Goal: Task Accomplishment & Management: Manage account settings

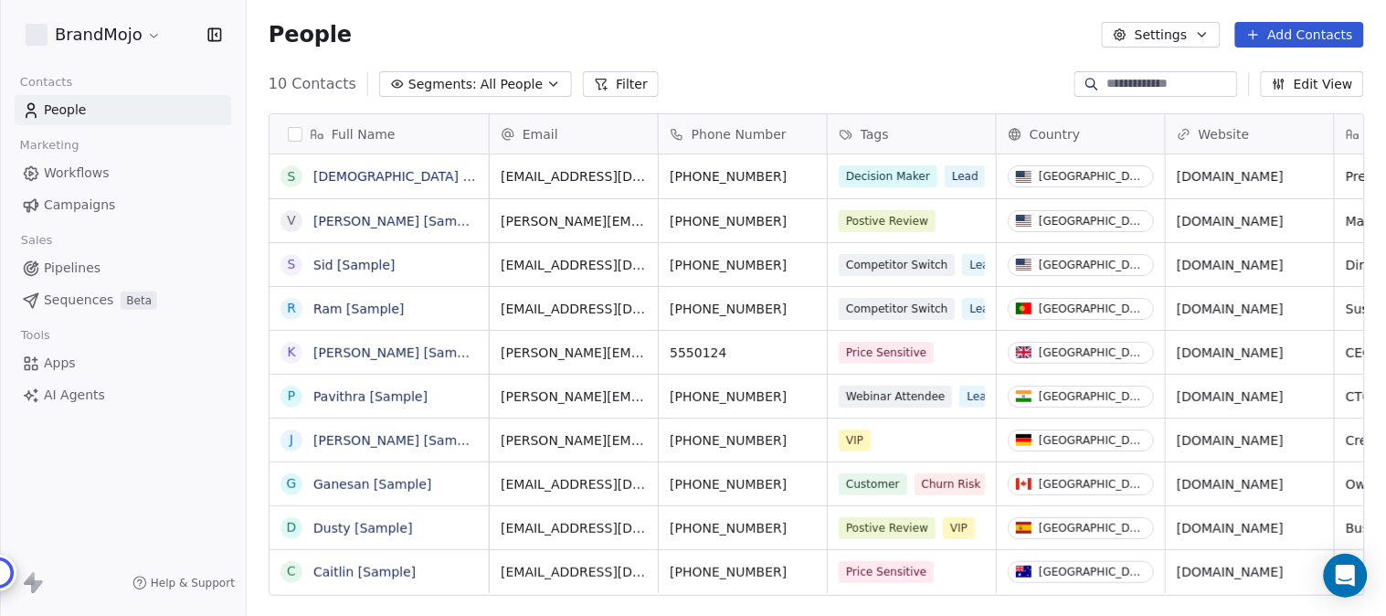
scroll to position [526, 1125]
click at [133, 30] on html "BrandMojo Contacts People Marketing Workflows Campaigns Sales Pipelines Sequenc…" at bounding box center [693, 308] width 1386 height 616
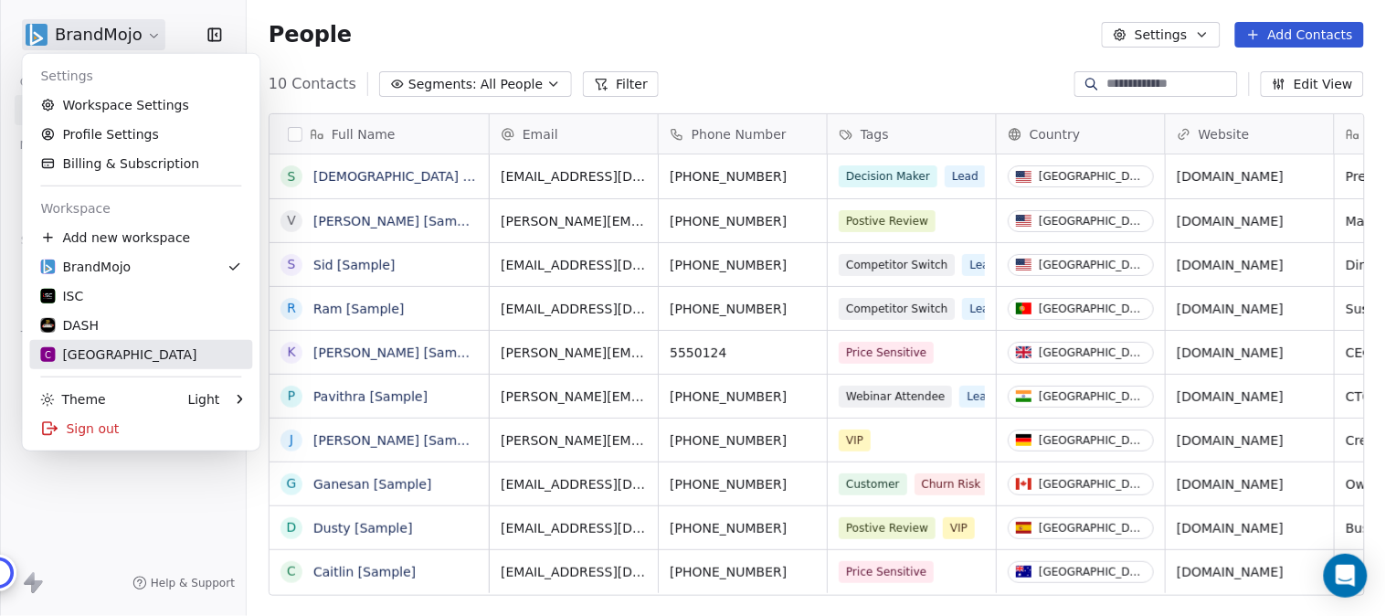
click at [150, 357] on div "C Chitrakoota School" at bounding box center [118, 354] width 156 height 18
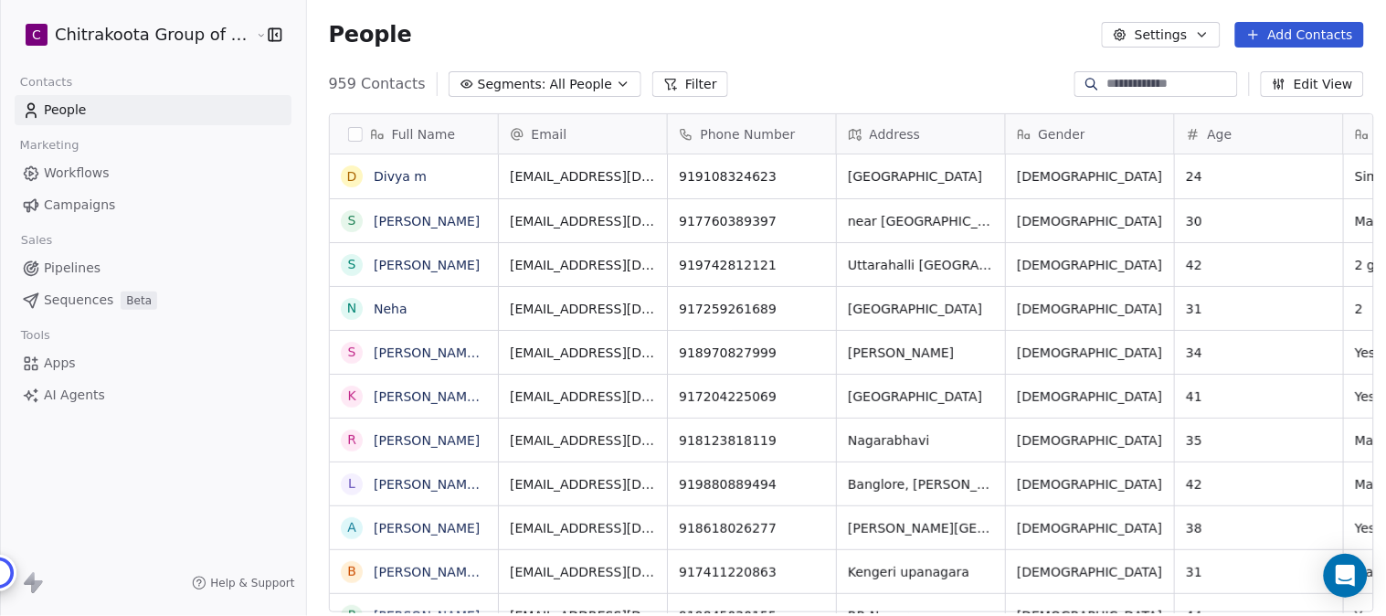
scroll to position [526, 1074]
click at [616, 80] on icon "button" at bounding box center [623, 84] width 15 height 15
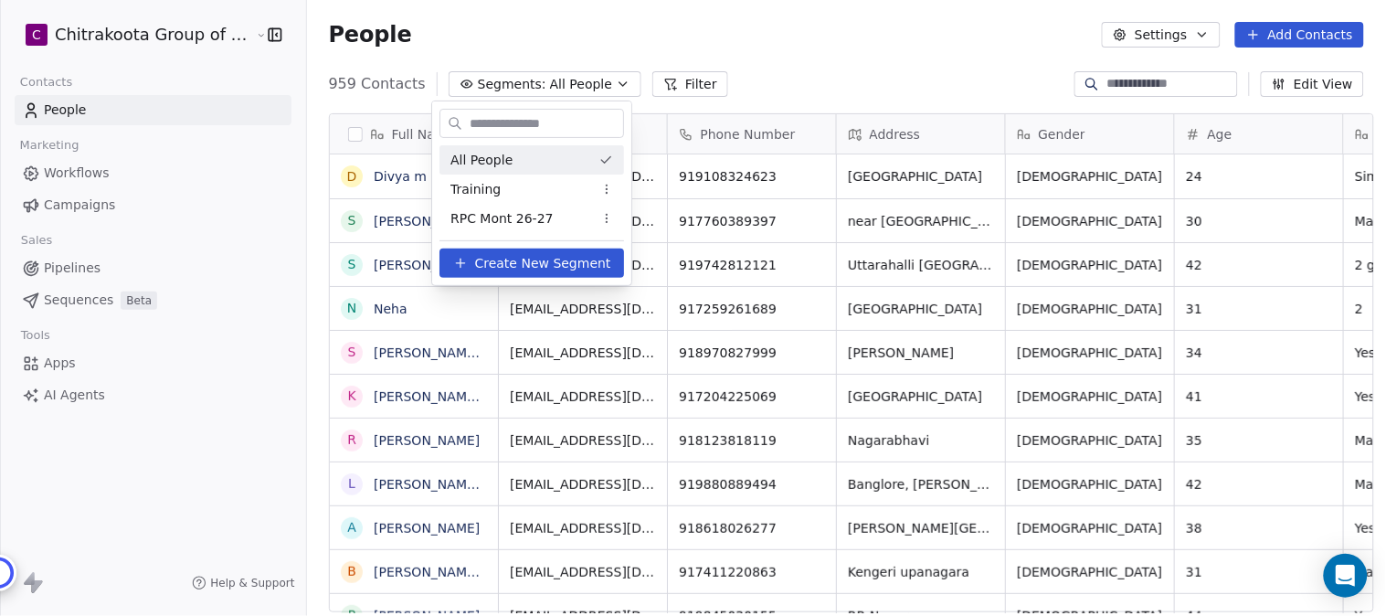
click at [857, 53] on html "C Chitrakoota Group of Institutions Contacts People Marketing Workflows Campaig…" at bounding box center [693, 308] width 1386 height 616
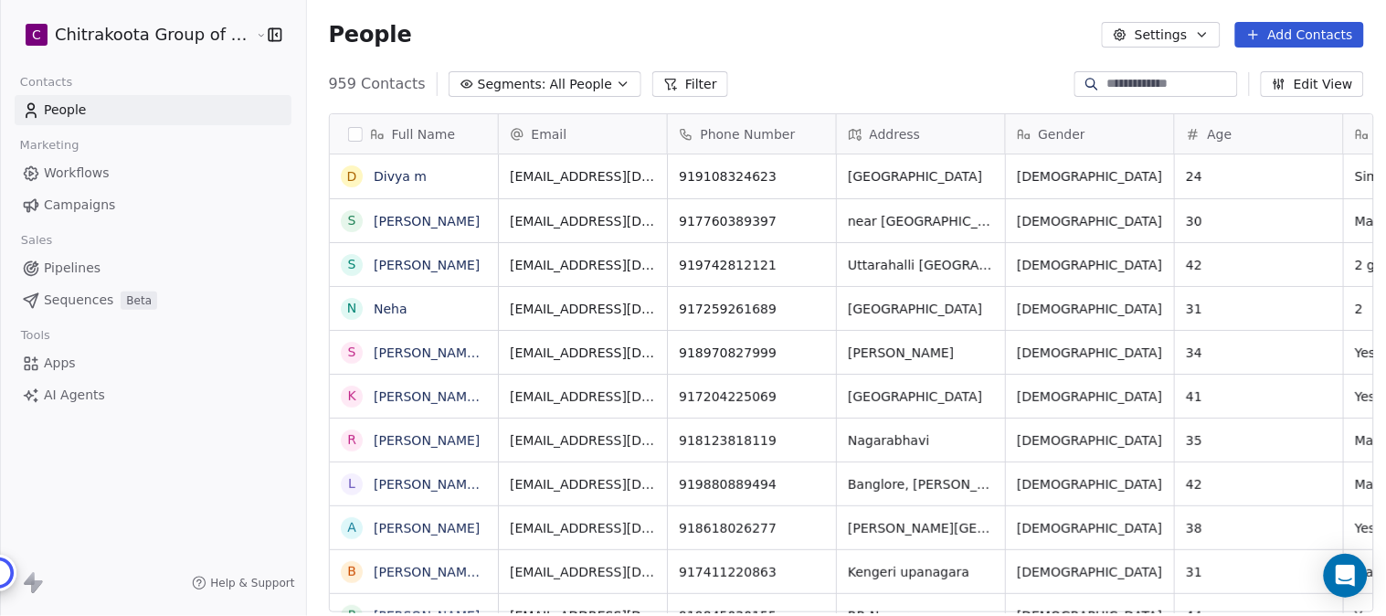
click at [616, 88] on icon "button" at bounding box center [623, 84] width 15 height 15
click at [1200, 35] on html "C Chitrakoota Group of Institutions Contacts People Marketing Workflows Campaig…" at bounding box center [693, 308] width 1386 height 616
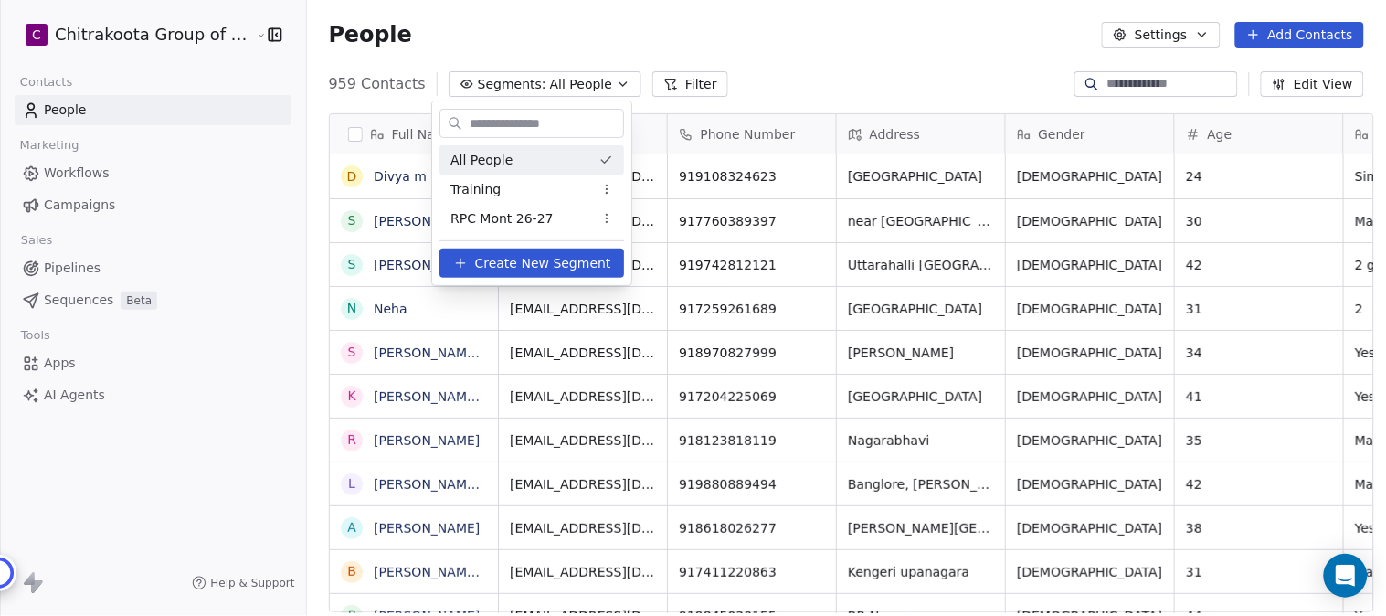
click at [1049, 38] on html "C Chitrakoota Group of Institutions Contacts People Marketing Workflows Campaig…" at bounding box center [693, 308] width 1386 height 616
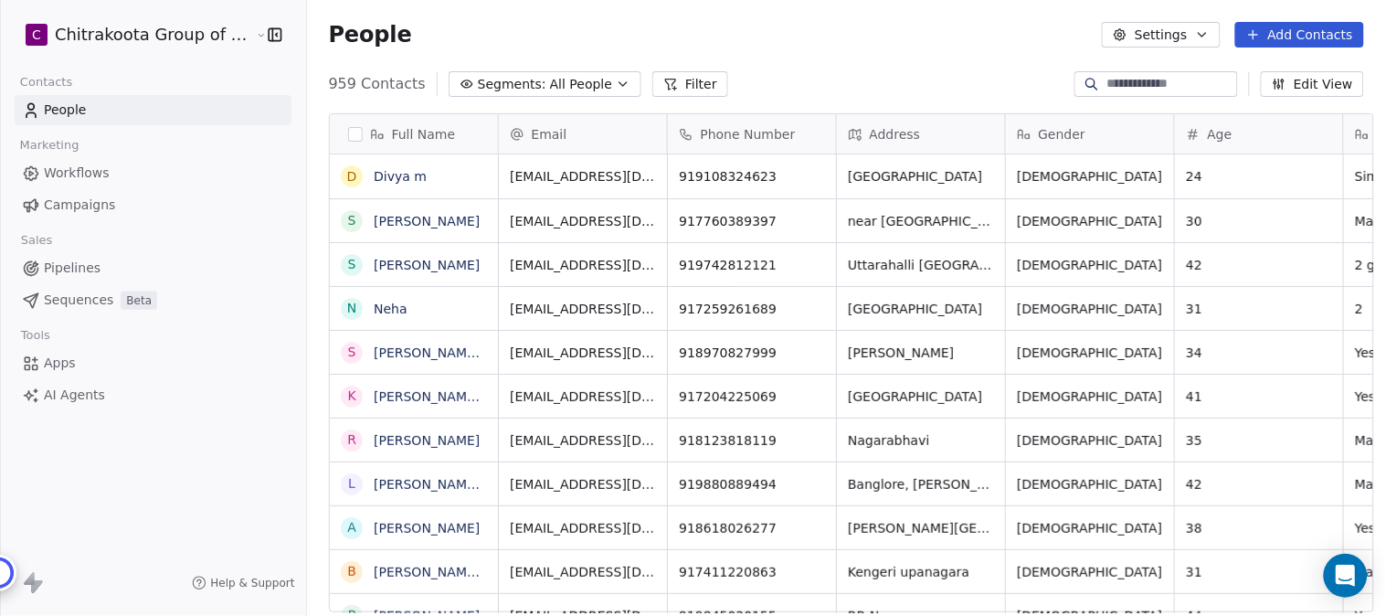
click at [1202, 32] on icon "button" at bounding box center [1202, 34] width 15 height 15
click at [1200, 73] on span "Contact Properties" at bounding box center [1212, 73] width 119 height 19
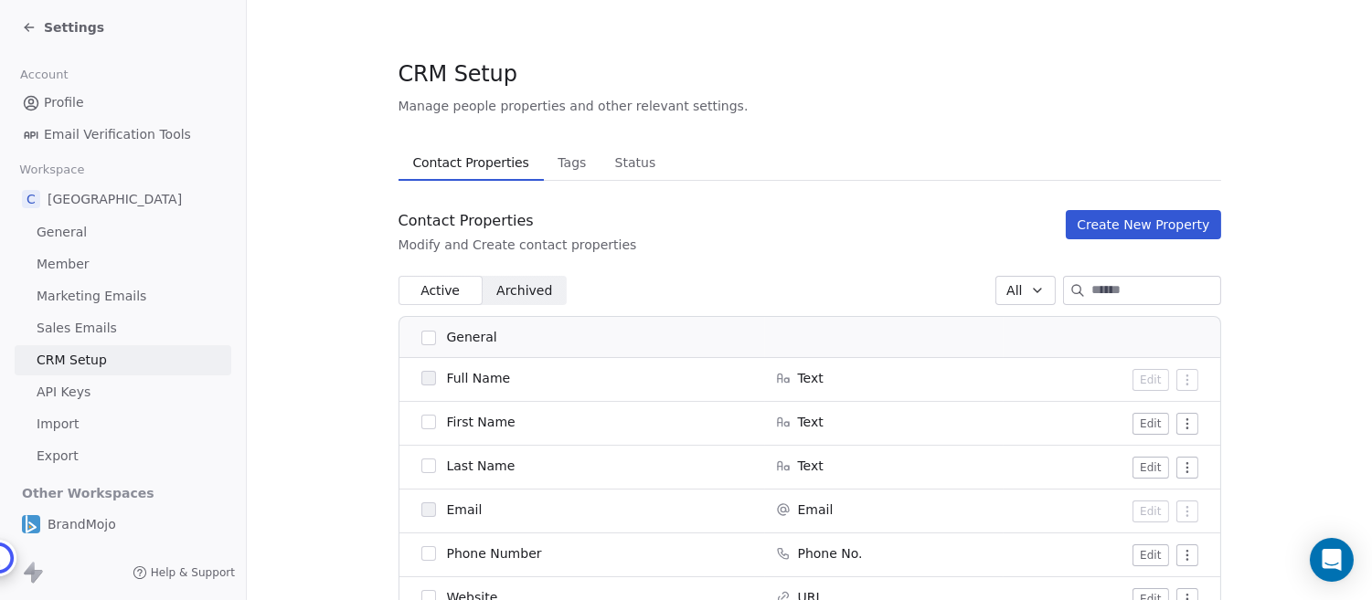
click at [1152, 215] on button "Create New Property" at bounding box center [1143, 224] width 154 height 29
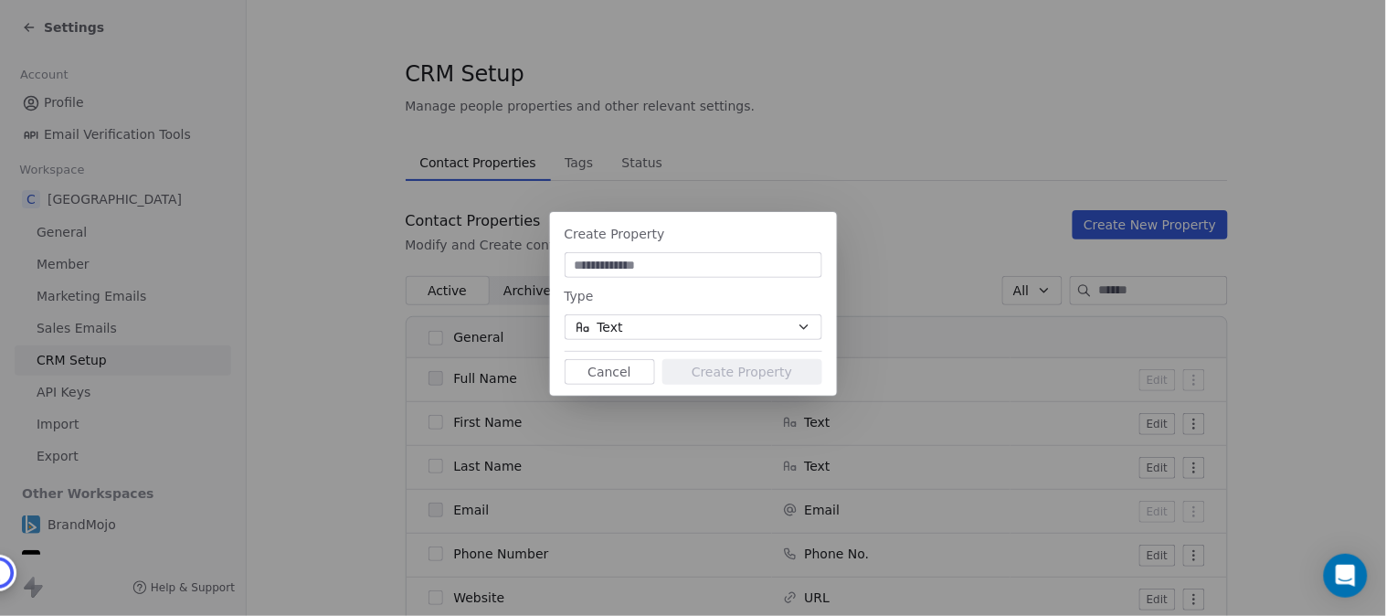
click at [795, 323] on button "Text" at bounding box center [694, 327] width 258 height 26
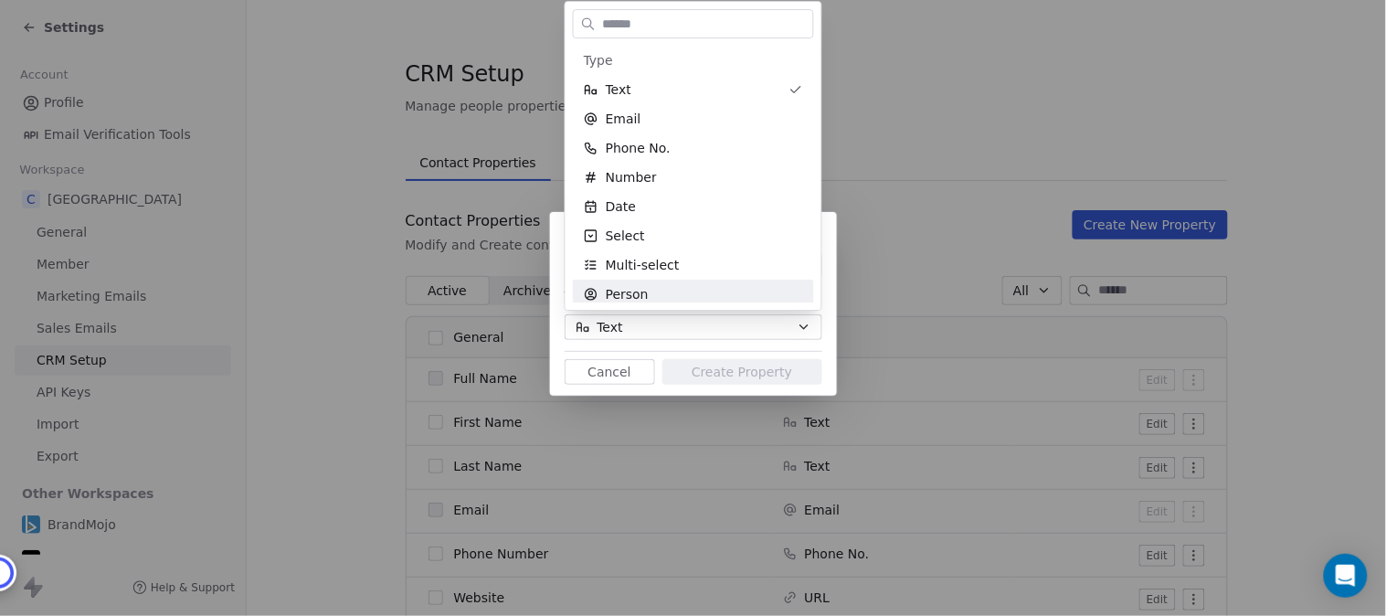
click at [674, 347] on div "Create Property Type Text Cancel Create Property" at bounding box center [693, 307] width 1386 height 249
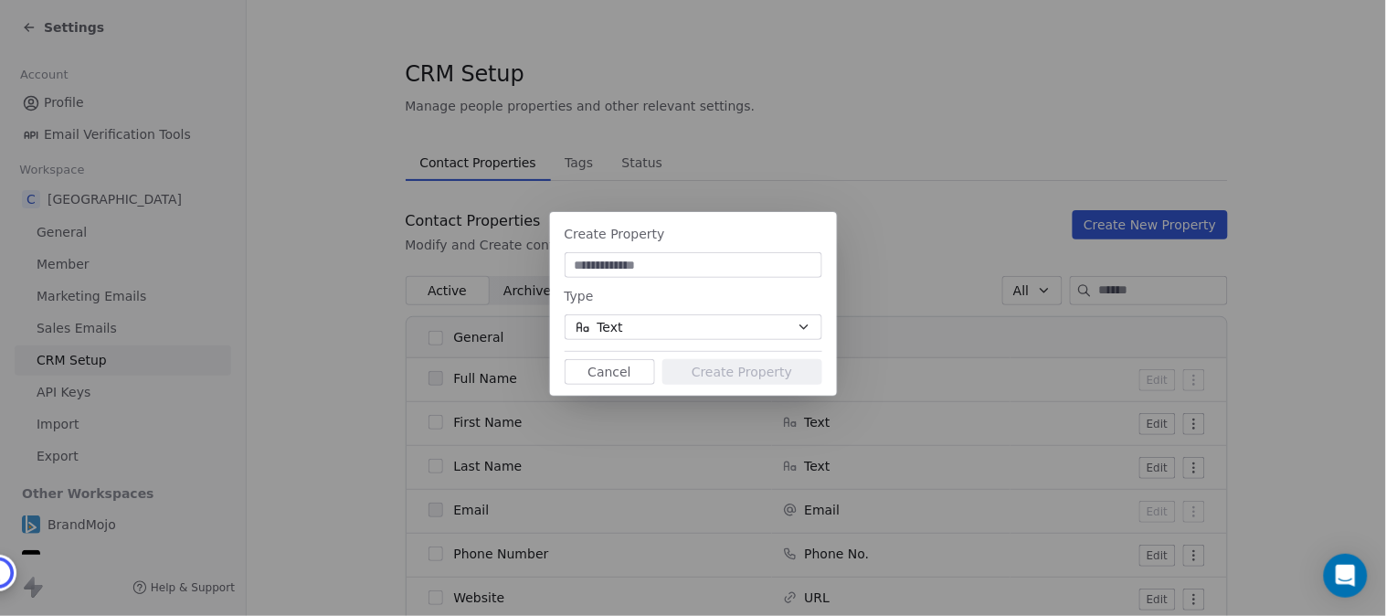
click at [737, 327] on button "Text" at bounding box center [694, 327] width 258 height 26
click at [791, 324] on div "Create Property Type Text Cancel Create Property" at bounding box center [693, 307] width 1386 height 249
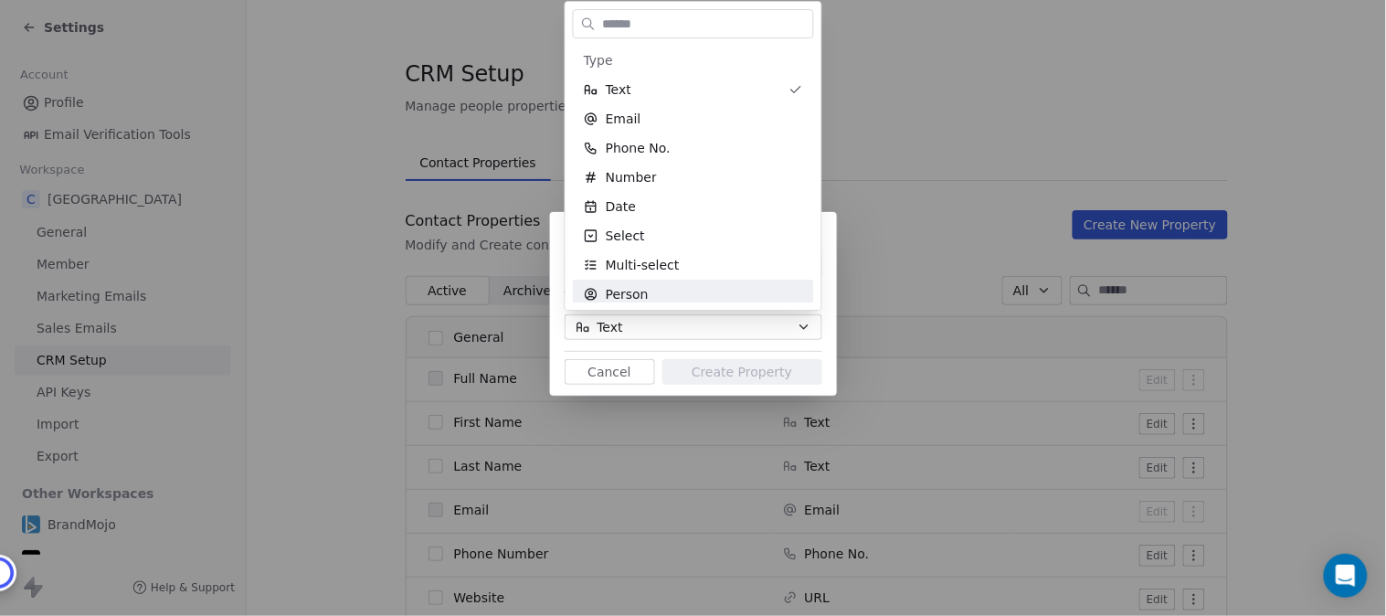
click at [809, 338] on div "Create Property Type Text Cancel Create Property" at bounding box center [693, 307] width 1386 height 249
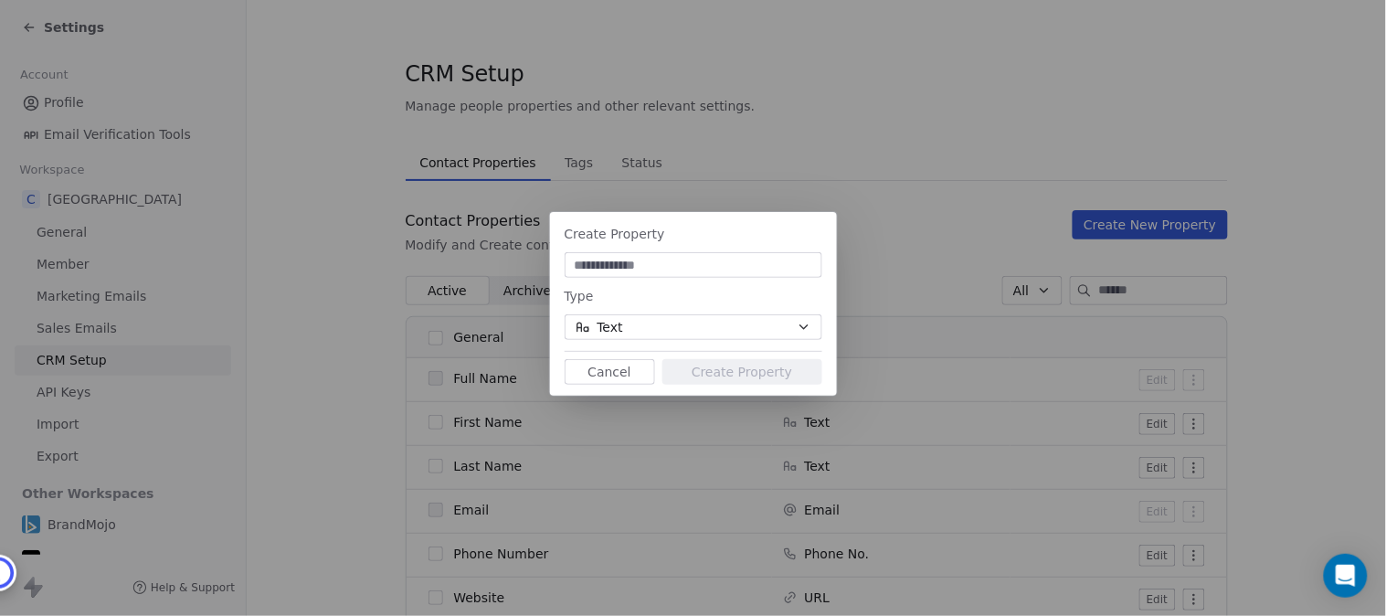
click at [599, 375] on button "Cancel" at bounding box center [610, 372] width 90 height 26
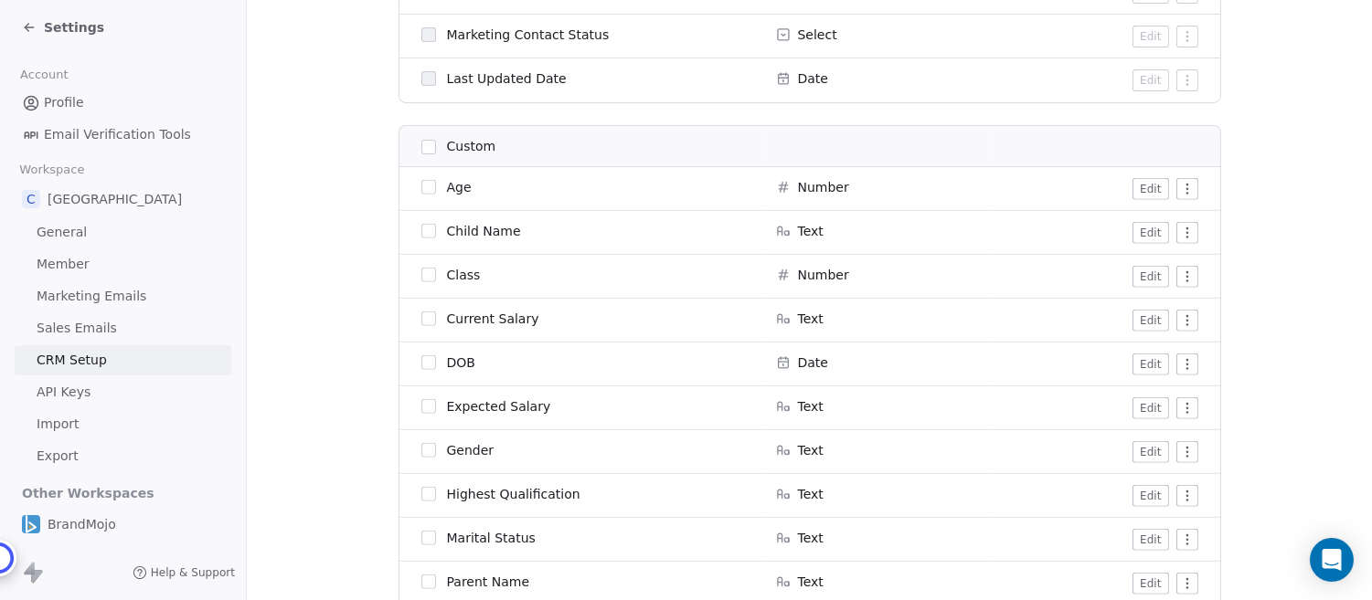
scroll to position [1373, 0]
click at [1146, 274] on button "Edit" at bounding box center [1150, 278] width 36 height 22
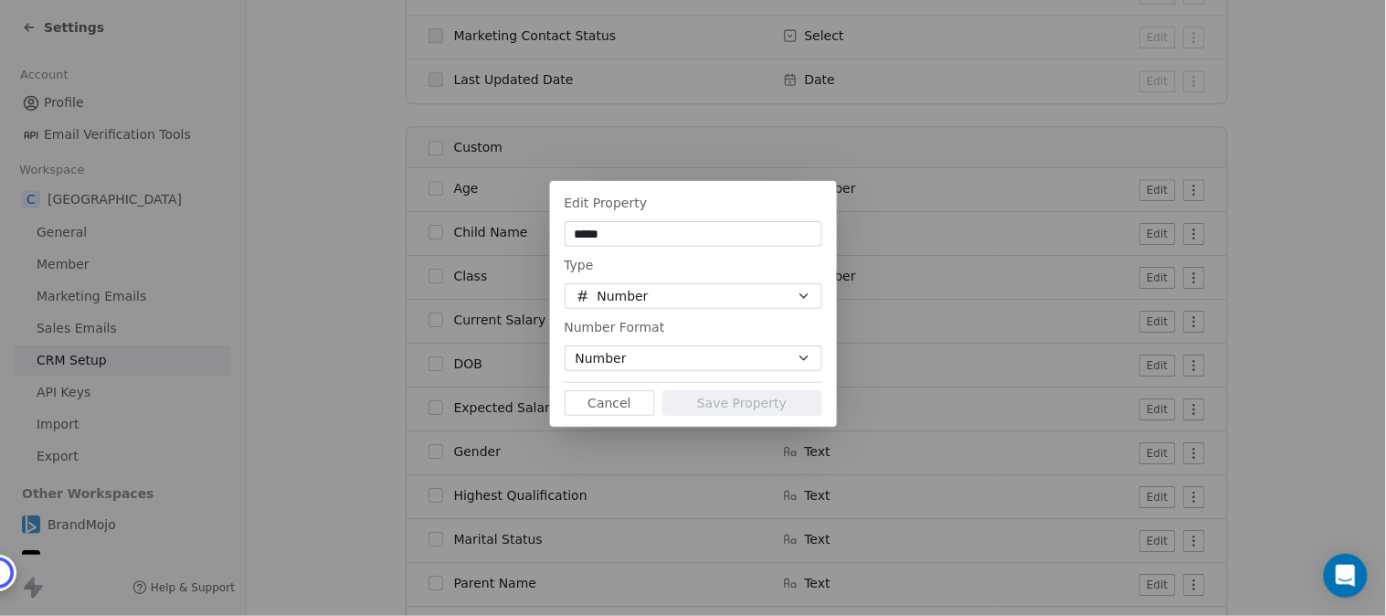
click at [674, 296] on button "Number" at bounding box center [694, 296] width 258 height 26
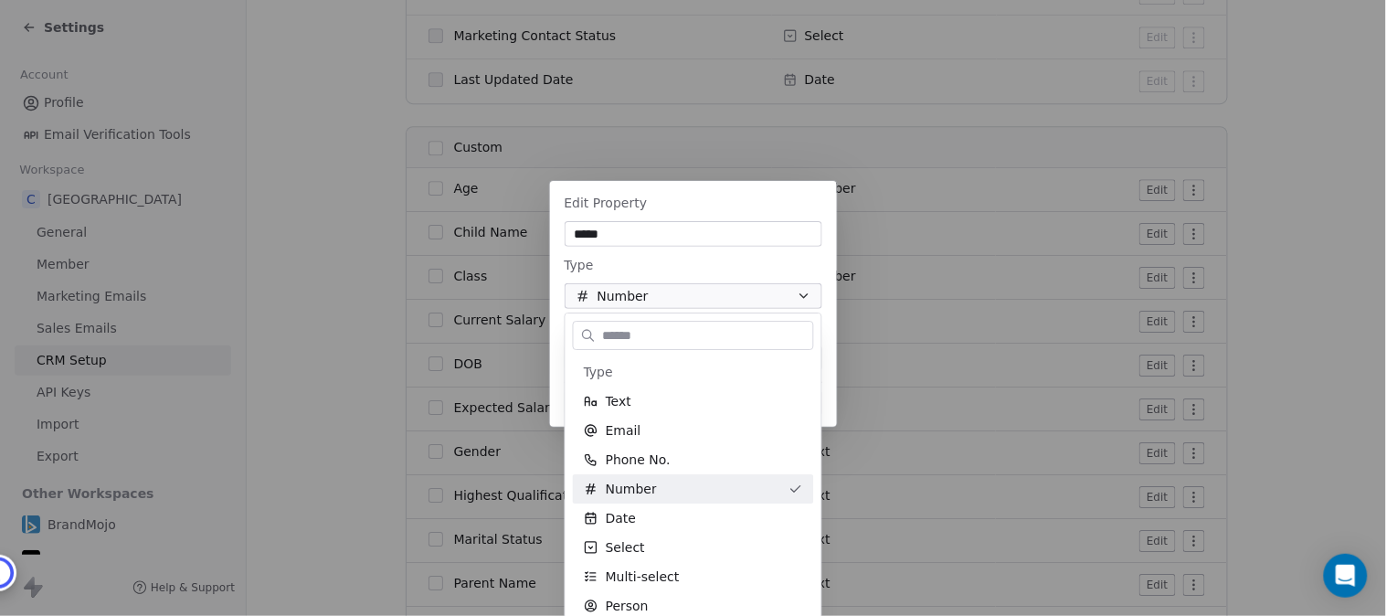
click at [822, 313] on div "Edit Property ***** Type Number Number Format Number Cancel Save Property" at bounding box center [693, 308] width 1386 height 312
click at [807, 353] on icon "button" at bounding box center [804, 358] width 15 height 15
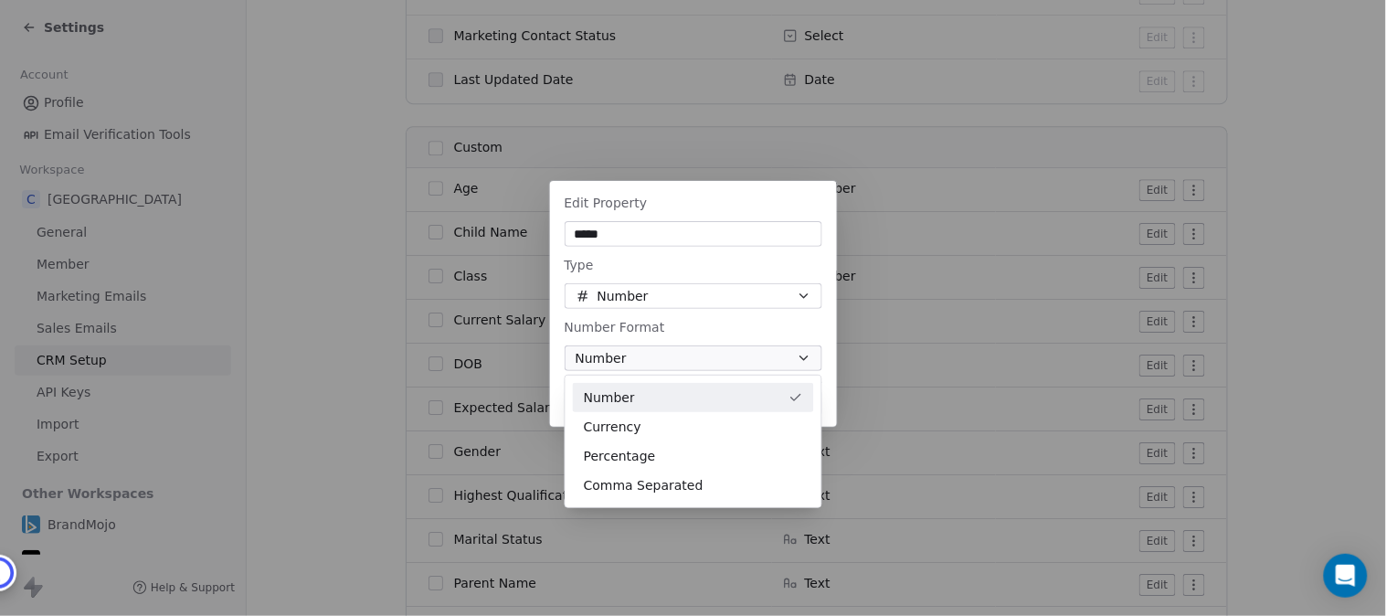
click at [797, 354] on div "Edit Property ***** Type Number Number Format Number Cancel Save Property" at bounding box center [693, 308] width 1386 height 312
click at [810, 318] on div "Edit Property ***** Type Number Number Format Number Cancel Save Property" at bounding box center [693, 308] width 1386 height 312
click at [799, 297] on icon "button" at bounding box center [804, 296] width 15 height 15
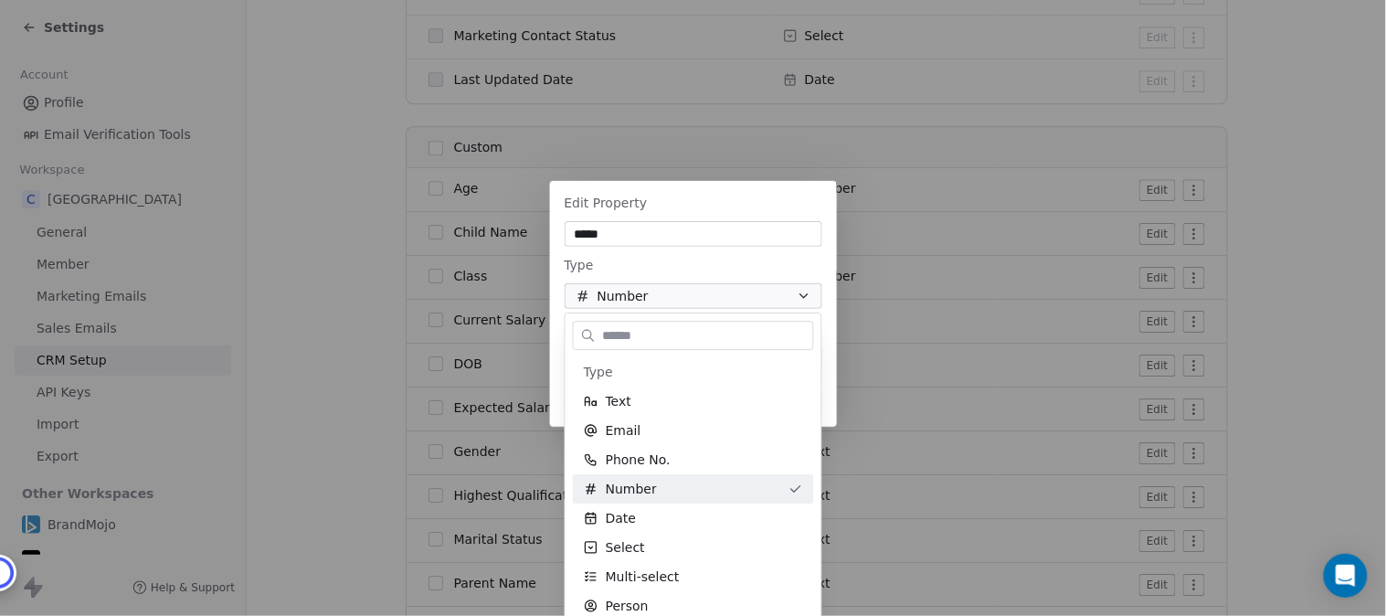
click at [804, 294] on div "Edit Property ***** Type Number Number Format Number Cancel Save Property" at bounding box center [693, 308] width 1386 height 312
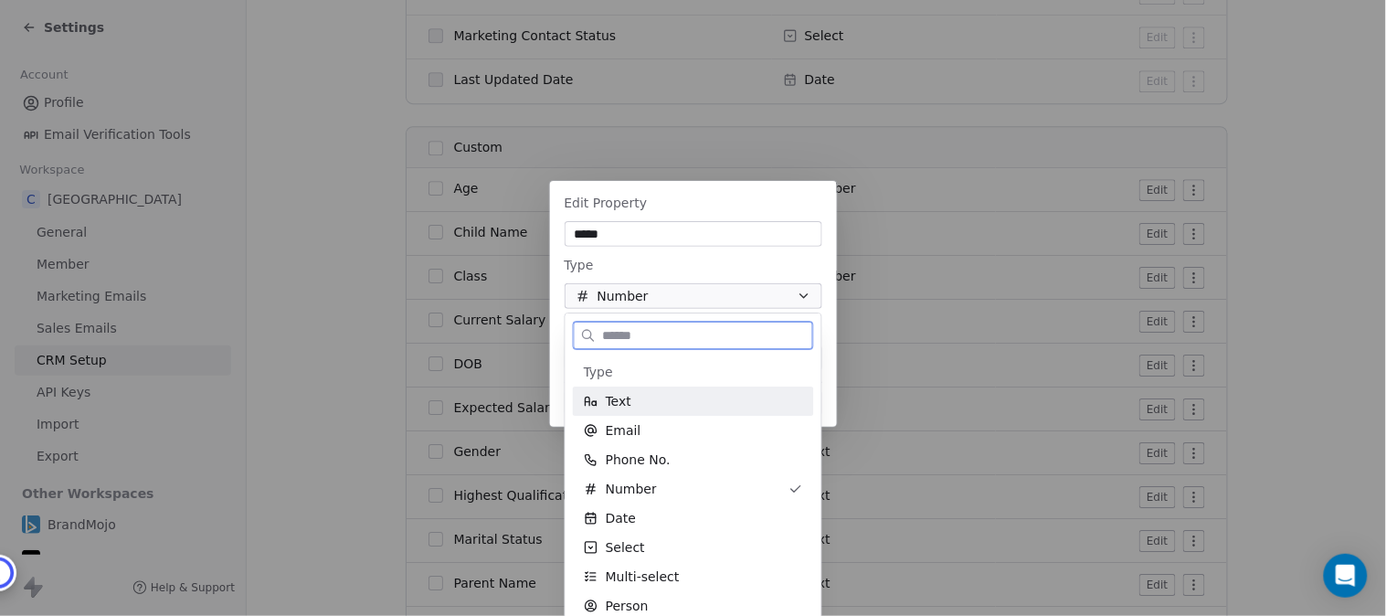
click at [622, 395] on span "Text" at bounding box center [619, 401] width 26 height 18
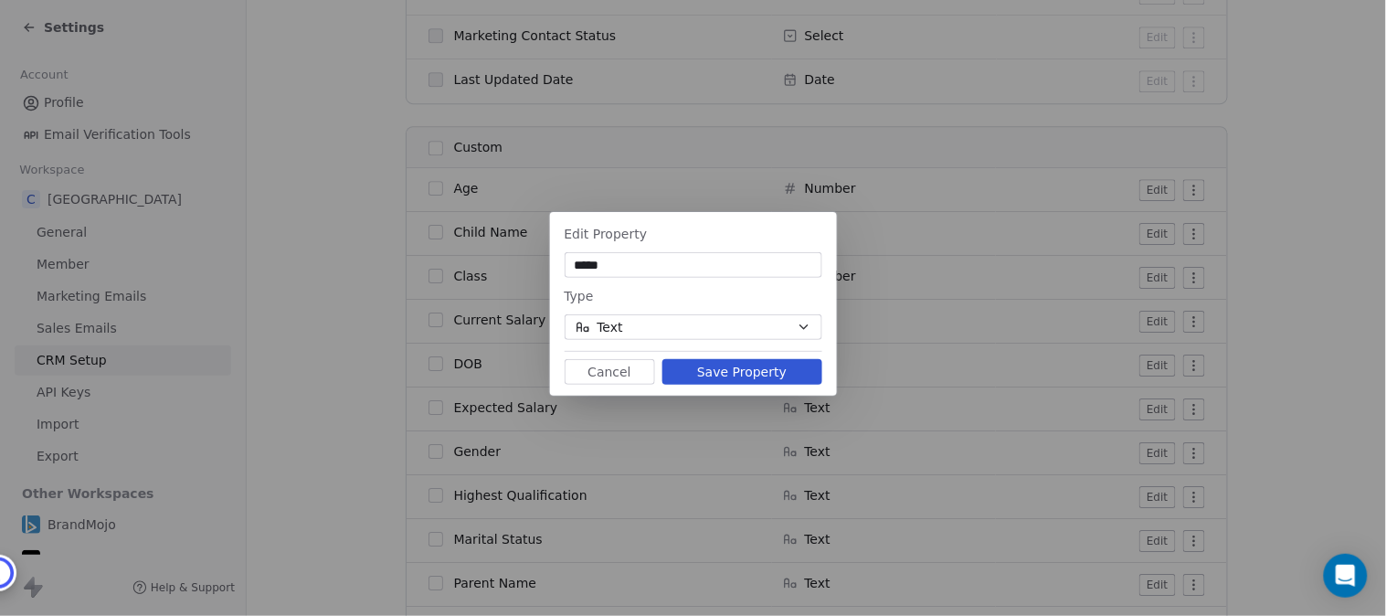
click at [759, 370] on button "Save Property" at bounding box center [743, 372] width 160 height 26
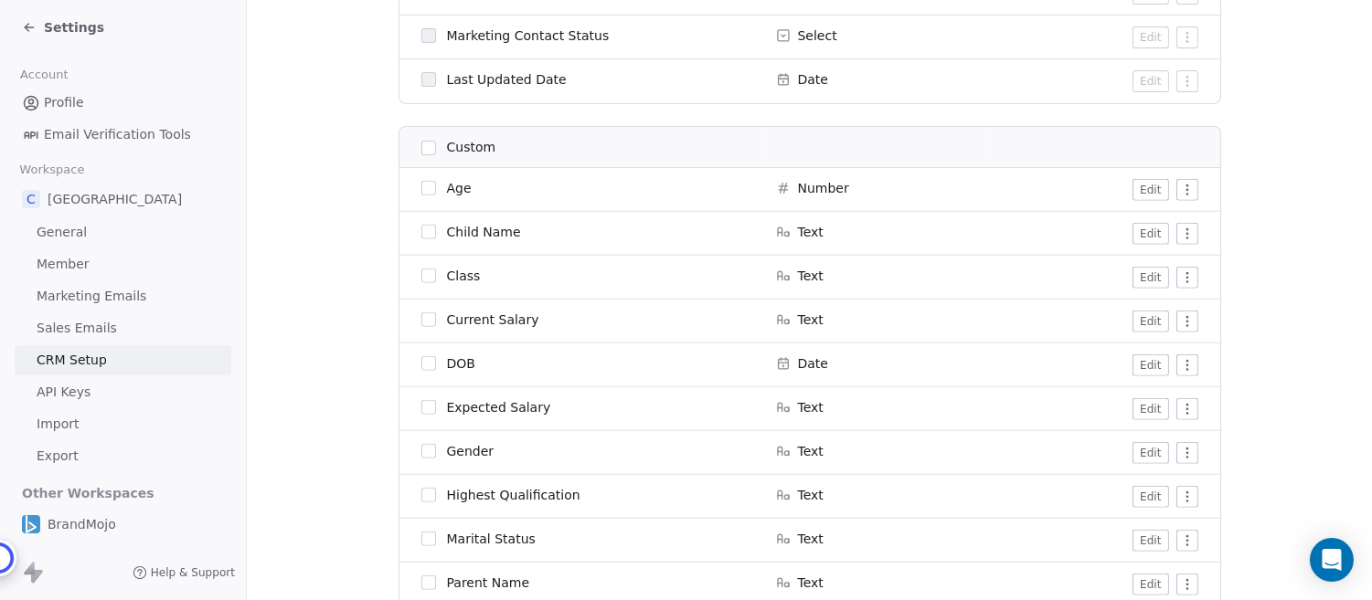
click at [1153, 233] on button "Edit" at bounding box center [1150, 234] width 36 height 22
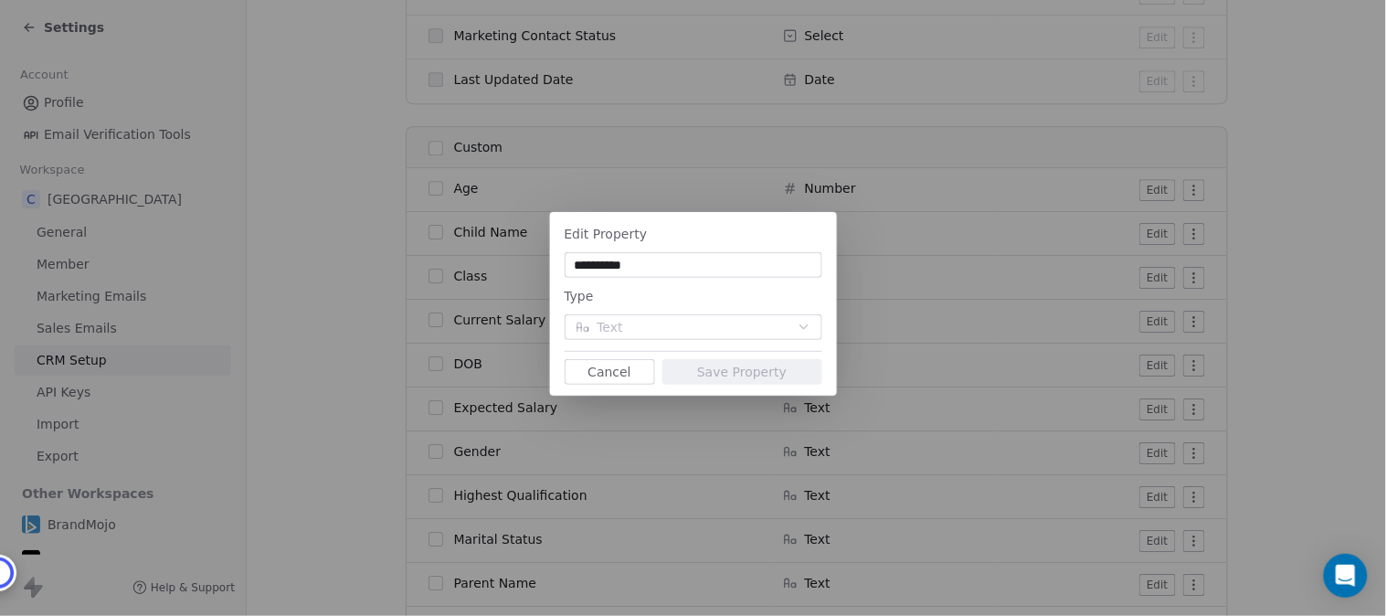
click at [608, 373] on button "Cancel" at bounding box center [610, 372] width 90 height 26
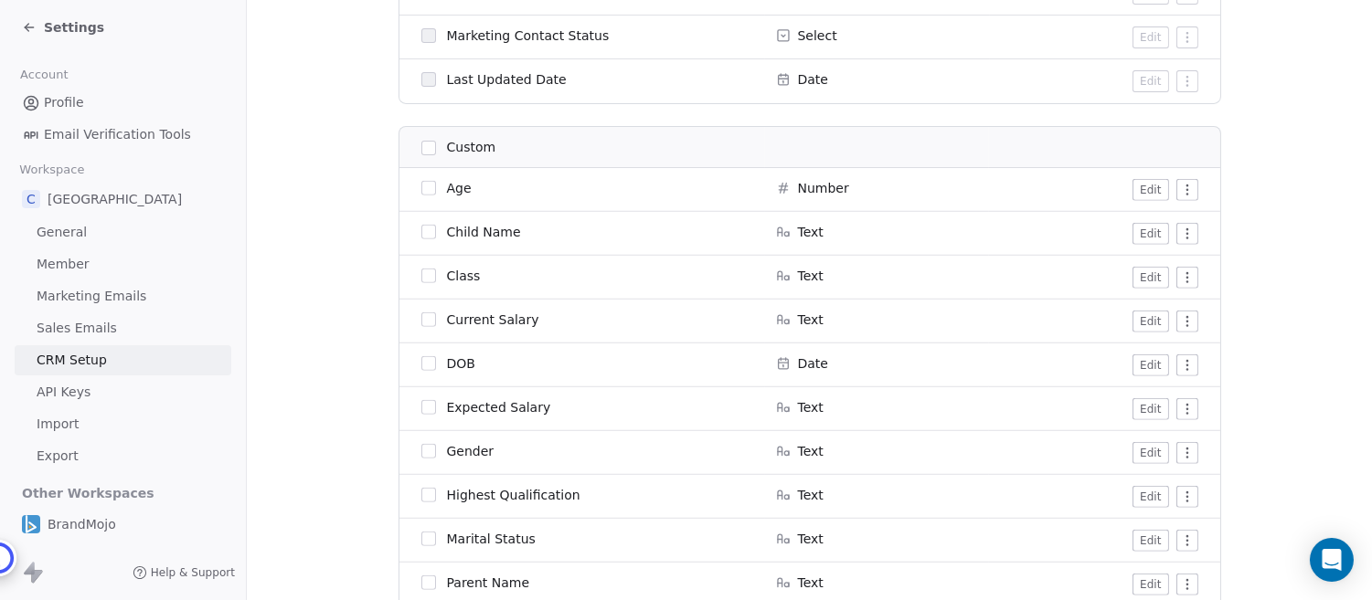
click at [499, 231] on span "Child Name" at bounding box center [484, 232] width 74 height 18
click at [423, 229] on button "button" at bounding box center [428, 232] width 15 height 15
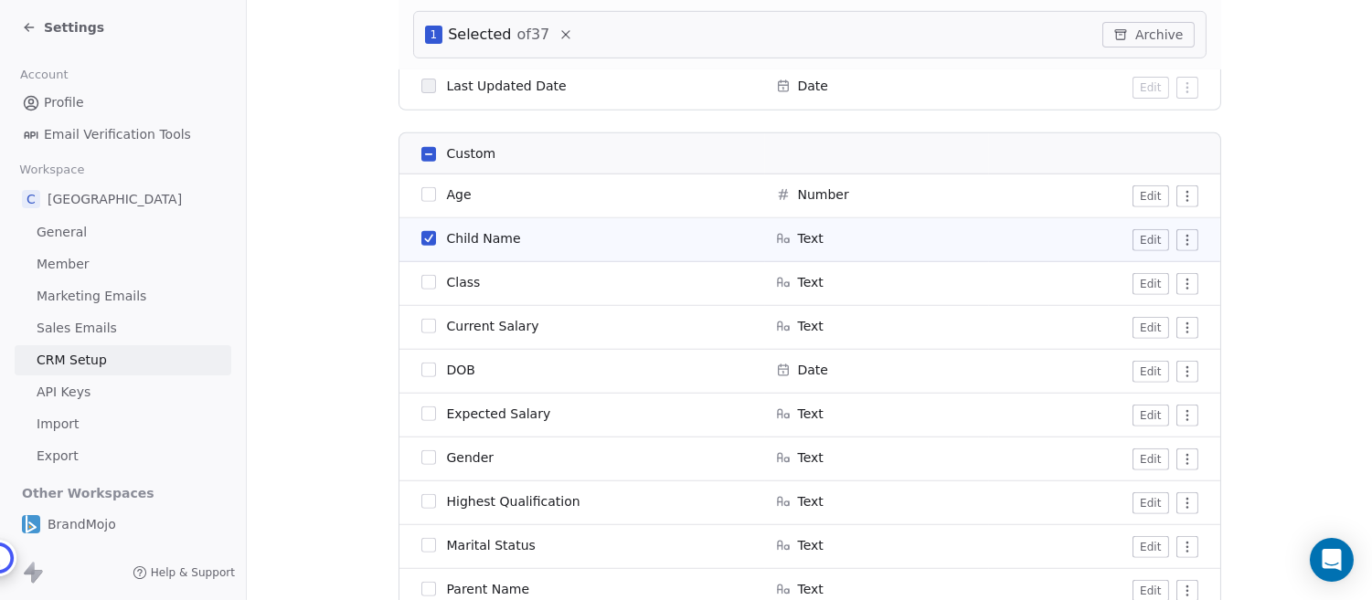
scroll to position [1442, 0]
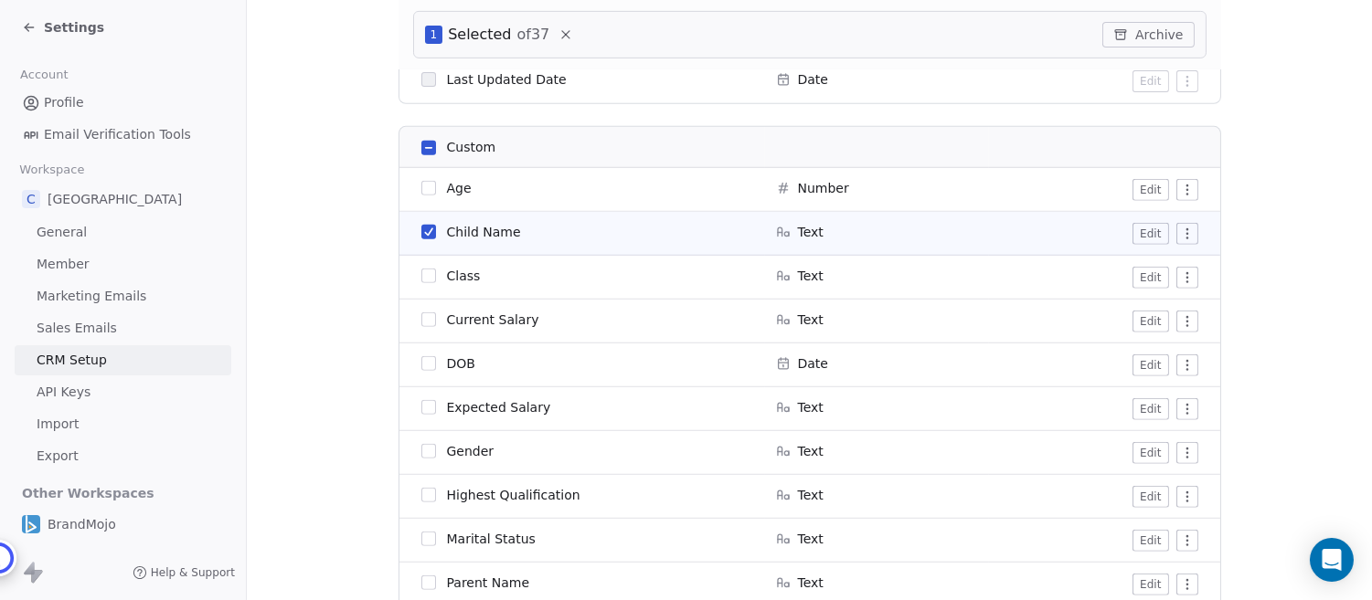
click at [1157, 231] on button "Edit" at bounding box center [1150, 234] width 36 height 22
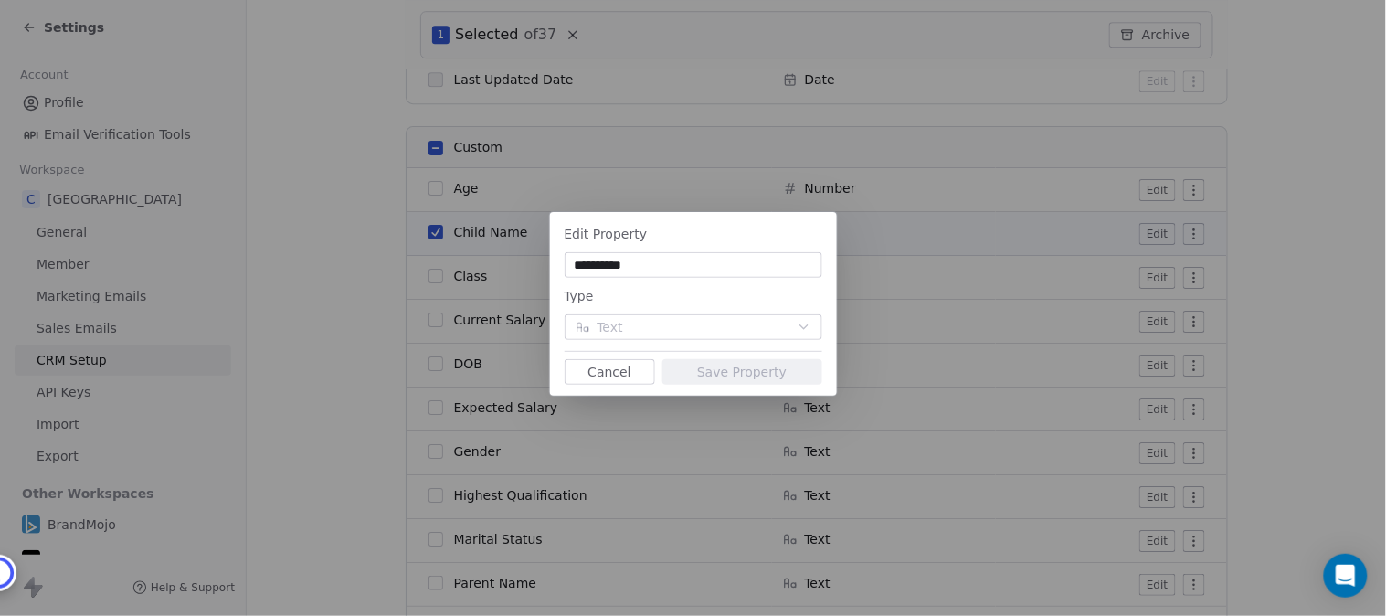
click at [601, 366] on button "Cancel" at bounding box center [610, 372] width 90 height 26
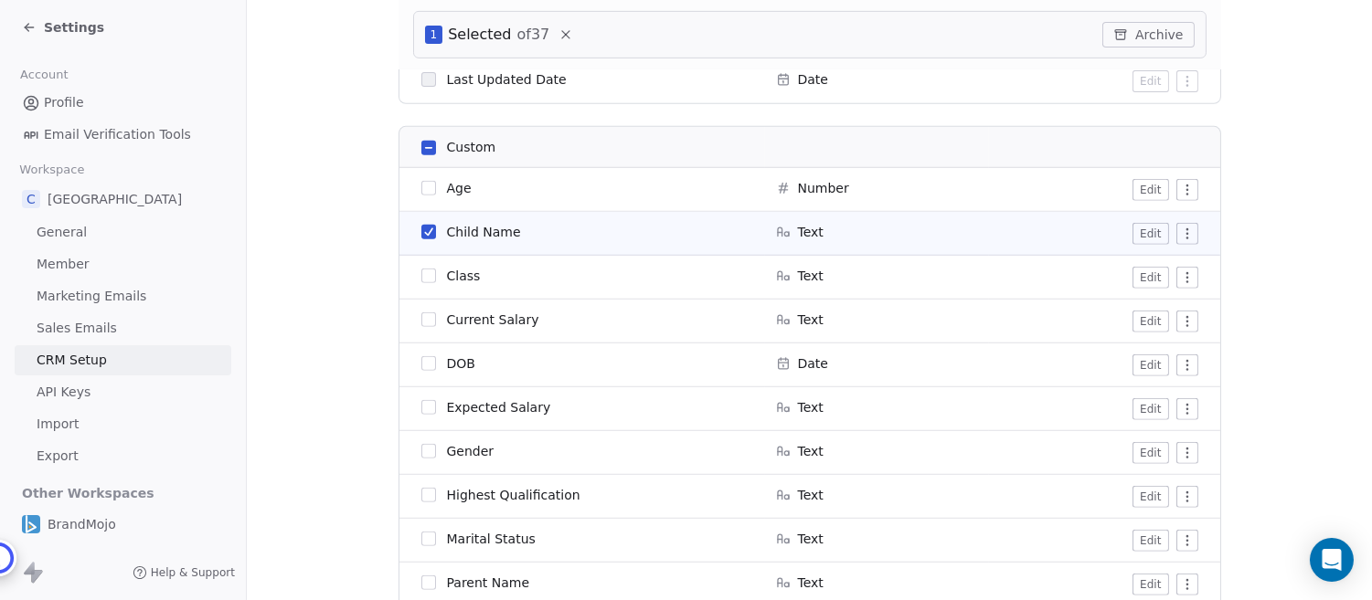
click at [426, 226] on button "button" at bounding box center [428, 232] width 15 height 15
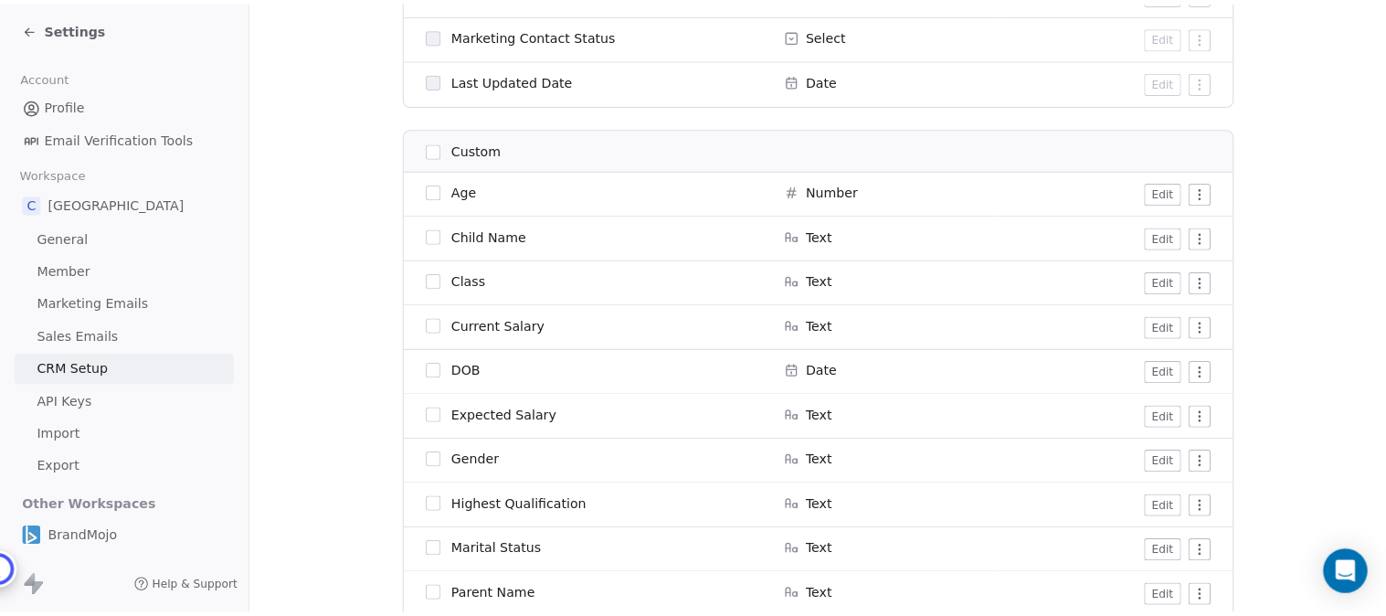
scroll to position [1373, 0]
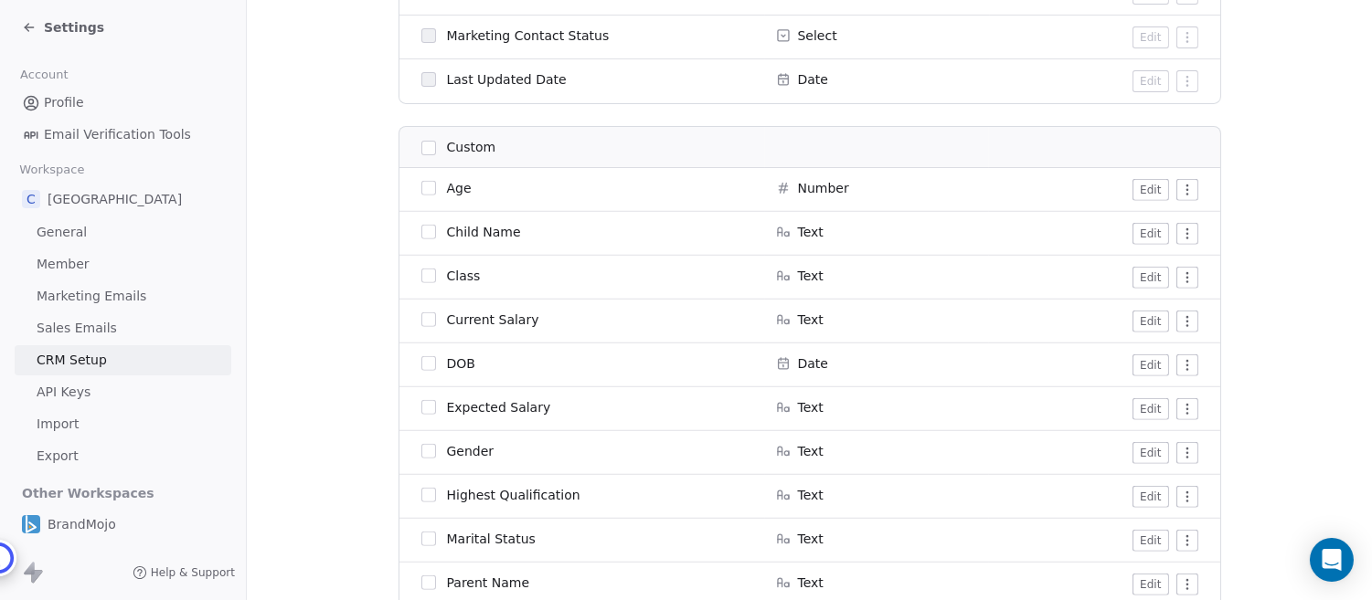
click at [1155, 280] on button "Edit" at bounding box center [1150, 278] width 36 height 22
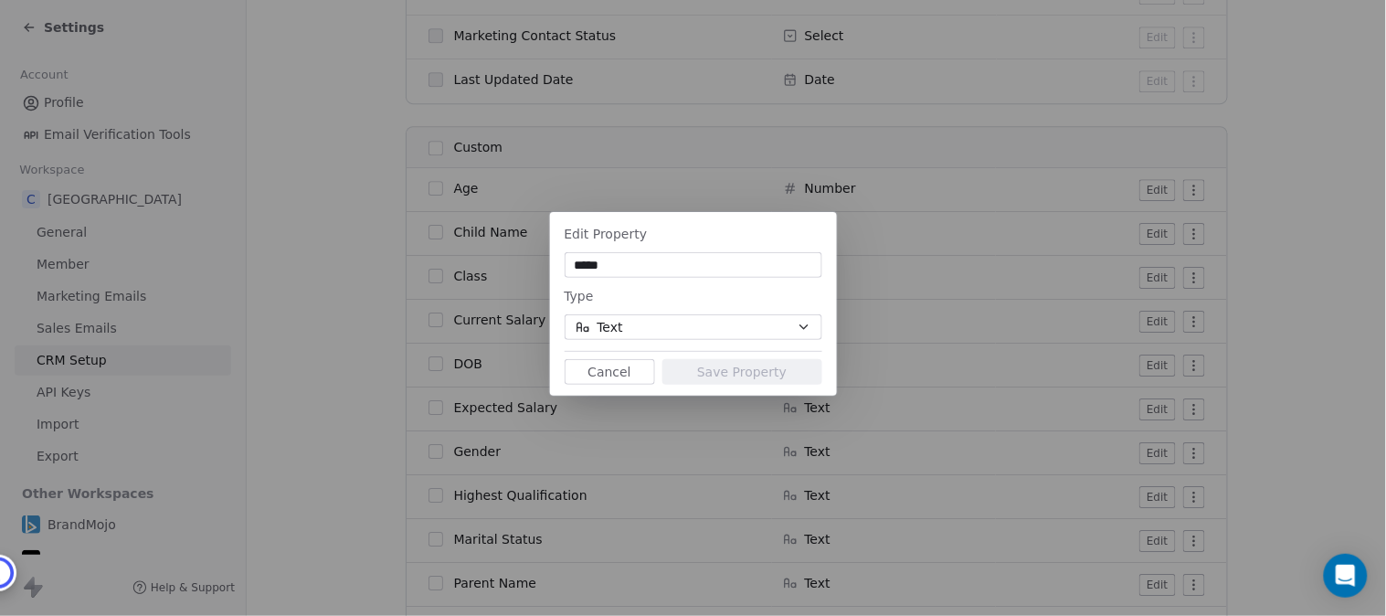
click at [799, 327] on icon "button" at bounding box center [804, 327] width 15 height 15
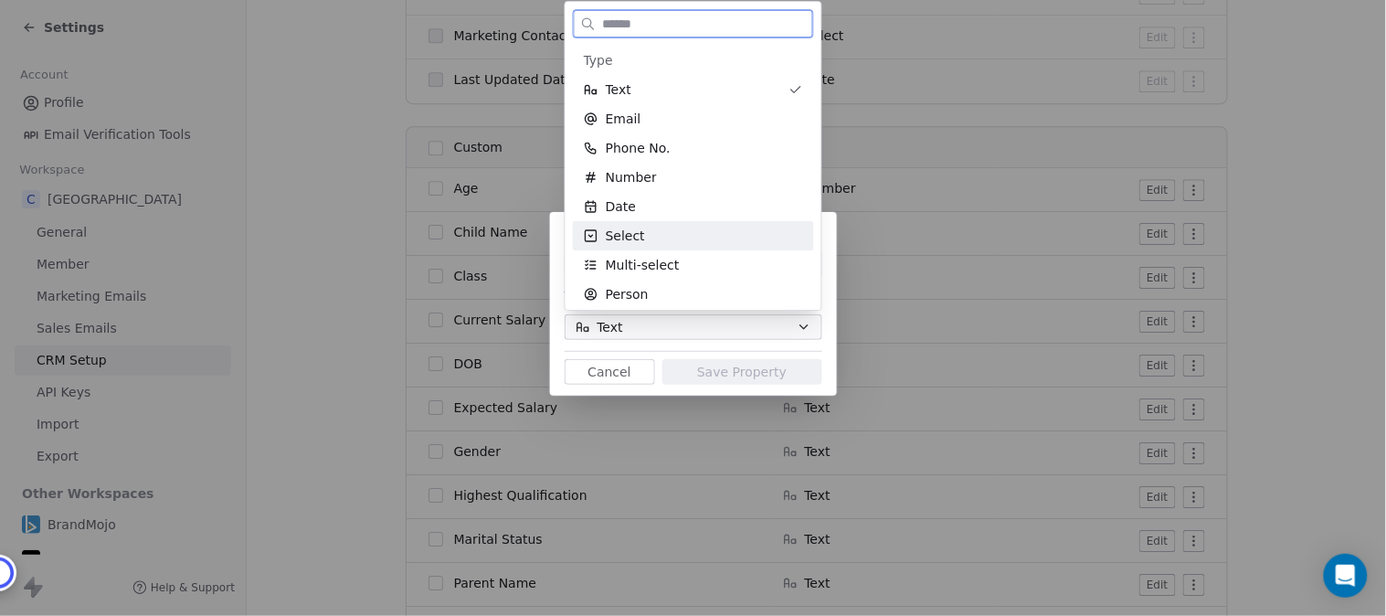
click at [622, 230] on span "Select" at bounding box center [625, 236] width 39 height 18
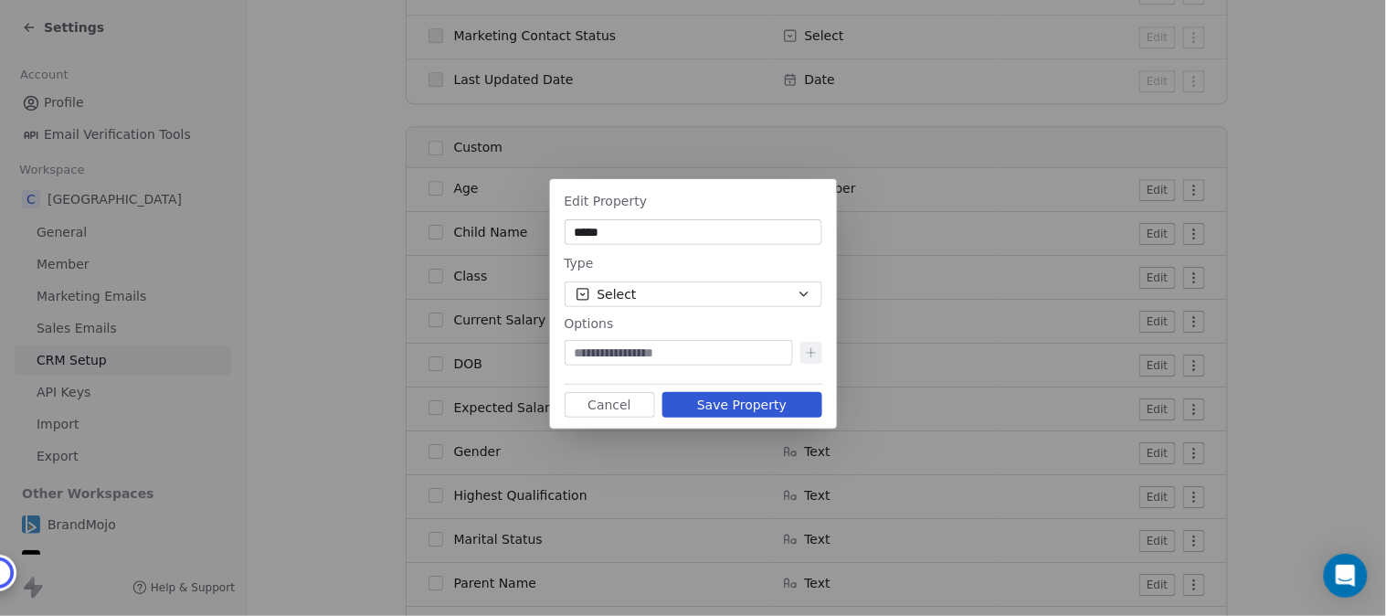
click at [762, 352] on input at bounding box center [678, 353] width 221 height 18
click at [746, 349] on input at bounding box center [678, 353] width 221 height 18
click at [799, 290] on icon "button" at bounding box center [804, 294] width 15 height 15
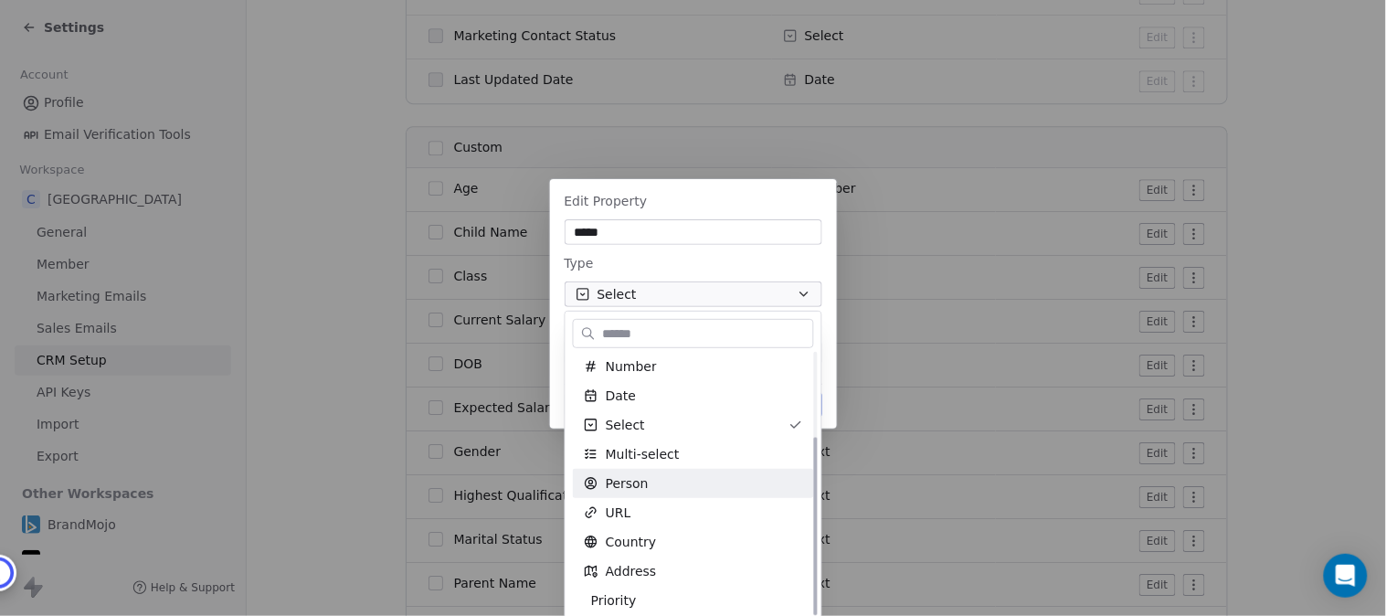
scroll to position [122, 0]
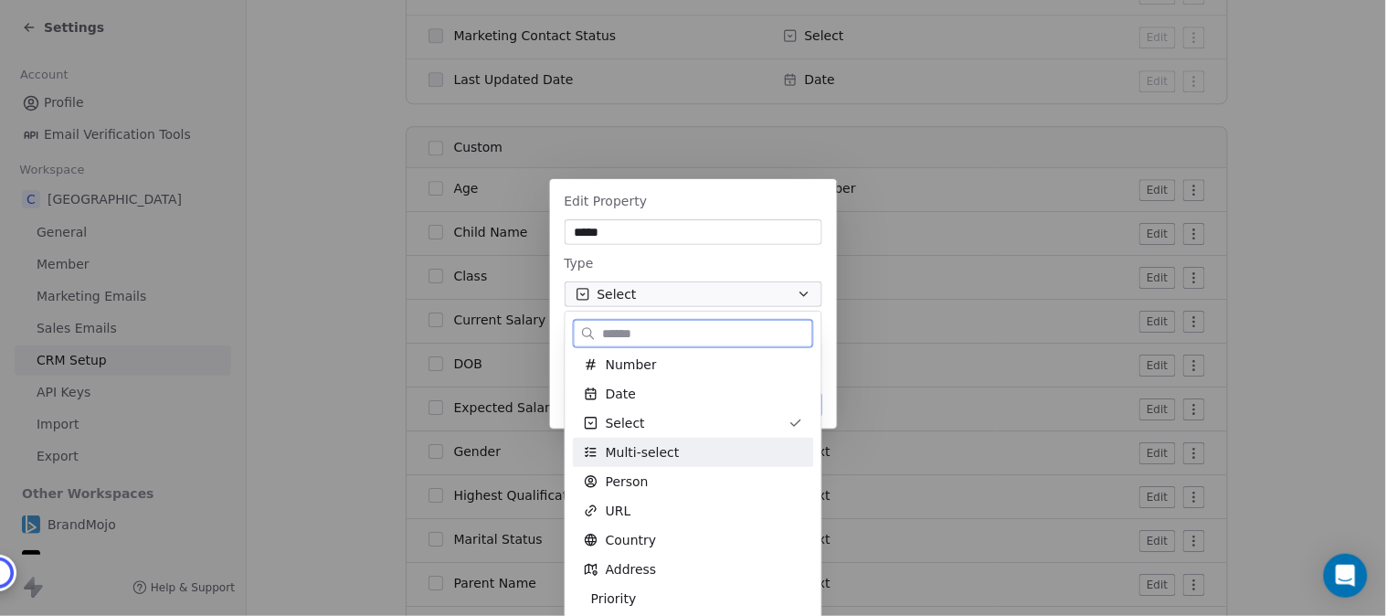
click at [651, 445] on span "Multi-select" at bounding box center [643, 452] width 74 height 18
click at [632, 344] on input at bounding box center [678, 353] width 221 height 18
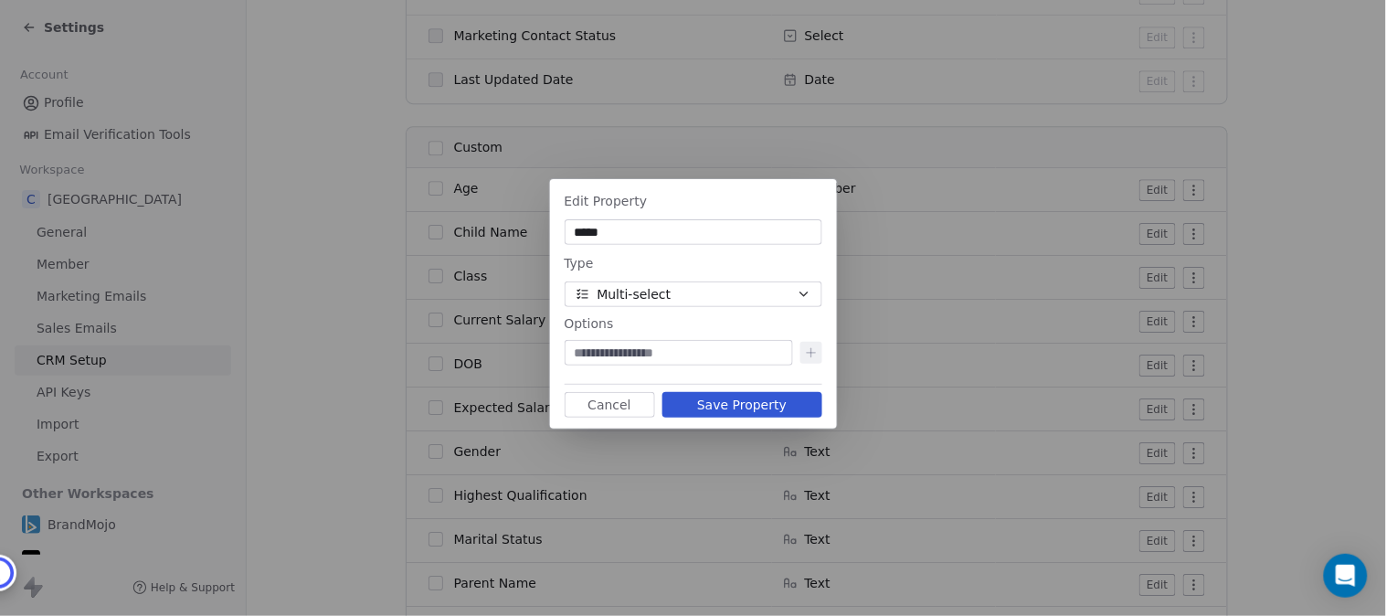
click at [805, 292] on icon "button" at bounding box center [804, 294] width 15 height 15
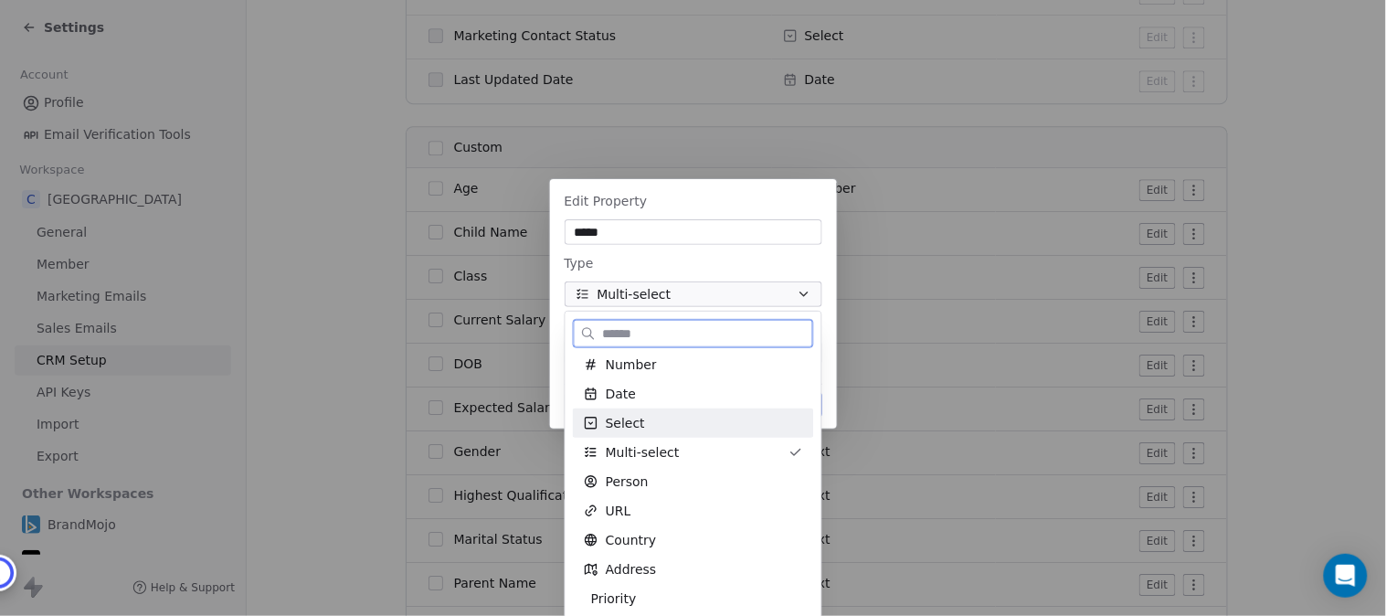
click at [627, 420] on span "Select" at bounding box center [625, 423] width 39 height 18
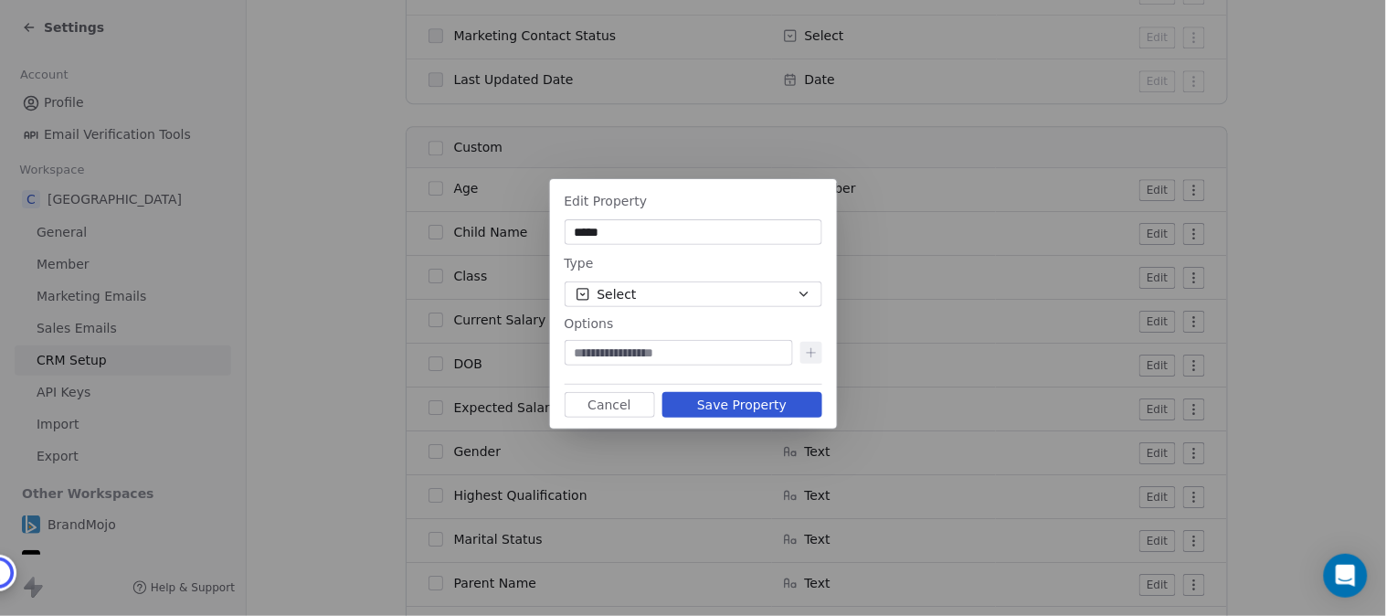
click at [634, 349] on input at bounding box center [678, 353] width 221 height 18
click at [701, 353] on input at bounding box center [678, 353] width 221 height 18
paste input "**********"
type input "**********"
click at [815, 356] on icon at bounding box center [811, 352] width 15 height 15
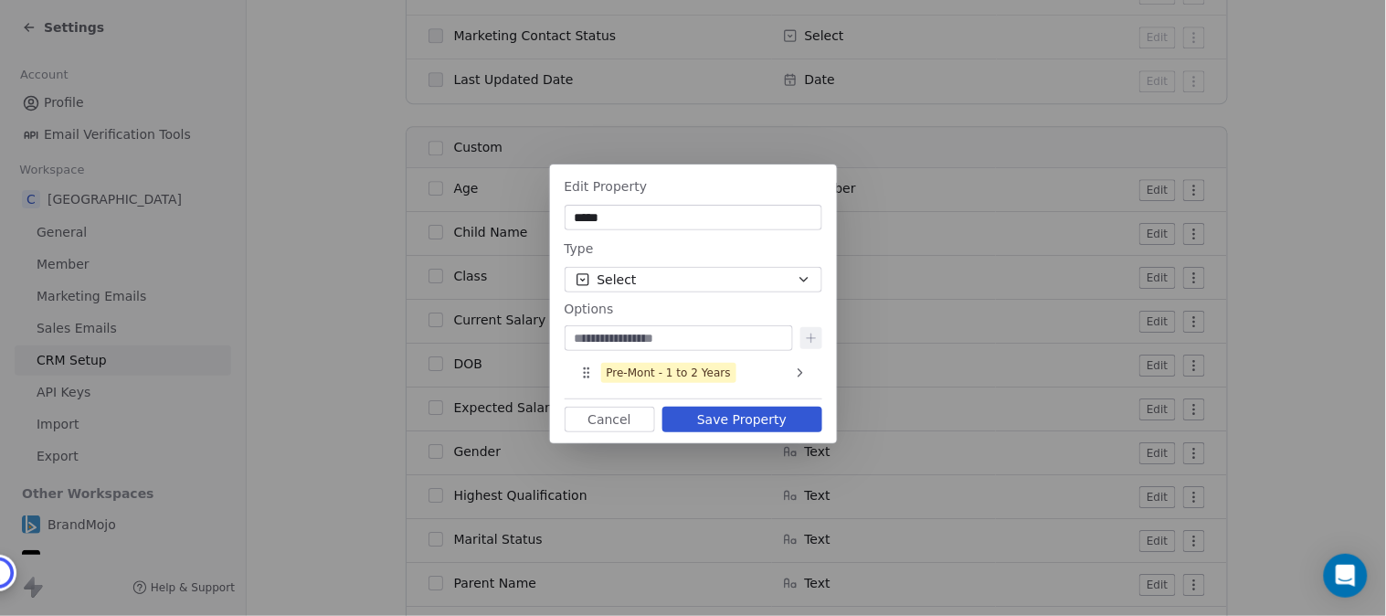
paste input "**********"
type input "**********"
click at [810, 338] on icon at bounding box center [811, 338] width 8 height 0
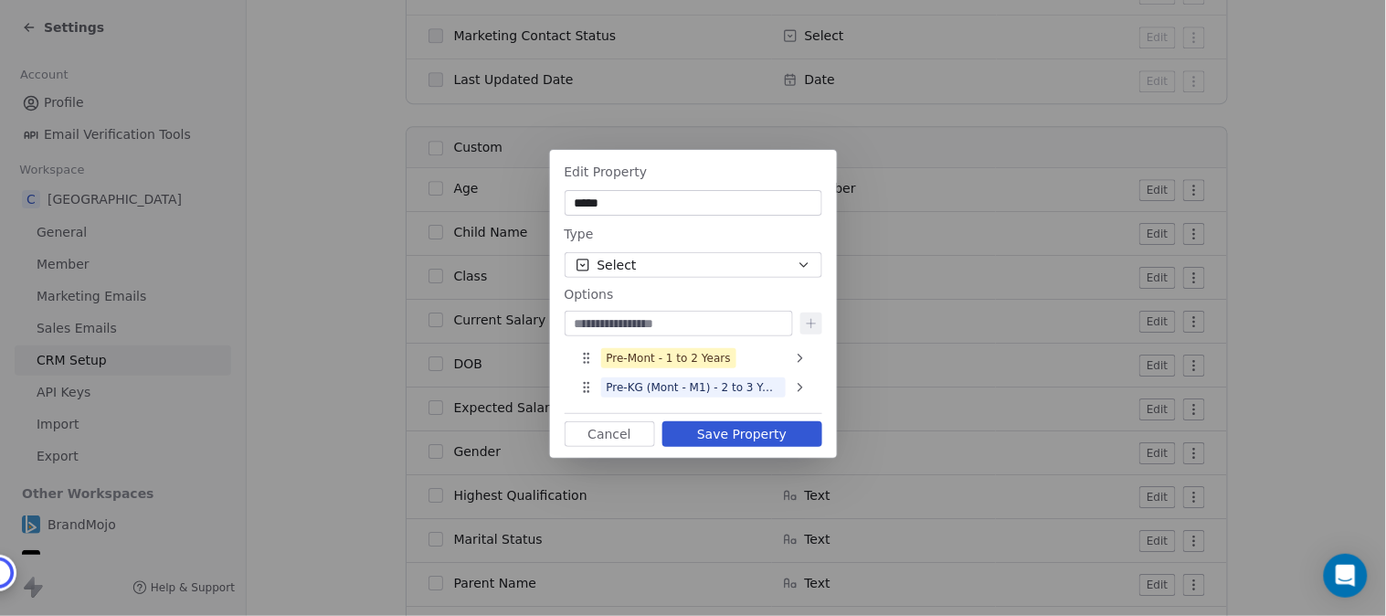
click at [761, 432] on button "Save Property" at bounding box center [743, 434] width 160 height 26
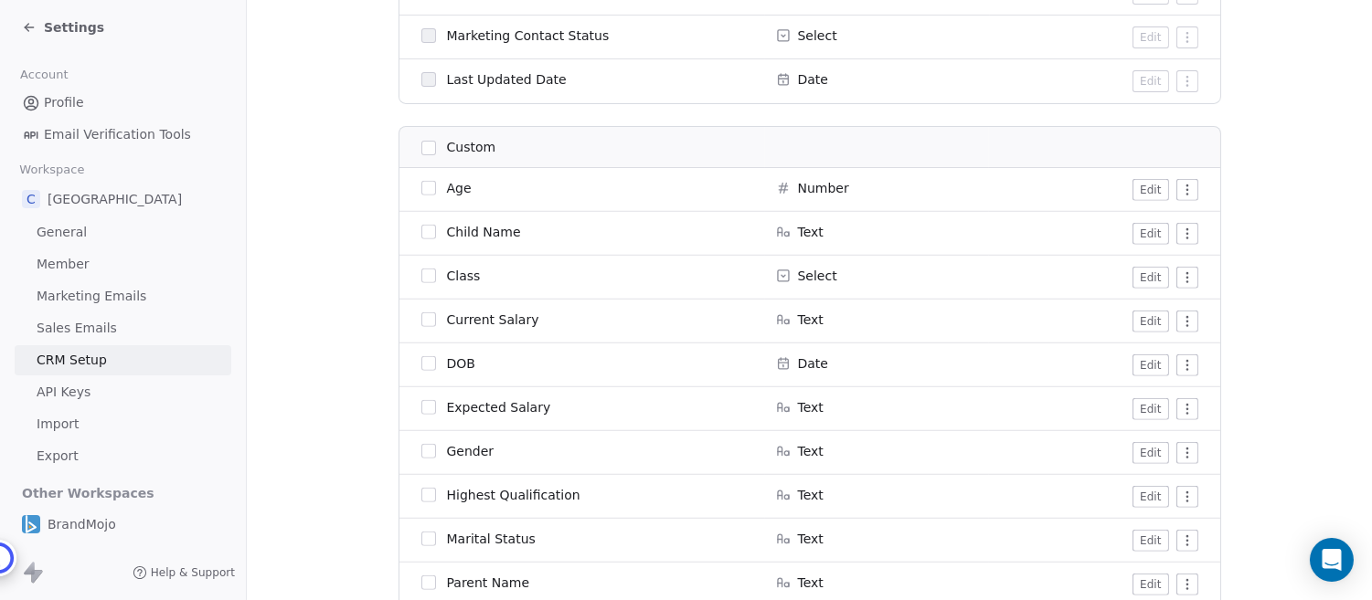
click at [22, 26] on icon at bounding box center [29, 27] width 15 height 15
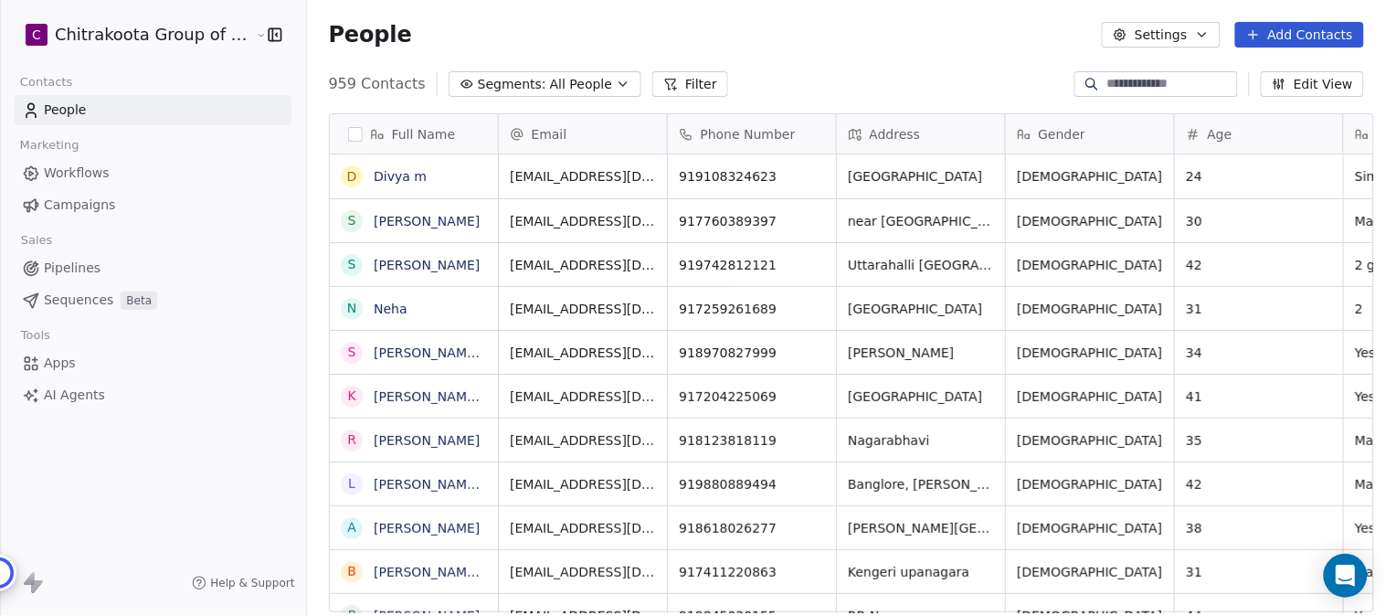
scroll to position [526, 1074]
click at [616, 84] on icon "button" at bounding box center [623, 84] width 15 height 15
click at [596, 84] on html "C Chitrakoota Group of Institutions Contacts People Marketing Workflows Campaig…" at bounding box center [693, 308] width 1386 height 616
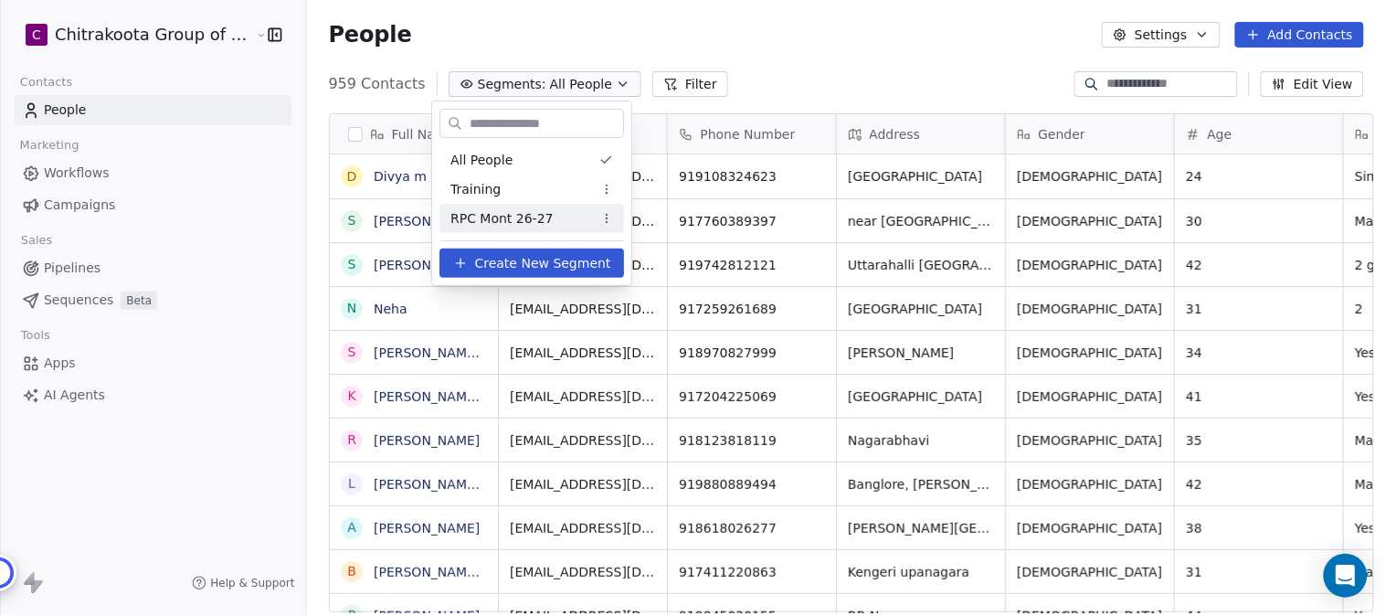
click at [492, 217] on span "RPC Mont 26-27" at bounding box center [502, 218] width 103 height 19
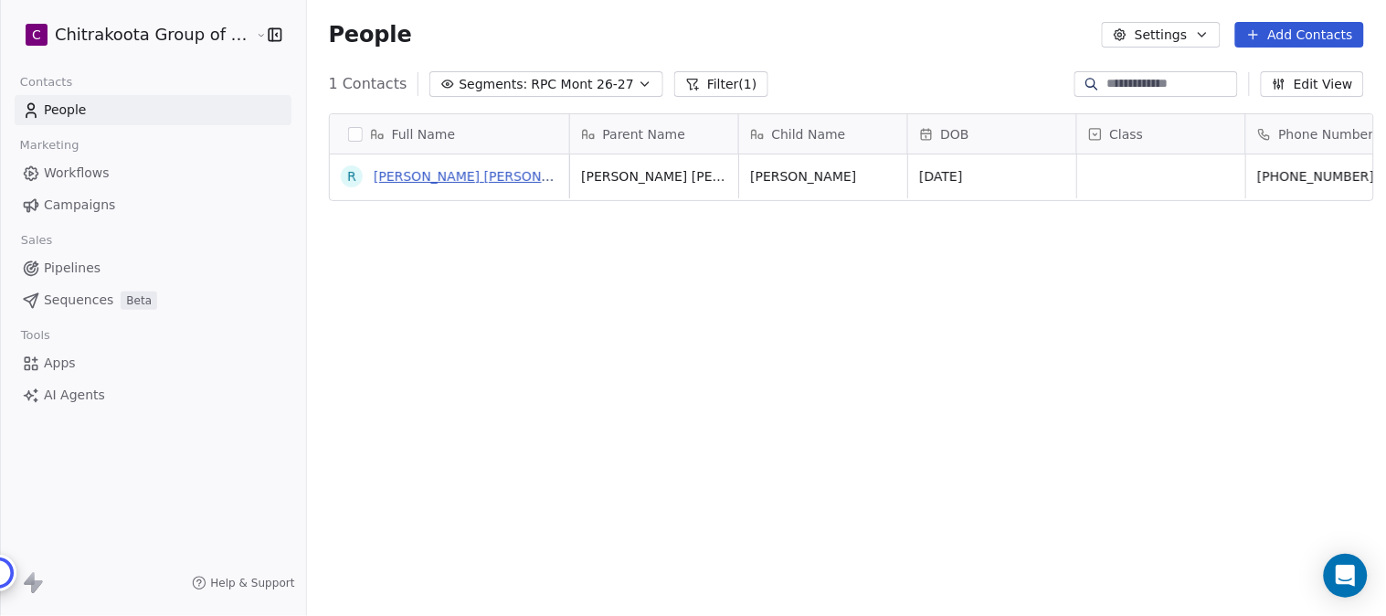
click at [430, 175] on link "Rahul Kumar Pugalia" at bounding box center [482, 176] width 217 height 15
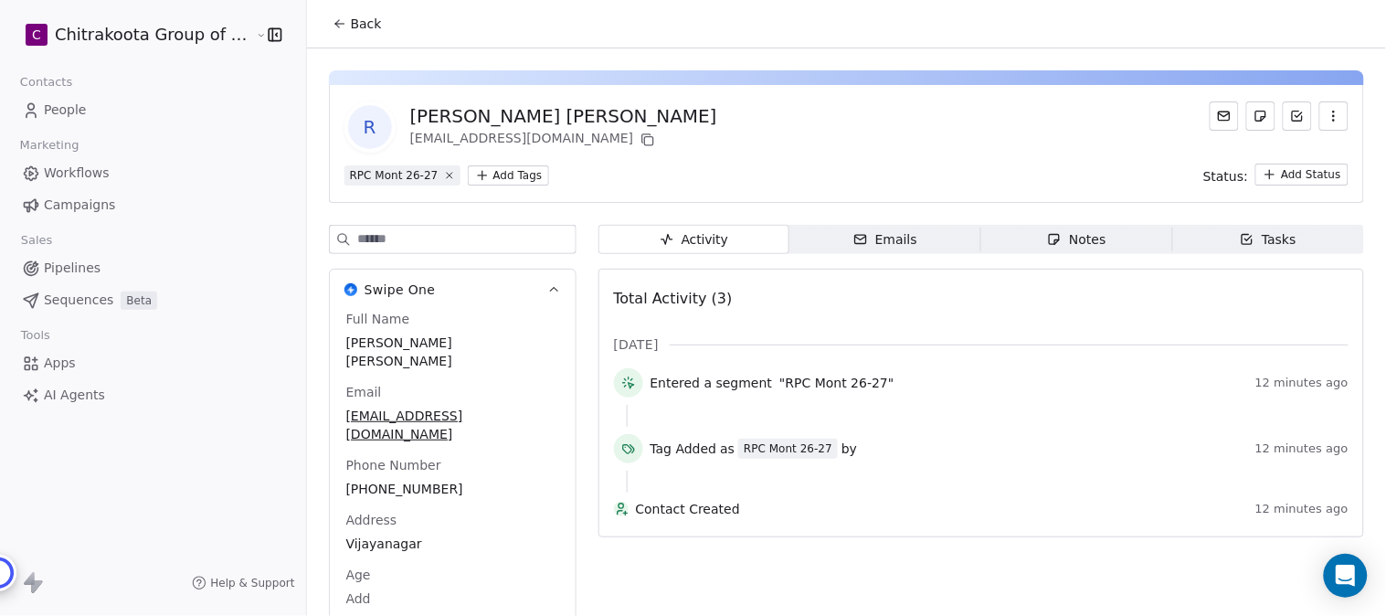
click at [1327, 114] on icon "button" at bounding box center [1334, 116] width 15 height 15
click at [1295, 153] on div "Delete" at bounding box center [1309, 156] width 122 height 29
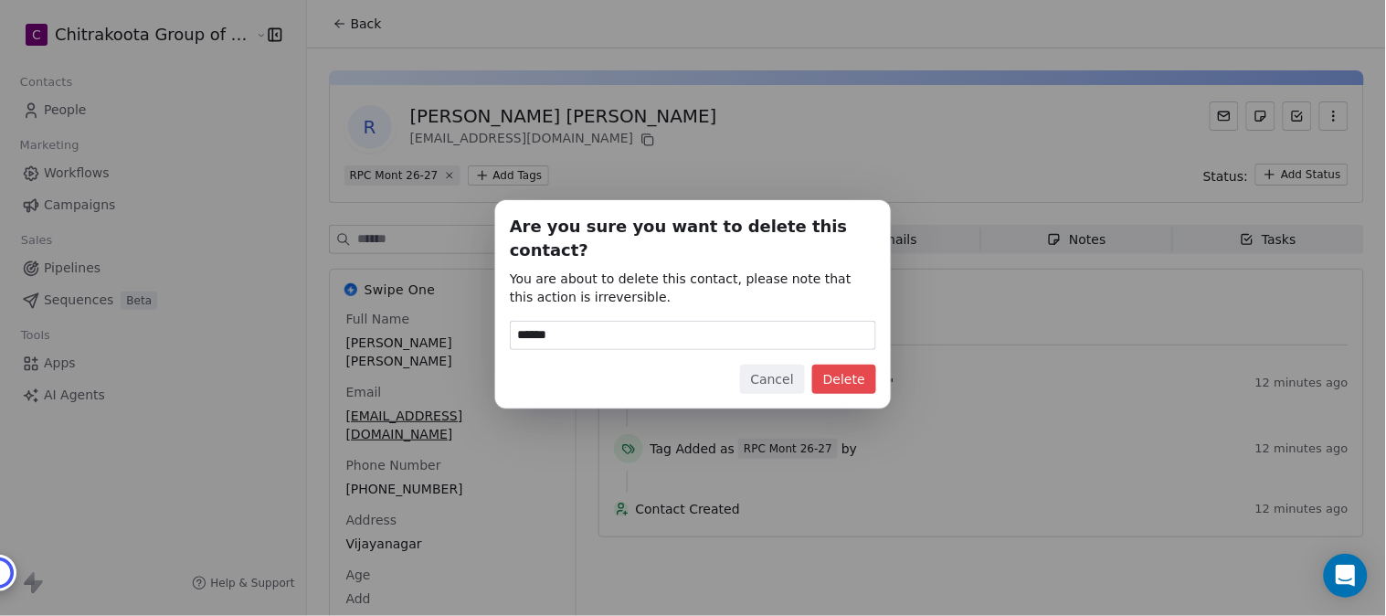
type input "******"
click at [847, 370] on button "Delete" at bounding box center [844, 379] width 64 height 29
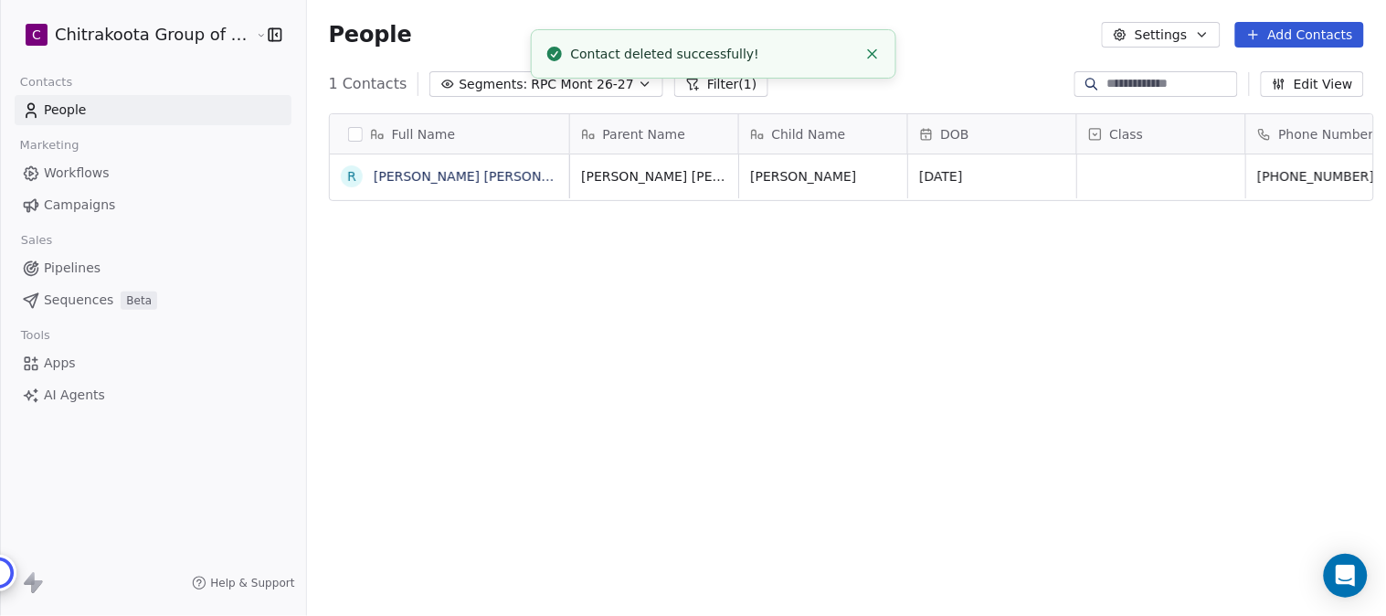
scroll to position [526, 1074]
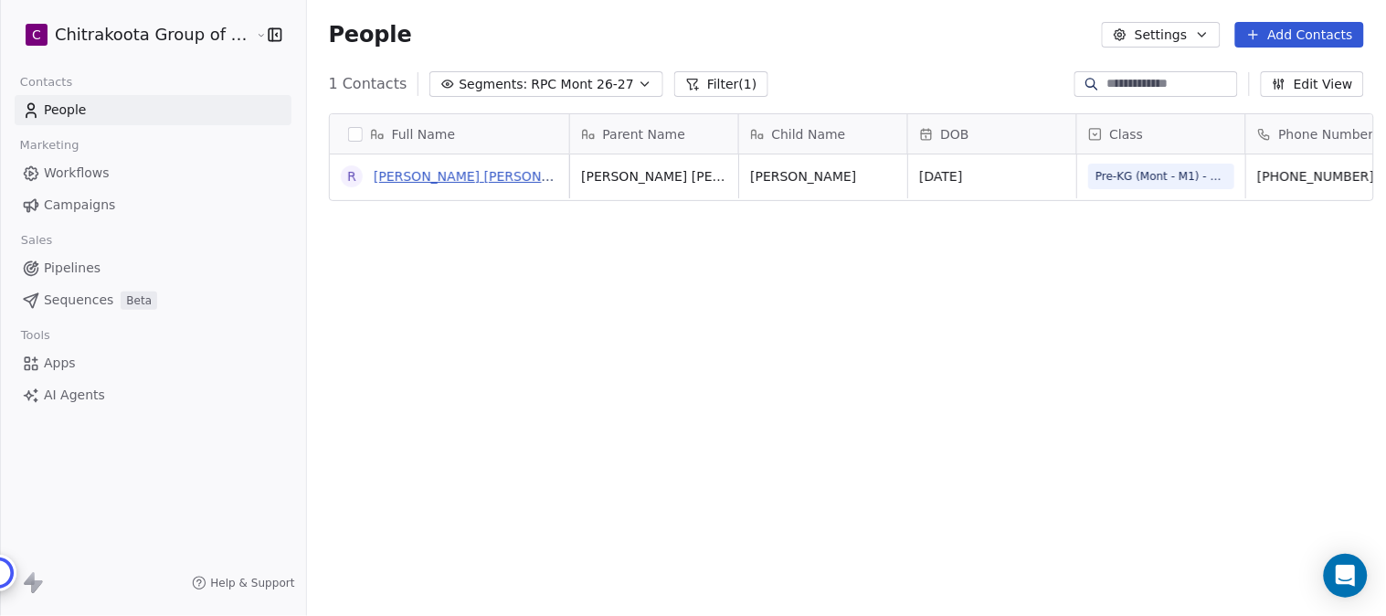
click at [413, 183] on link "Rahul Kumar Pugalia" at bounding box center [482, 176] width 217 height 15
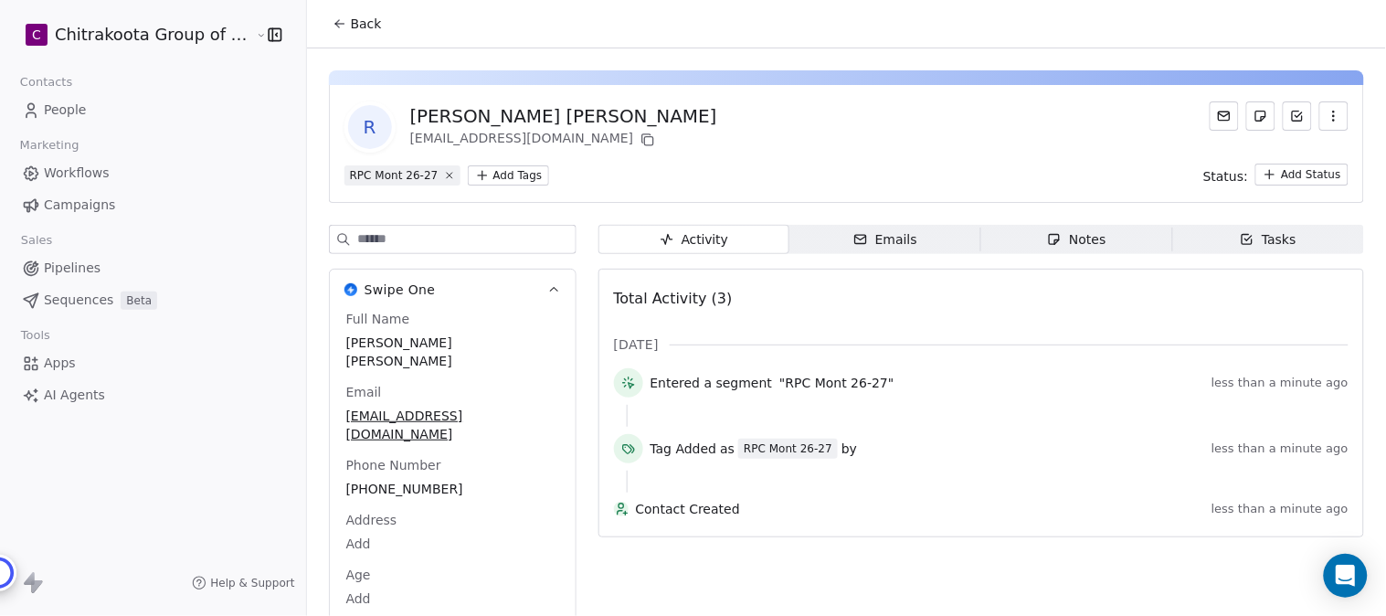
click at [334, 15] on button "Back" at bounding box center [357, 23] width 71 height 33
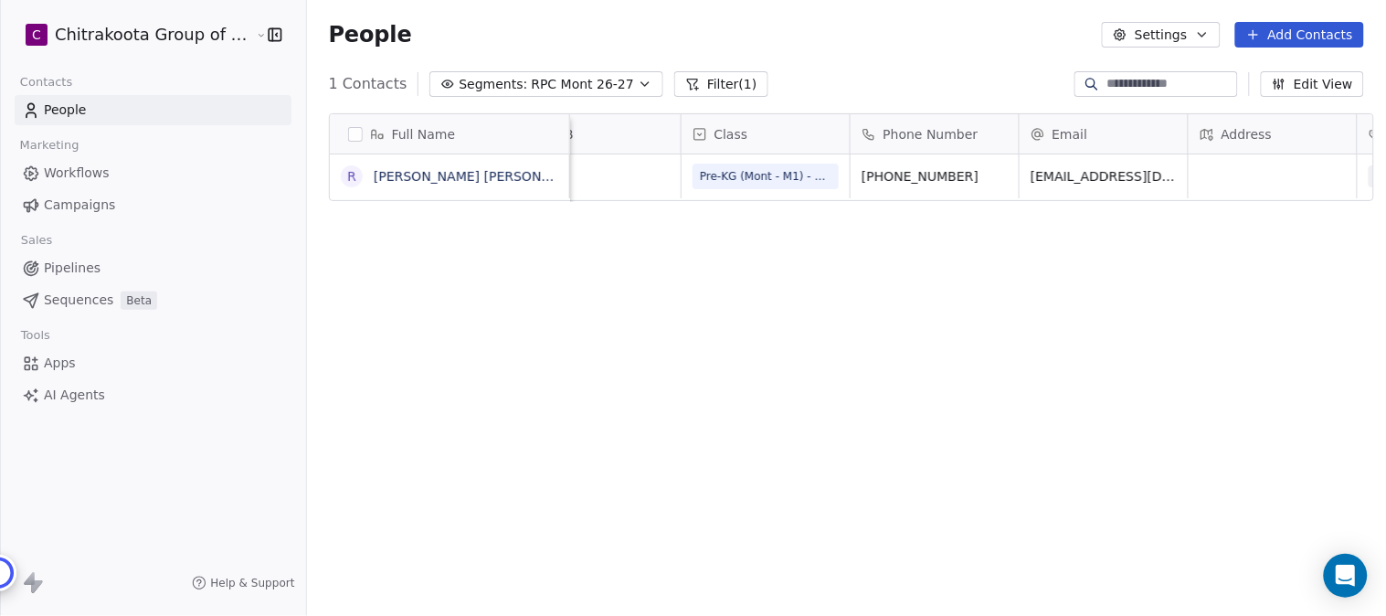
scroll to position [0, 677]
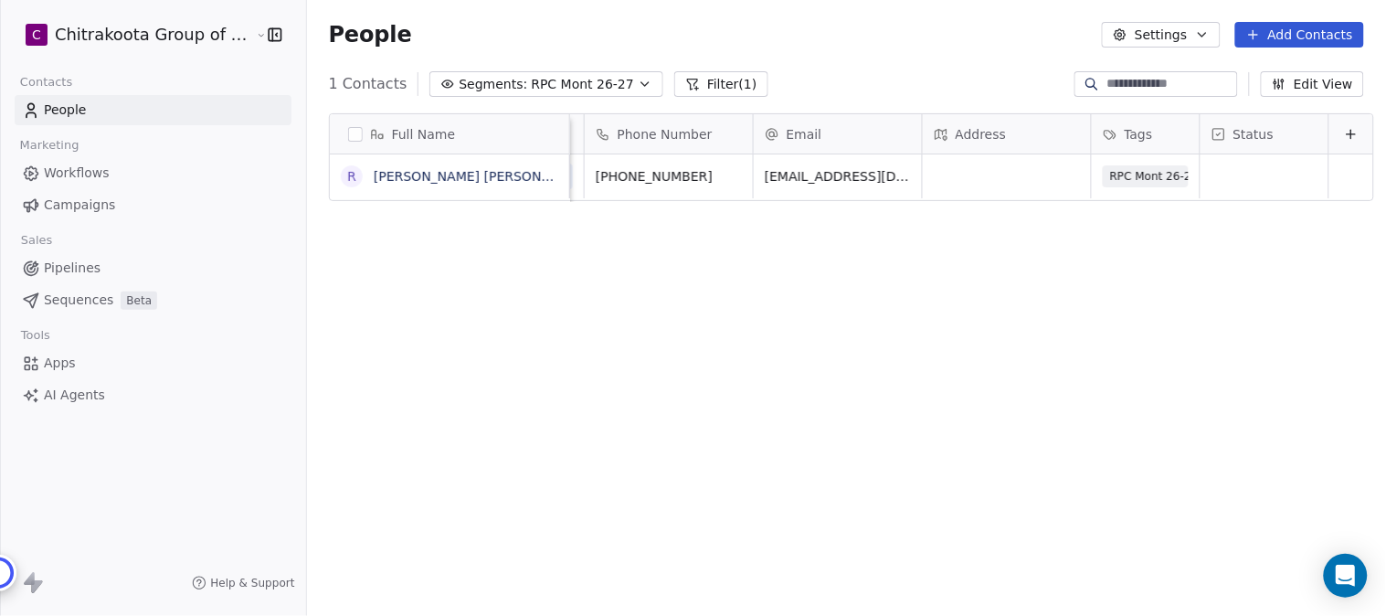
click at [957, 284] on div "Full Name R Rahul Kumar Pugalia Child Name DOB Class Phone Number Email Address…" at bounding box center [846, 370] width 1079 height 542
click at [1010, 244] on div "Full Name R Rahul Kumar Pugalia Child Name DOB Class Phone Number Email Address…" at bounding box center [846, 370] width 1079 height 542
click at [61, 366] on span "Apps" at bounding box center [60, 363] width 32 height 19
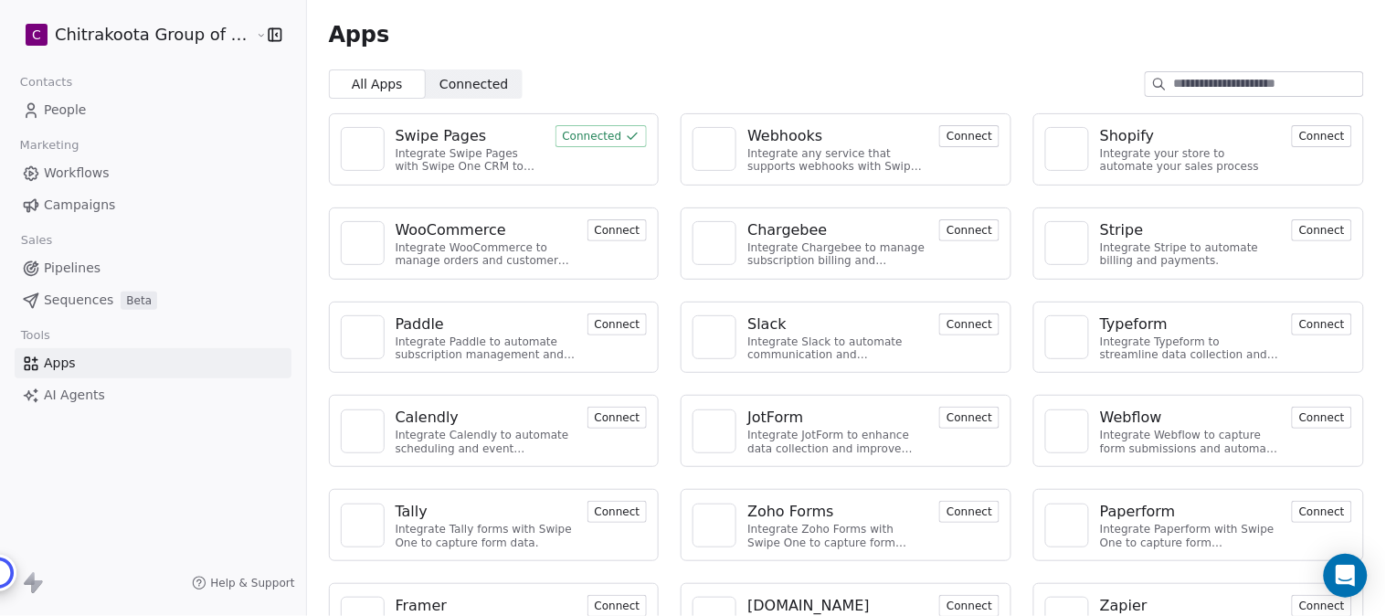
click at [405, 135] on div "Swipe Pages" at bounding box center [441, 136] width 91 height 22
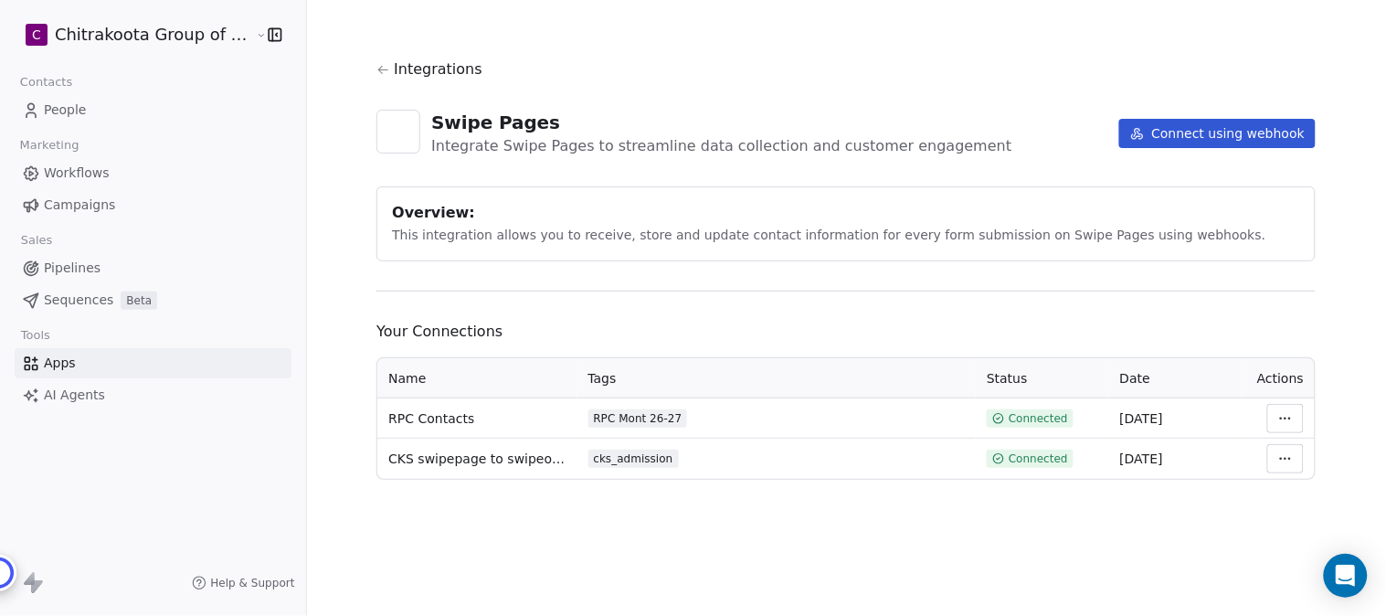
click at [1283, 413] on html "C Chitrakoota Group of Institutions Contacts People Marketing Workflows Campaig…" at bounding box center [693, 308] width 1386 height 616
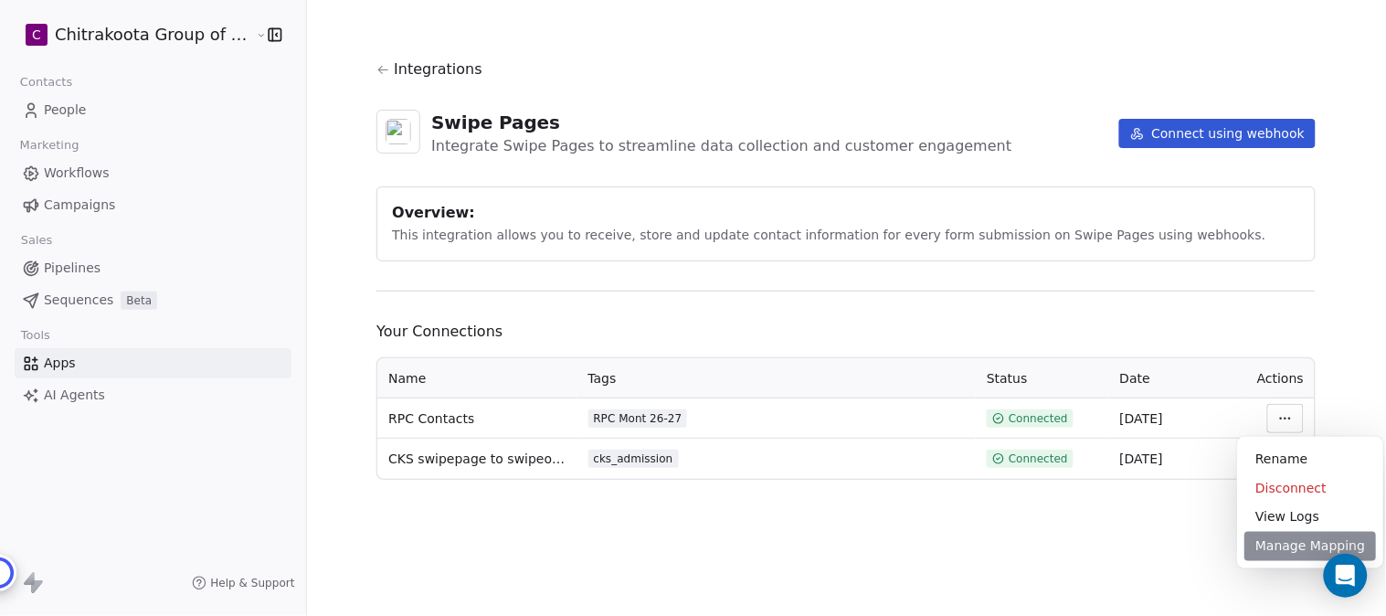
click at [1300, 550] on div "Manage Mapping" at bounding box center [1311, 546] width 132 height 29
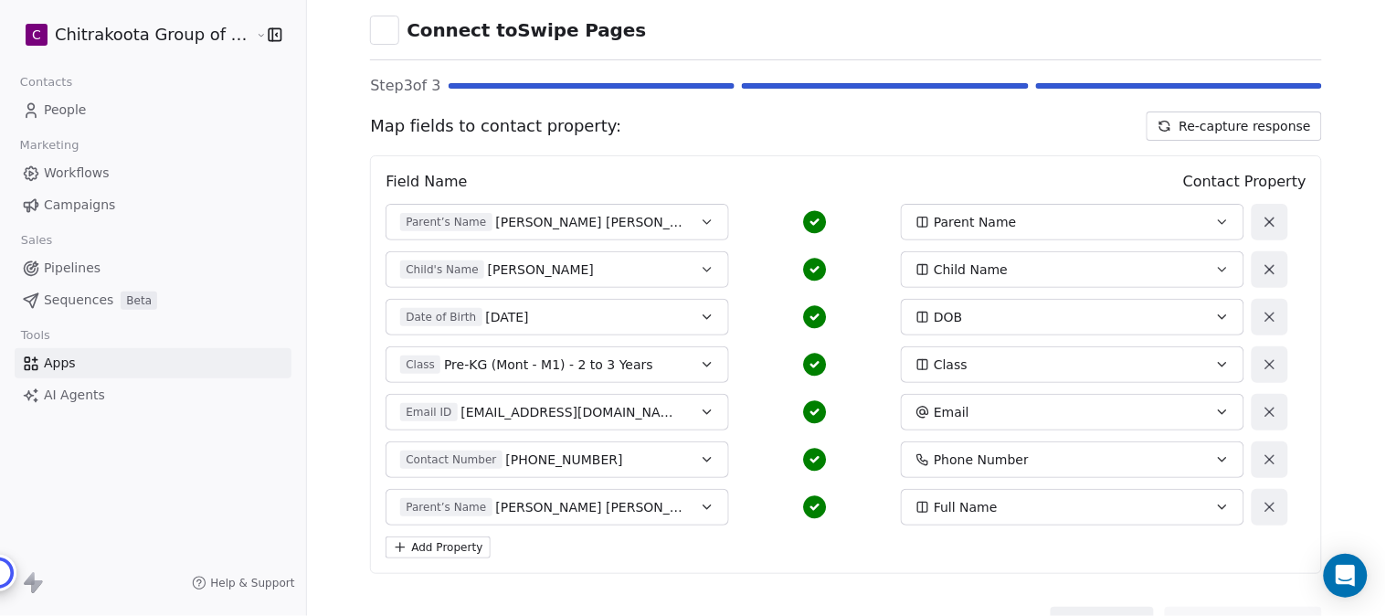
scroll to position [161, 0]
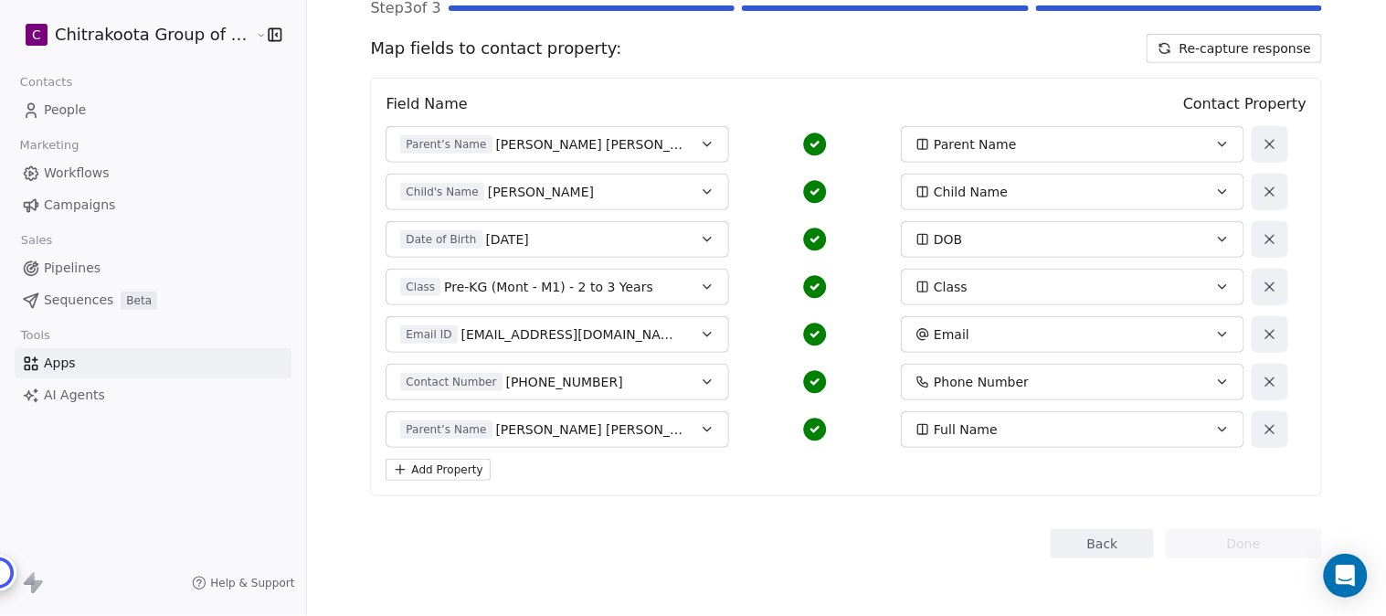
click at [431, 466] on button "Add Property" at bounding box center [438, 470] width 104 height 22
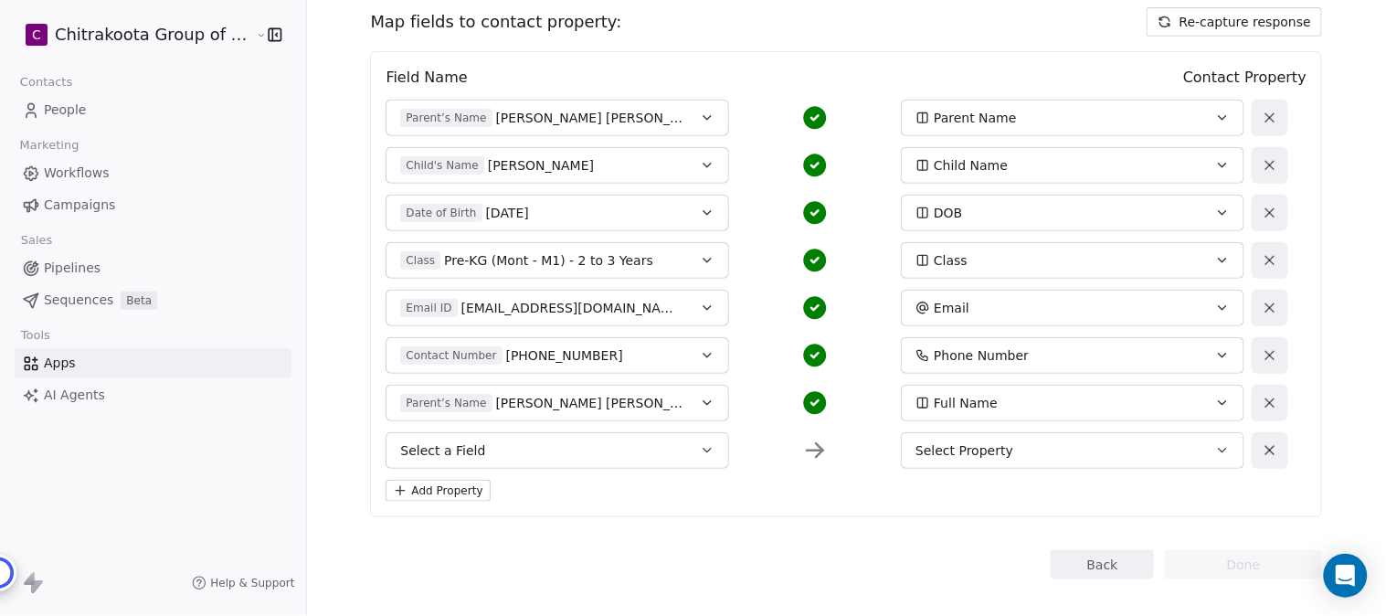
scroll to position [208, 0]
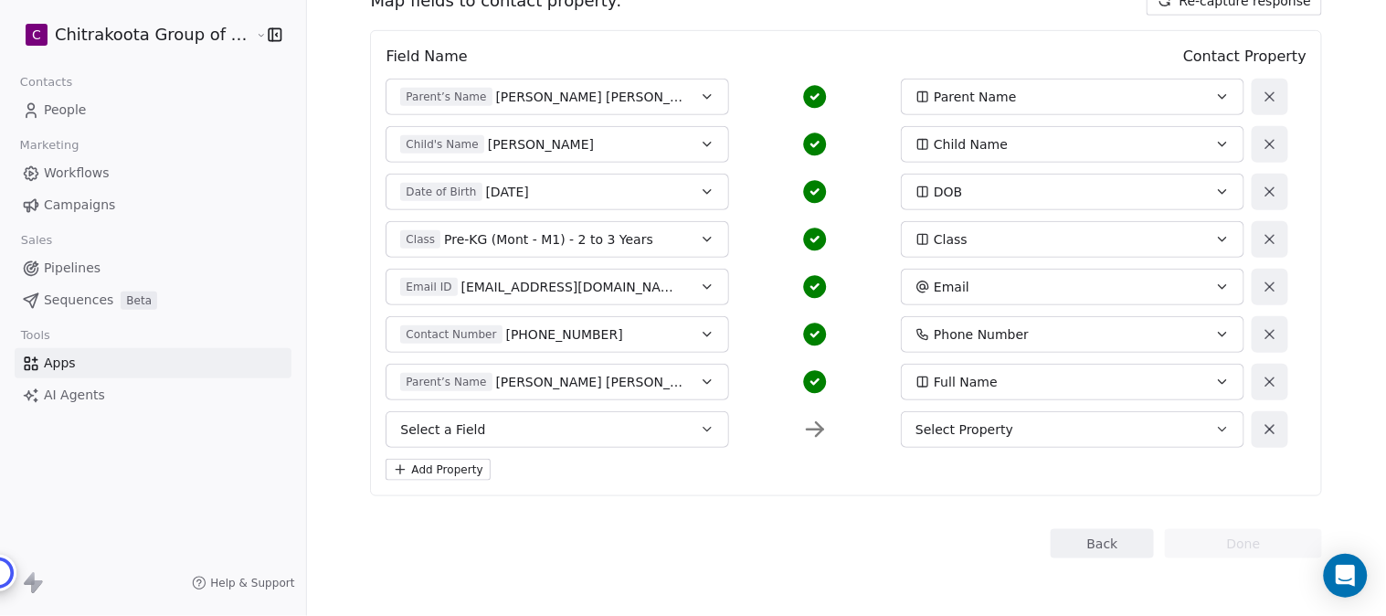
click at [1217, 428] on icon "button" at bounding box center [1222, 429] width 15 height 15
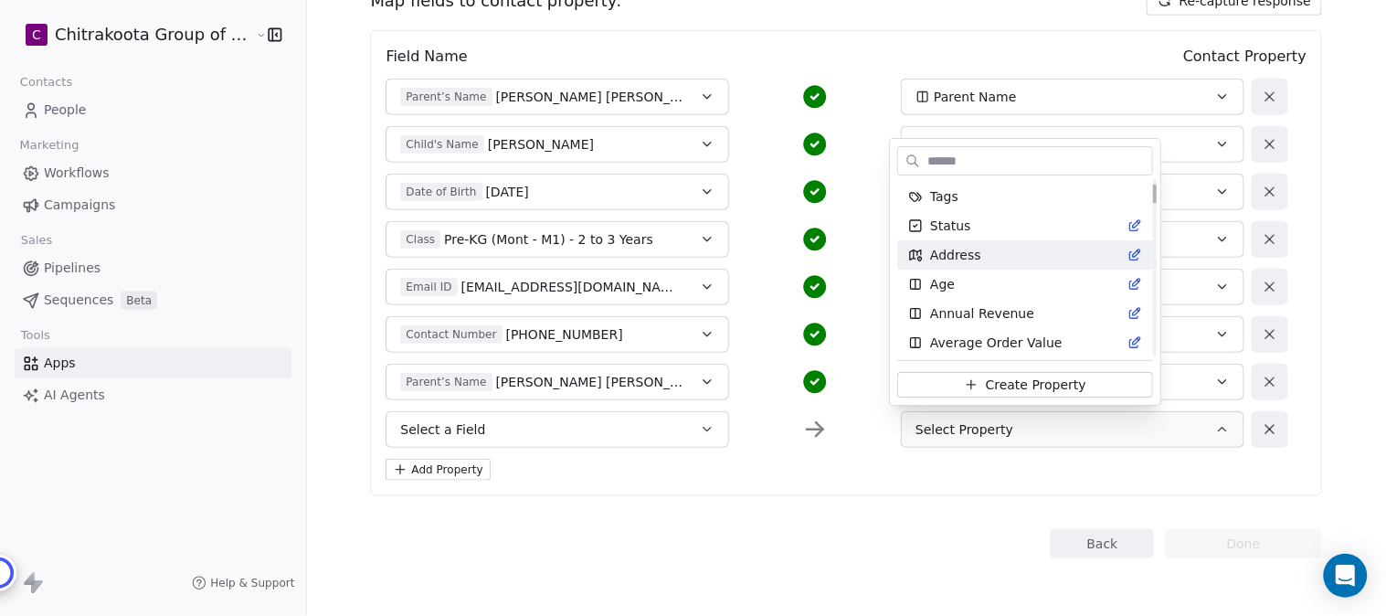
scroll to position [0, 0]
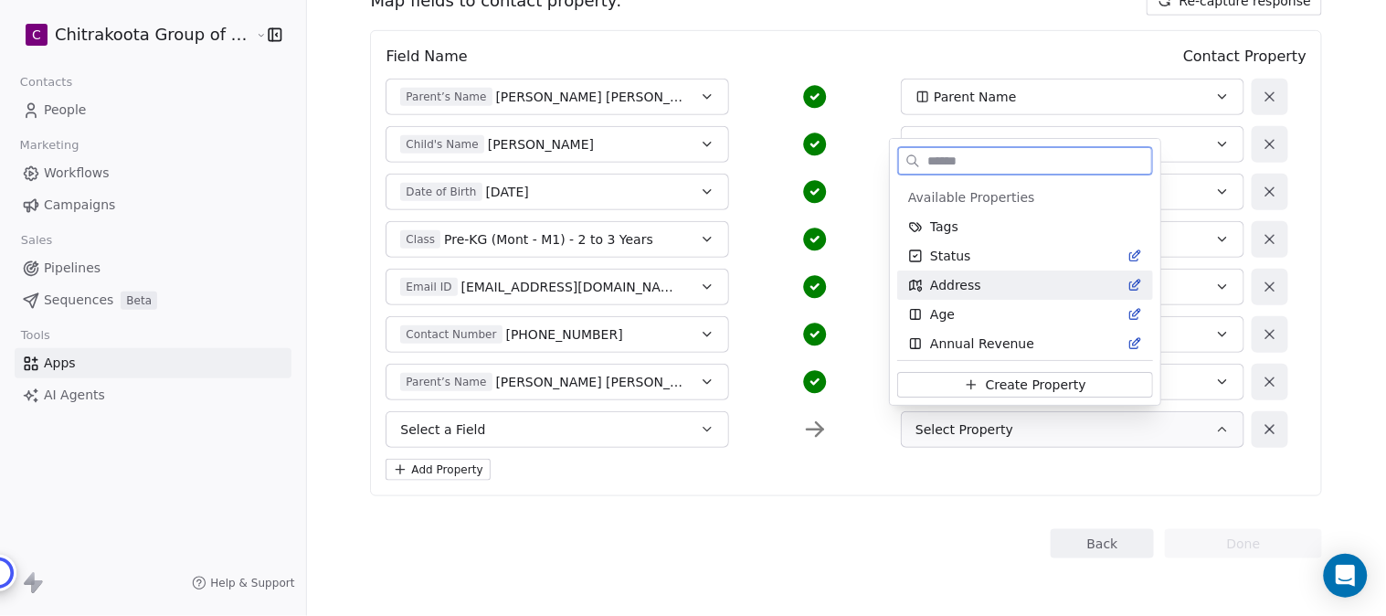
click at [957, 283] on span "Address" at bounding box center [955, 285] width 51 height 18
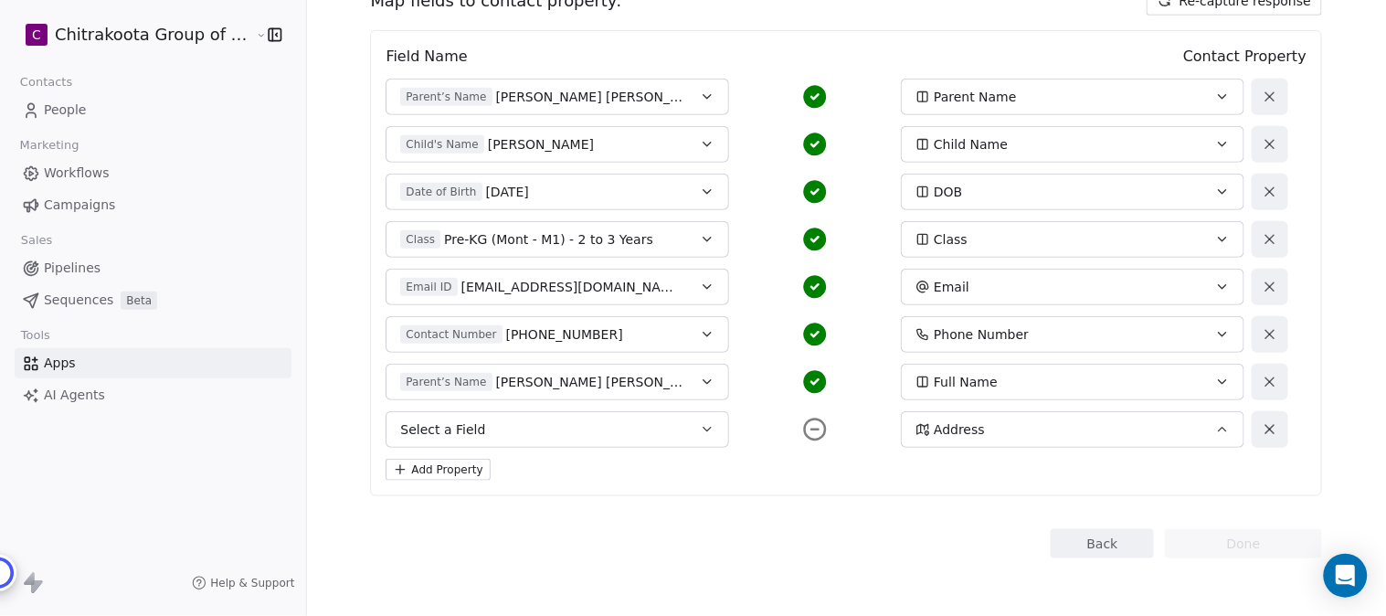
click at [687, 427] on button "Select a Field" at bounding box center [558, 429] width 344 height 37
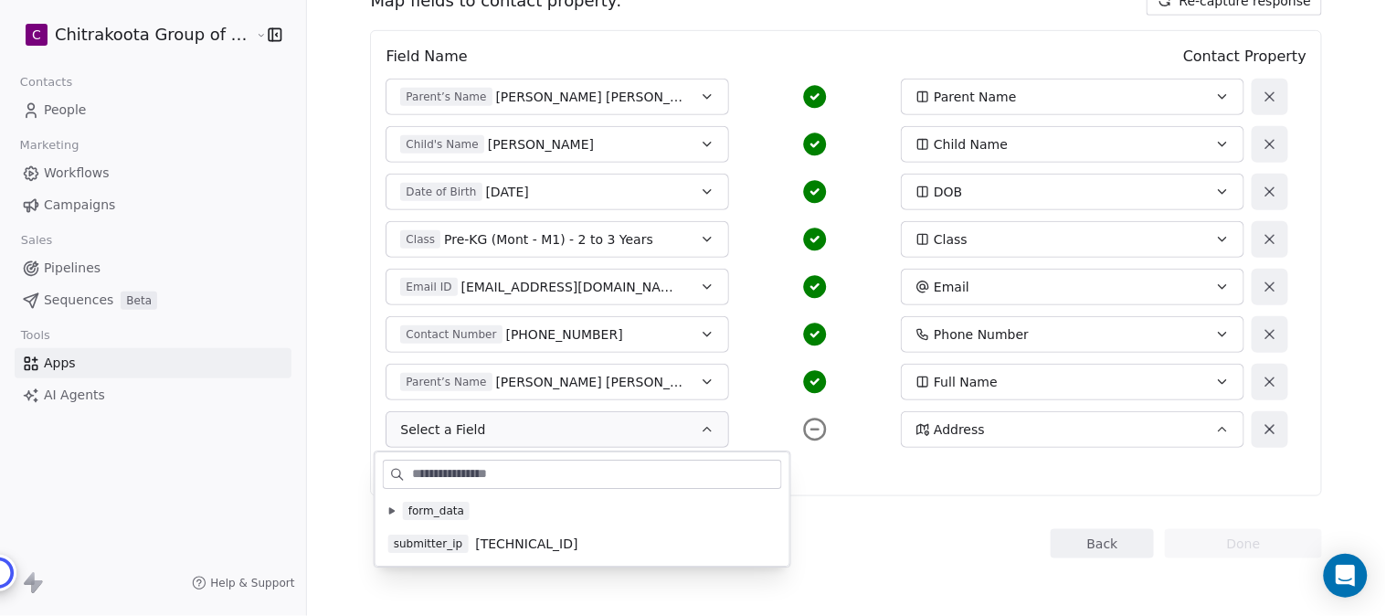
click at [387, 508] on button at bounding box center [392, 511] width 15 height 15
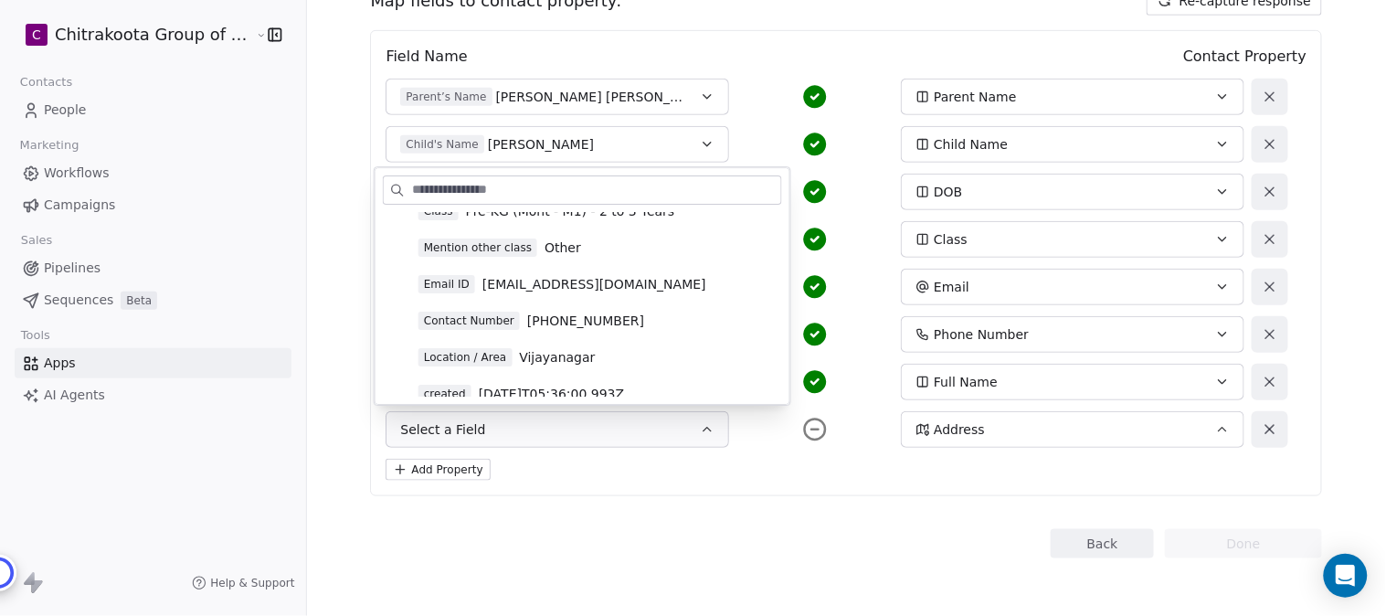
scroll to position [406, 0]
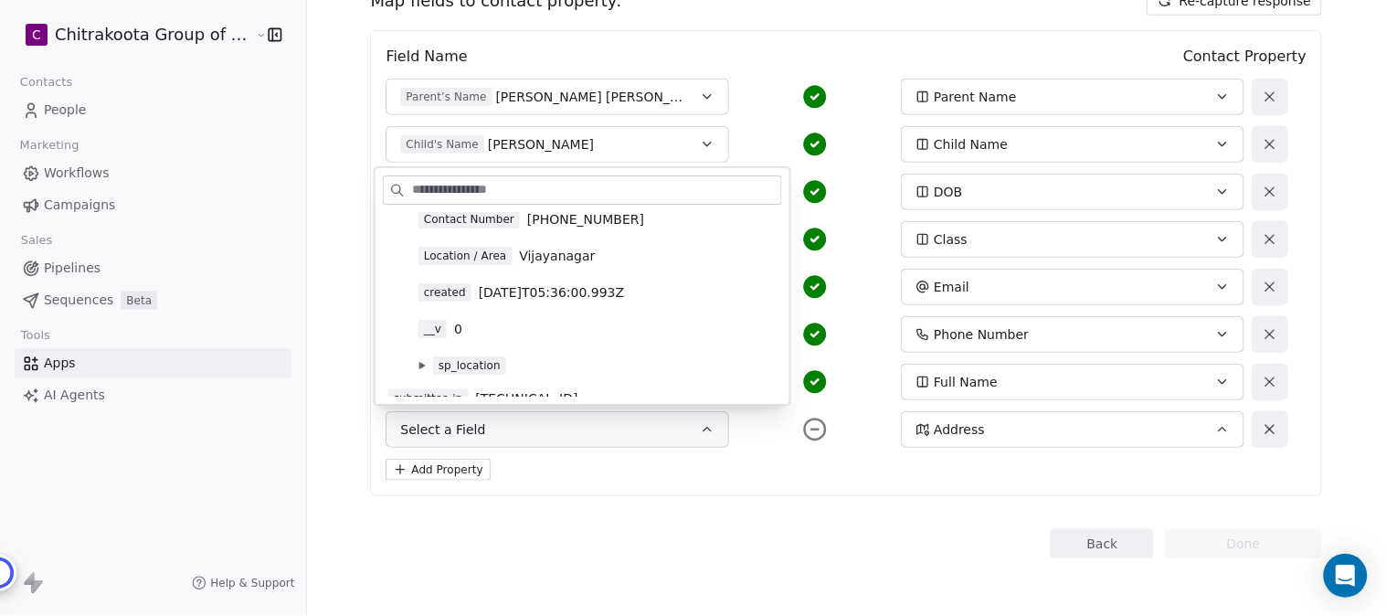
click at [541, 256] on span "Vijayanagar" at bounding box center [557, 256] width 76 height 18
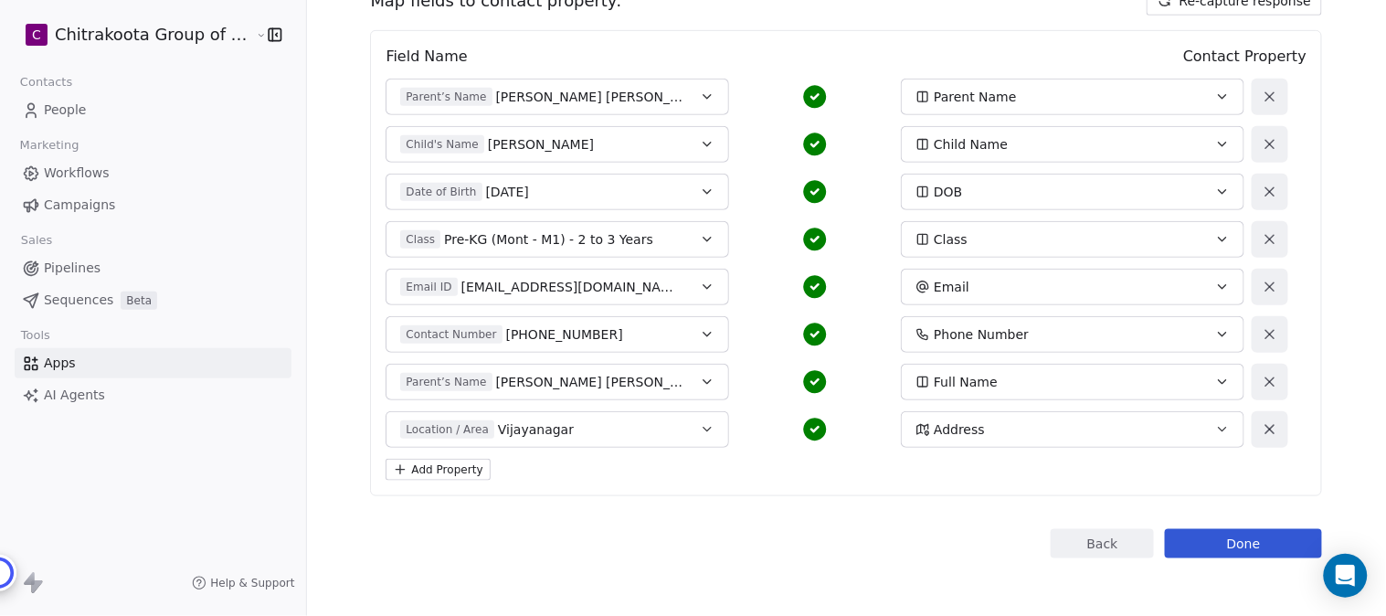
click at [844, 491] on div "Field Name Contact Property Parent’s Name Rahul Kumar Pugalia Parent Name Child…" at bounding box center [846, 263] width 952 height 466
click at [1243, 541] on button "Done" at bounding box center [1243, 543] width 157 height 29
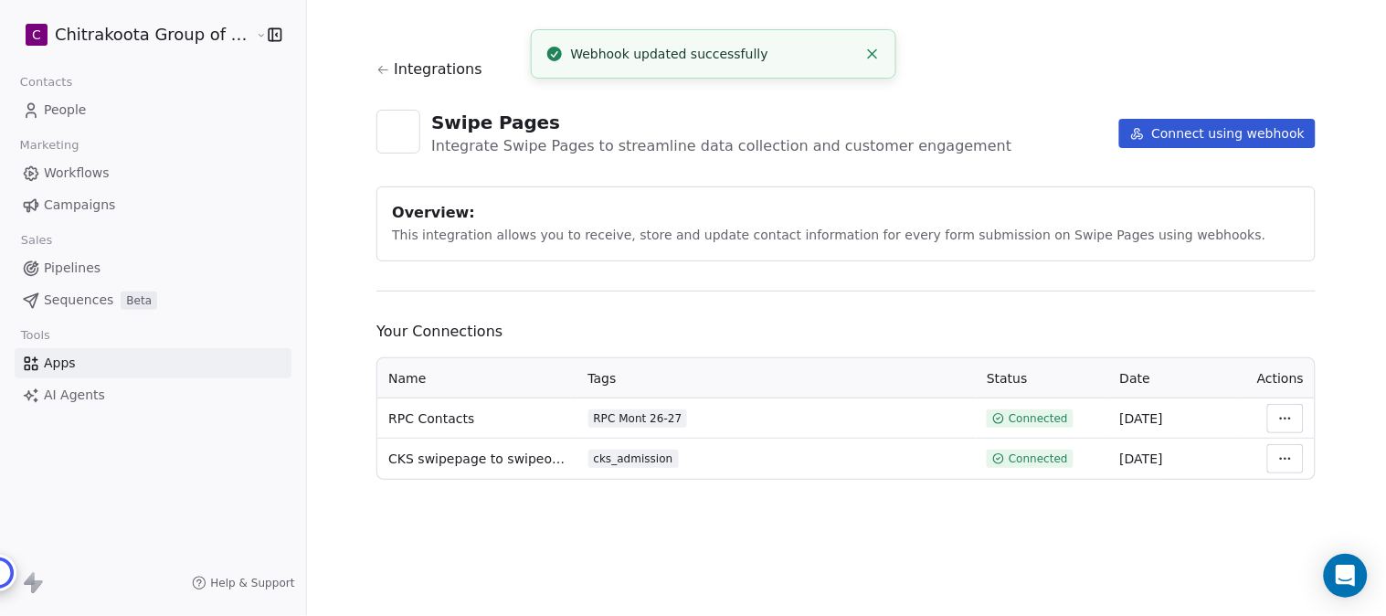
click at [379, 69] on icon at bounding box center [383, 70] width 10 height 8
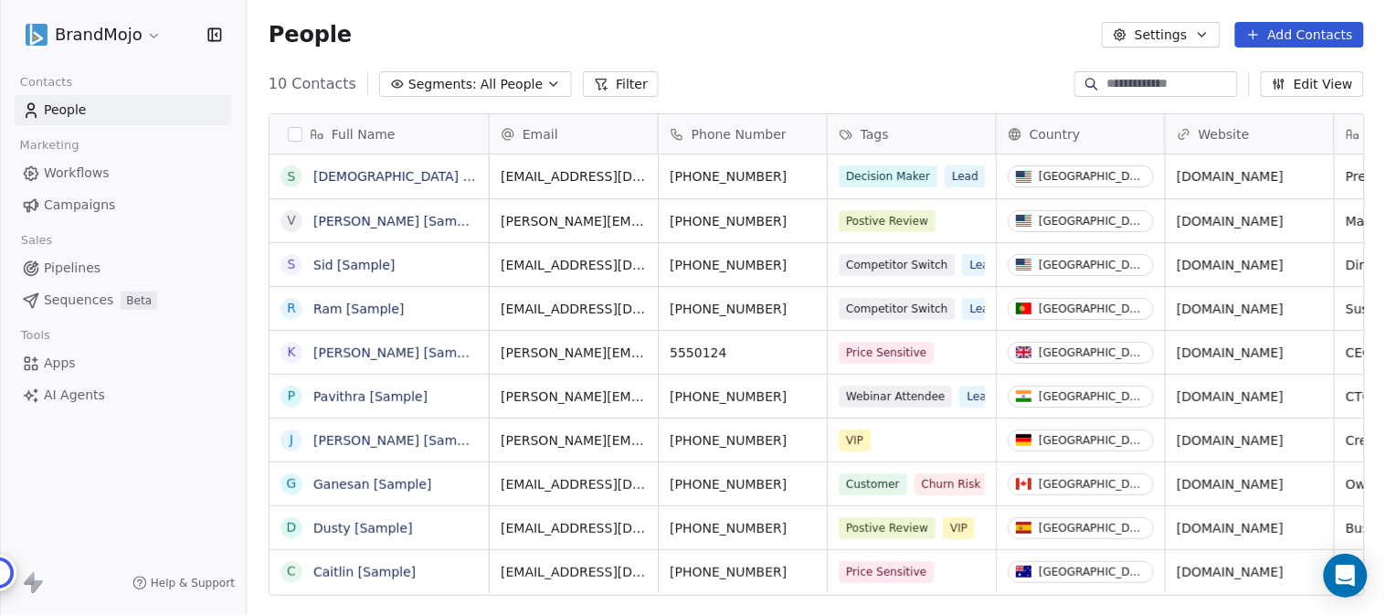
scroll to position [526, 1125]
click at [156, 31] on html "BrandMojo Contacts People Marketing Workflows Campaigns Sales Pipelines Sequenc…" at bounding box center [693, 308] width 1386 height 616
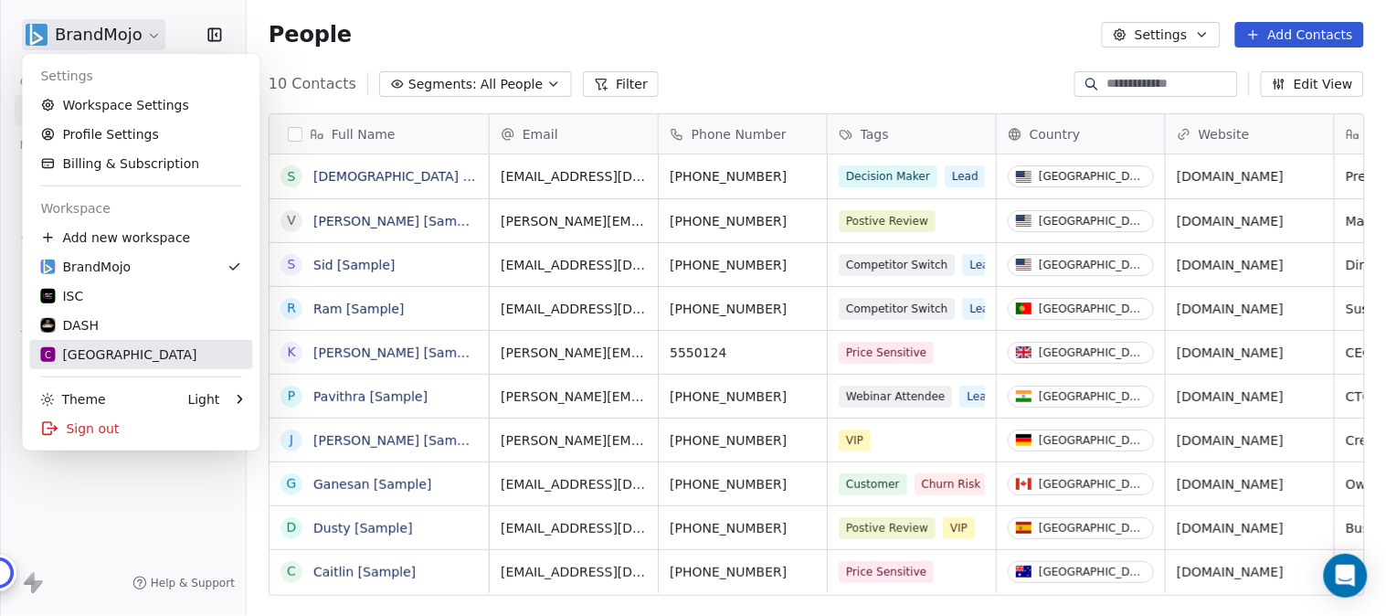
click at [117, 354] on div "C Chitrakoota School" at bounding box center [118, 354] width 156 height 18
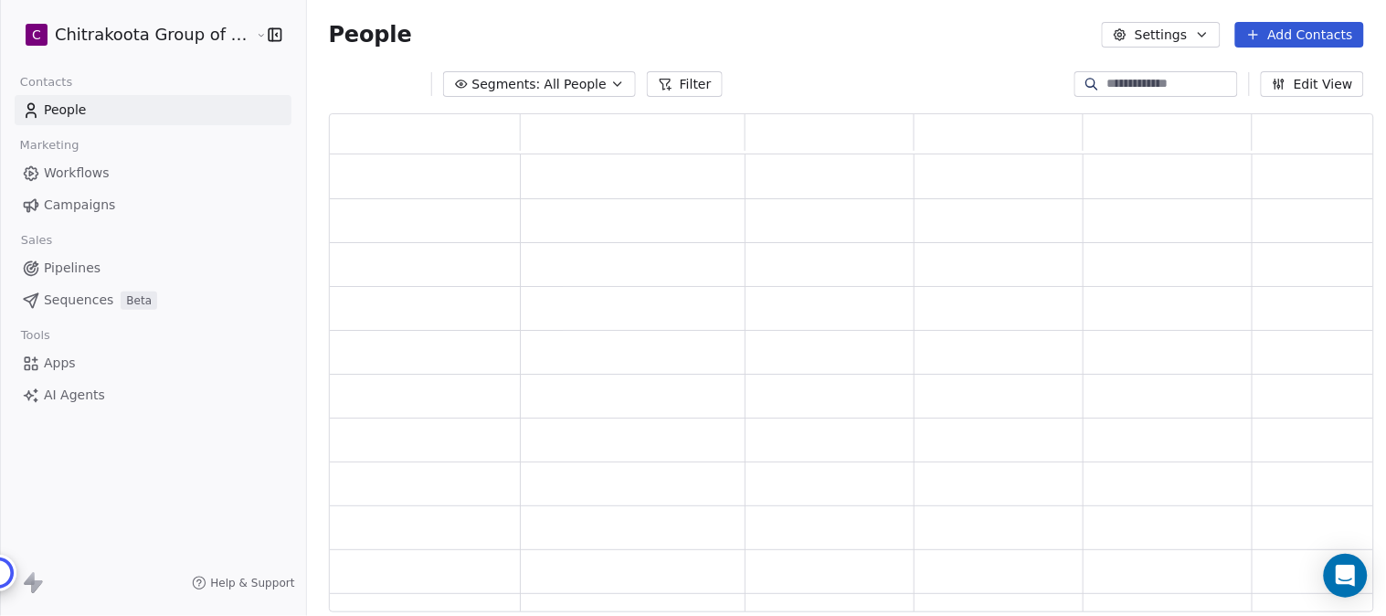
scroll to position [483, 1029]
click at [610, 84] on icon "button" at bounding box center [617, 84] width 15 height 15
click at [591, 84] on html "C Chitrakoota Group of Institutions Contacts People Marketing Workflows Campaig…" at bounding box center [693, 308] width 1386 height 616
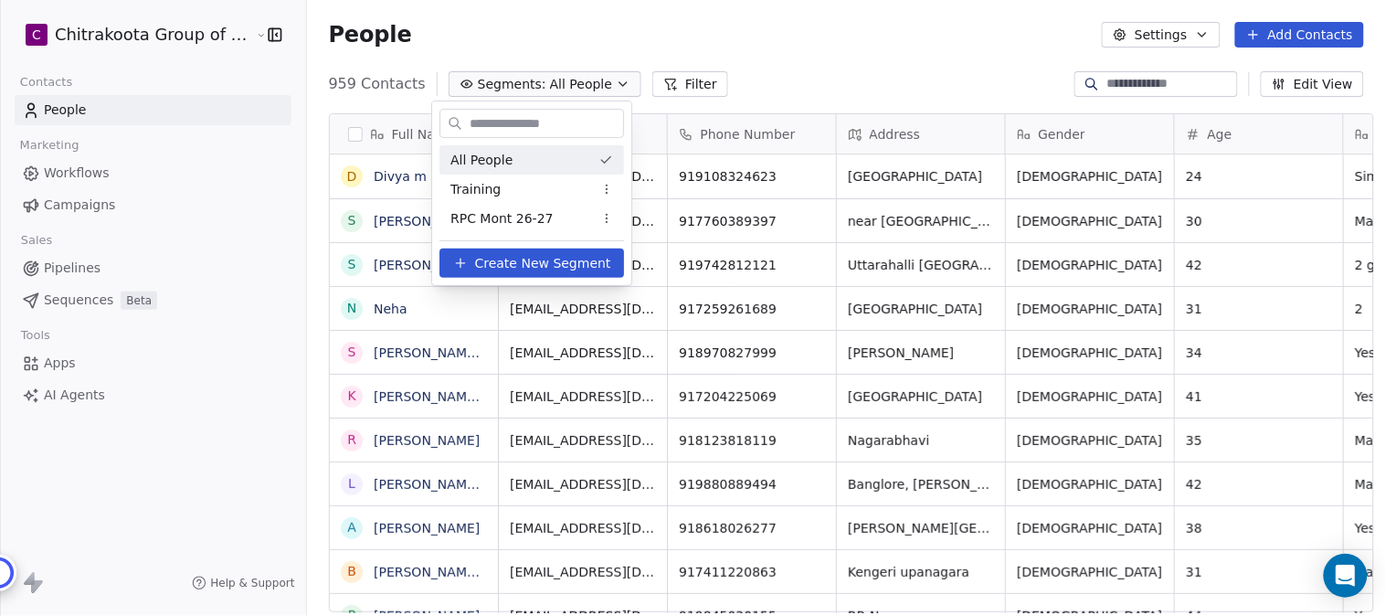
scroll to position [526, 1074]
click at [492, 217] on span "RPC Mont 26-27" at bounding box center [502, 218] width 103 height 19
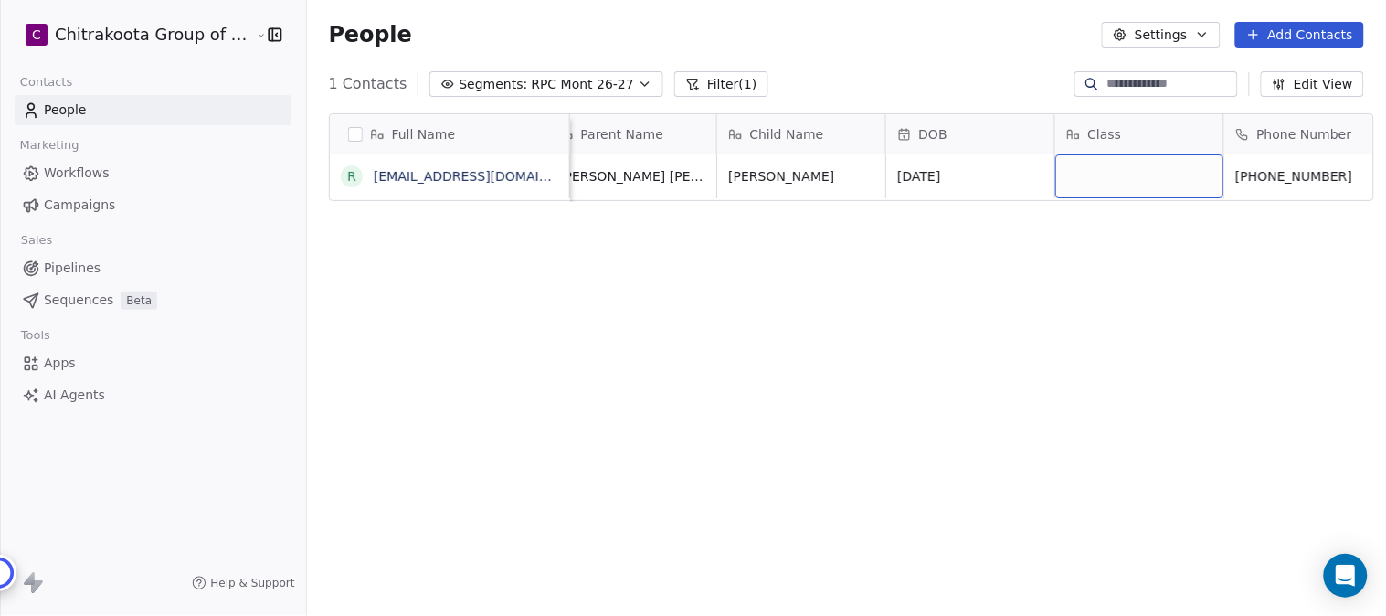
scroll to position [0, 20]
click at [471, 172] on link "[EMAIL_ADDRESS][DOMAIN_NAME]" at bounding box center [486, 176] width 224 height 15
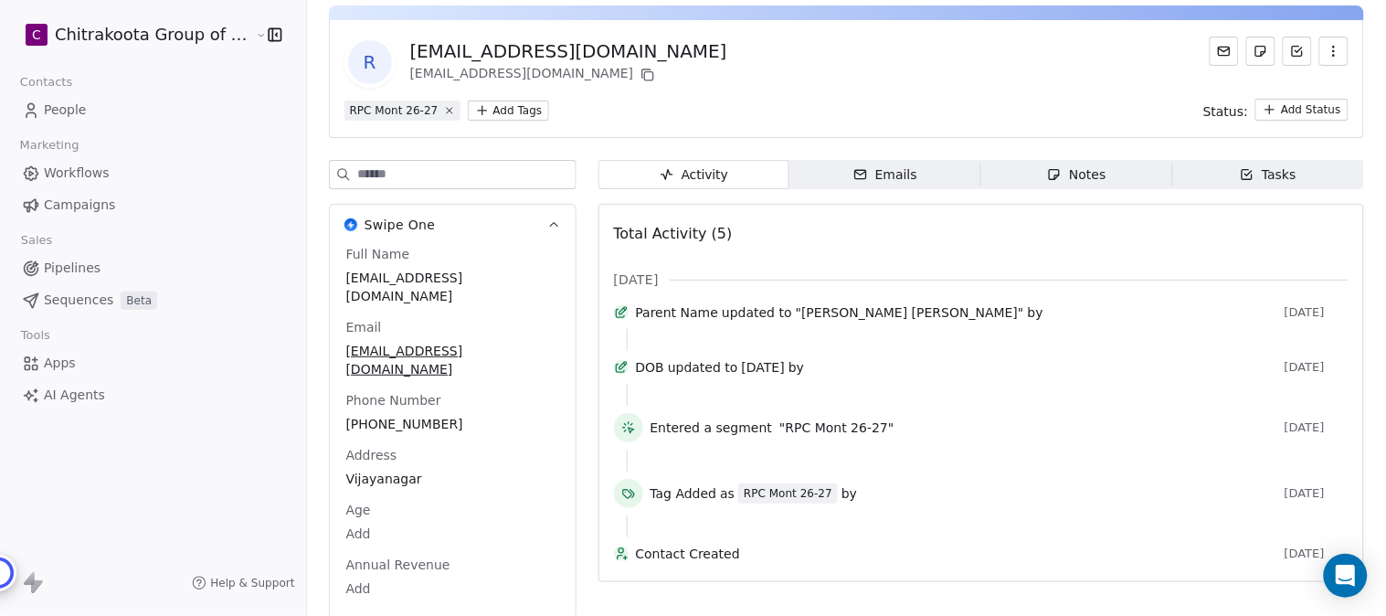
scroll to position [74, 0]
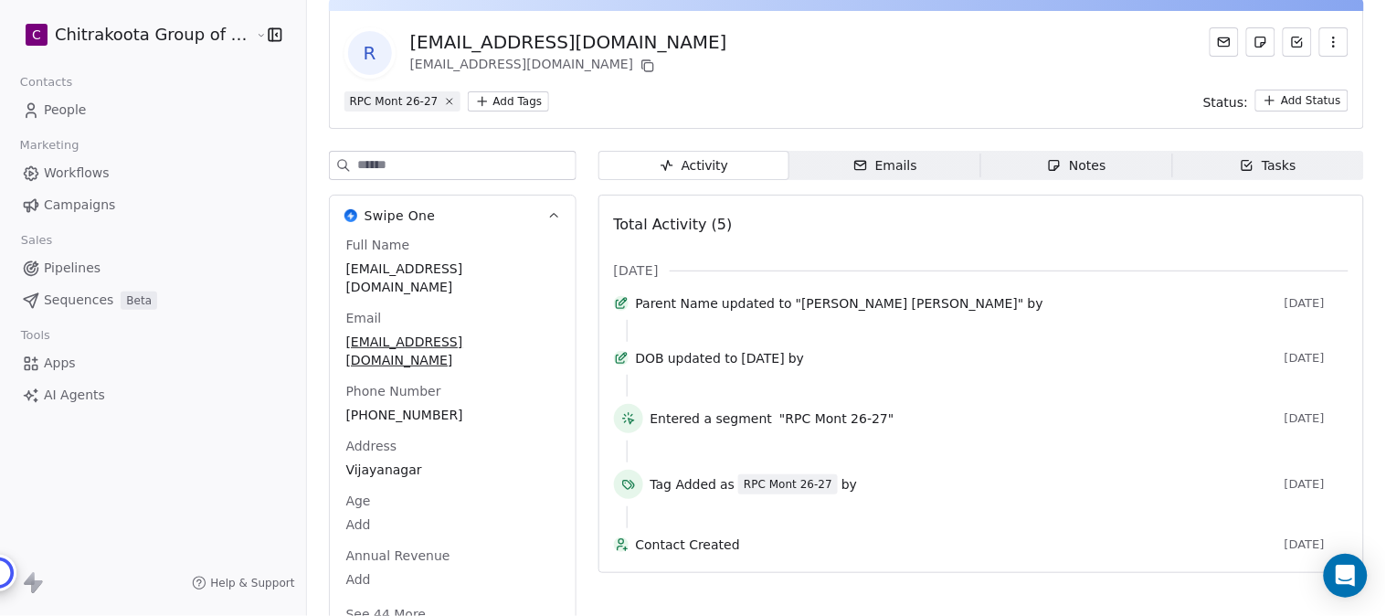
click at [387, 598] on button "See 44 More" at bounding box center [386, 614] width 102 height 33
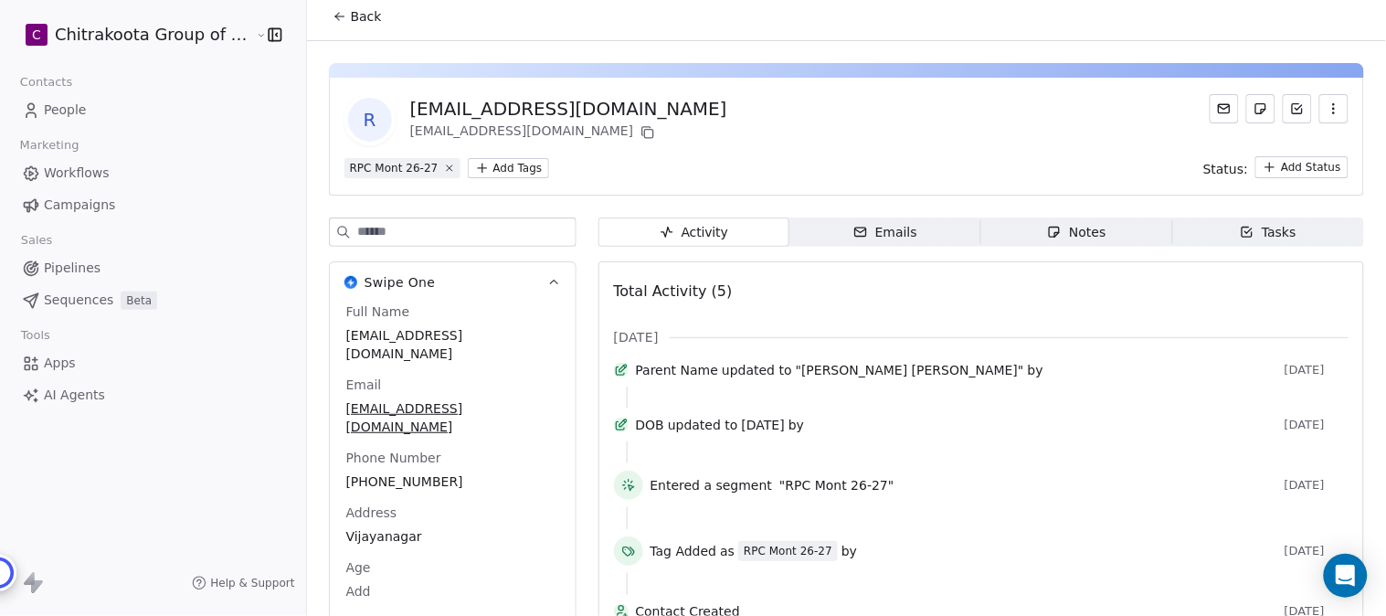
scroll to position [0, 0]
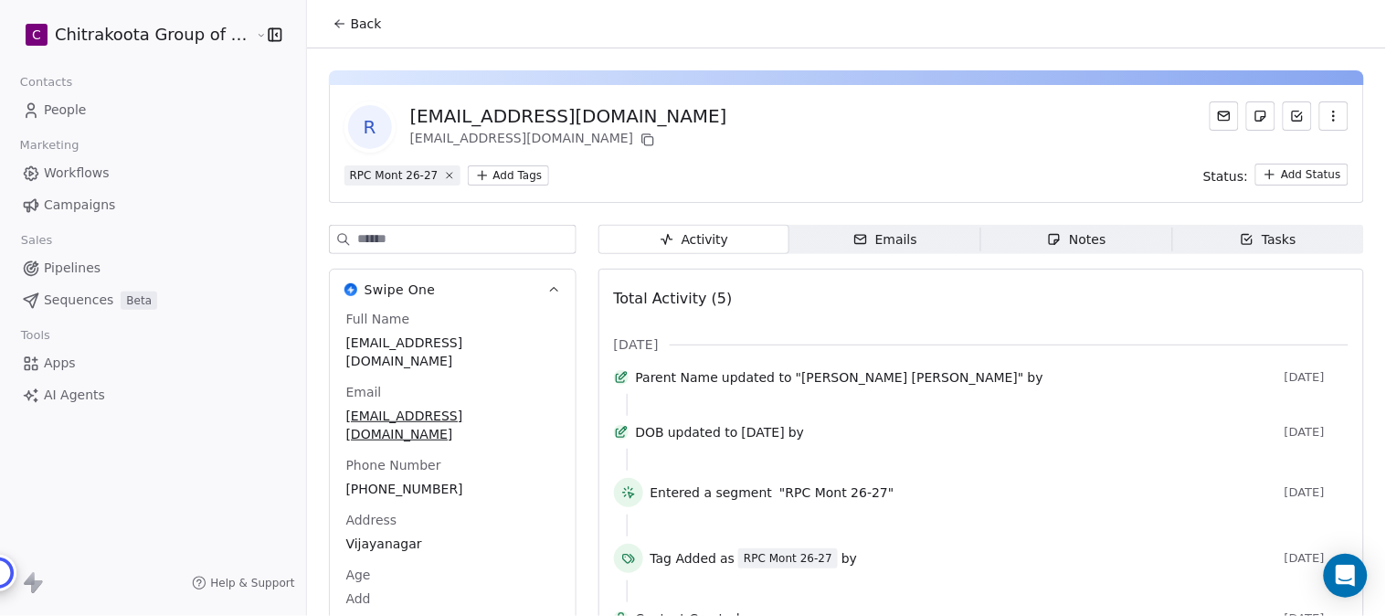
click at [351, 26] on span "Back" at bounding box center [366, 24] width 31 height 18
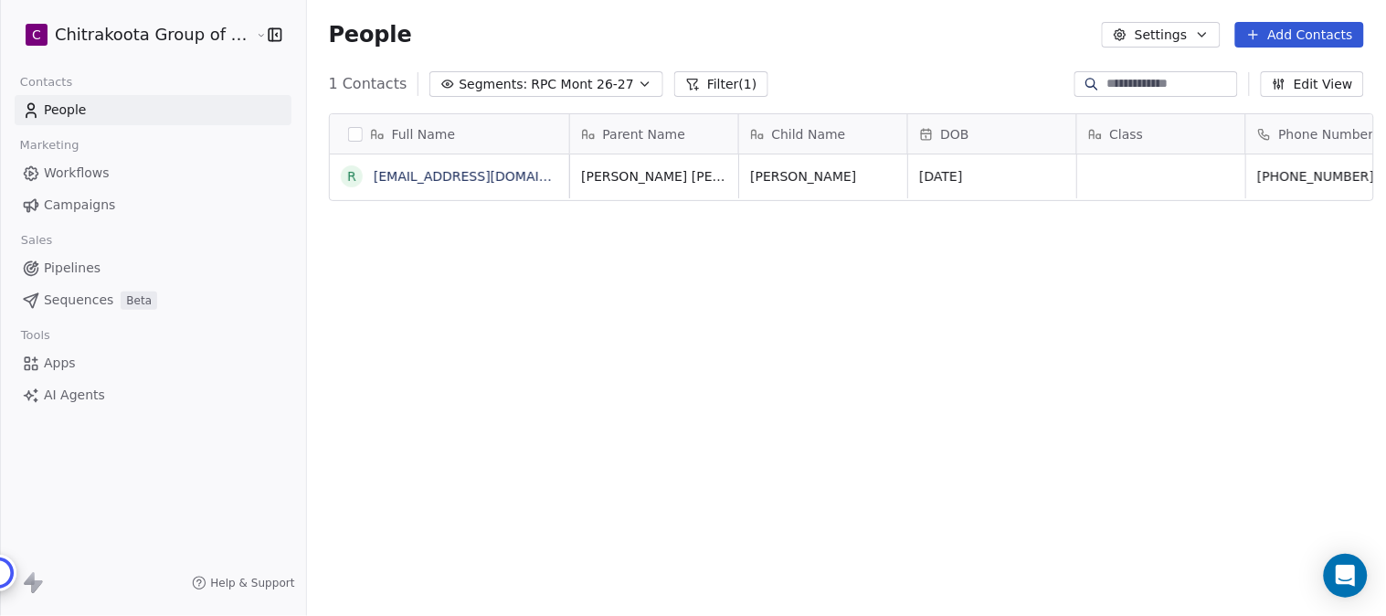
scroll to position [526, 1074]
click at [464, 174] on link "[EMAIL_ADDRESS][DOMAIN_NAME]" at bounding box center [486, 176] width 224 height 15
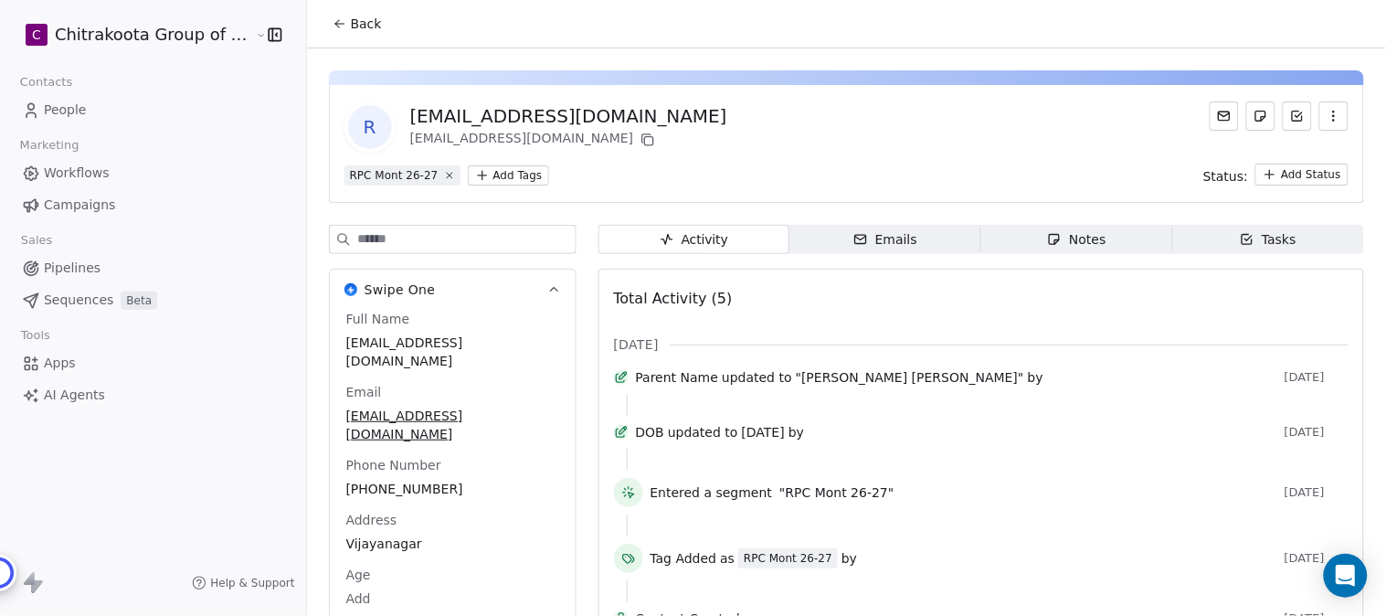
click at [1327, 114] on icon "button" at bounding box center [1334, 116] width 15 height 15
click at [1284, 150] on div "Delete" at bounding box center [1309, 156] width 122 height 29
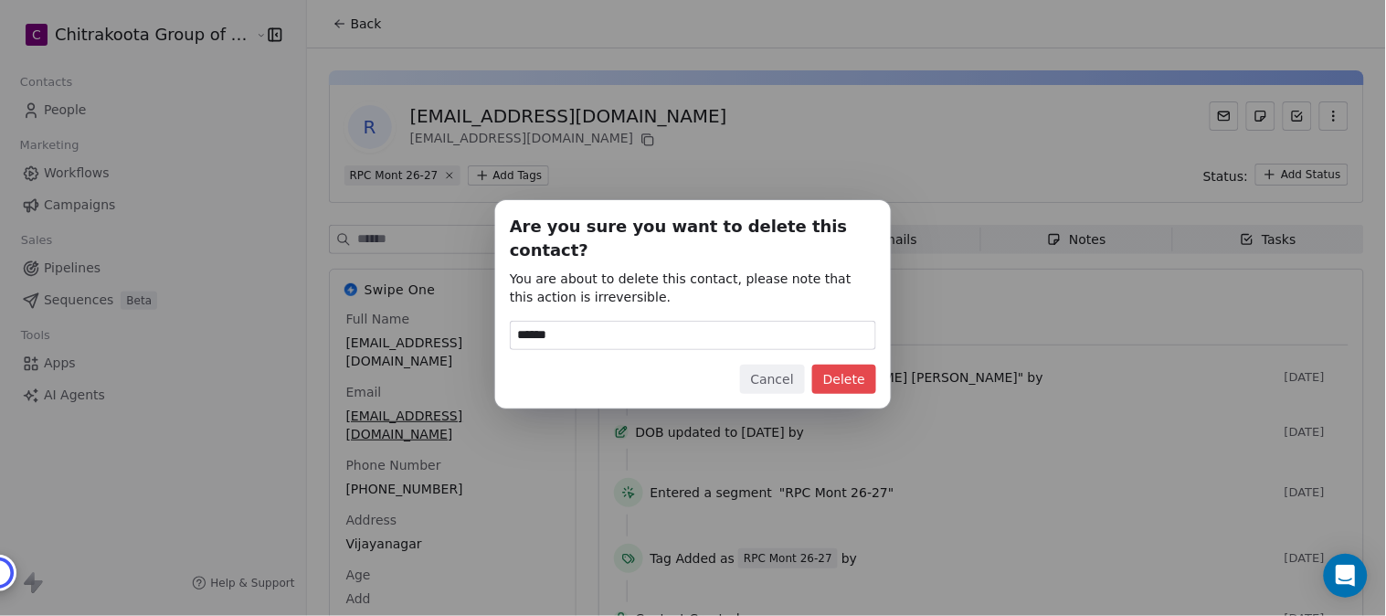
type input "******"
click at [864, 371] on button "Delete" at bounding box center [844, 379] width 64 height 29
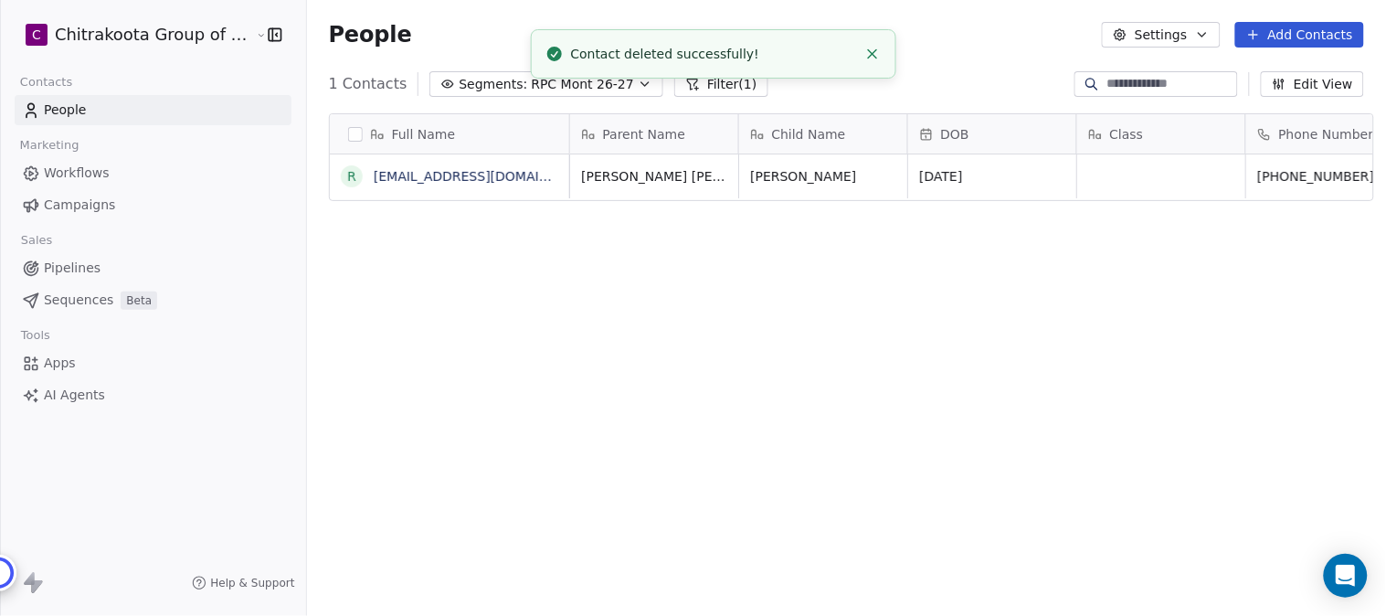
scroll to position [526, 1074]
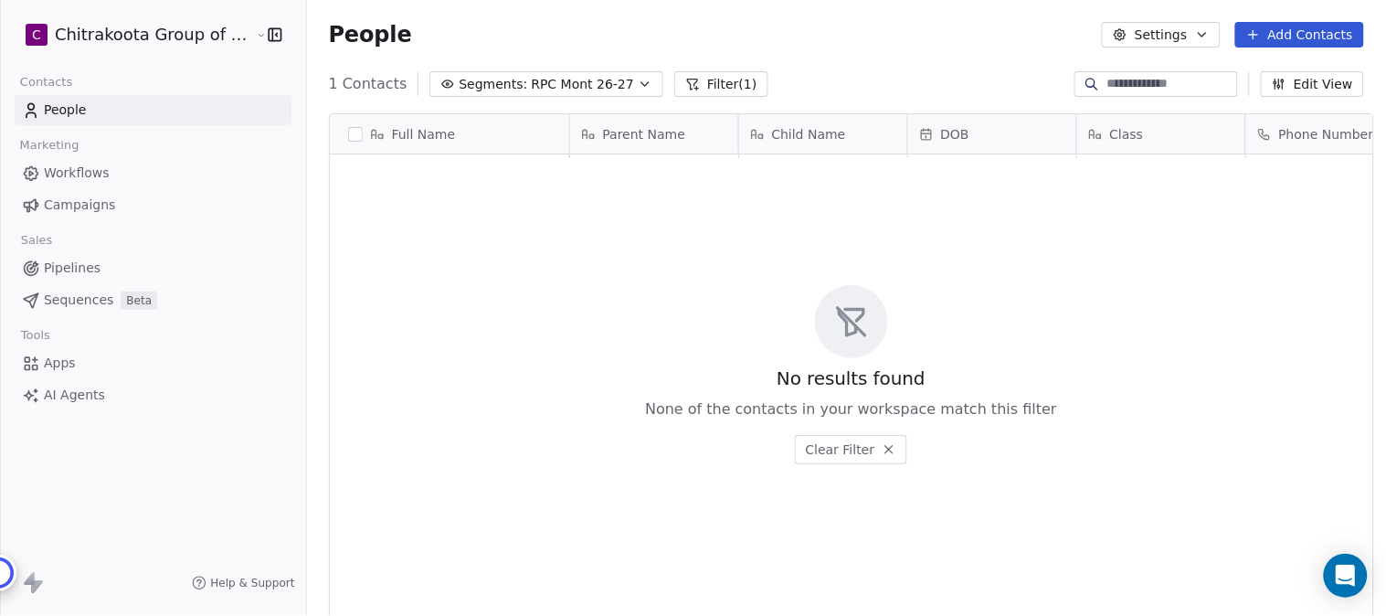
scroll to position [526, 1074]
click at [1210, 27] on icon "button" at bounding box center [1202, 34] width 15 height 15
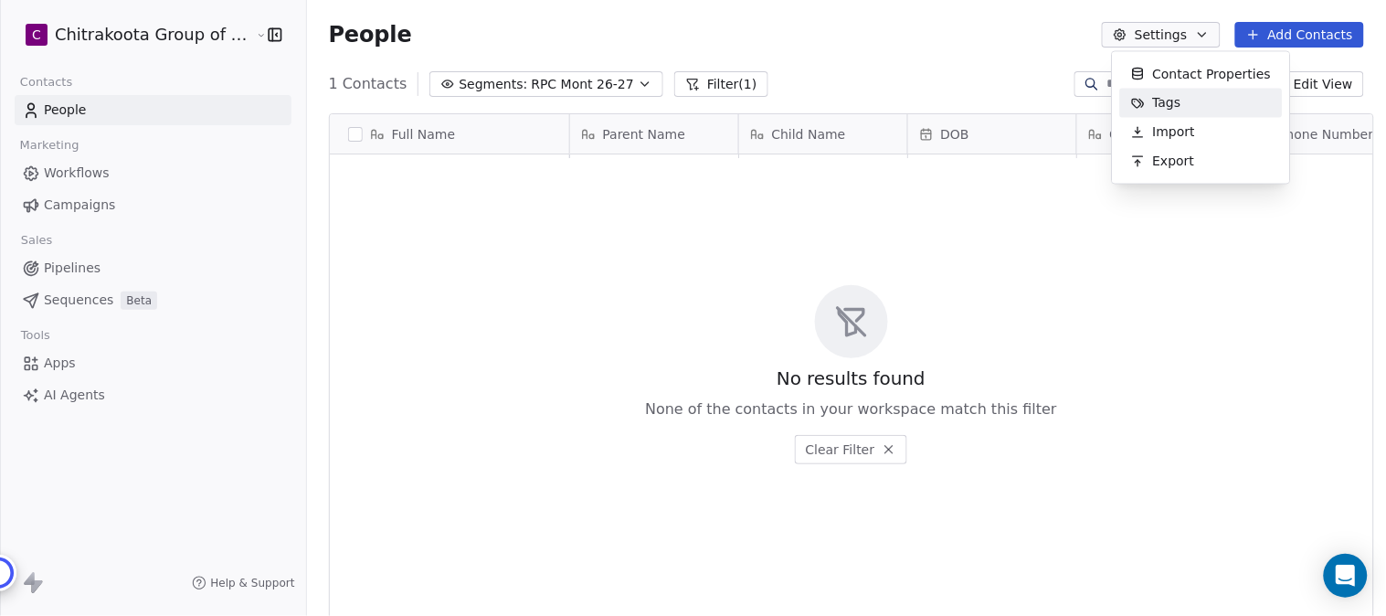
click at [1171, 101] on span "Tags" at bounding box center [1167, 102] width 28 height 19
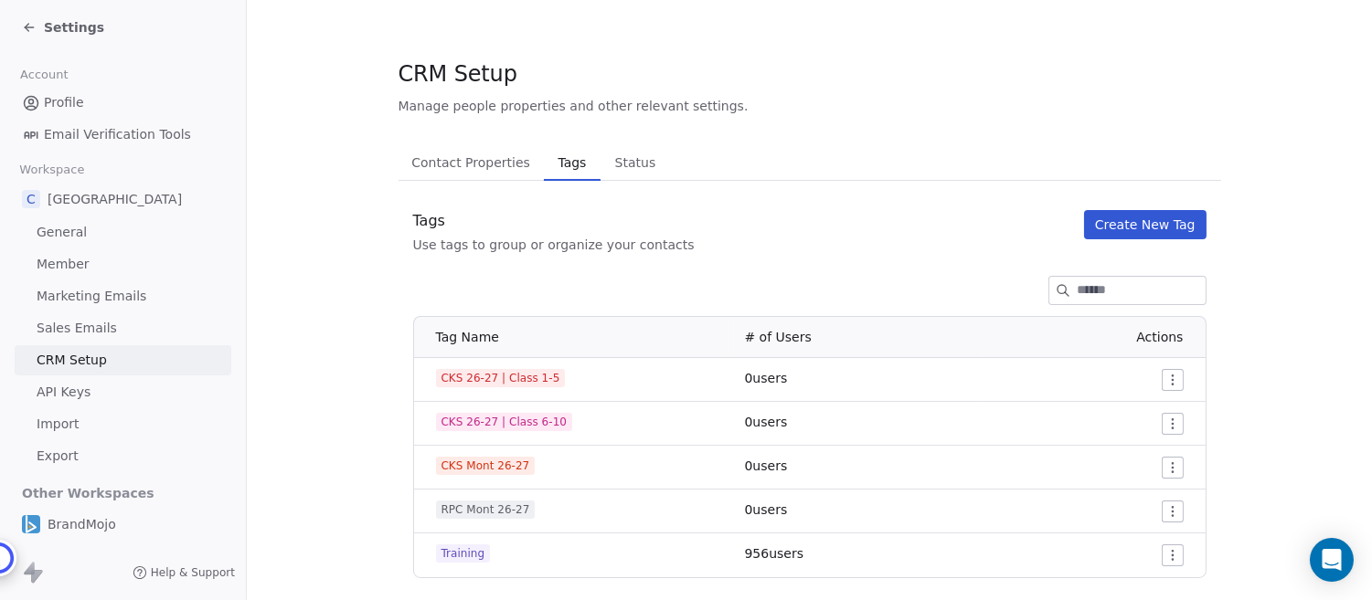
click at [56, 24] on span "Settings" at bounding box center [74, 27] width 60 height 18
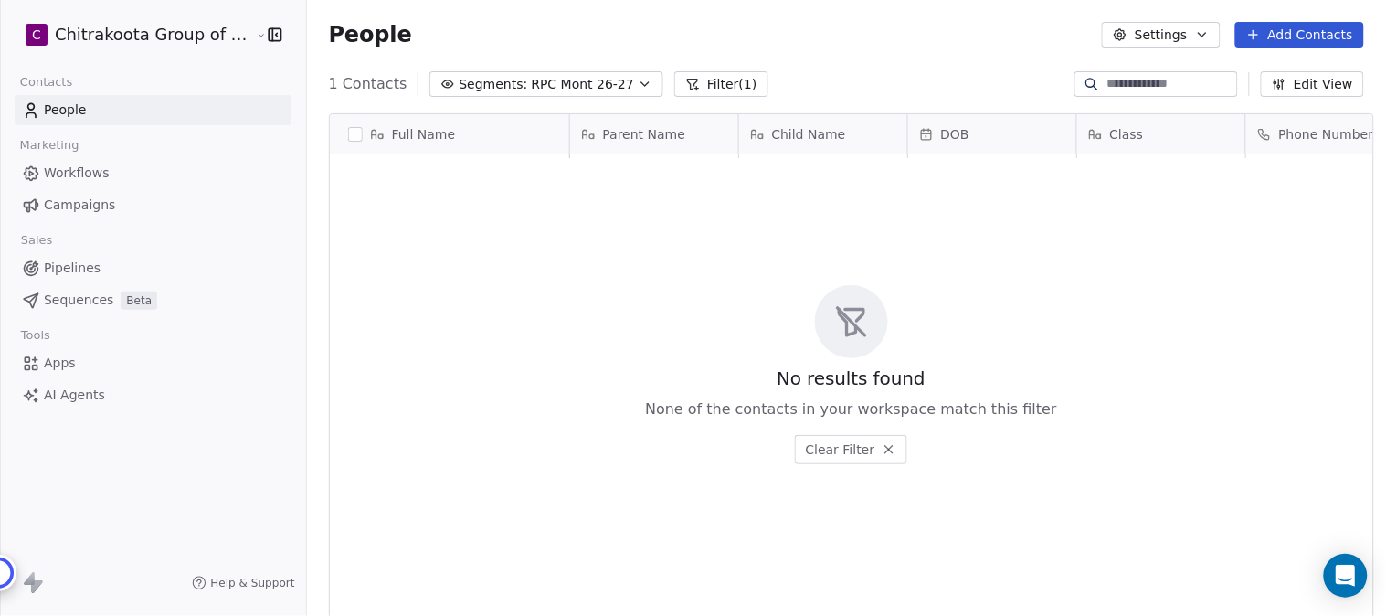
scroll to position [526, 1074]
click at [65, 169] on span "Workflows" at bounding box center [77, 173] width 66 height 19
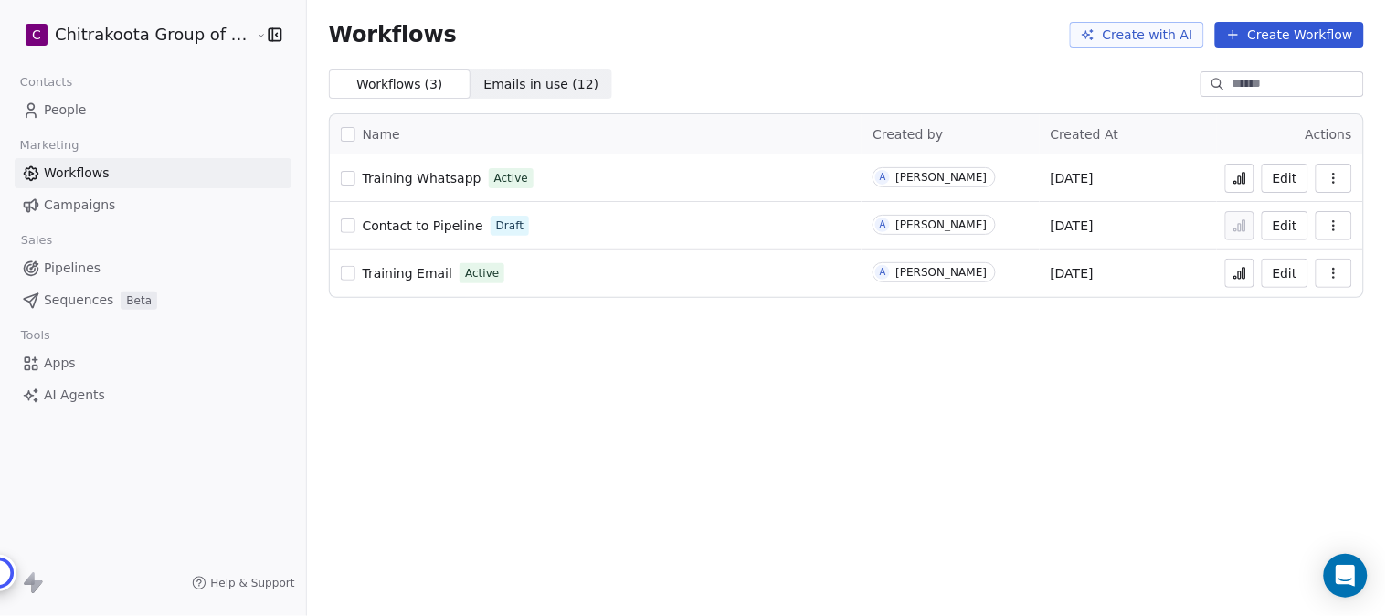
click at [69, 110] on span "People" at bounding box center [65, 110] width 43 height 19
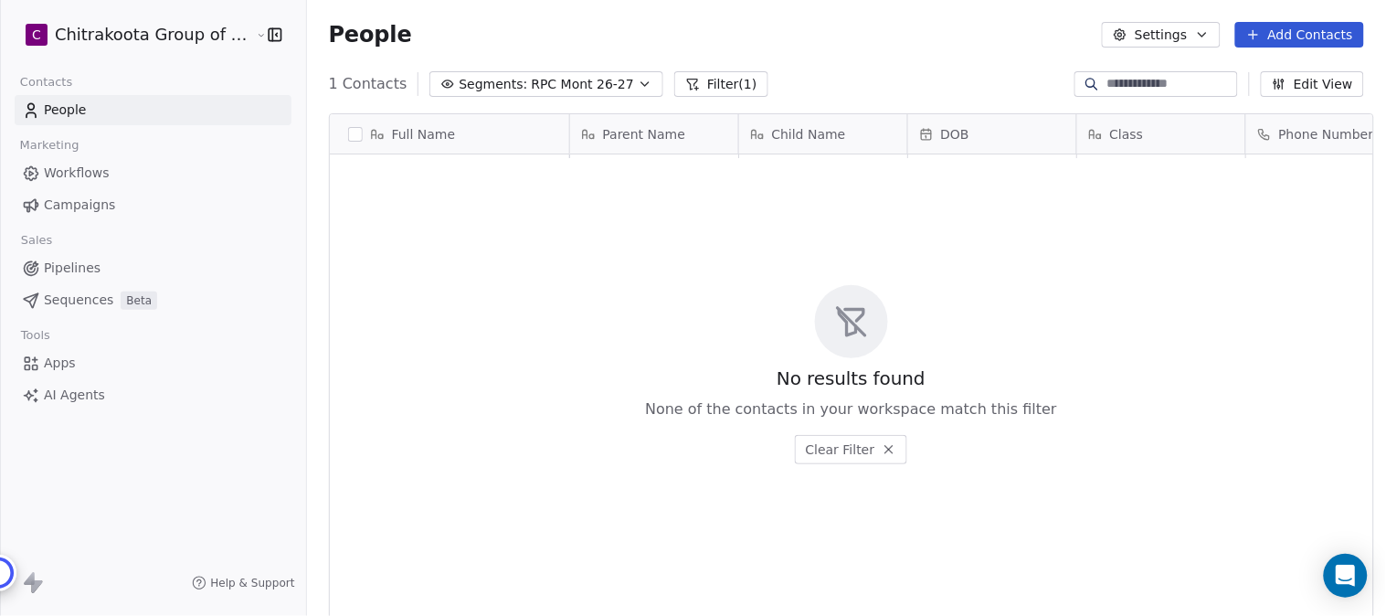
scroll to position [526, 1074]
click at [701, 80] on button "Filter (1)" at bounding box center [721, 84] width 94 height 26
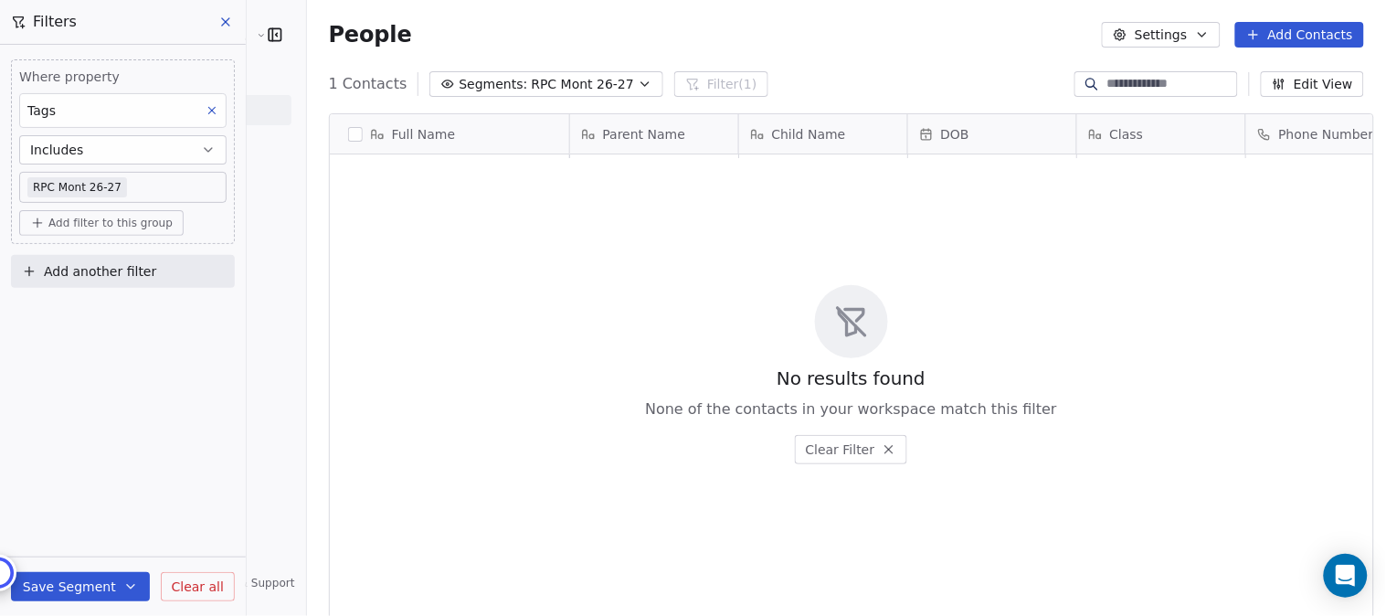
click at [224, 22] on icon at bounding box center [225, 21] width 7 height 7
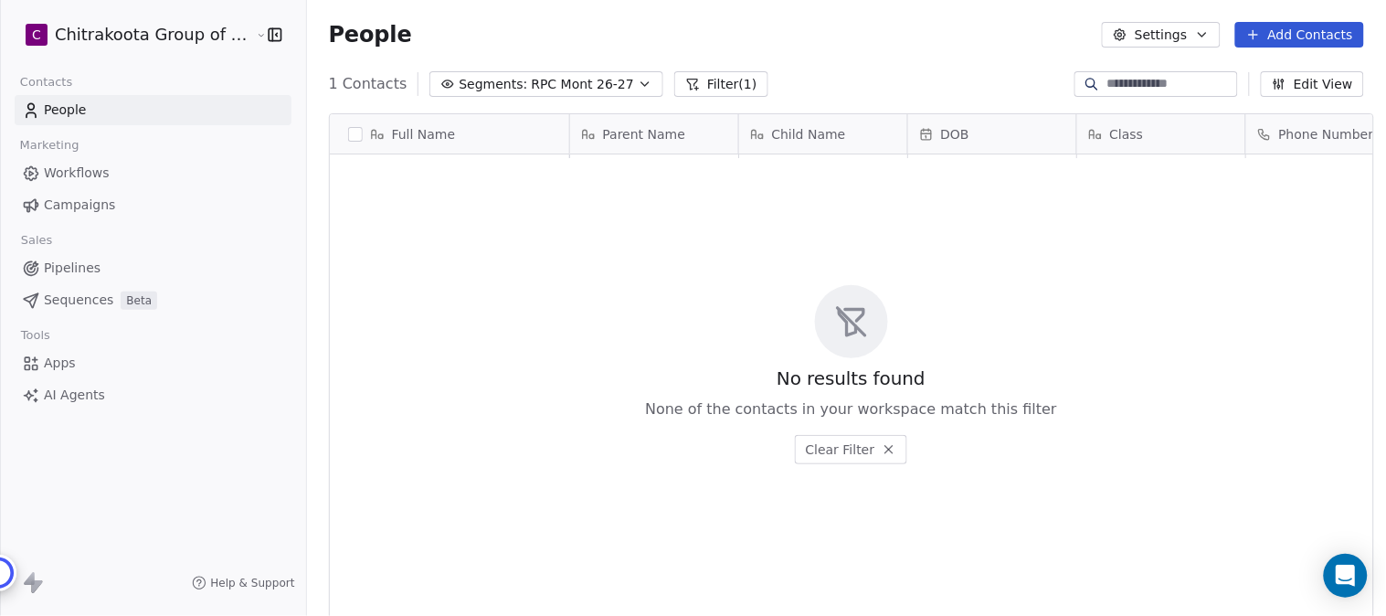
click at [349, 78] on span "1 Contacts" at bounding box center [368, 84] width 79 height 22
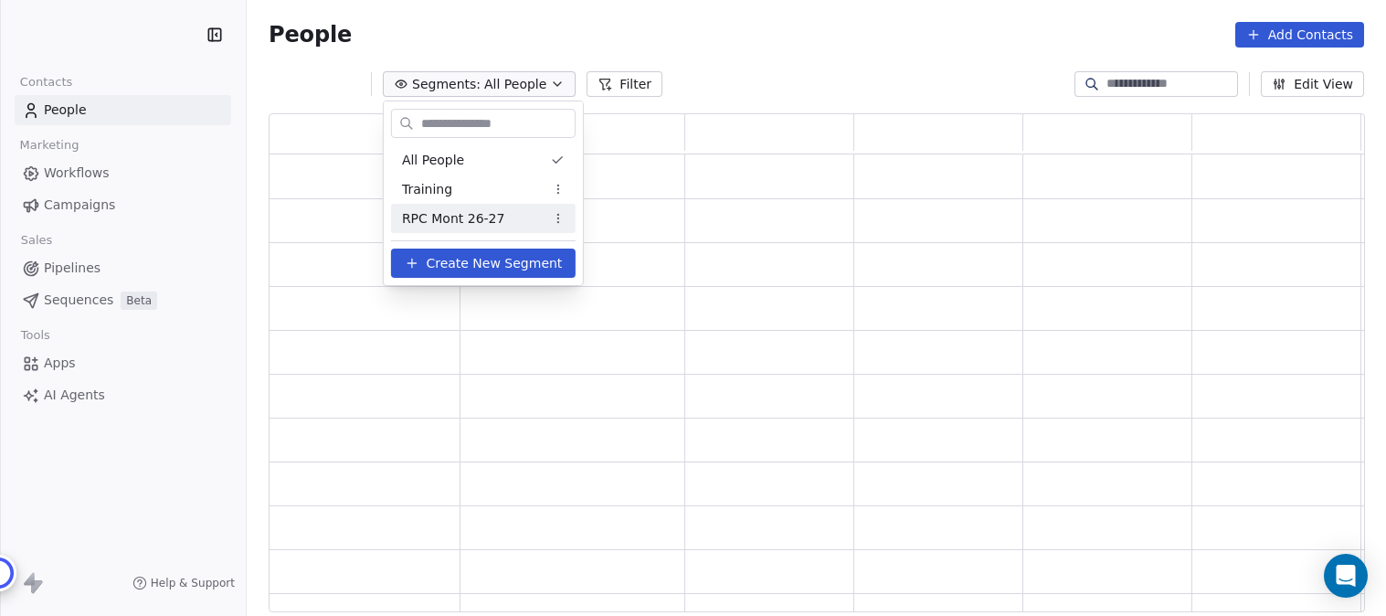
click at [451, 213] on span "RPC Mont 26-27" at bounding box center [453, 218] width 103 height 19
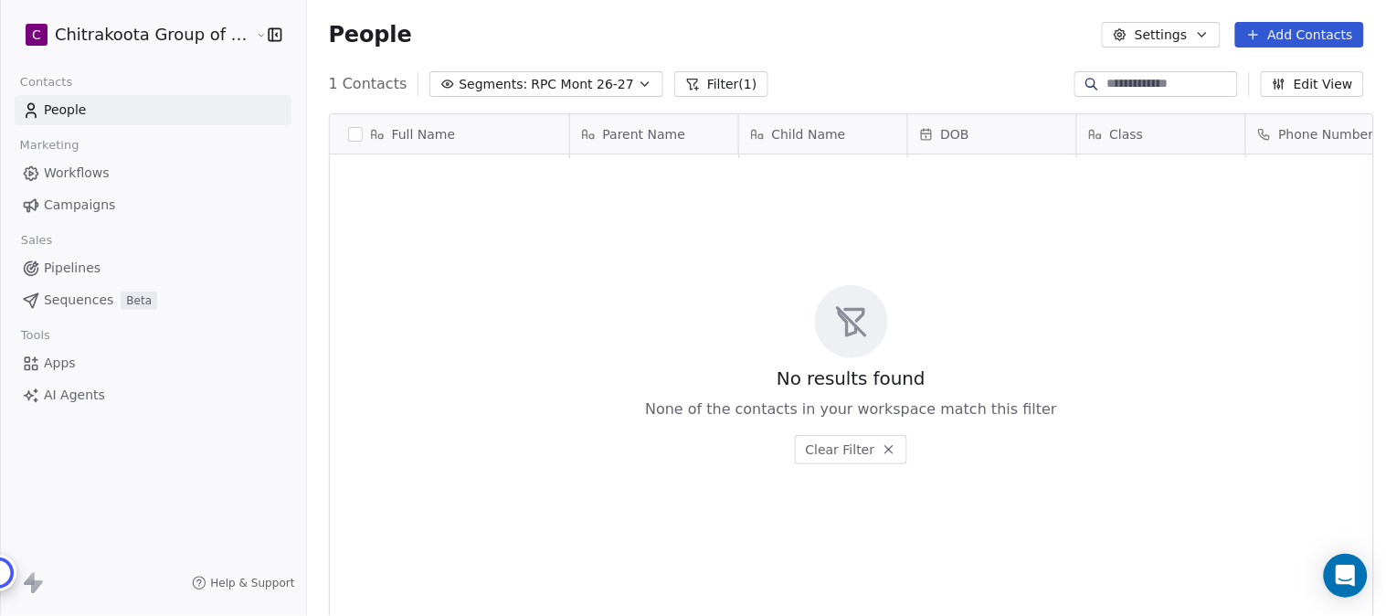
click at [886, 449] on icon at bounding box center [889, 449] width 7 height 7
click at [347, 84] on span "1 Contacts" at bounding box center [368, 84] width 79 height 22
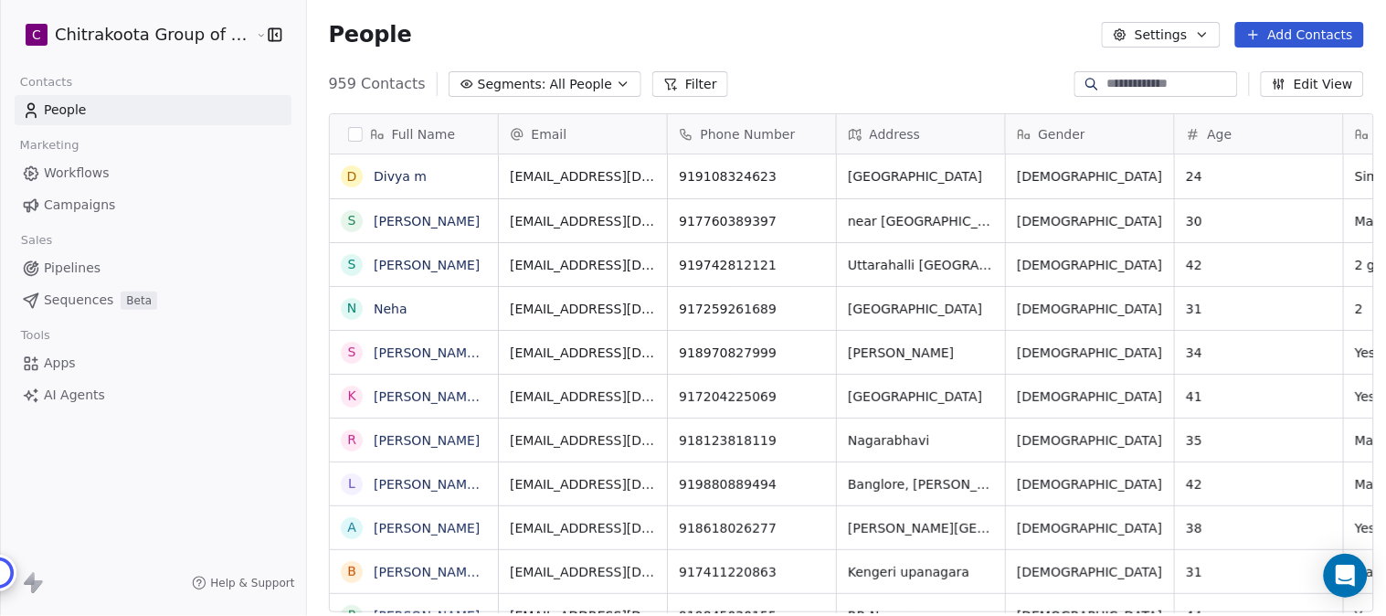
click at [616, 85] on icon "button" at bounding box center [623, 84] width 15 height 15
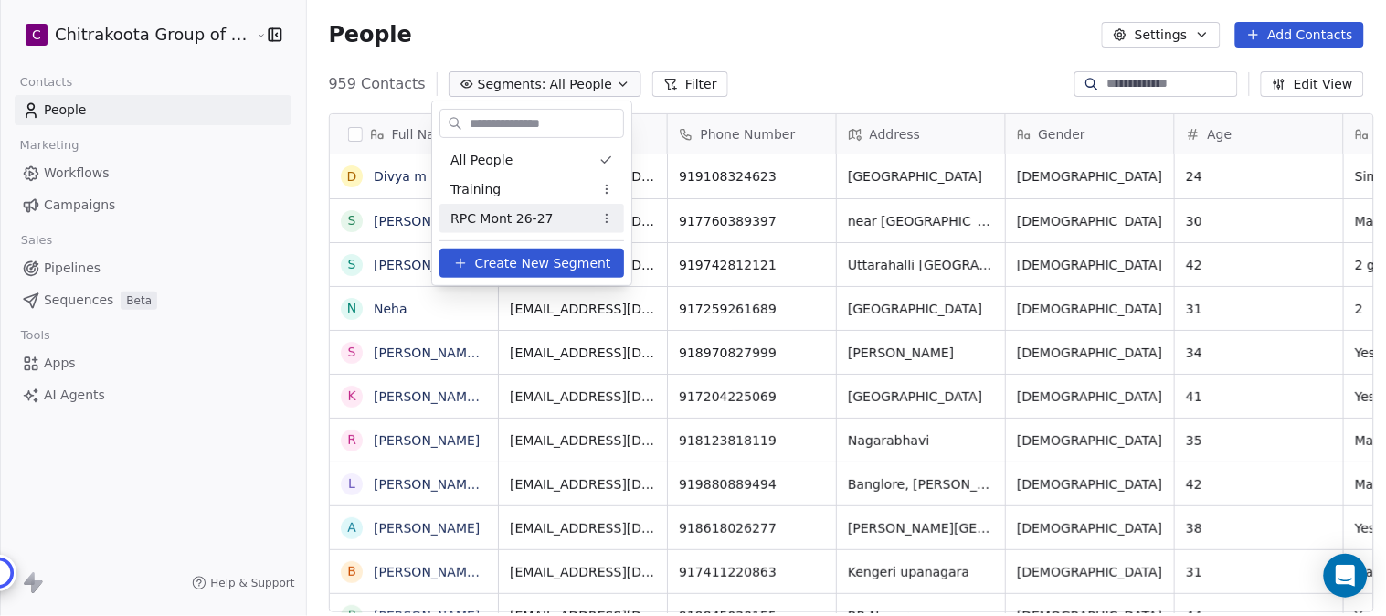
click at [494, 215] on span "RPC Mont 26-27" at bounding box center [502, 218] width 103 height 19
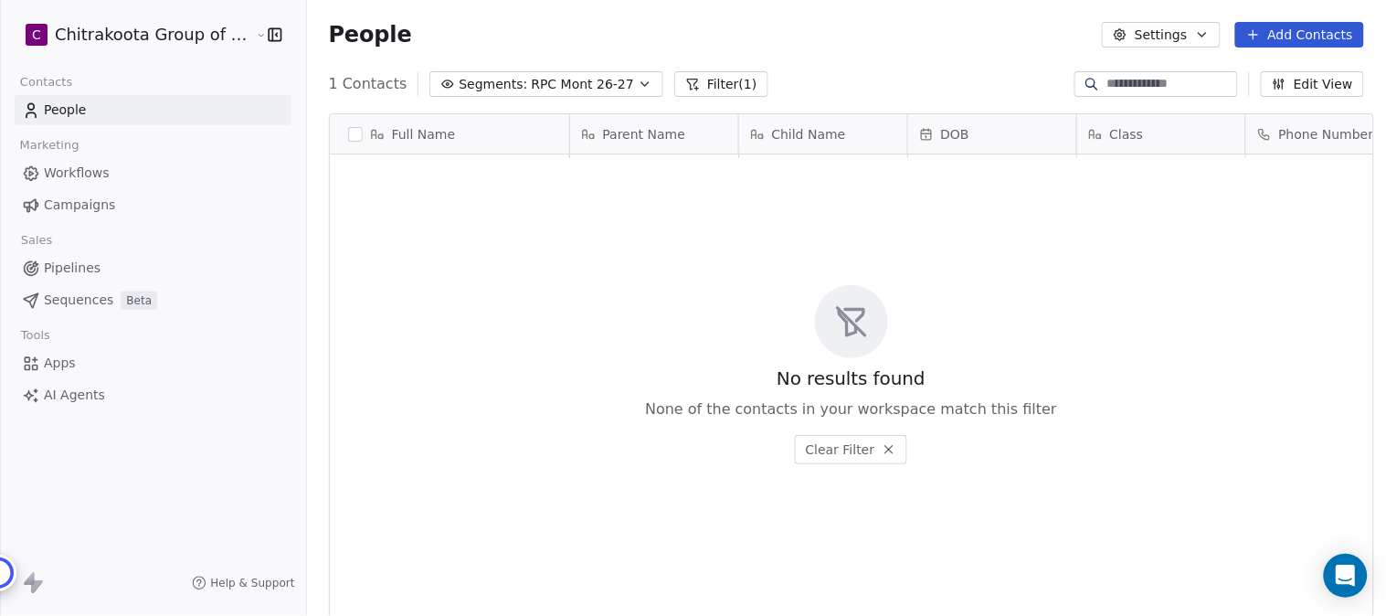
click at [348, 83] on span "1 Contacts" at bounding box center [368, 84] width 79 height 22
click at [705, 75] on button "Filter (1)" at bounding box center [721, 84] width 94 height 26
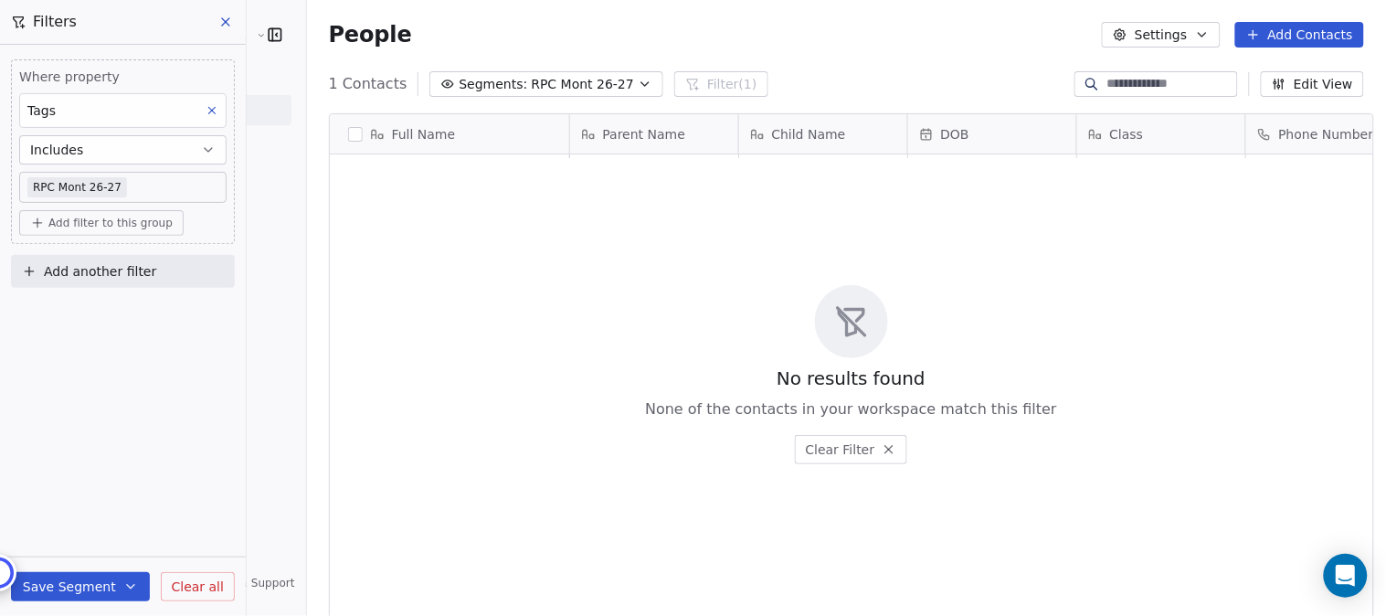
click at [161, 186] on body "C Chitrakoota Group of Institutions Contacts People Marketing Workflows Campaig…" at bounding box center [693, 308] width 1386 height 616
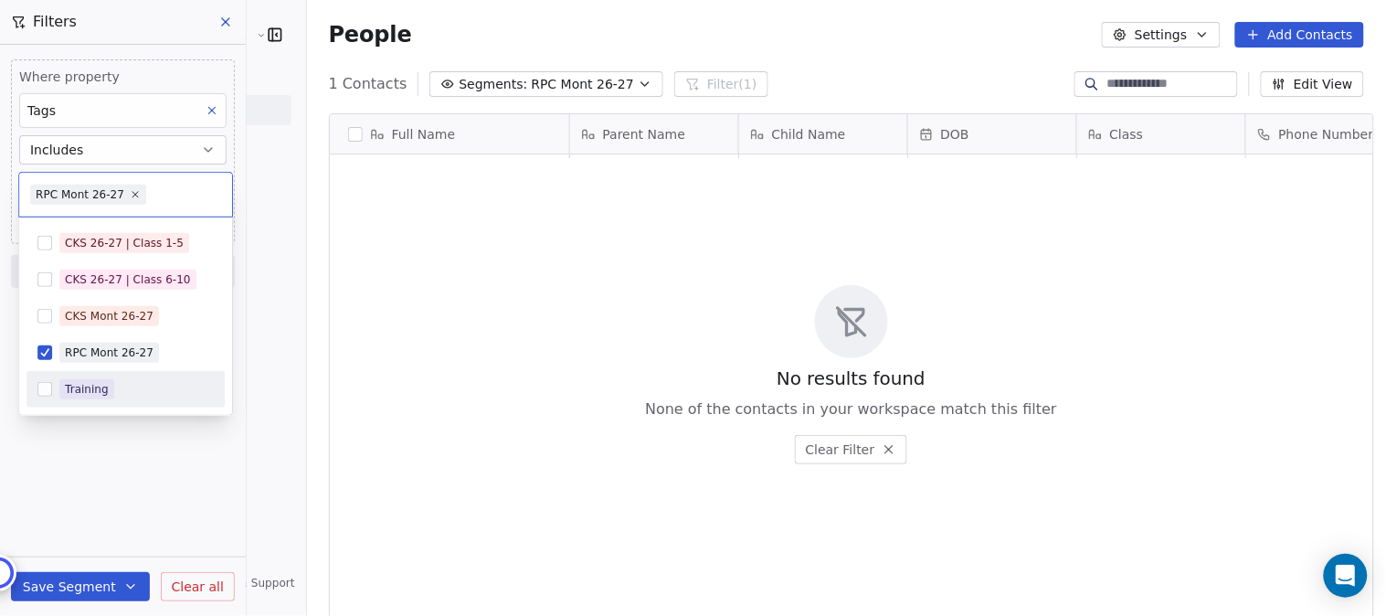
click at [80, 488] on html "C Chitrakoota Group of Institutions Contacts People Marketing Workflows Campaig…" at bounding box center [693, 308] width 1386 height 616
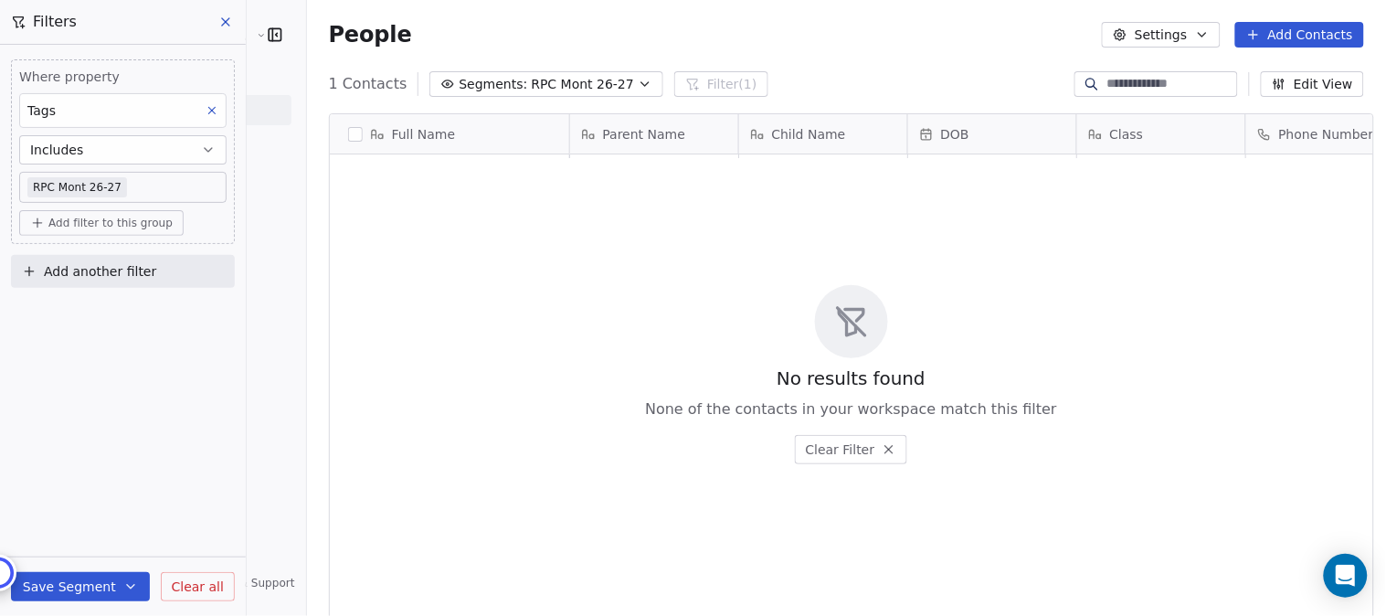
click at [89, 589] on button "Save Segment" at bounding box center [80, 586] width 139 height 29
click at [104, 536] on span "Update existing segment" at bounding box center [132, 540] width 161 height 18
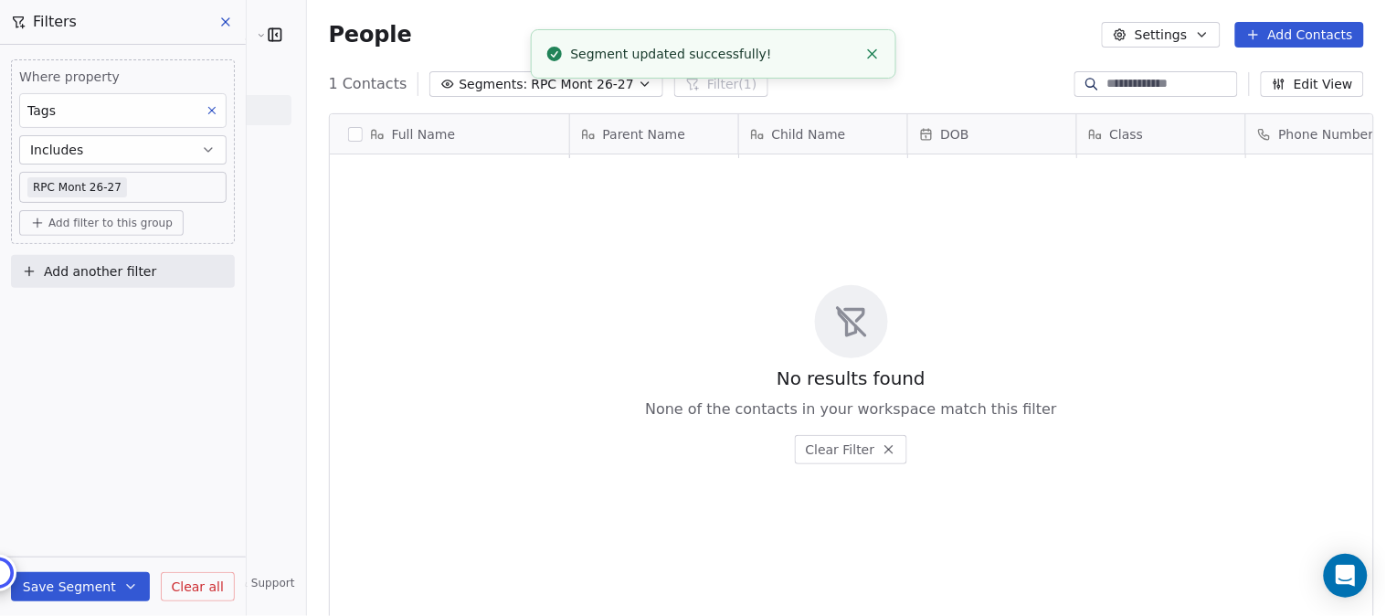
click at [223, 23] on icon at bounding box center [225, 21] width 7 height 7
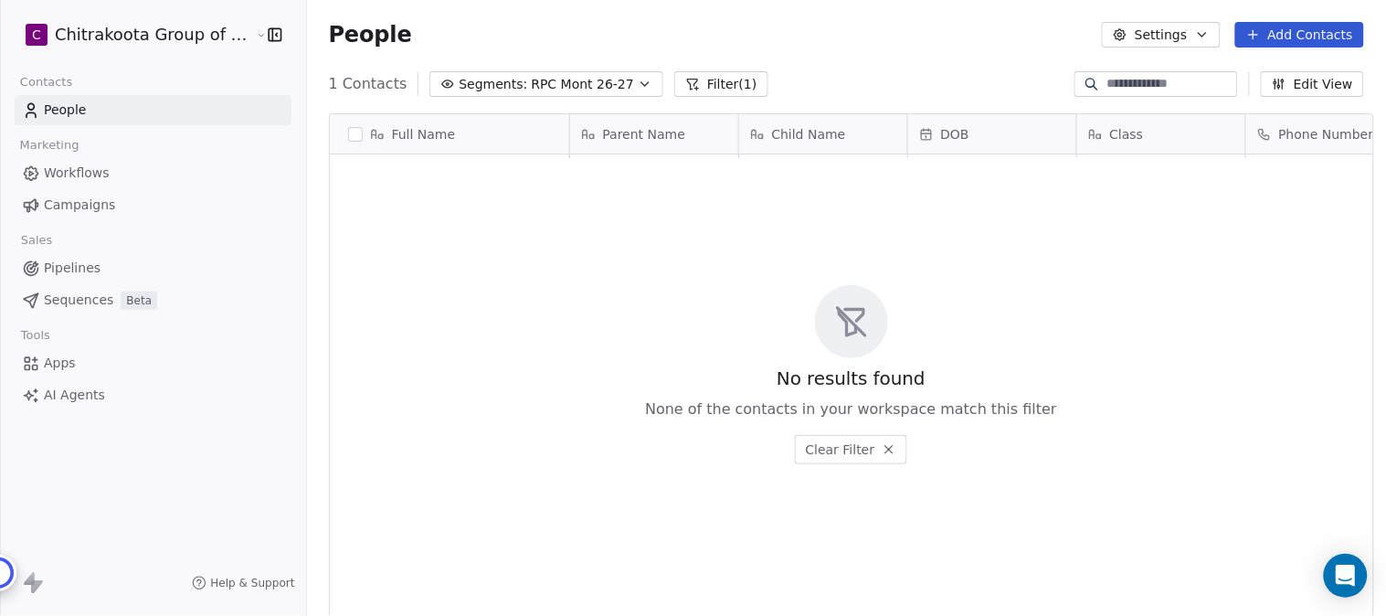
drag, startPoint x: 1316, startPoint y: 80, endPoint x: 823, endPoint y: 377, distance: 575.7
click at [1316, 80] on button "Edit View" at bounding box center [1312, 84] width 103 height 26
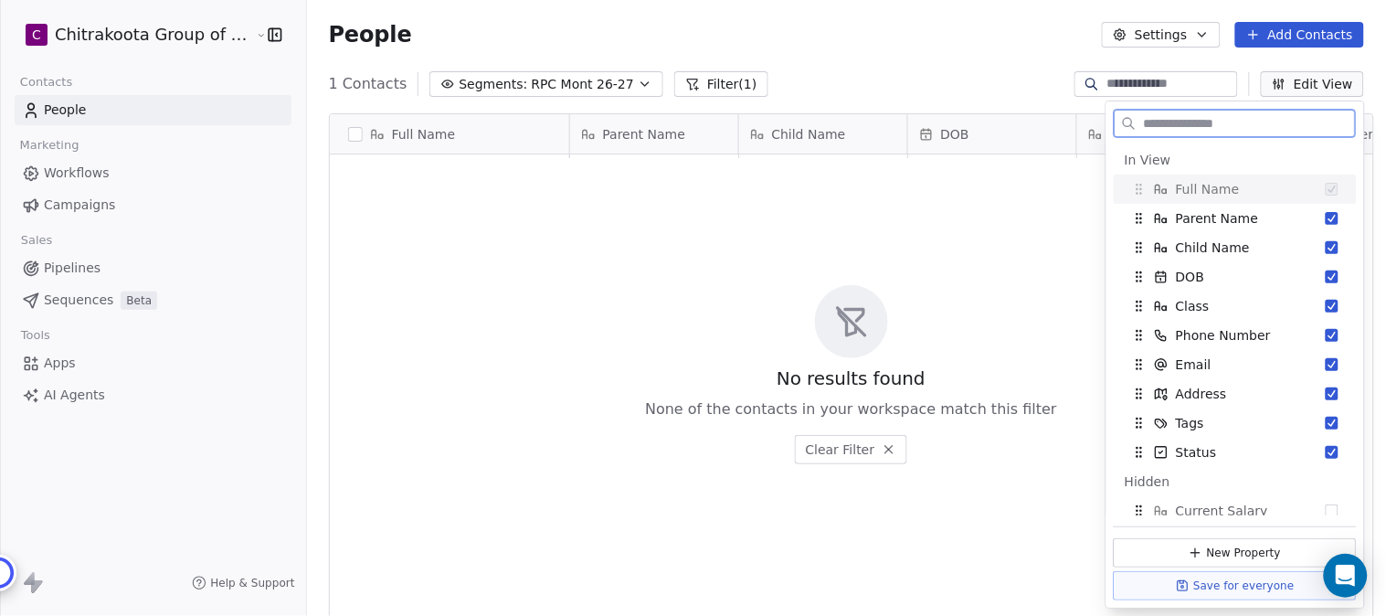
click at [1321, 74] on button "Edit View" at bounding box center [1312, 84] width 103 height 26
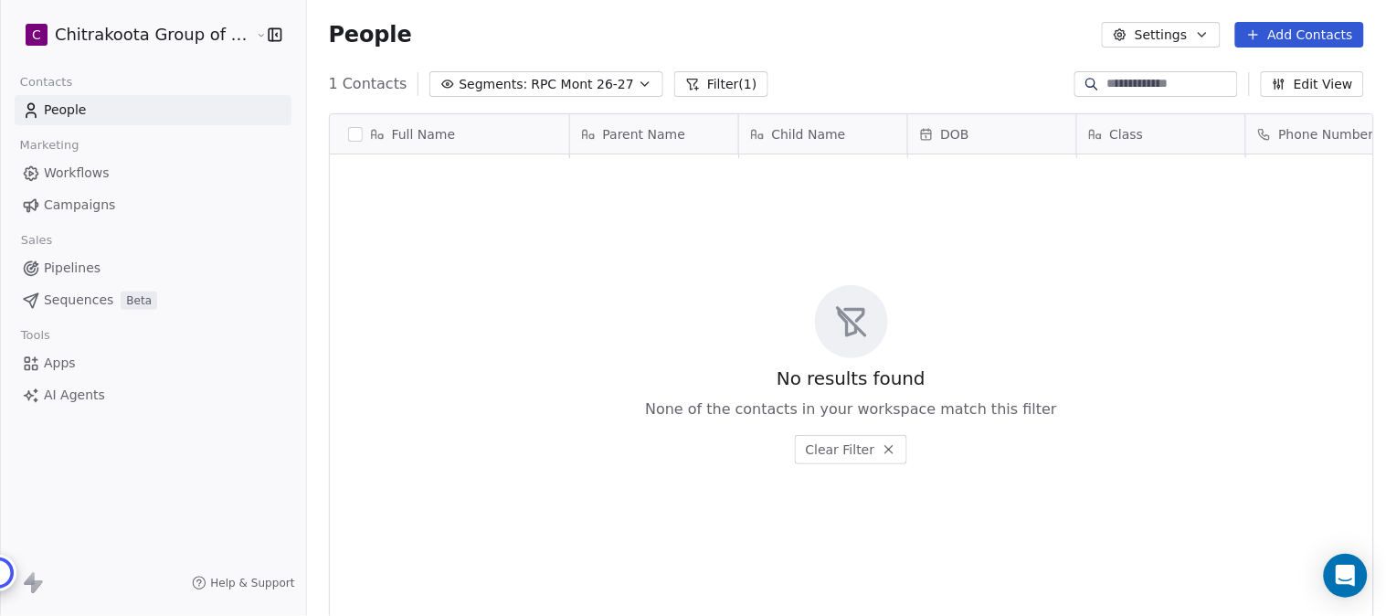
click at [64, 366] on span "Apps" at bounding box center [60, 363] width 32 height 19
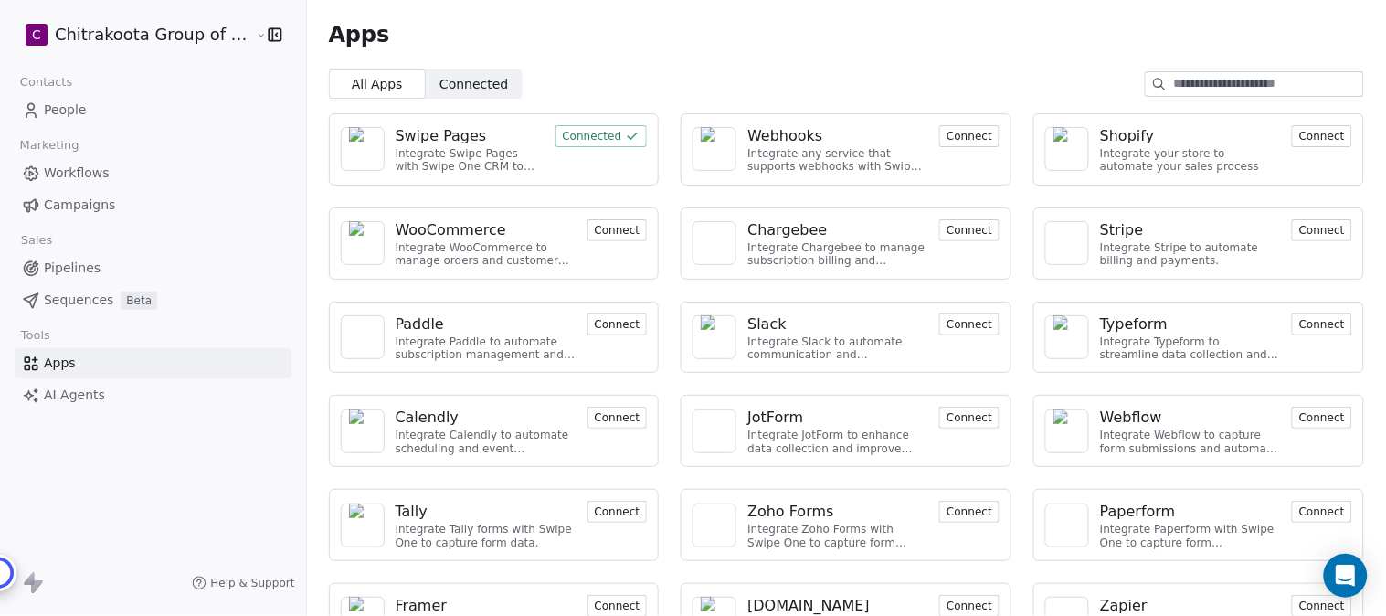
click at [433, 134] on div "Swipe Pages" at bounding box center [441, 136] width 91 height 22
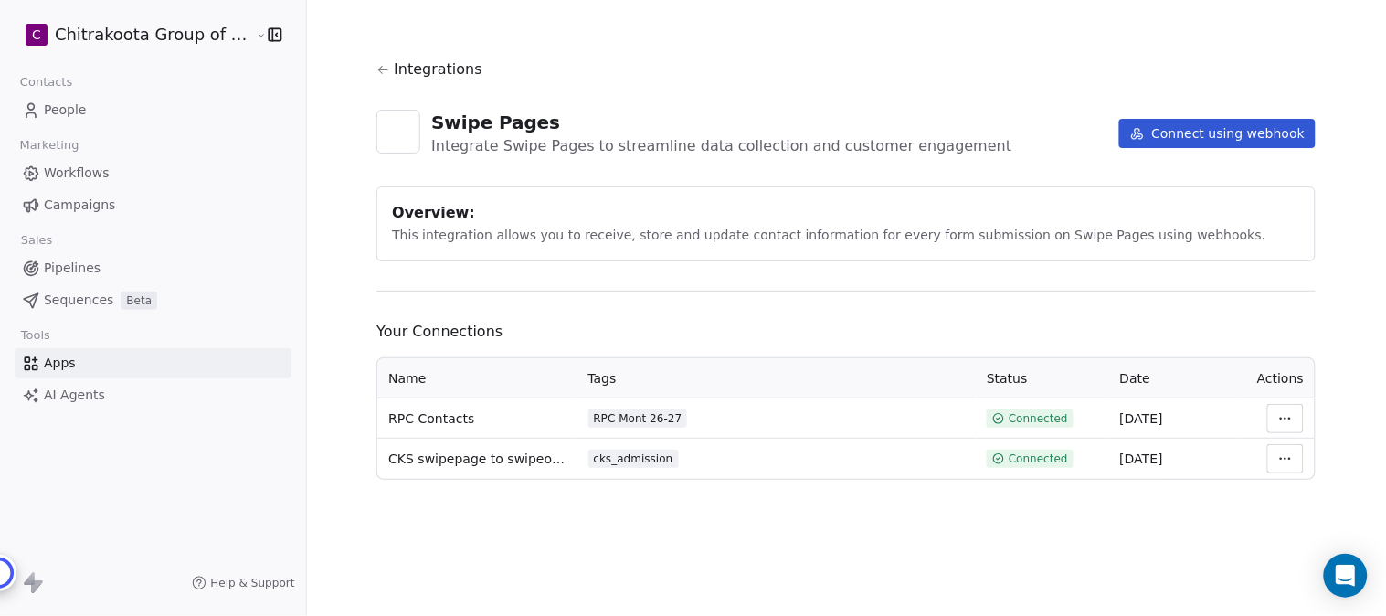
click at [1273, 417] on html "C Chitrakoota Group of Institutions Contacts People Marketing Workflows Campaig…" at bounding box center [693, 308] width 1386 height 616
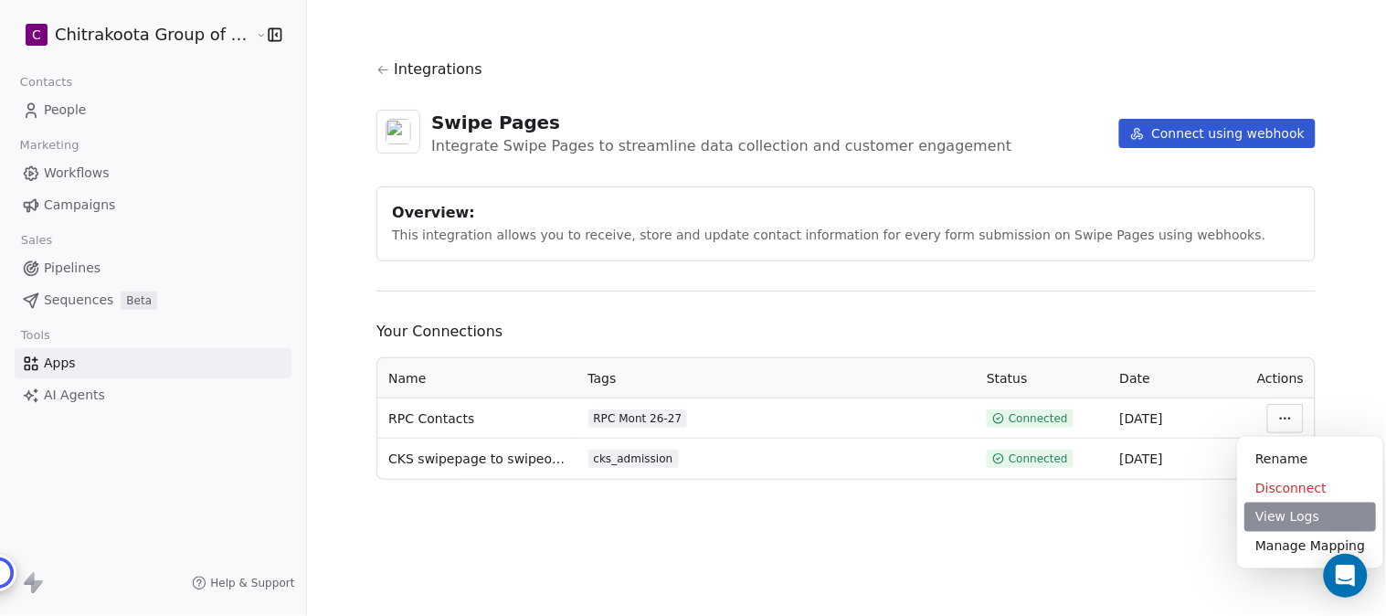
click at [1293, 518] on div "View Logs" at bounding box center [1311, 517] width 132 height 29
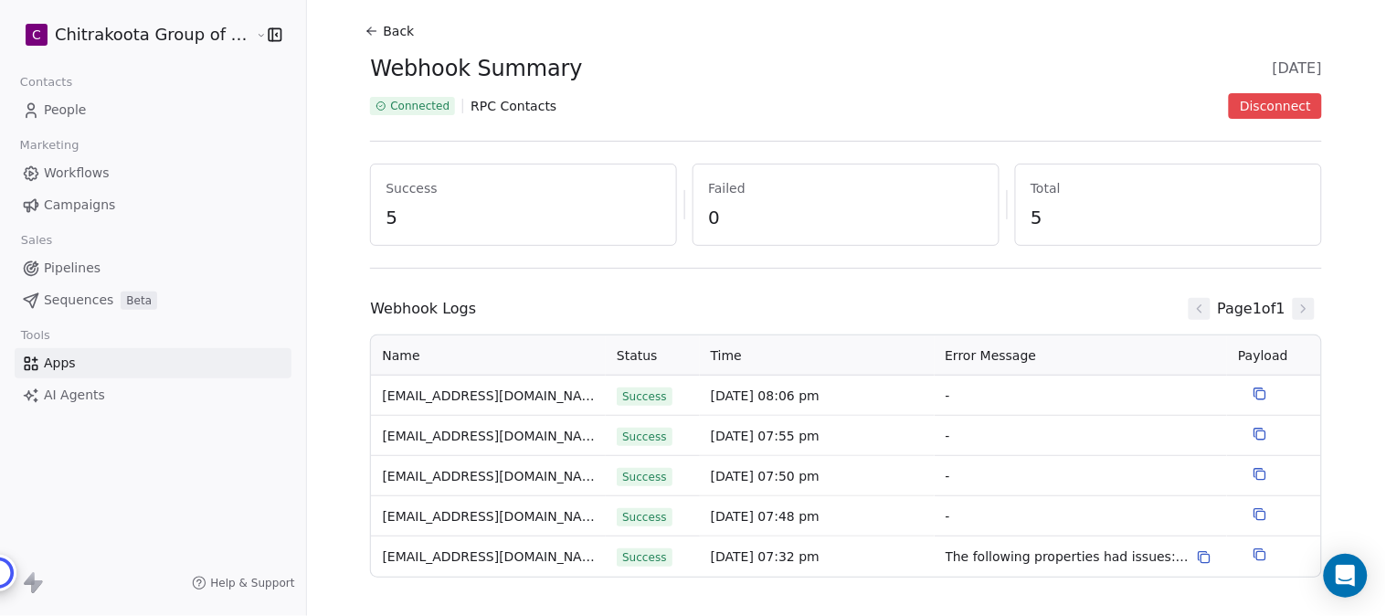
scroll to position [59, 0]
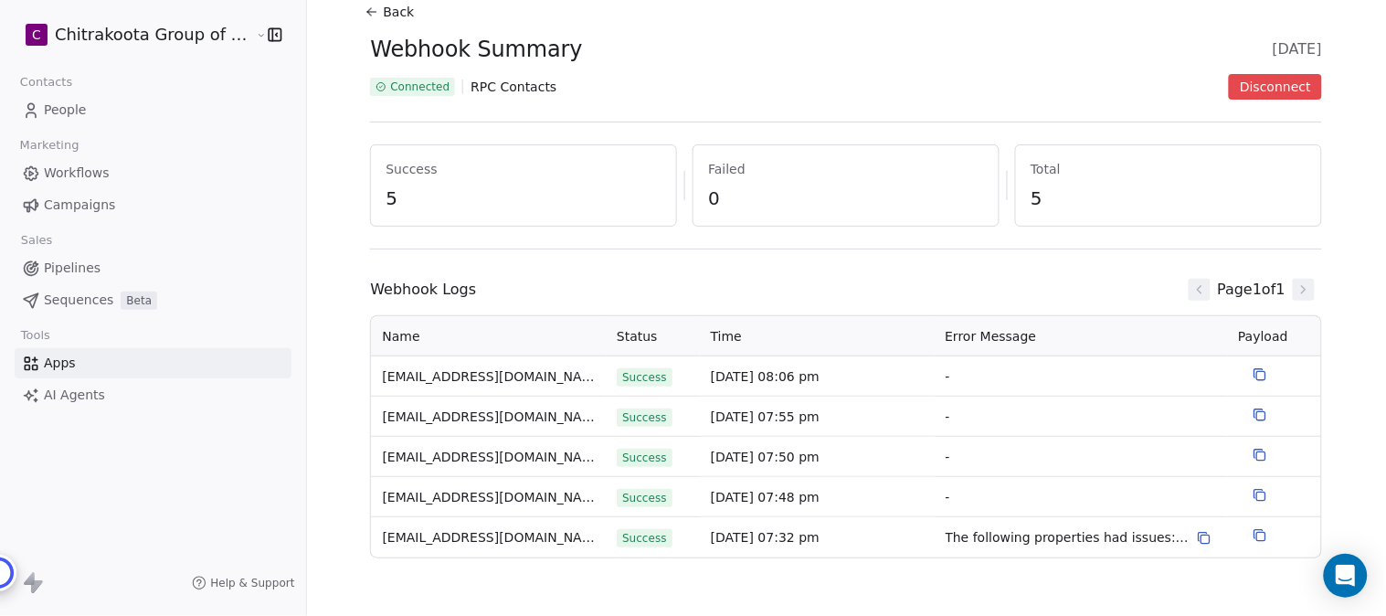
click at [1128, 536] on span "The following properties had issues: class: Invalid input: expected a number" at bounding box center [1068, 537] width 244 height 19
click at [1197, 536] on icon at bounding box center [1204, 538] width 15 height 15
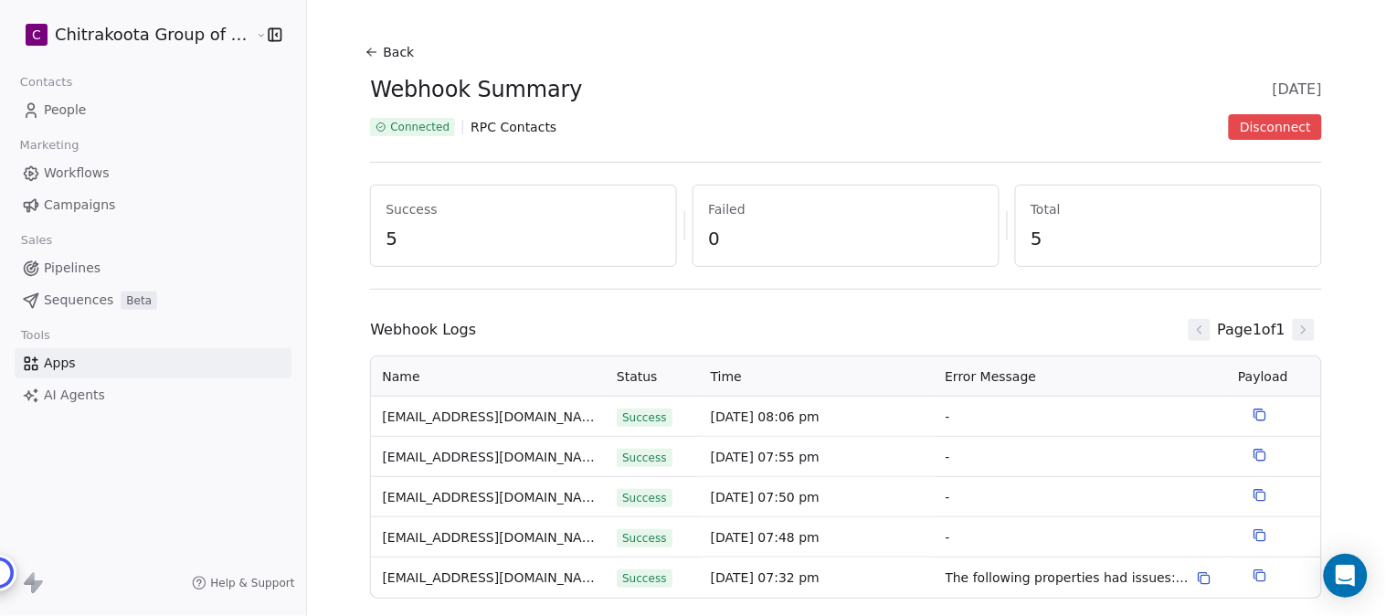
scroll to position [0, 0]
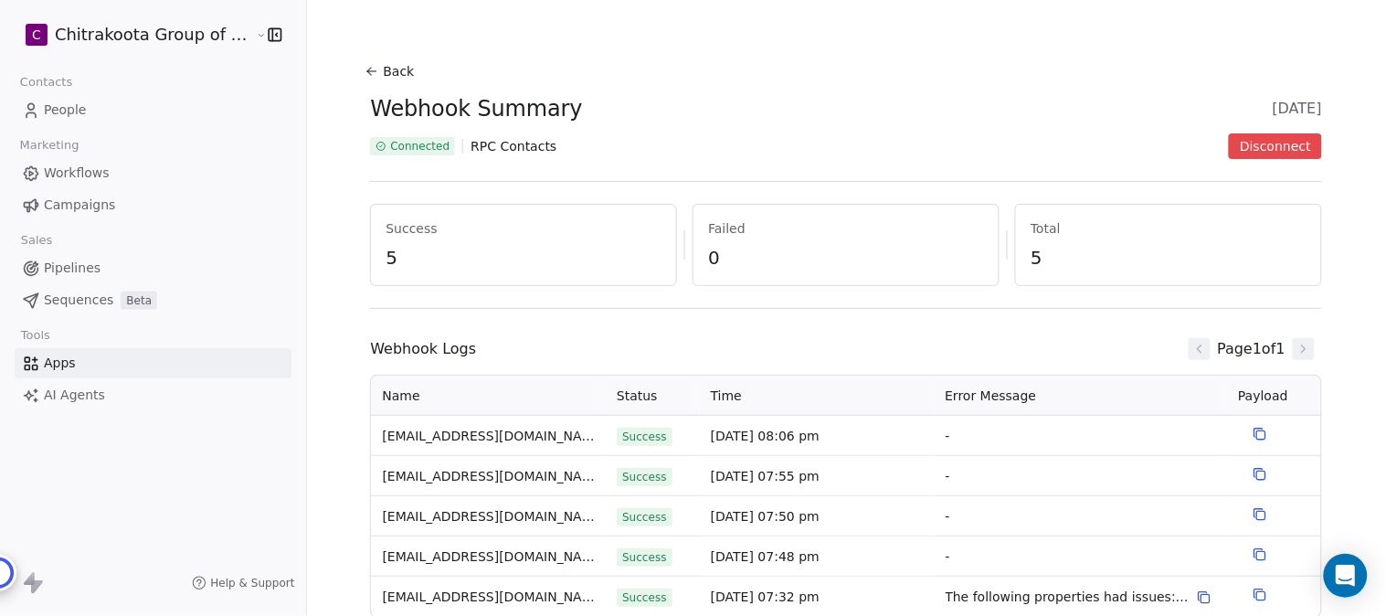
click at [370, 64] on button "Back" at bounding box center [392, 71] width 58 height 33
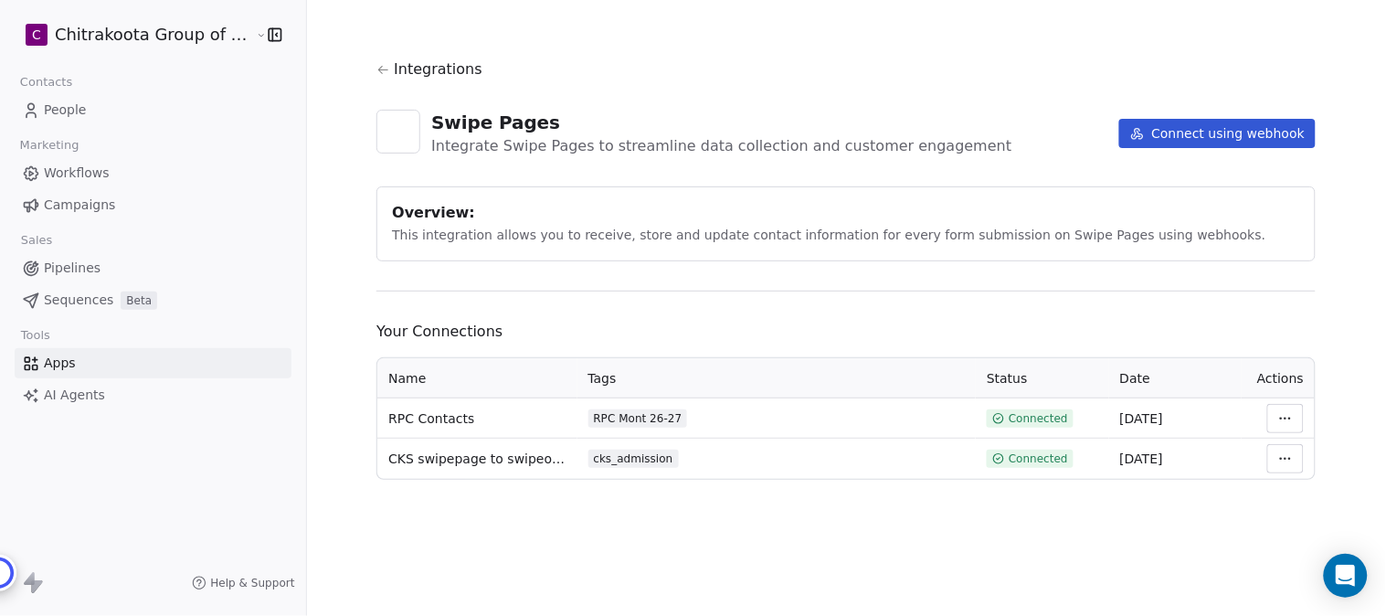
click at [1287, 425] on html "C Chitrakoota Group of Institutions Contacts People Marketing Workflows Campaig…" at bounding box center [693, 308] width 1386 height 616
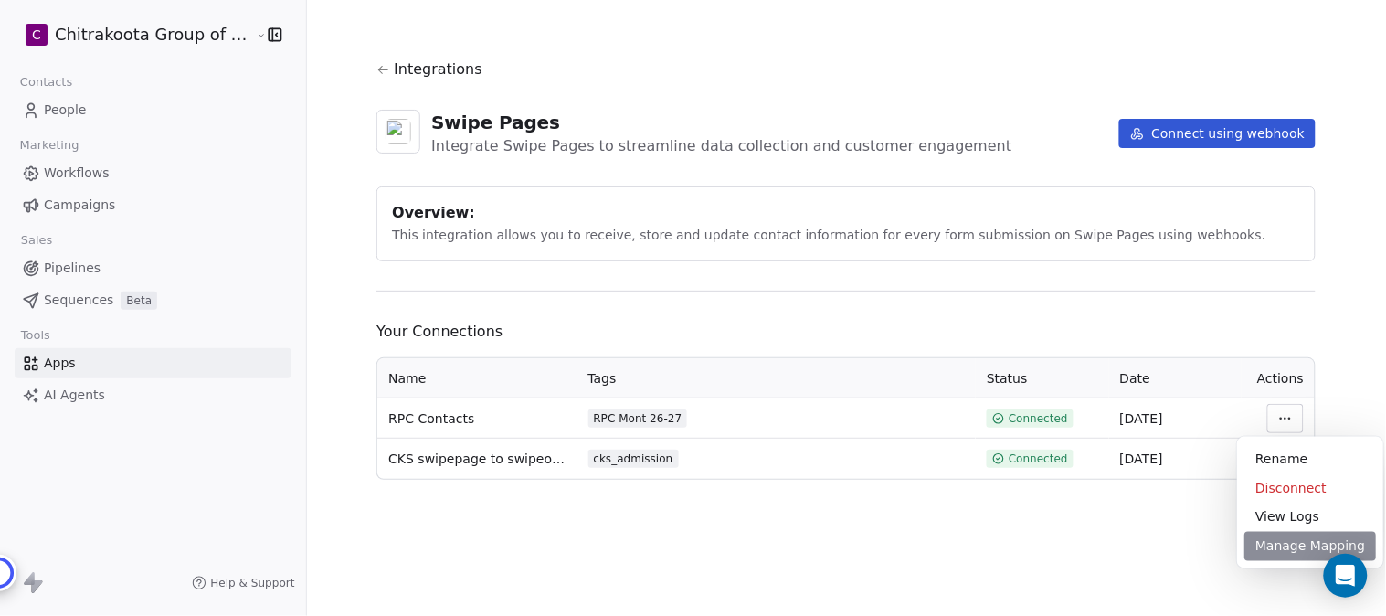
click at [1292, 552] on div "Manage Mapping" at bounding box center [1311, 546] width 132 height 29
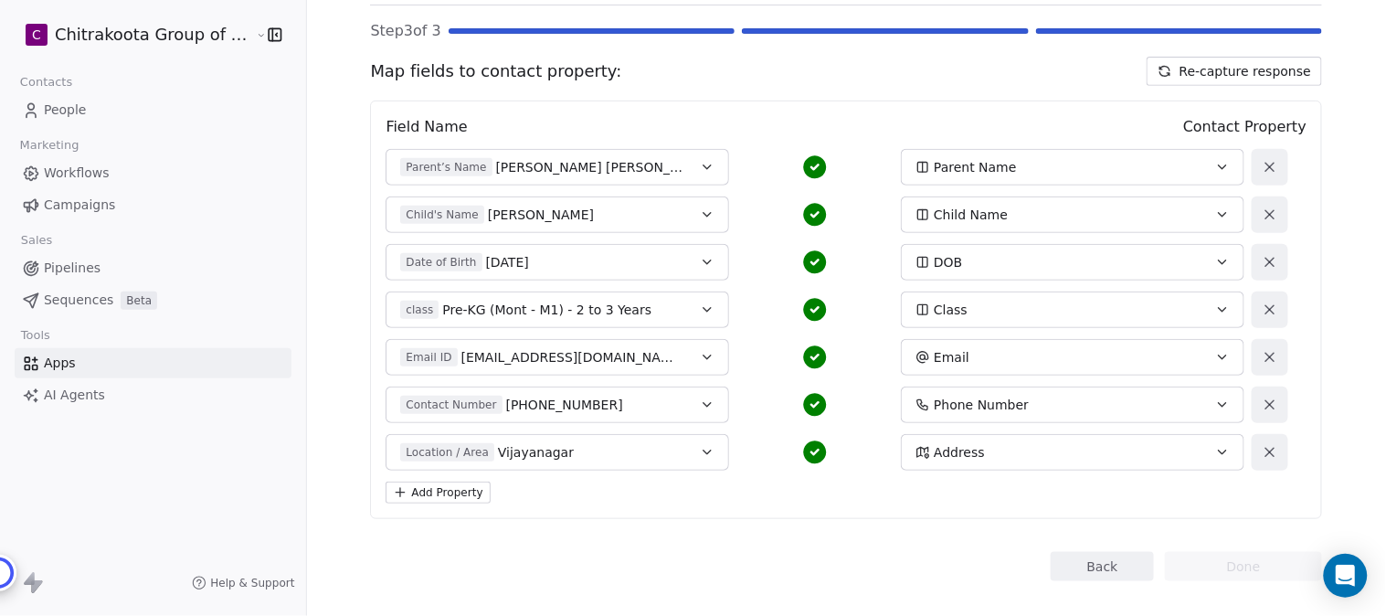
scroll to position [161, 0]
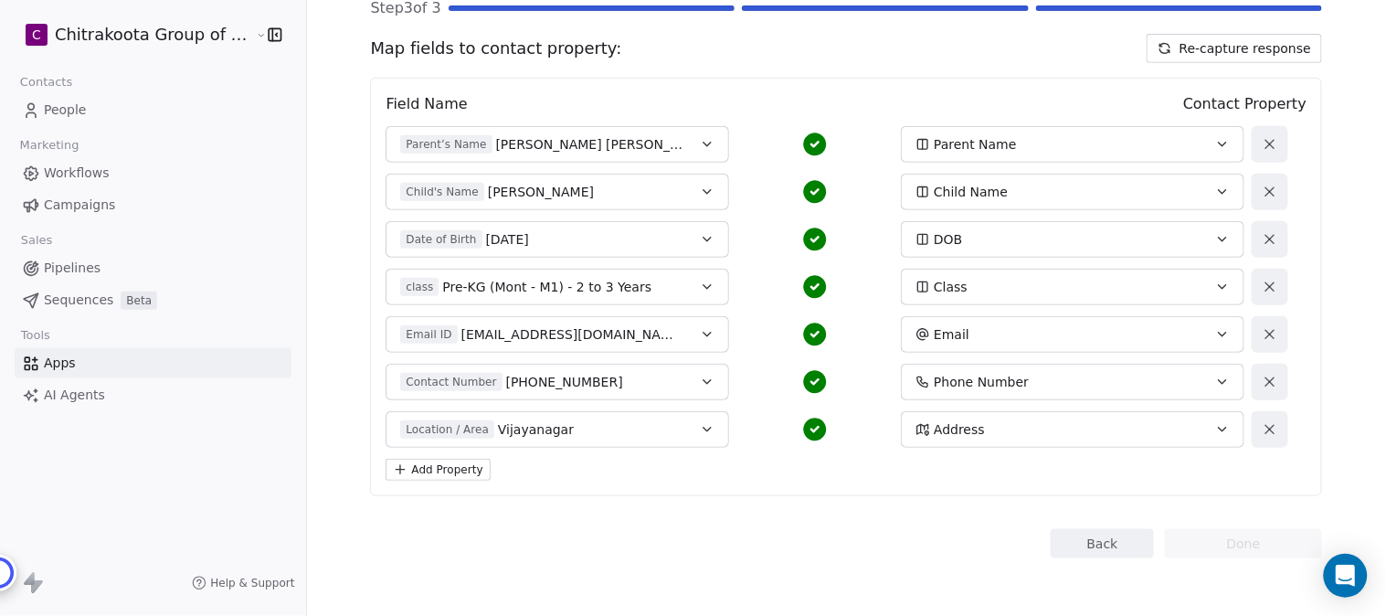
click at [433, 472] on button "Add Property" at bounding box center [438, 470] width 104 height 22
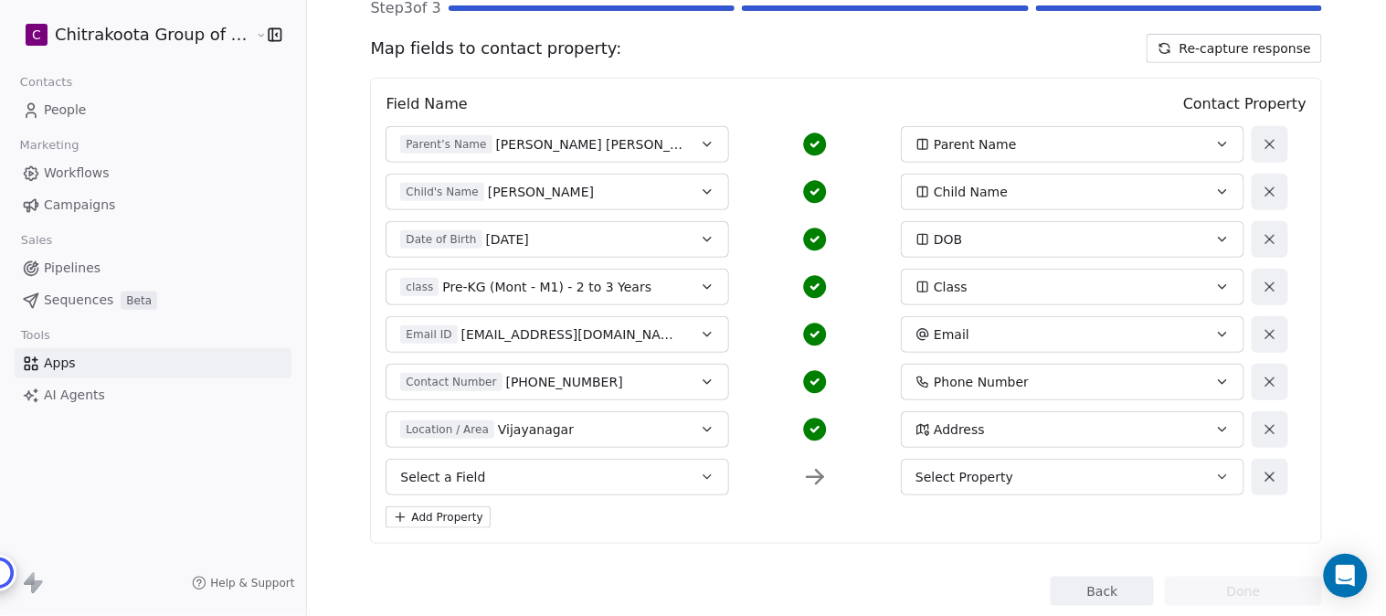
click at [996, 472] on div "Select Property" at bounding box center [1057, 477] width 282 height 18
click at [1213, 473] on html "C Chitrakoota Group of Institutions Contacts People Marketing Workflows Campaig…" at bounding box center [693, 308] width 1386 height 616
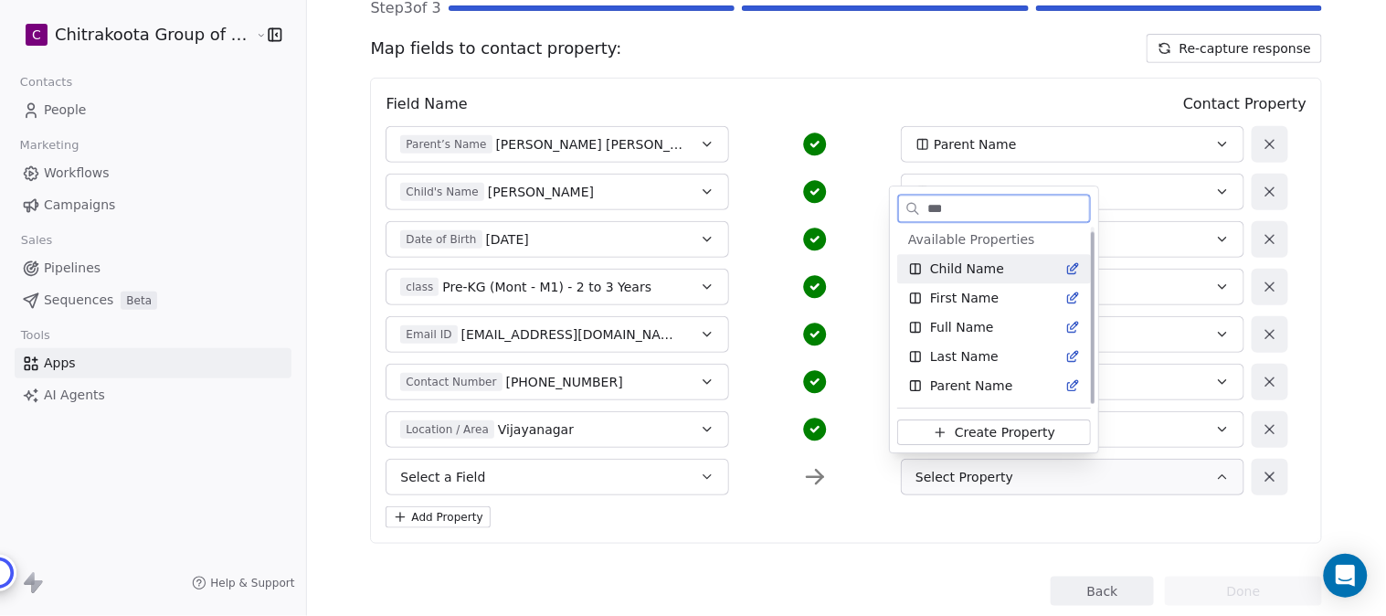
scroll to position [5, 0]
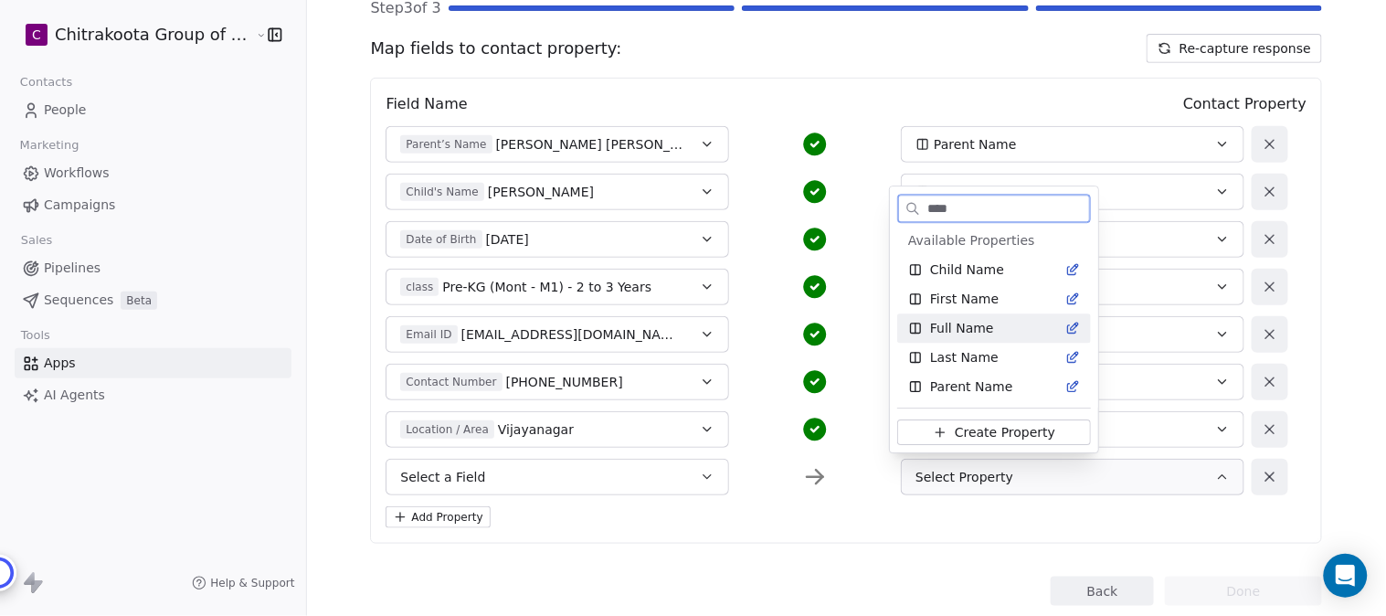
type input "****"
click at [970, 327] on span "Full Name" at bounding box center [962, 328] width 64 height 18
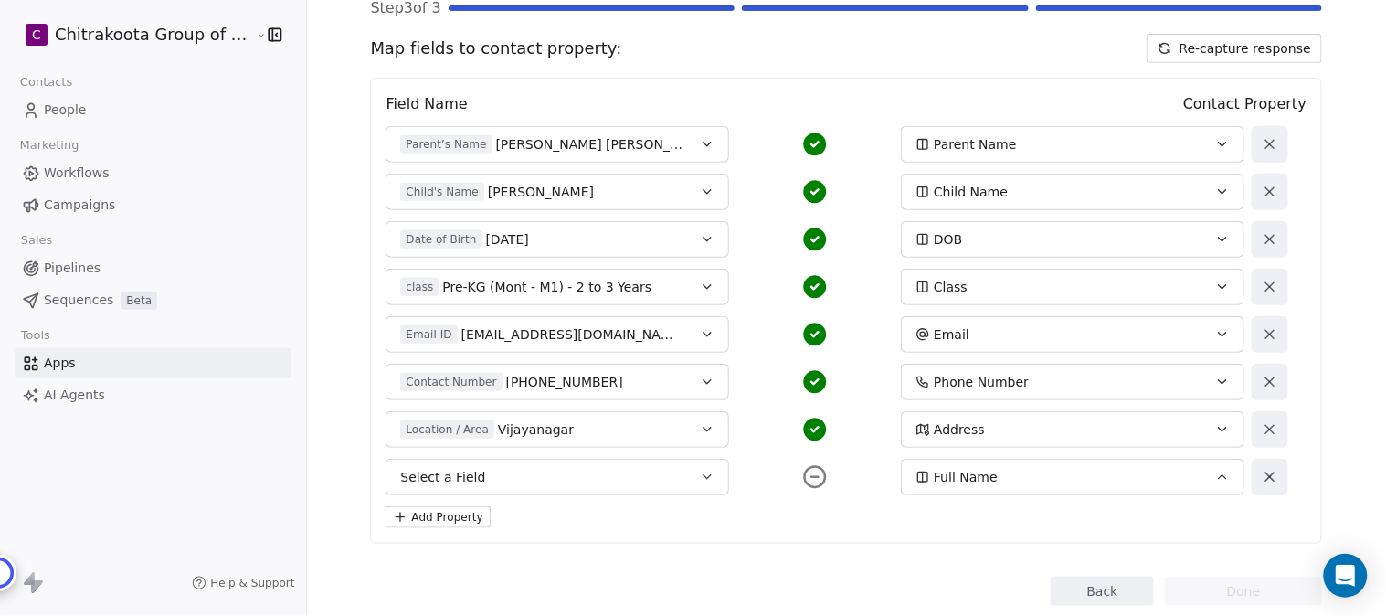
scroll to position [208, 0]
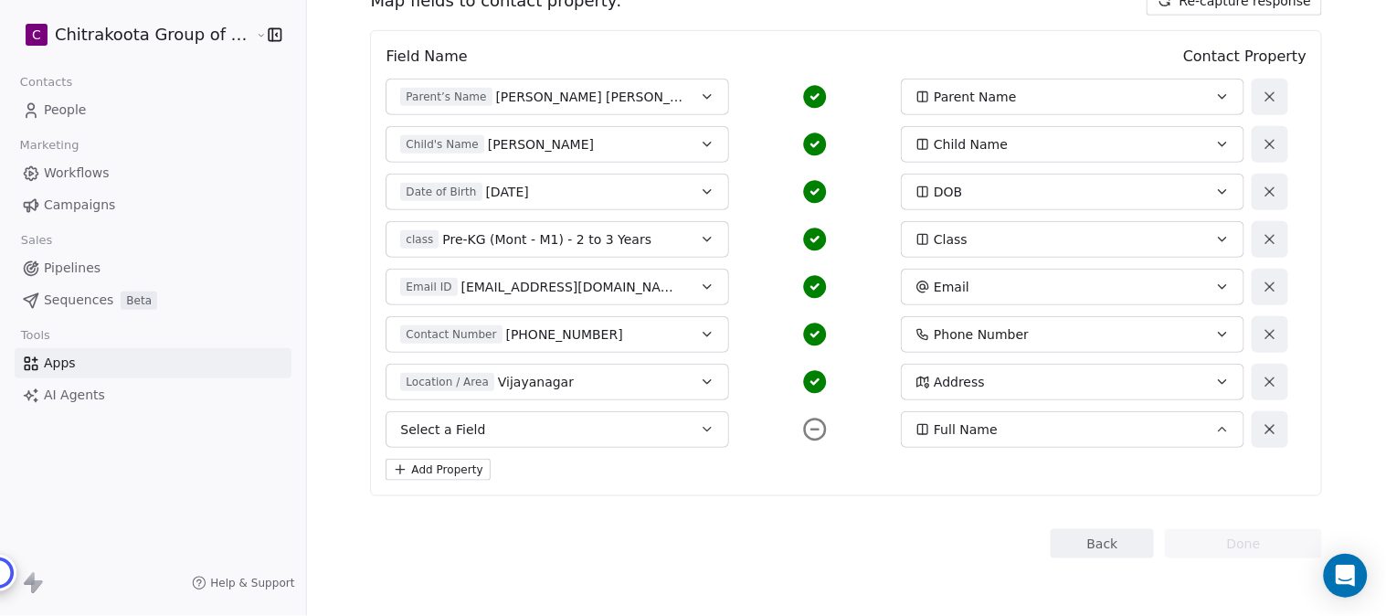
click at [700, 431] on icon "button" at bounding box center [707, 429] width 15 height 15
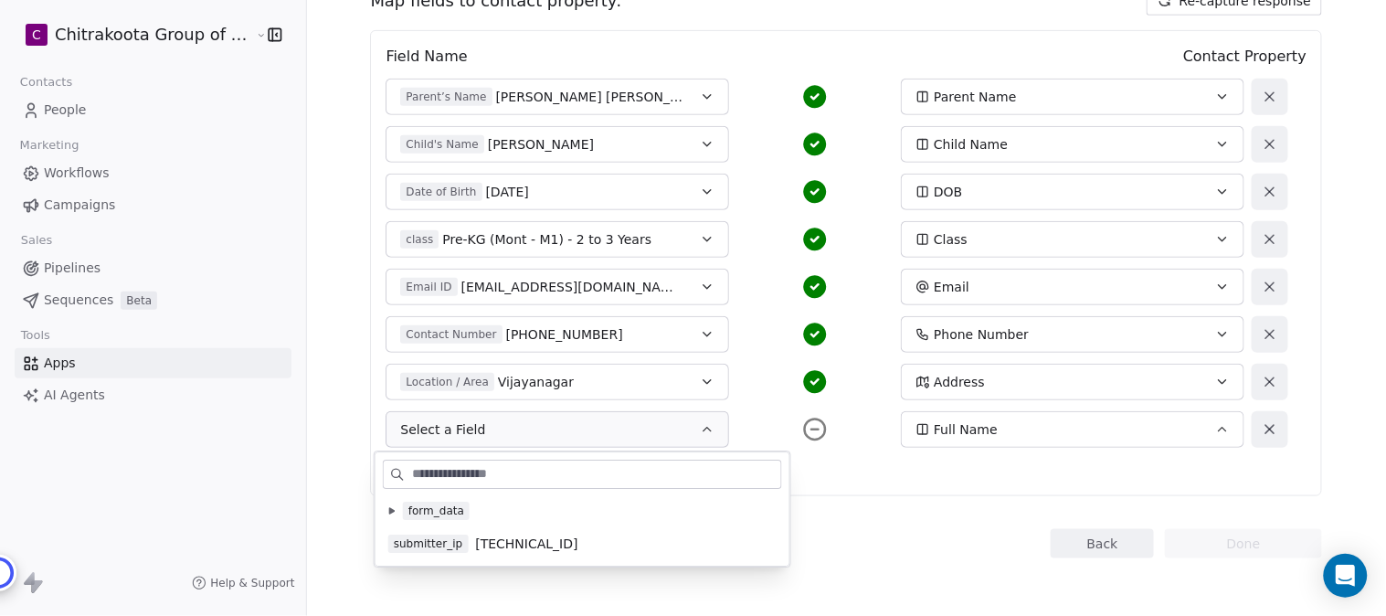
click at [388, 507] on icon at bounding box center [391, 510] width 7 height 7
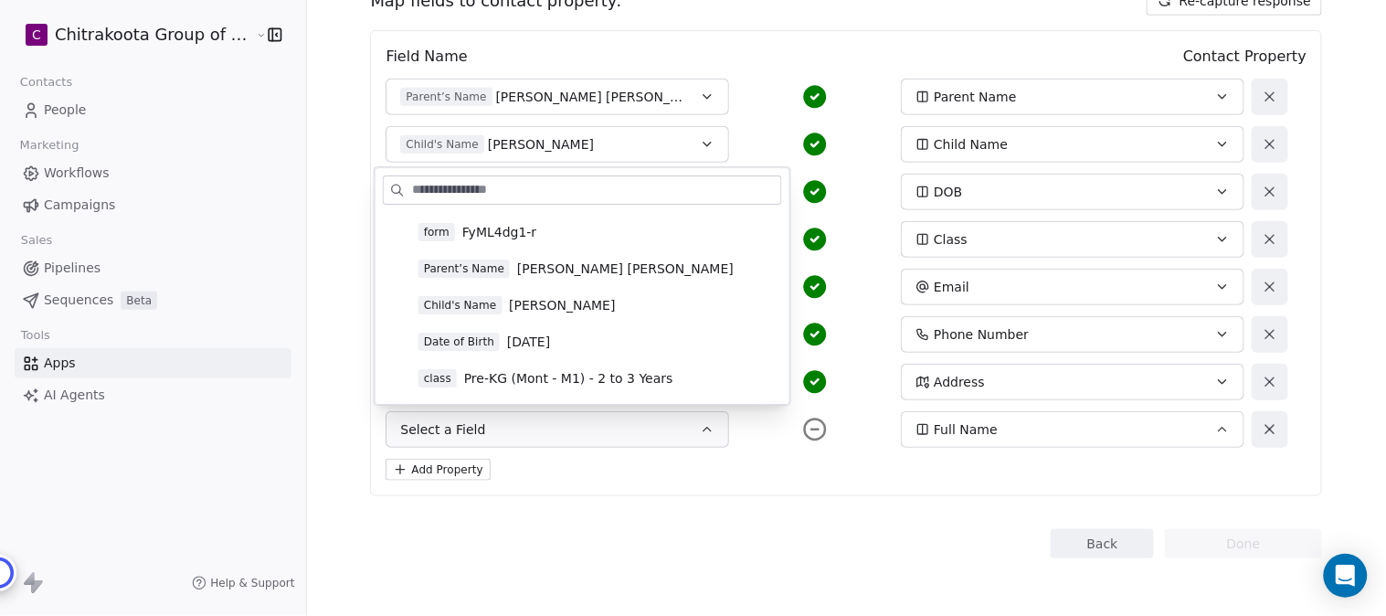
scroll to position [101, 0]
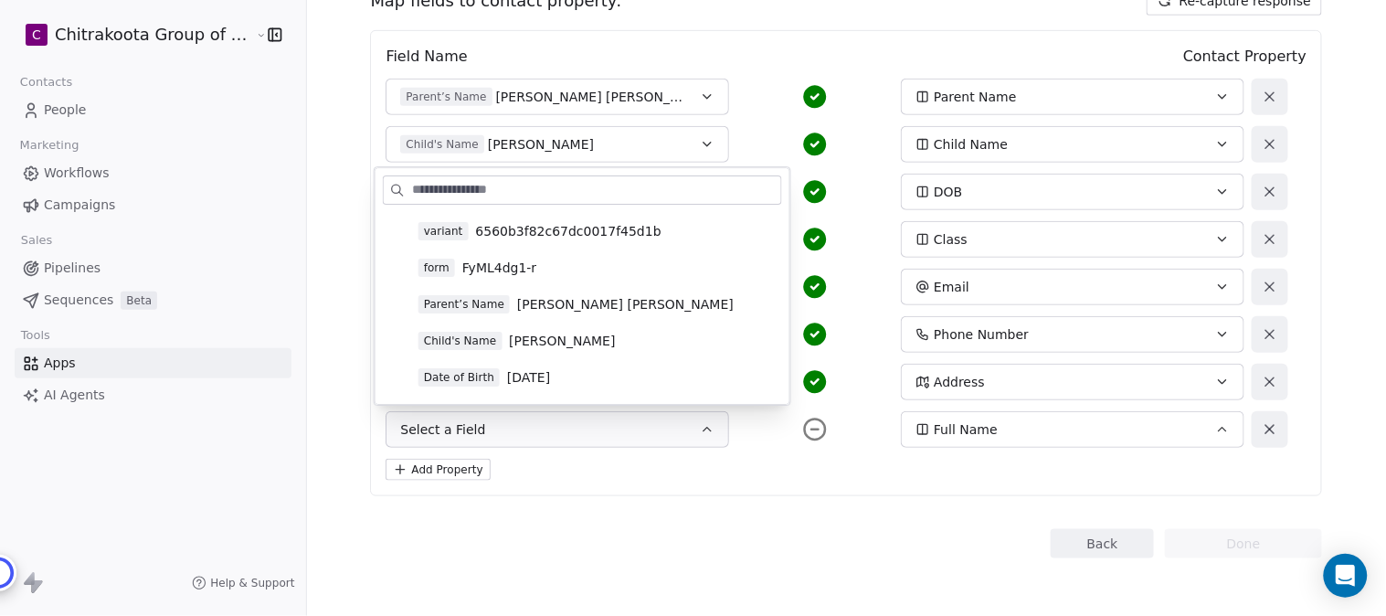
click at [606, 302] on span "[PERSON_NAME] [PERSON_NAME]" at bounding box center [625, 304] width 217 height 18
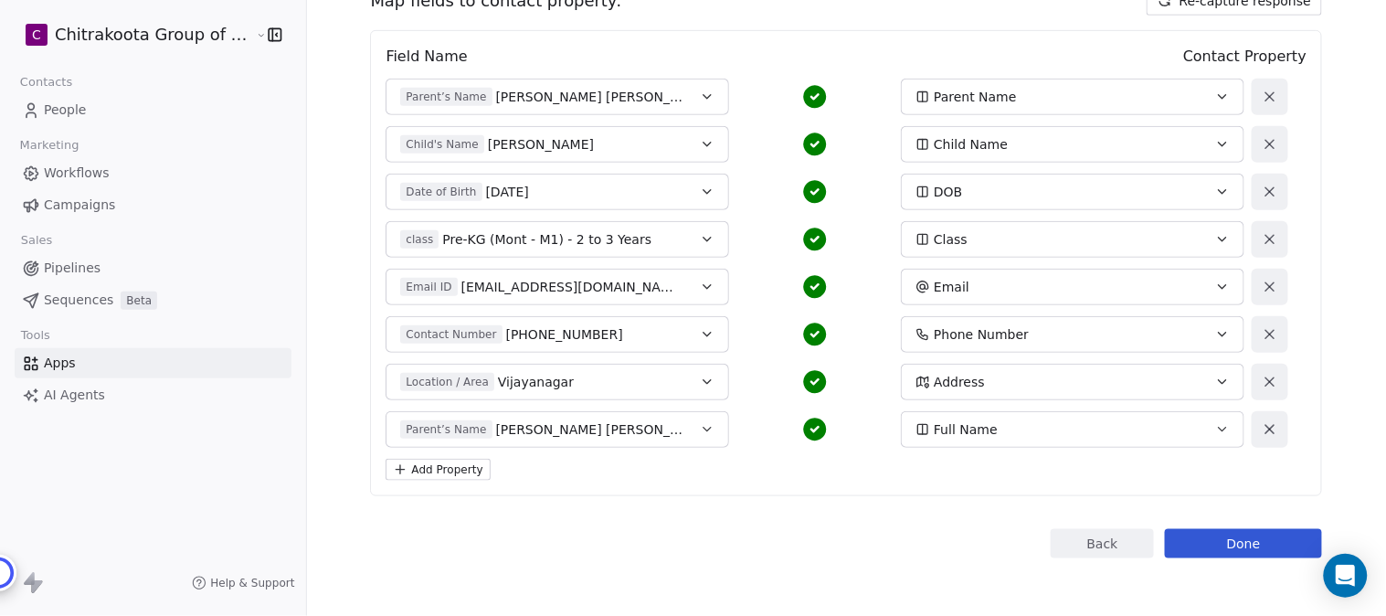
click at [773, 468] on div "Add Property" at bounding box center [846, 470] width 921 height 22
click at [1245, 540] on button "Done" at bounding box center [1243, 543] width 157 height 29
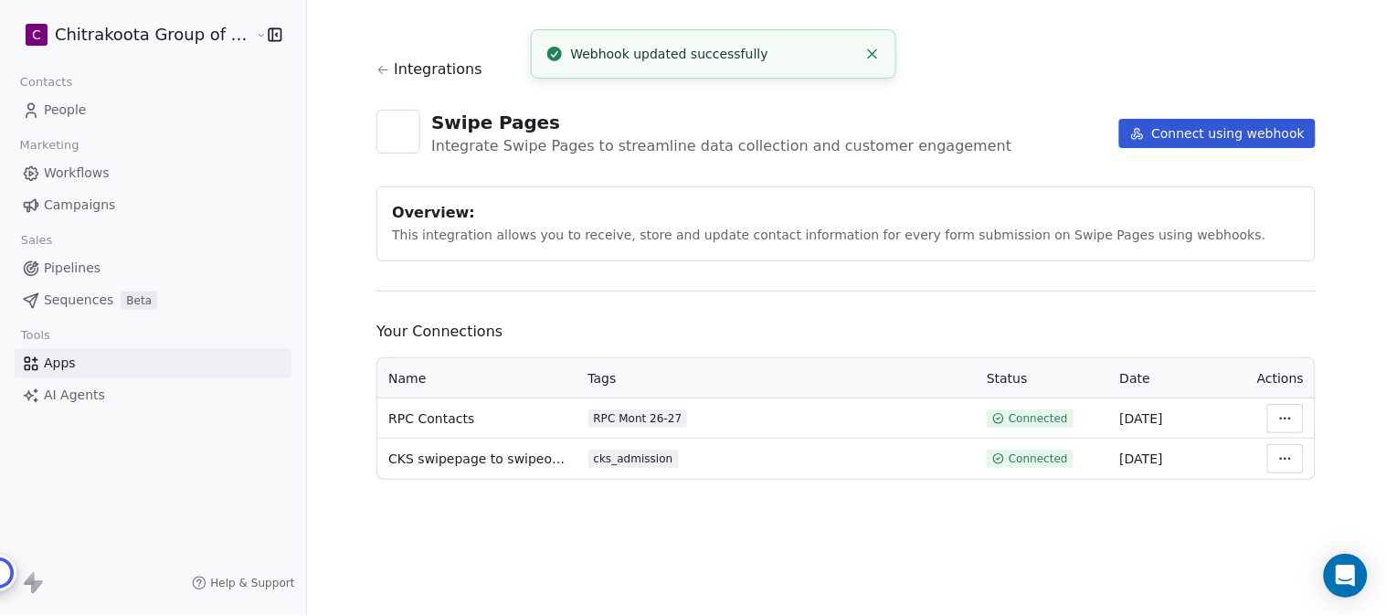
click at [1278, 419] on html "C Chitrakoota Group of Institutions Contacts People Marketing Workflows Campaig…" at bounding box center [693, 308] width 1386 height 616
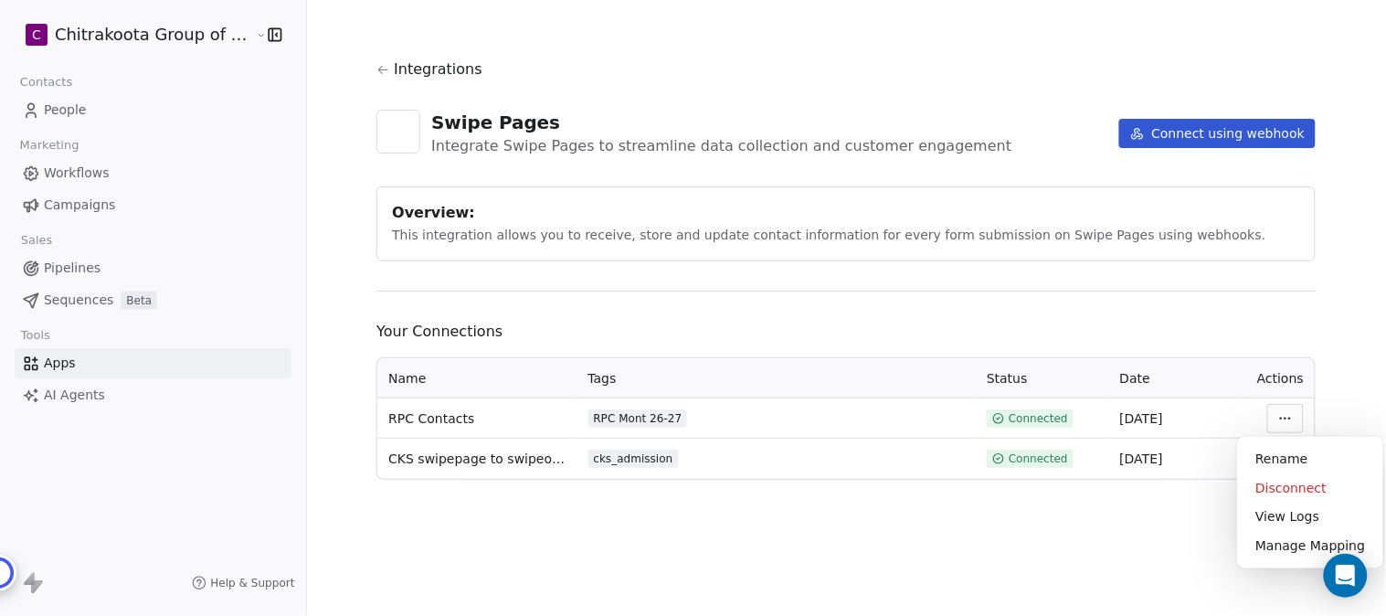
click at [1347, 336] on html "C Chitrakoota Group of Institutions Contacts People Marketing Workflows Campaig…" at bounding box center [693, 308] width 1386 height 616
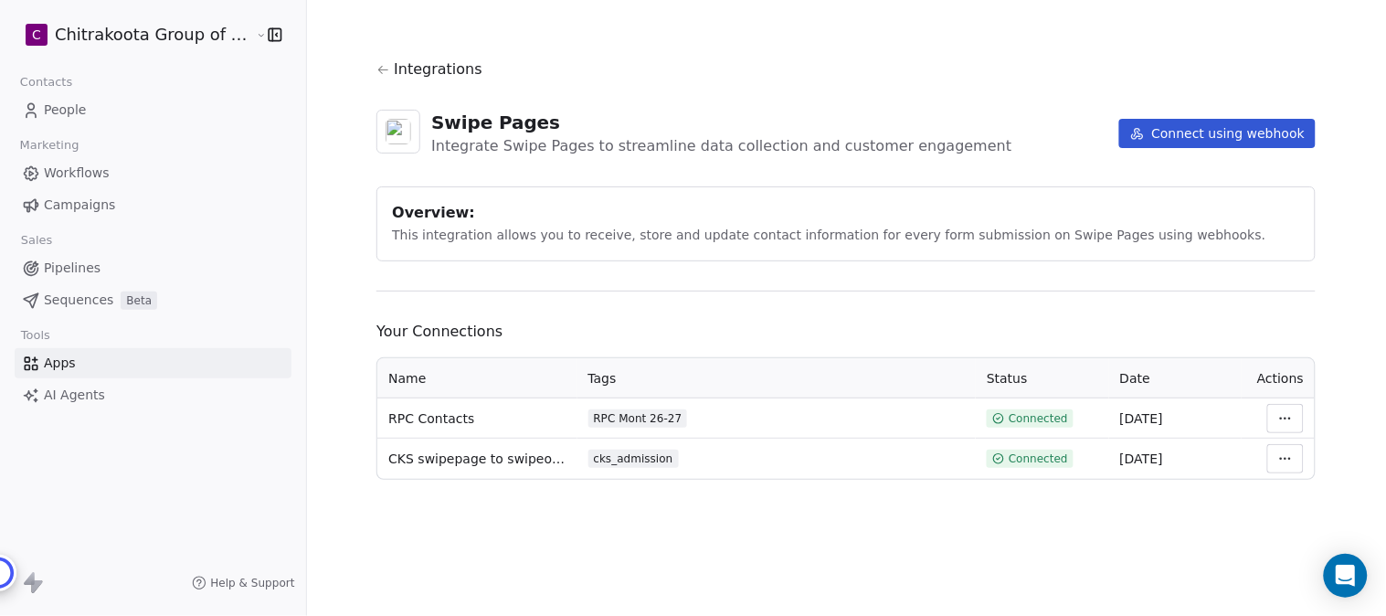
click at [73, 111] on span "People" at bounding box center [65, 110] width 43 height 19
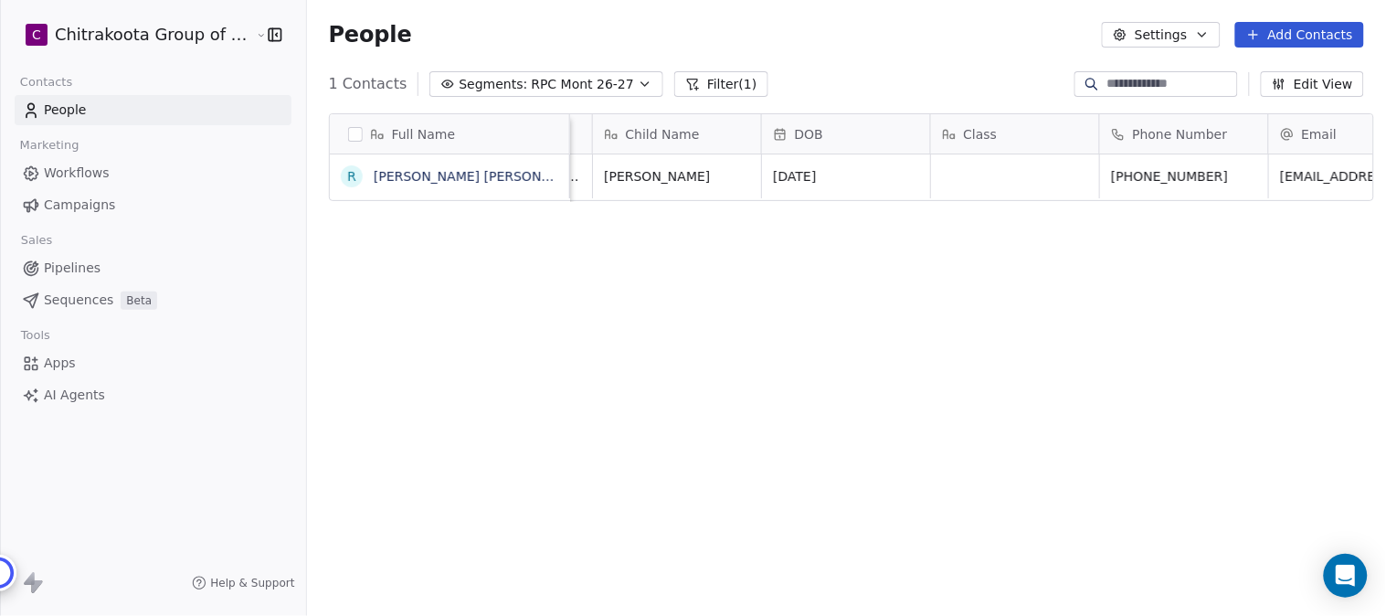
scroll to position [0, 51]
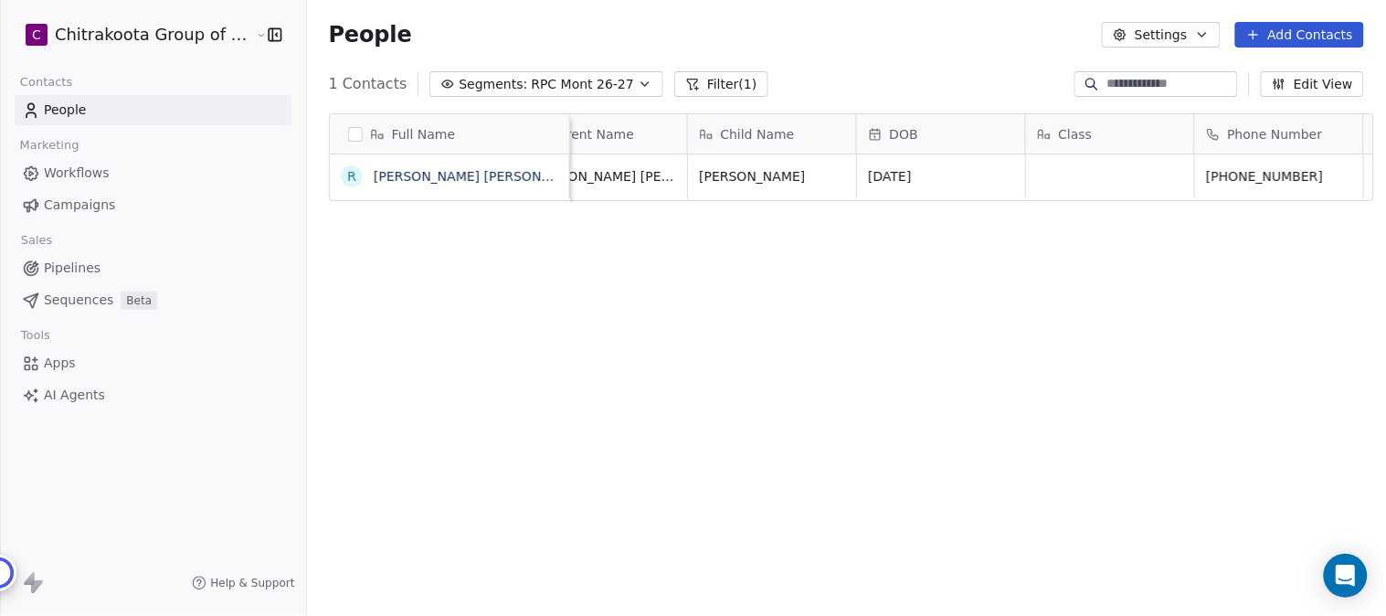
click at [64, 366] on span "Apps" at bounding box center [60, 363] width 32 height 19
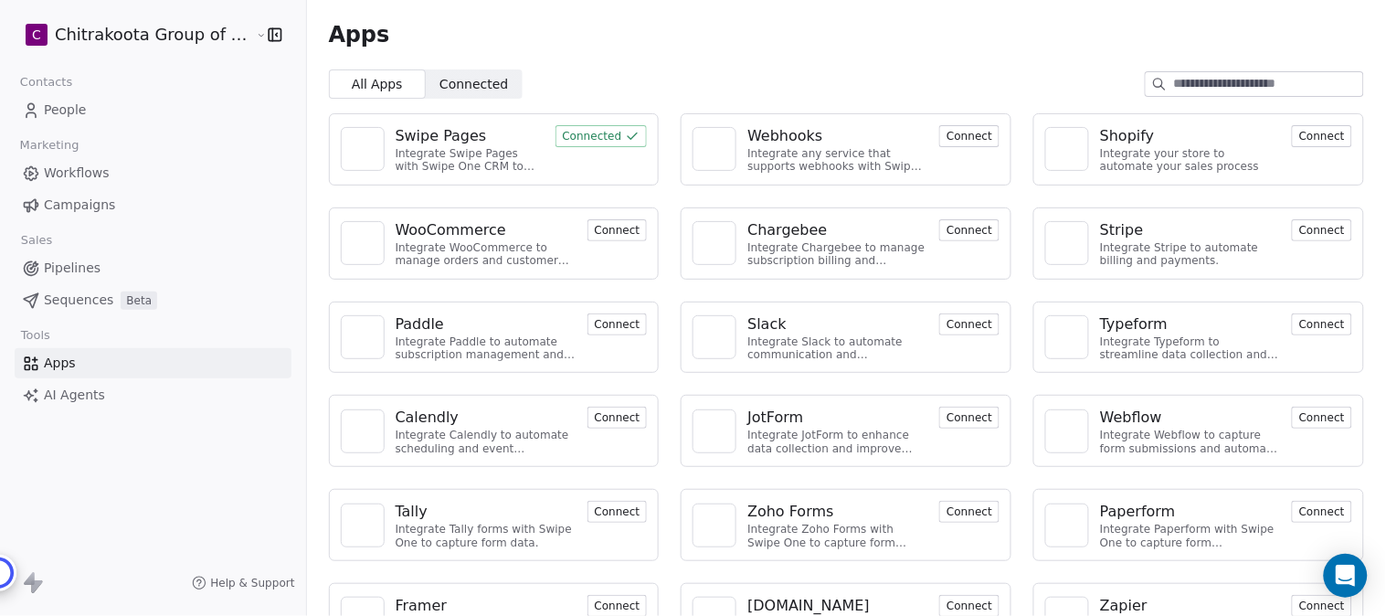
click at [430, 128] on div "Swipe Pages" at bounding box center [441, 136] width 91 height 22
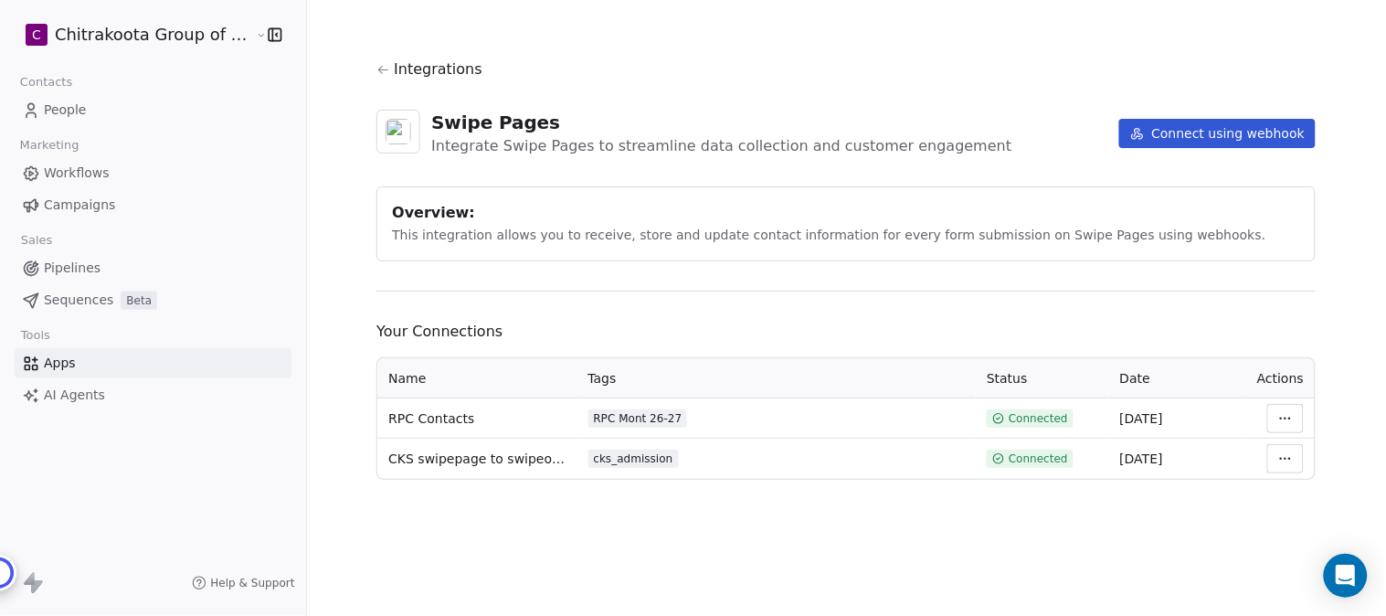
click at [1281, 418] on html "C Chitrakoota Group of Institutions Contacts People Marketing Workflows Campaig…" at bounding box center [693, 308] width 1386 height 616
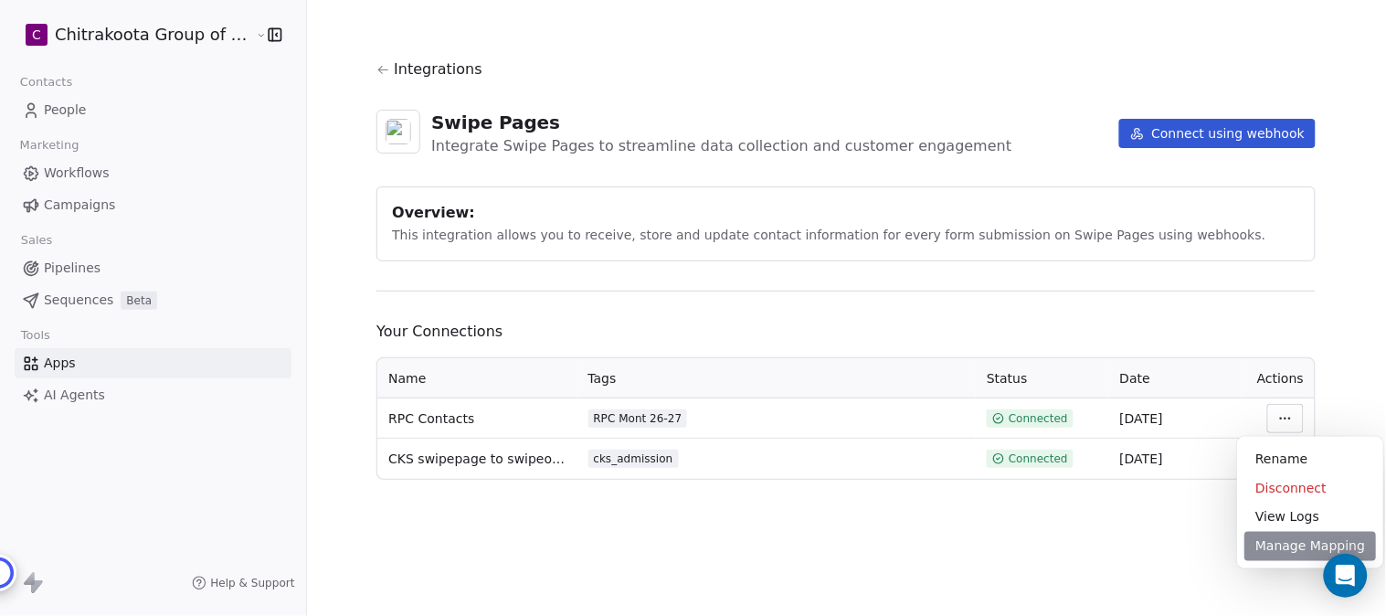
click at [1285, 544] on div "Manage Mapping" at bounding box center [1311, 546] width 132 height 29
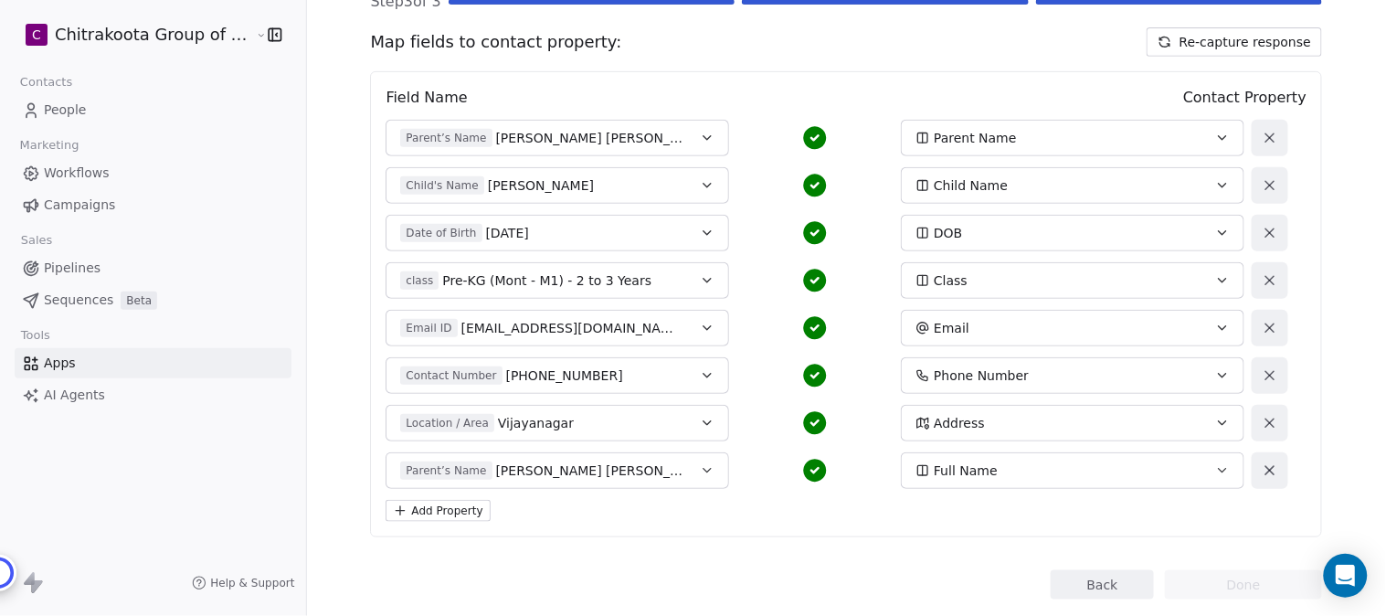
scroll to position [203, 0]
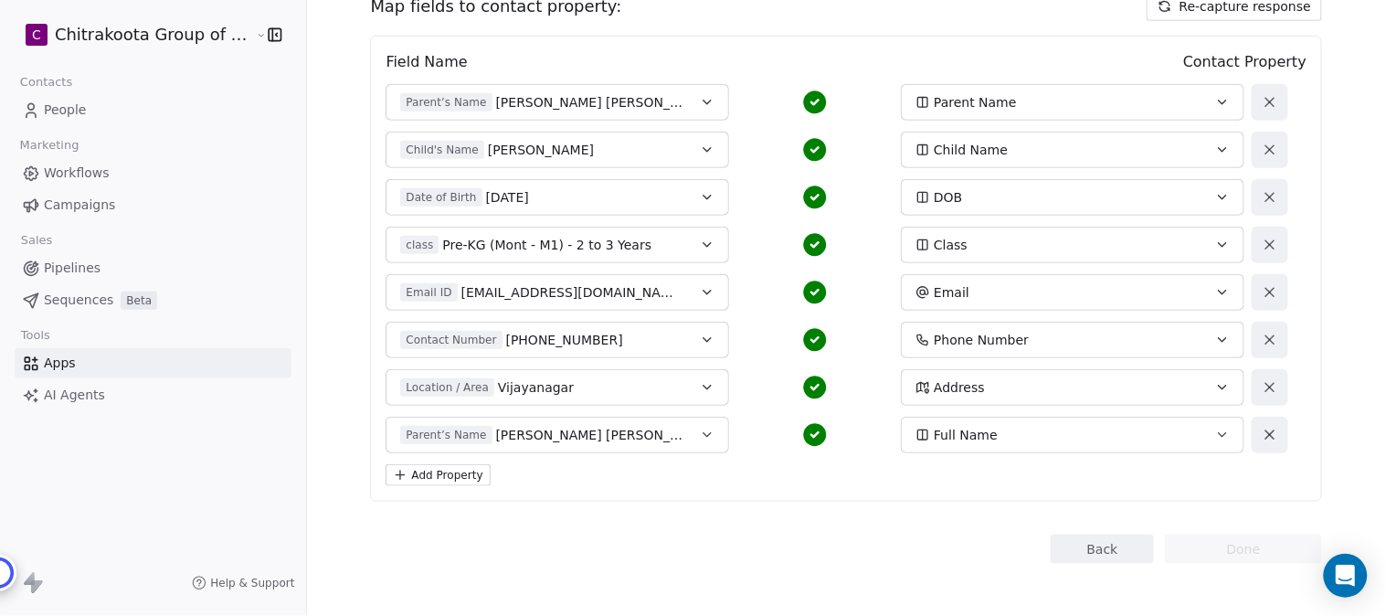
click at [700, 244] on icon "button" at bounding box center [707, 245] width 15 height 15
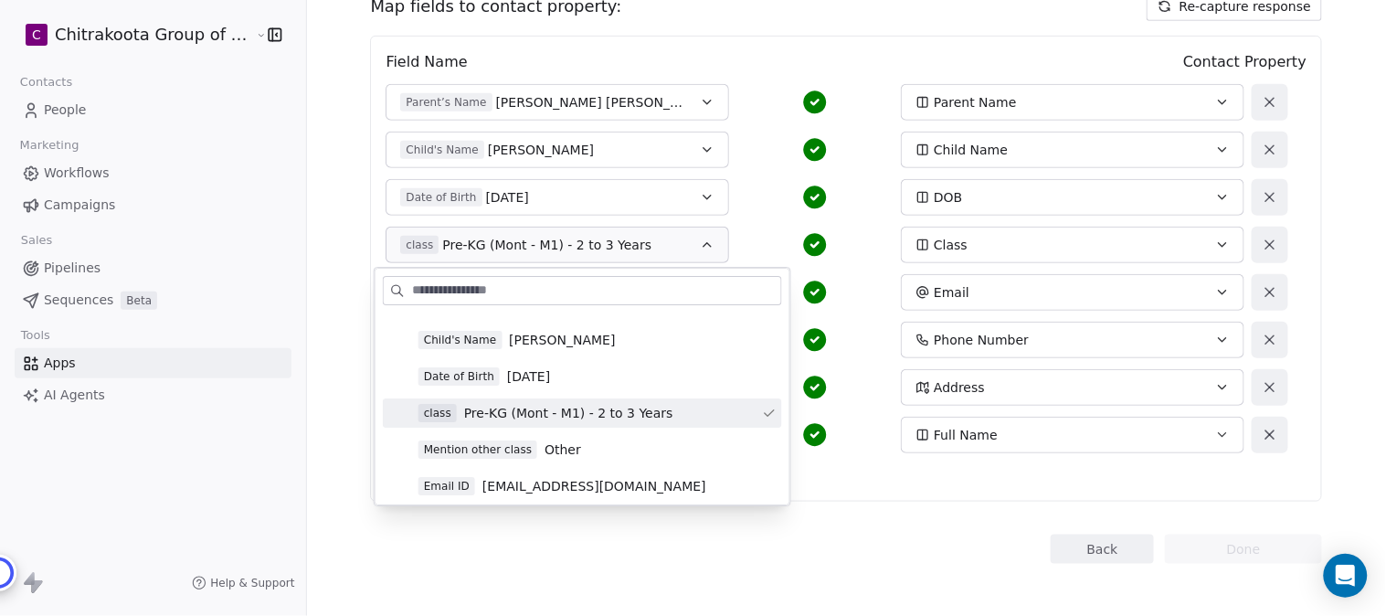
click at [752, 164] on div "Child's Name Siddhi Pugalia Child Name" at bounding box center [815, 150] width 859 height 37
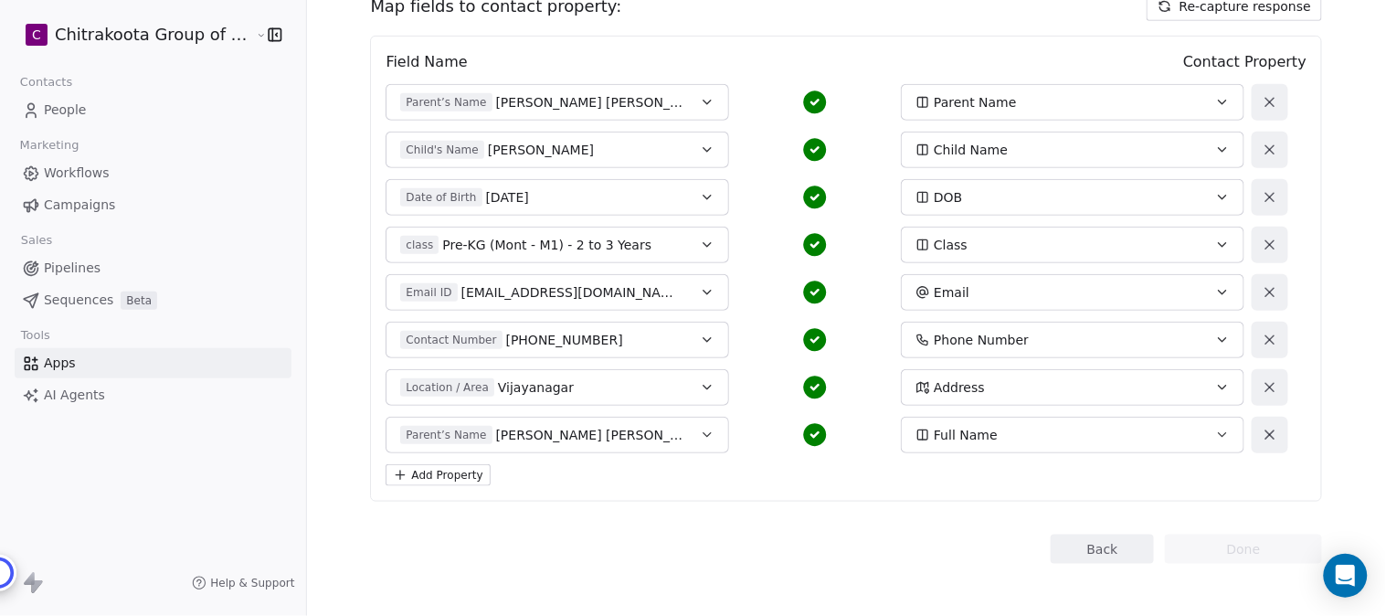
scroll to position [101, 0]
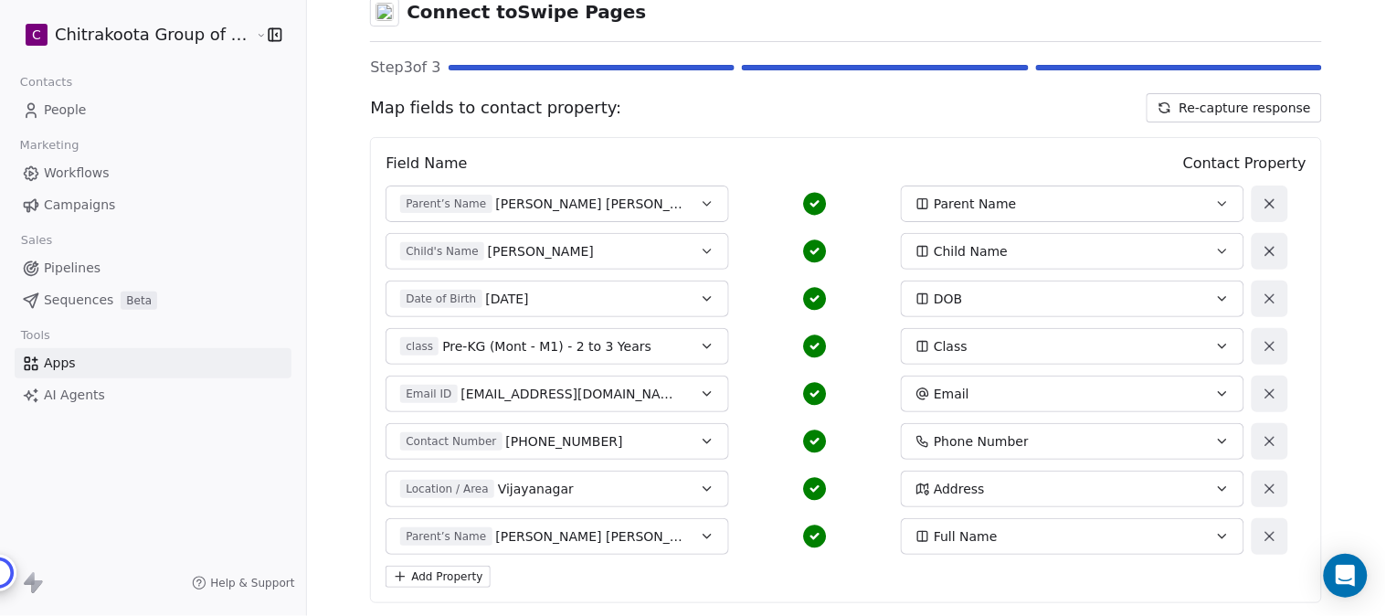
click at [1223, 101] on button "Re-capture response" at bounding box center [1234, 107] width 175 height 29
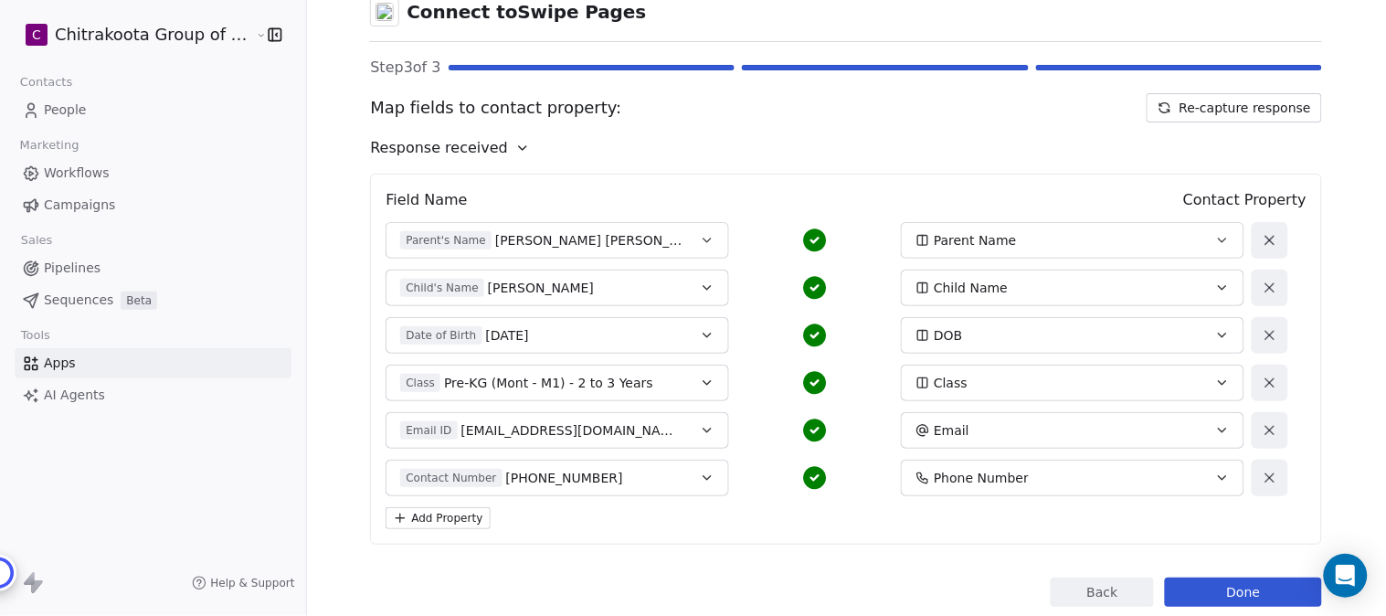
scroll to position [150, 0]
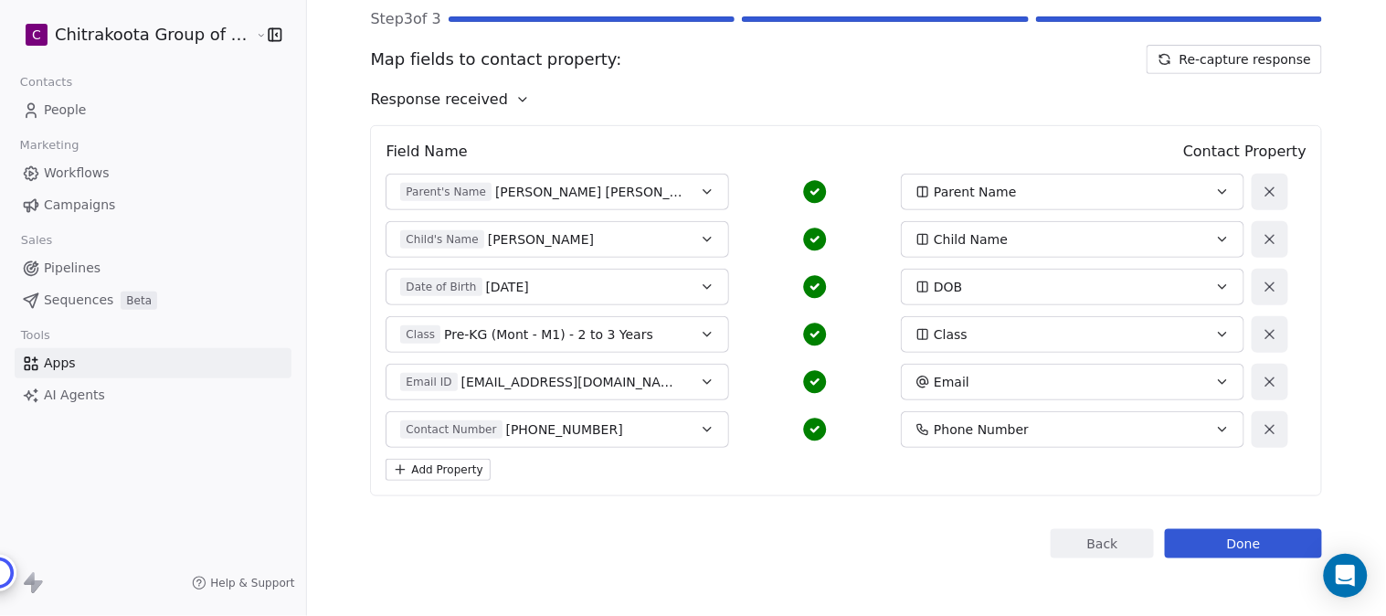
click at [700, 336] on icon "button" at bounding box center [707, 334] width 15 height 15
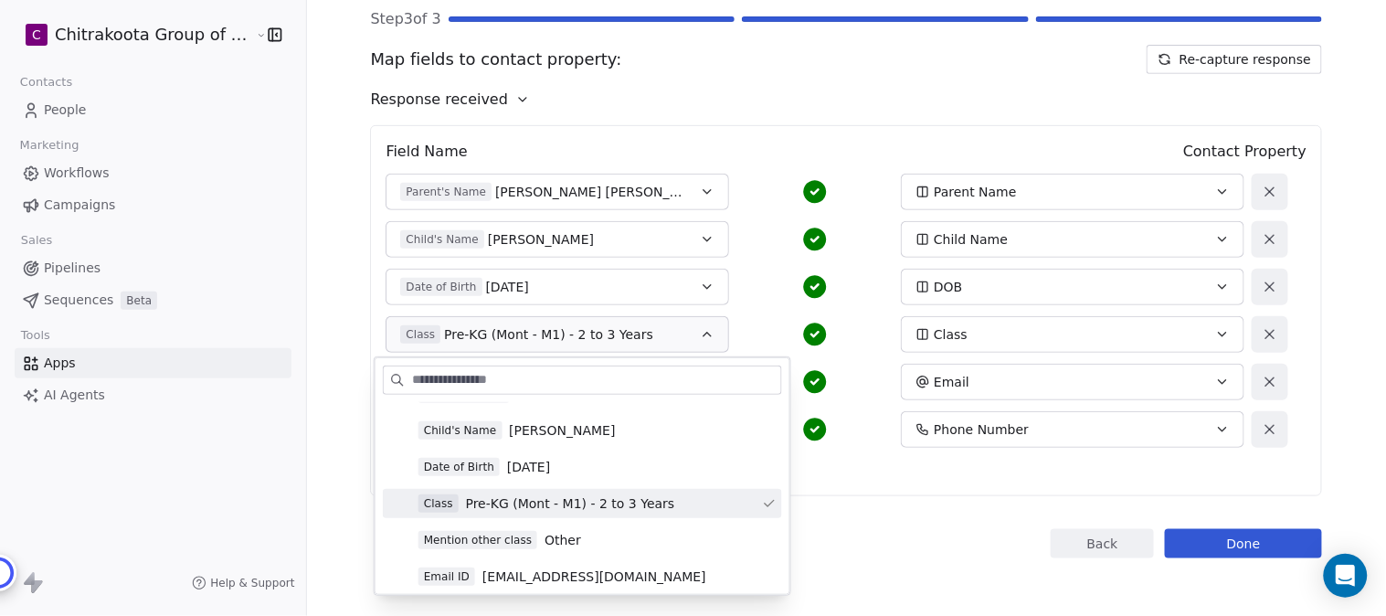
scroll to position [203, 0]
click at [751, 253] on div "Child's Name Siddhi Pugalia Child Name" at bounding box center [815, 239] width 859 height 37
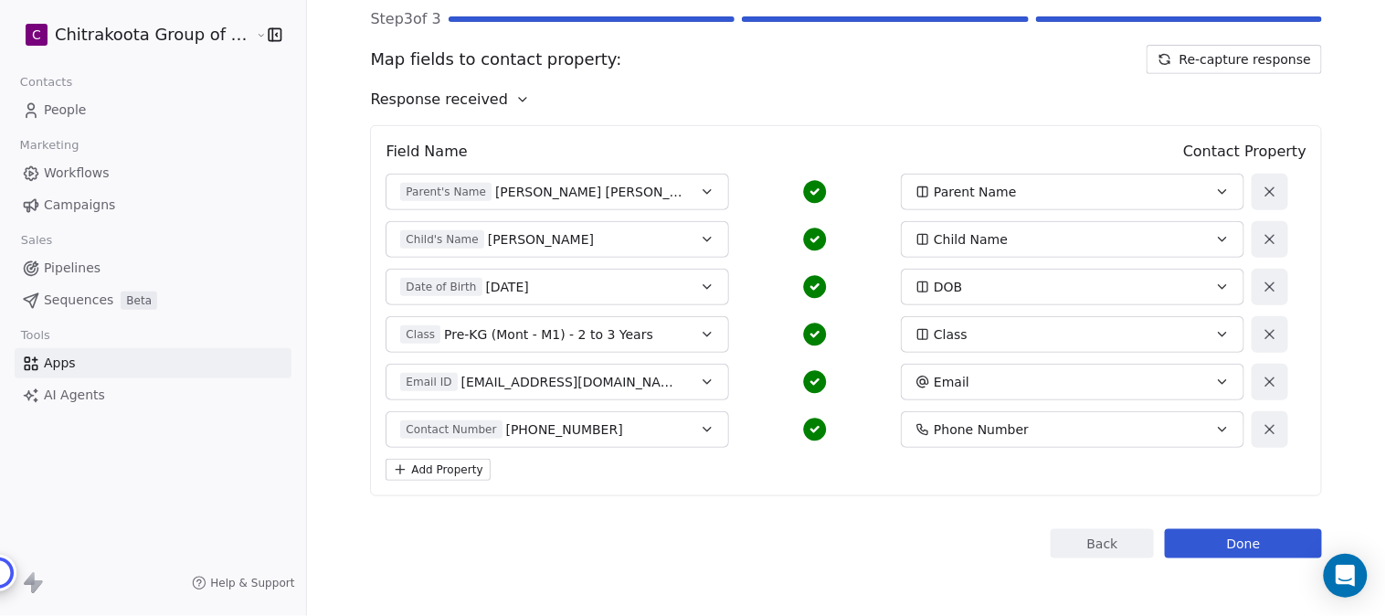
click at [681, 184] on button "Parent's Name Rahul Kumar Pugalia" at bounding box center [558, 192] width 344 height 37
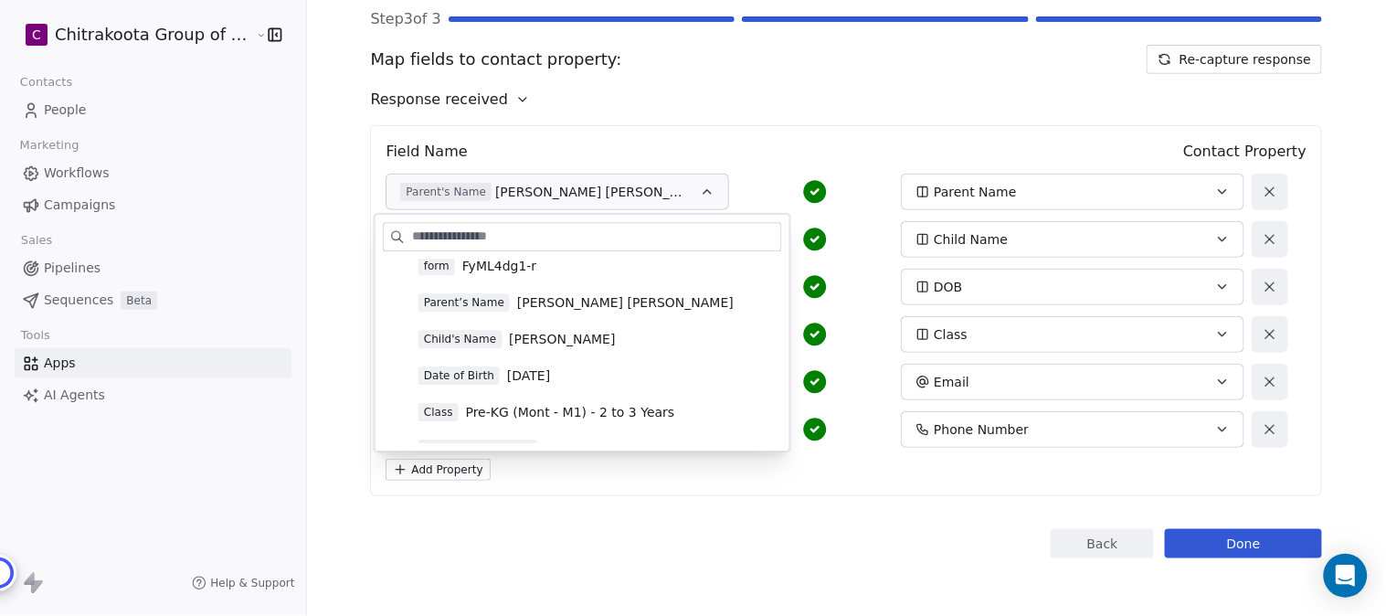
scroll to position [101, 0]
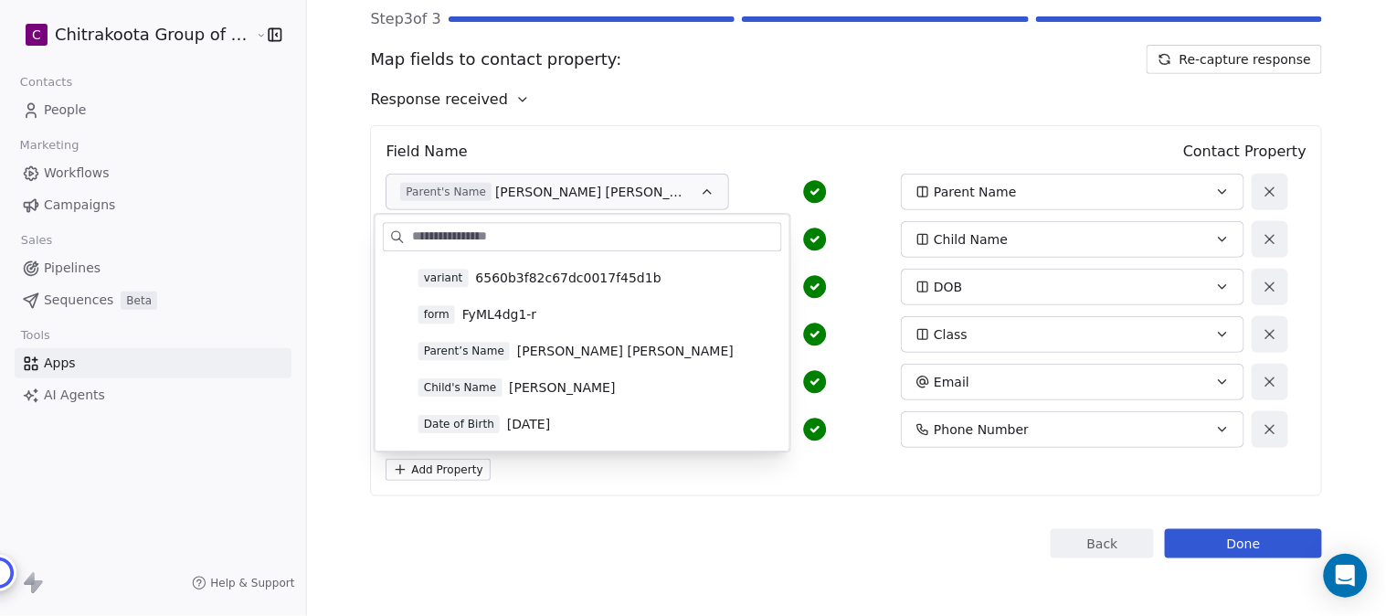
click at [561, 349] on span "Rahul Kumar Pugalia" at bounding box center [625, 351] width 217 height 18
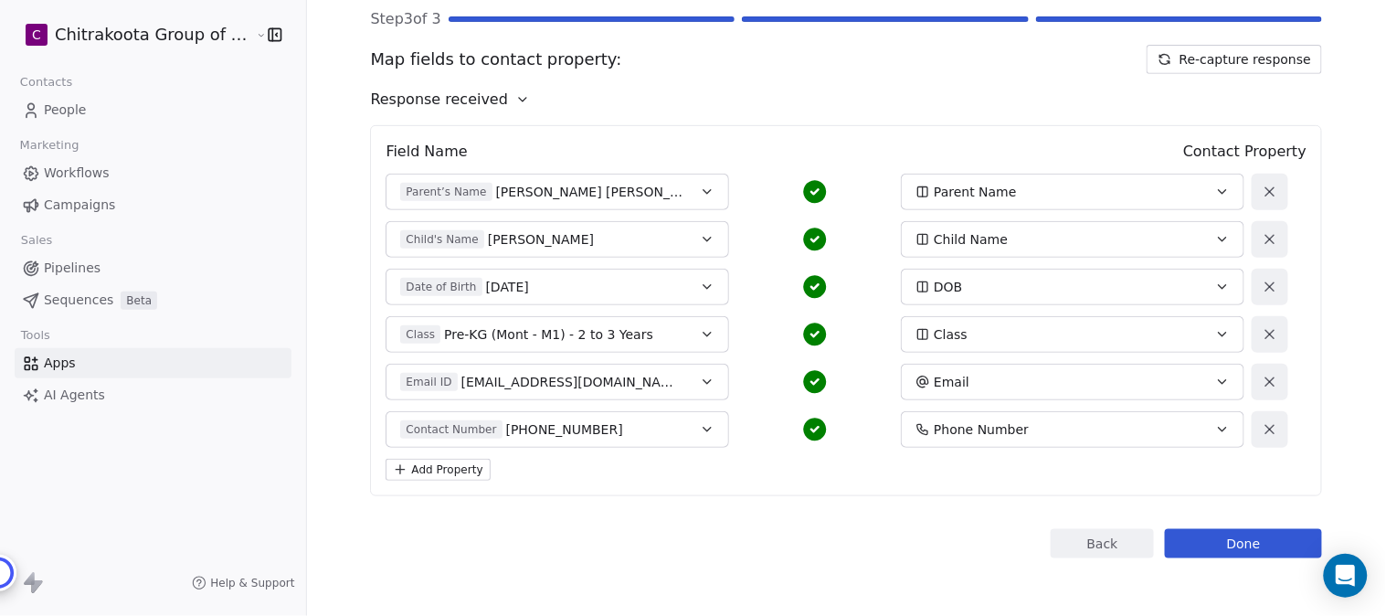
click at [681, 240] on button "Child's Name Siddhi Pugalia" at bounding box center [558, 239] width 344 height 37
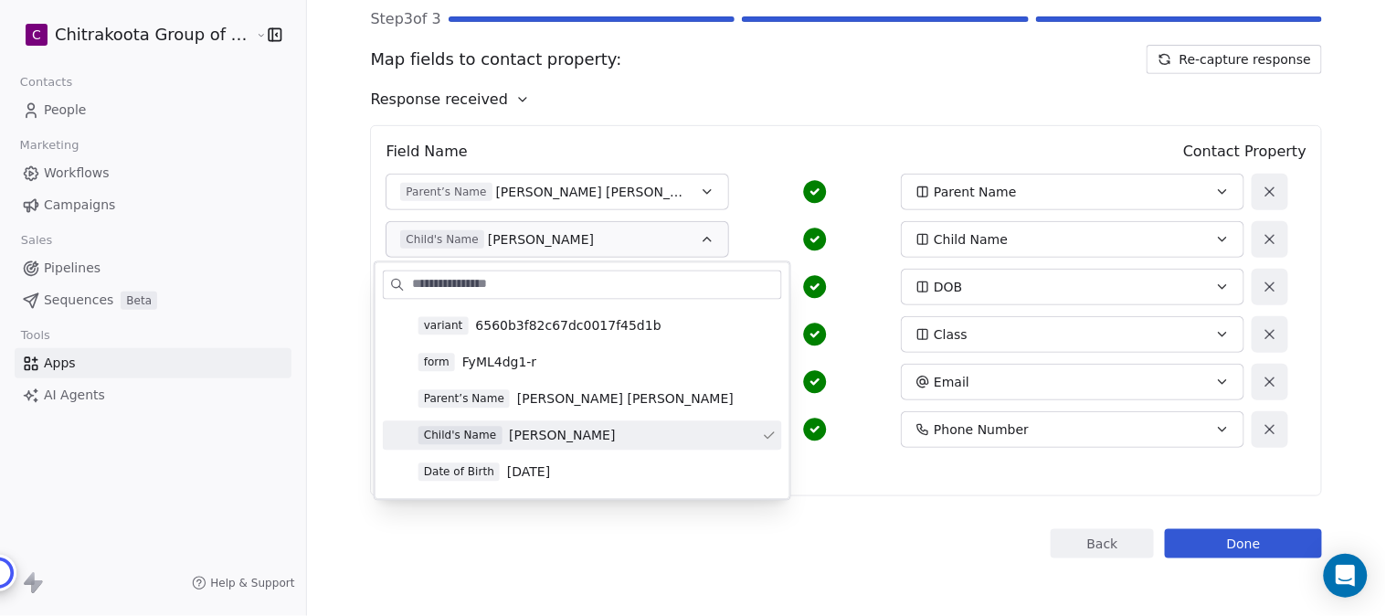
scroll to position [203, 0]
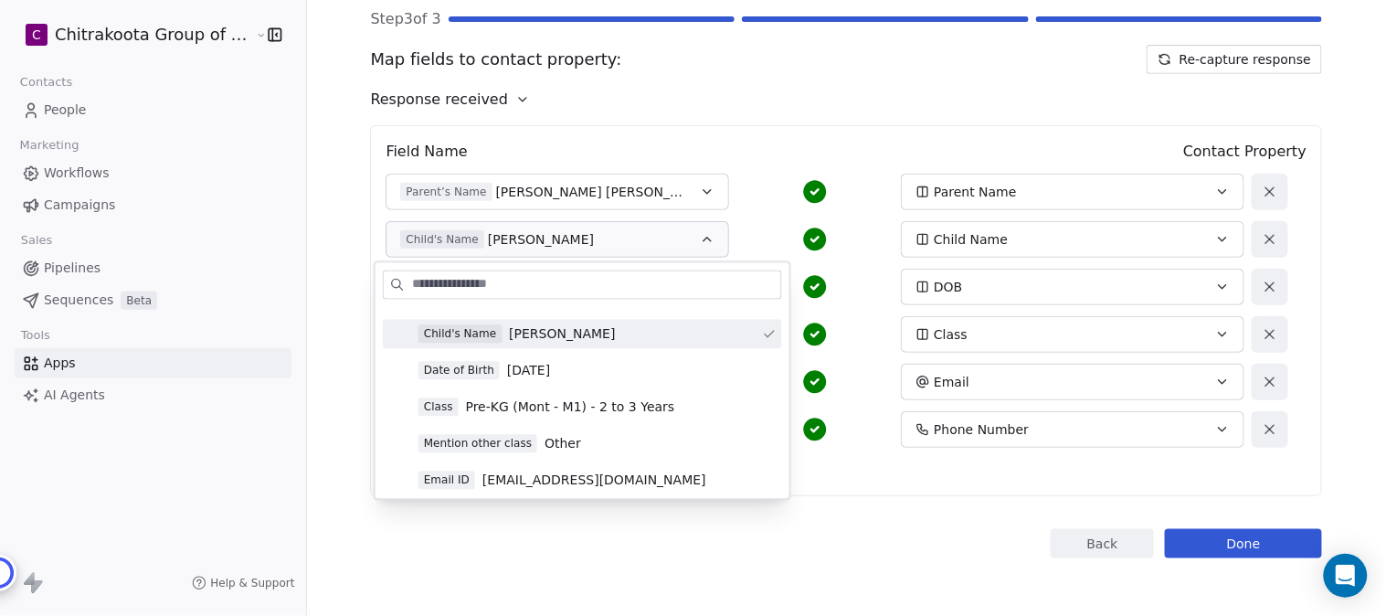
click at [564, 331] on span "Siddhi Pugalia" at bounding box center [562, 334] width 106 height 18
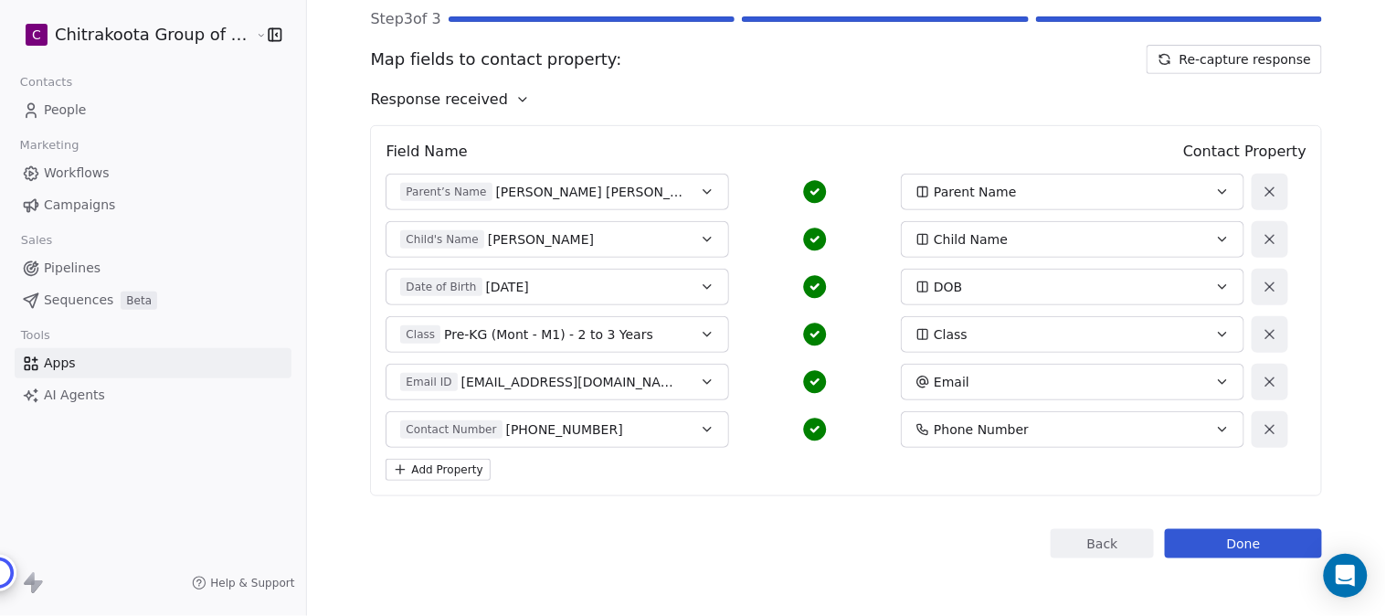
click at [660, 231] on div "Child's Name Siddhi Pugalia" at bounding box center [541, 239] width 282 height 18
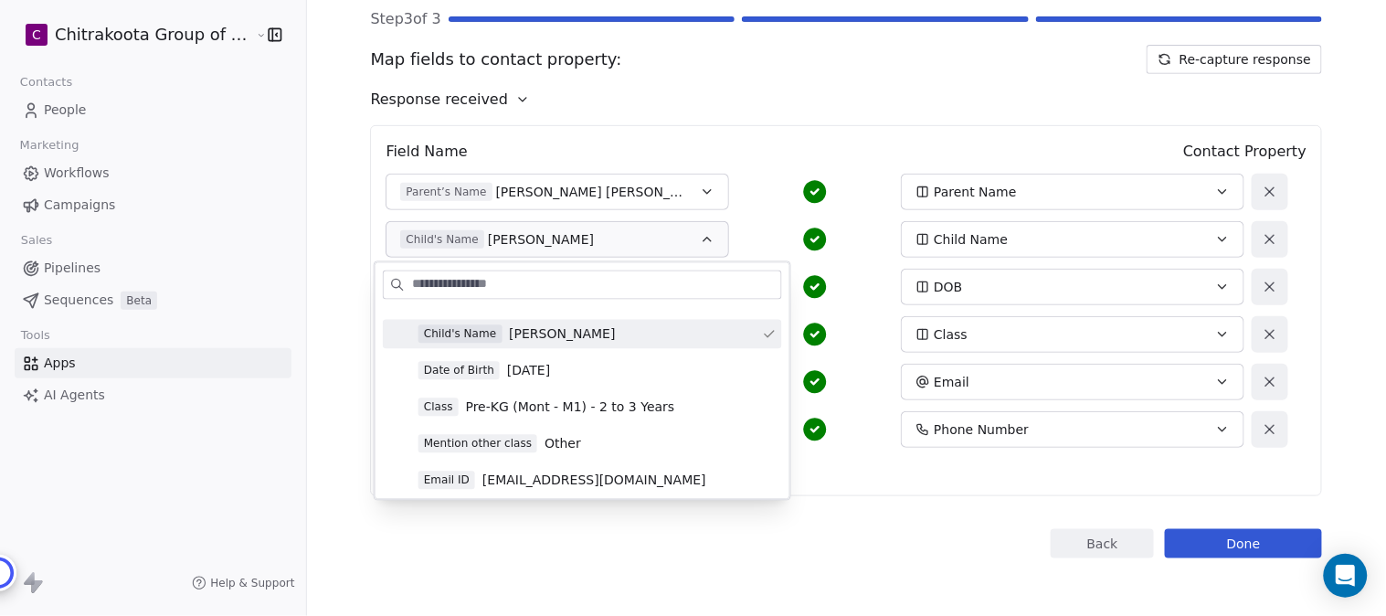
click at [749, 192] on div "Parent’s Name Rahul Kumar Pugalia Parent Name" at bounding box center [815, 192] width 859 height 37
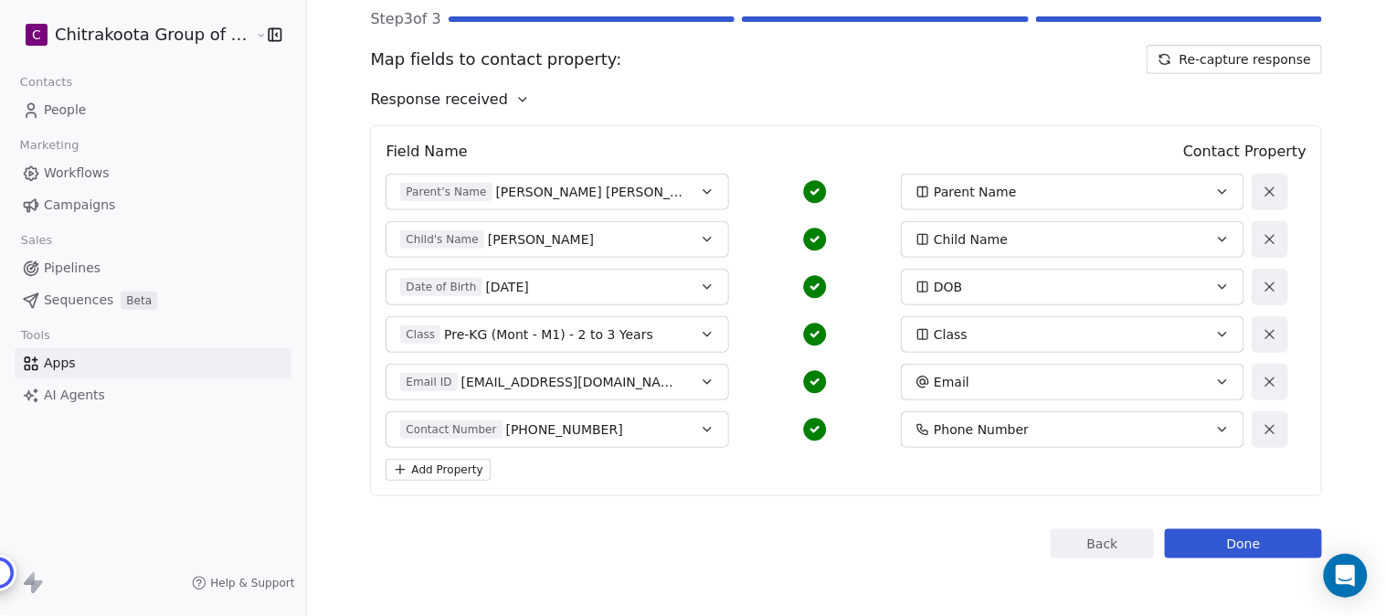
click at [647, 288] on div "Date of Birth 2025-07-07" at bounding box center [541, 287] width 282 height 18
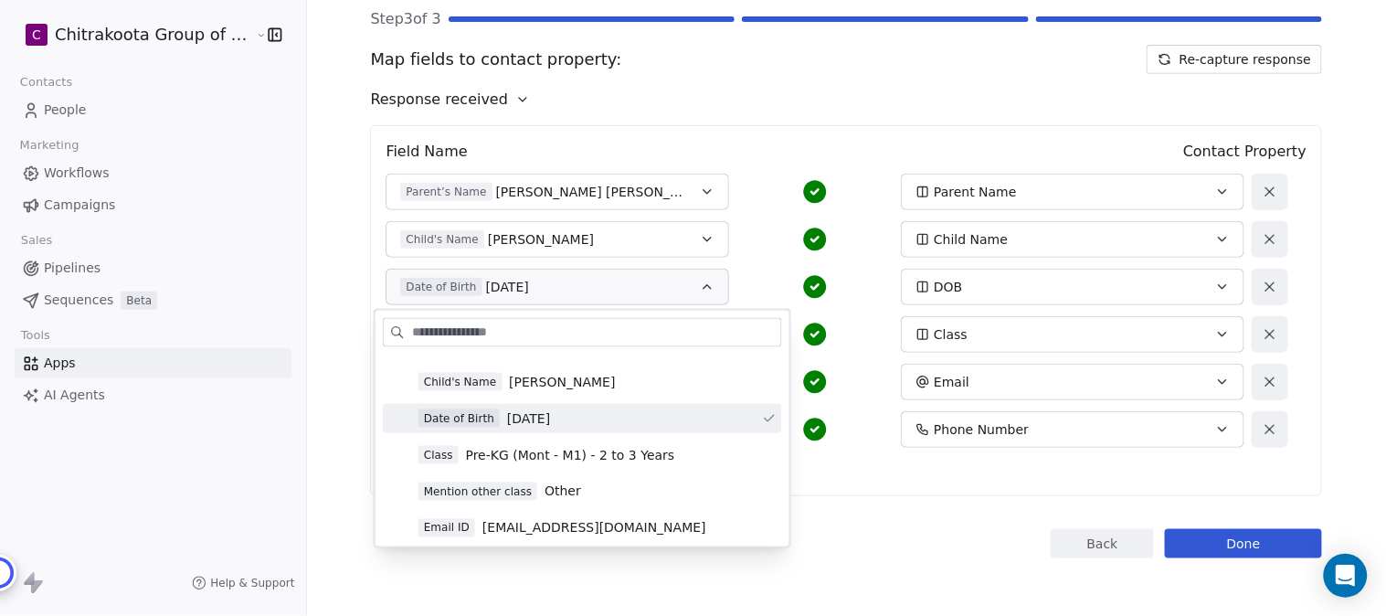
click at [550, 415] on span "2025-07-07" at bounding box center [528, 418] width 43 height 18
click at [590, 270] on button "Date of Birth 2025-07-07" at bounding box center [558, 287] width 344 height 37
click at [746, 284] on div "Date of Birth 2025-07-07 DOB" at bounding box center [815, 287] width 859 height 37
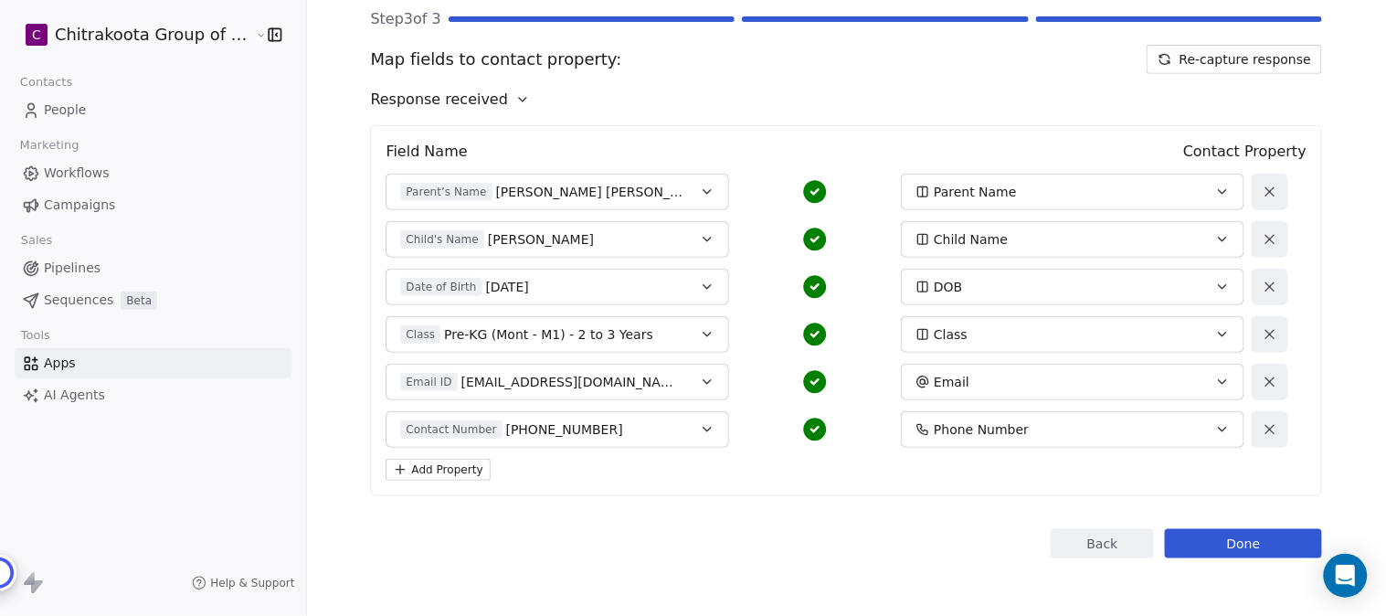
click at [684, 345] on button "Class Pre-KG (Mont - M1) - 2 to 3 Years" at bounding box center [558, 334] width 344 height 37
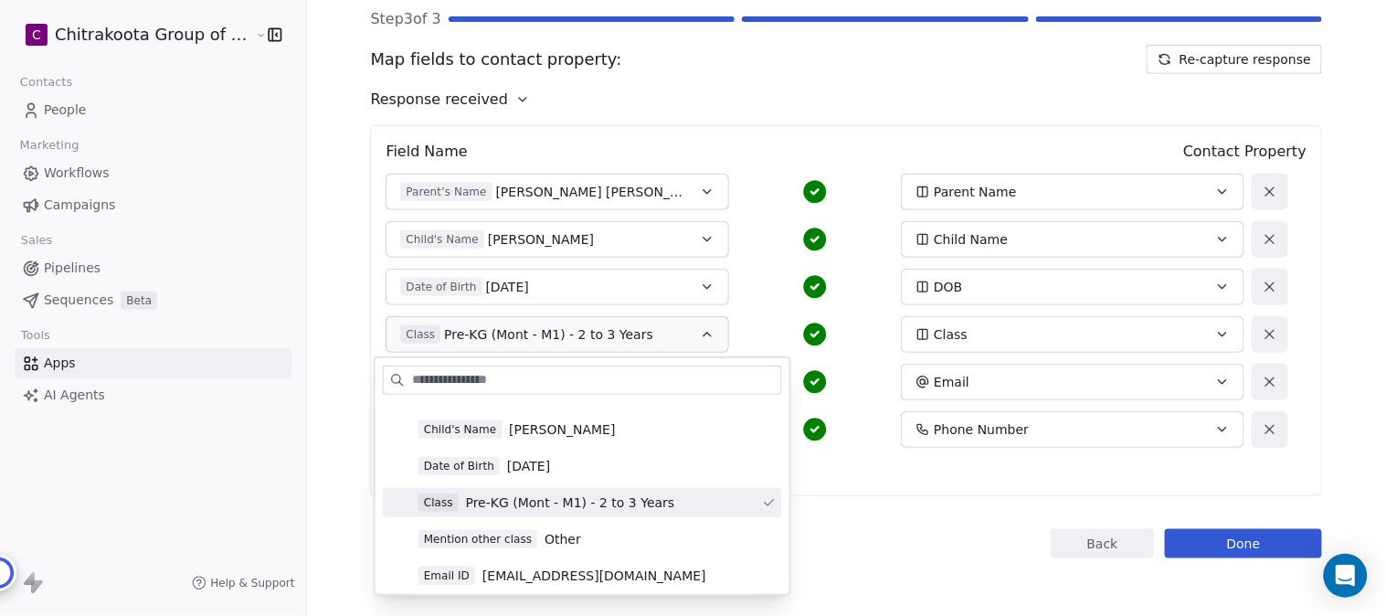
click at [598, 503] on span "Pre-KG (Mont - M1) - 2 to 3 Years" at bounding box center [570, 502] width 209 height 18
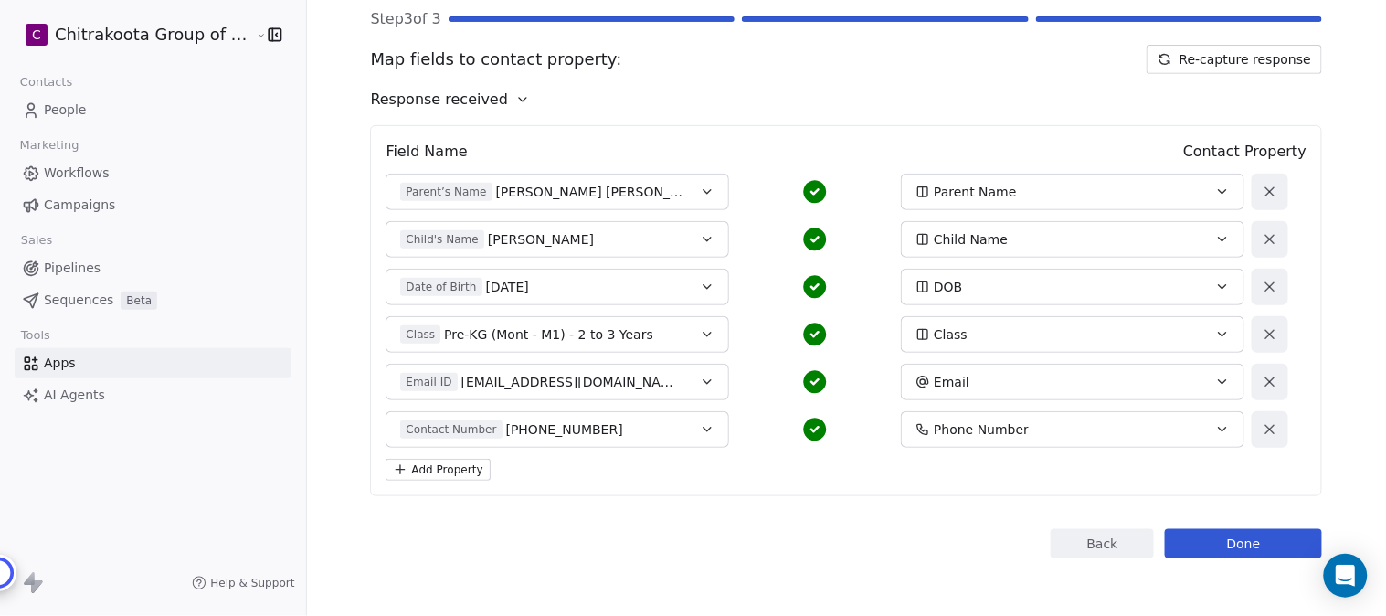
click at [700, 384] on icon "button" at bounding box center [707, 382] width 15 height 15
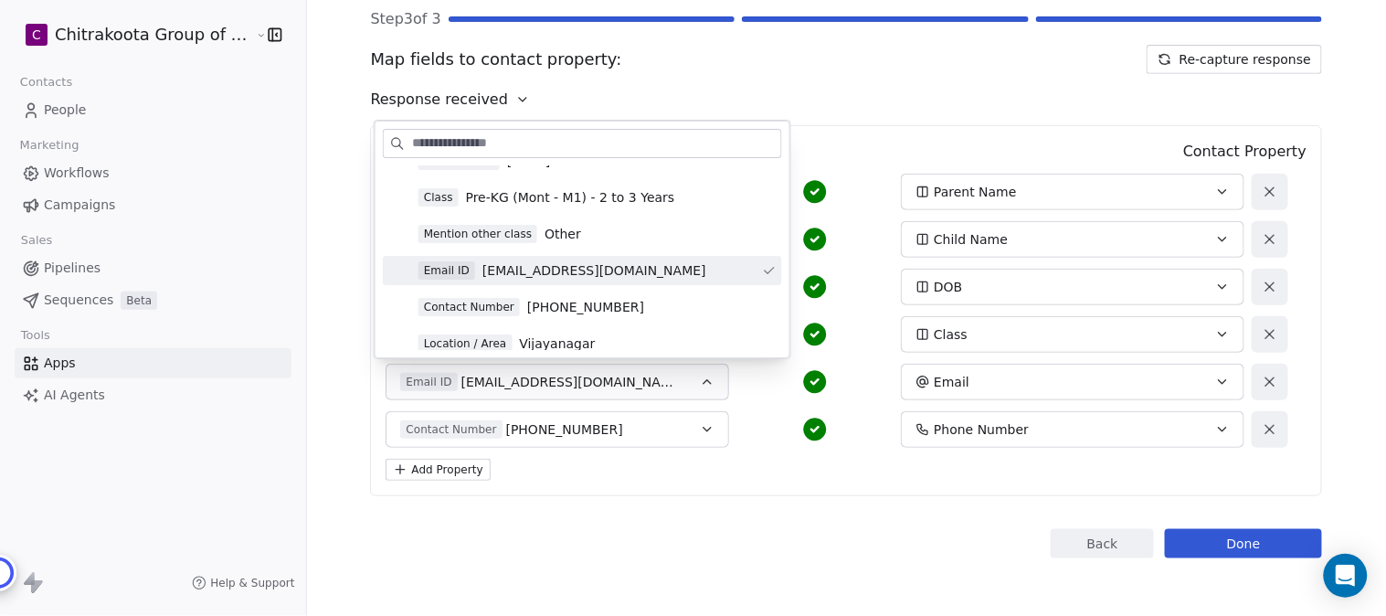
scroll to position [304, 0]
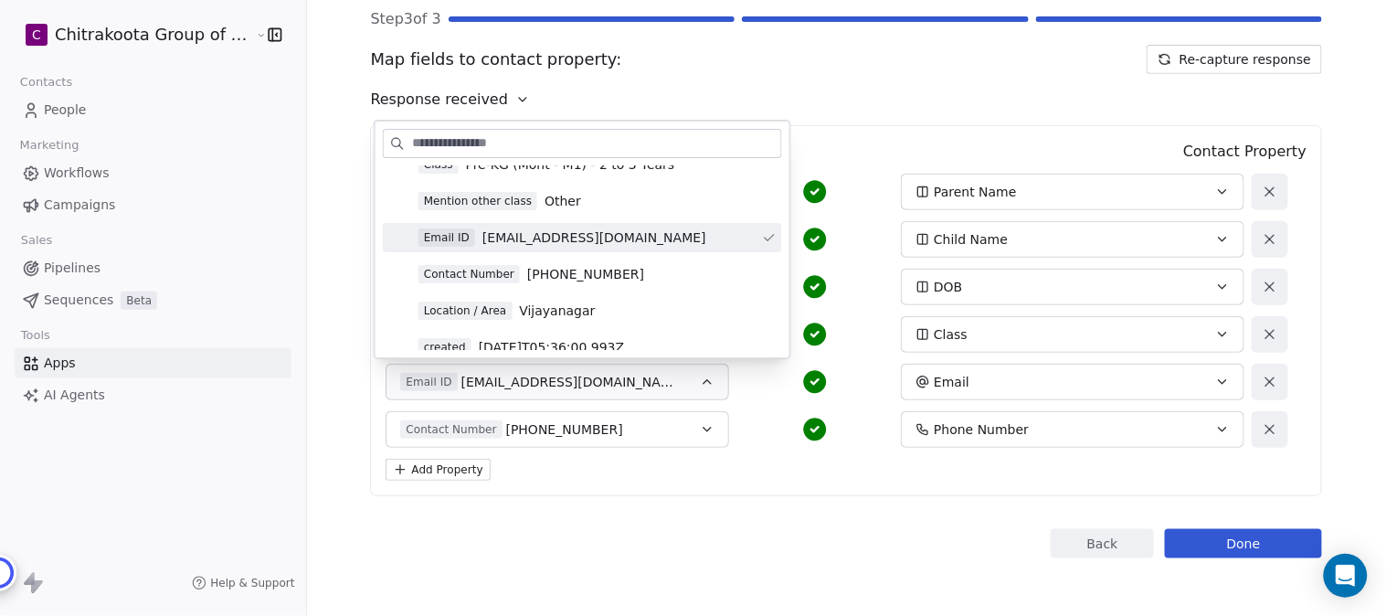
click at [734, 472] on div "Add Property" at bounding box center [846, 470] width 921 height 22
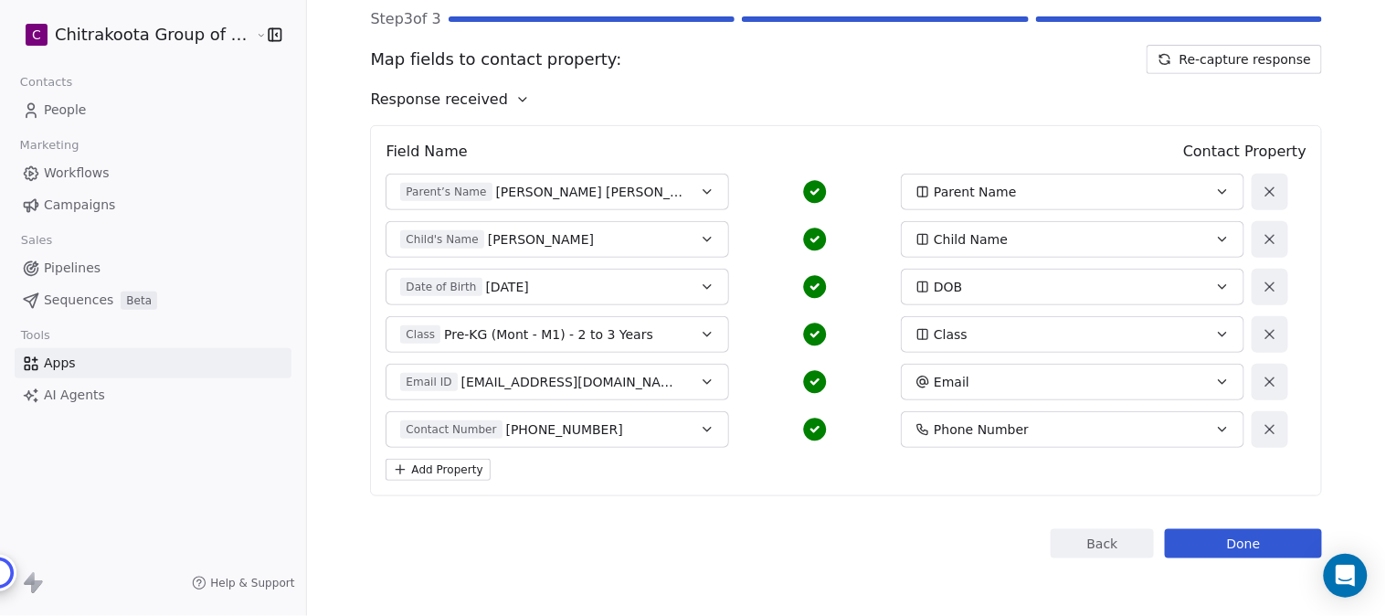
click at [686, 425] on button "Contact Number +918017598283" at bounding box center [558, 429] width 344 height 37
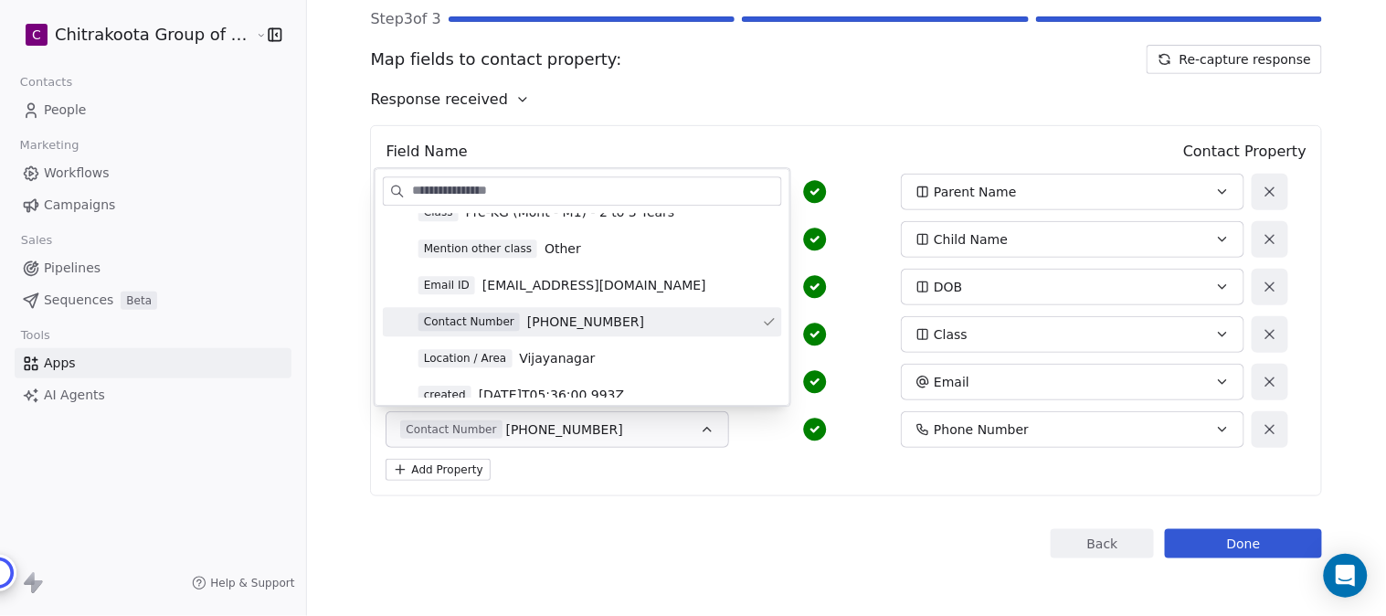
scroll to position [406, 0]
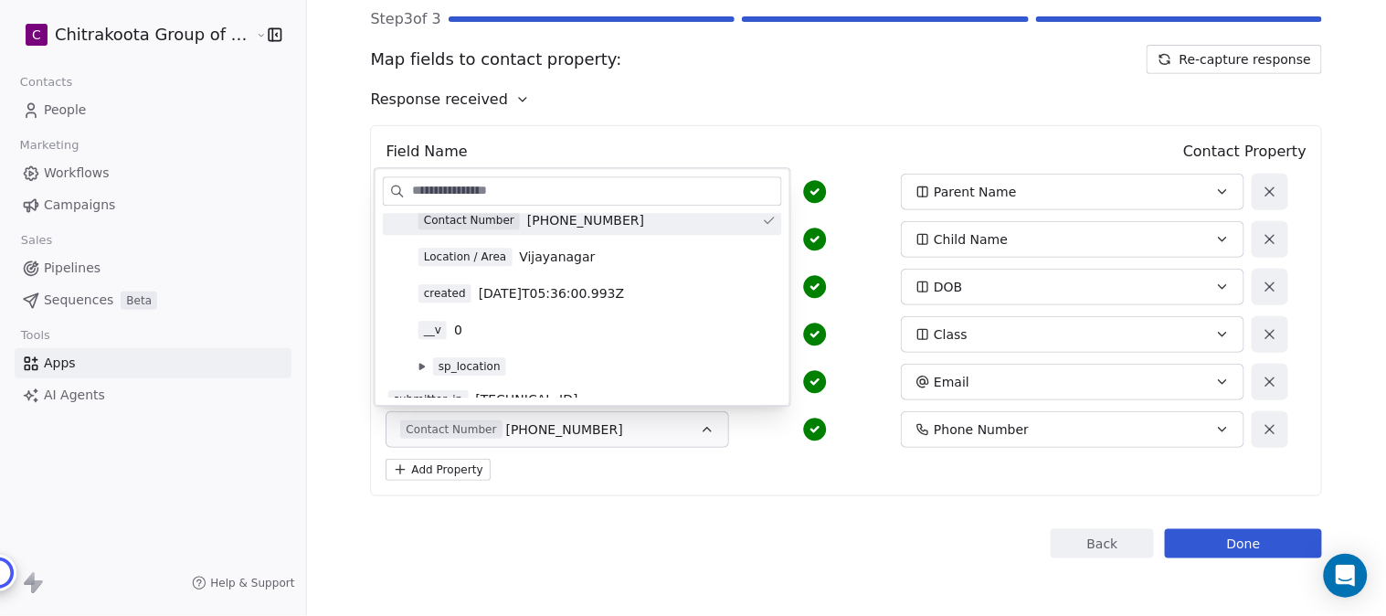
click at [734, 498] on div "Back Connect to Swipe Pages Step 3 of 3 Map fields to contact property: Re-capt…" at bounding box center [846, 234] width 952 height 650
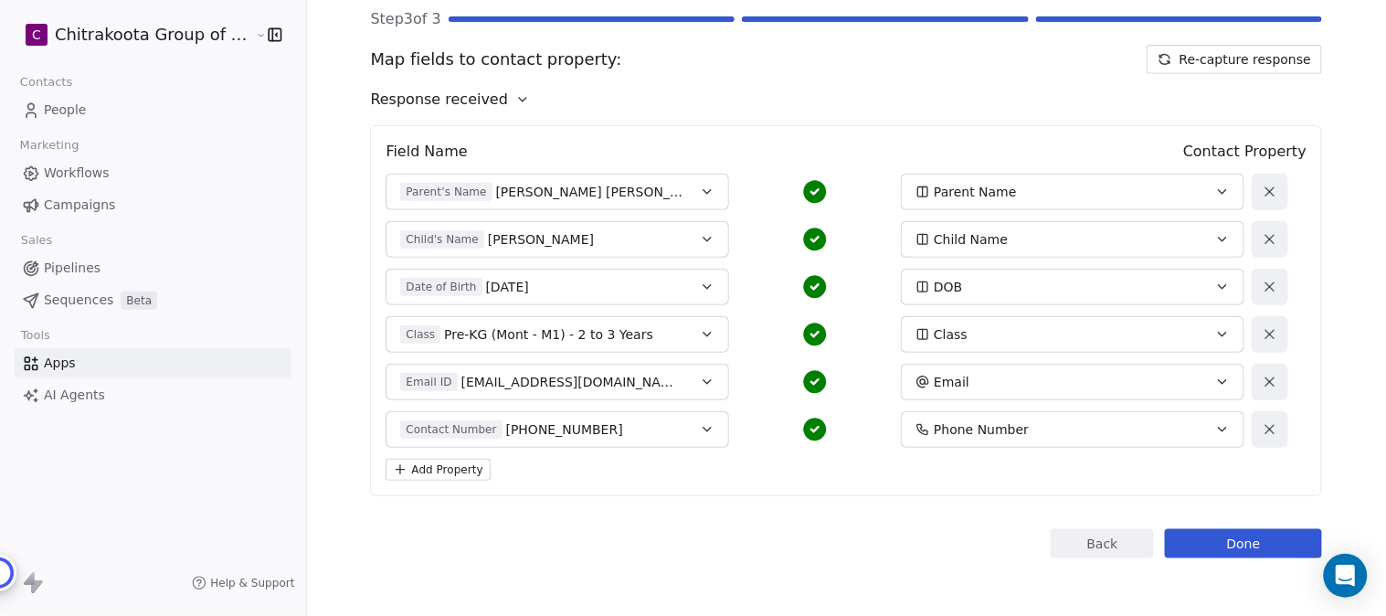
click at [430, 471] on button "Add Property" at bounding box center [438, 470] width 104 height 22
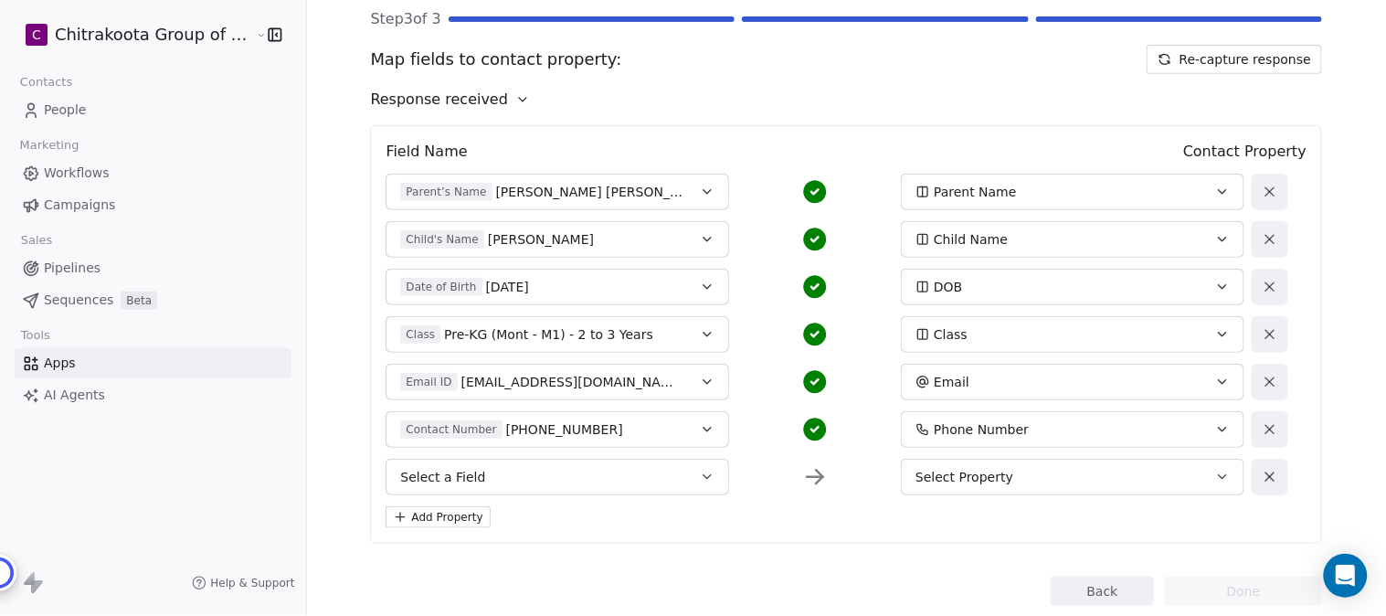
click at [1020, 468] on div "Select Property" at bounding box center [1057, 477] width 282 height 18
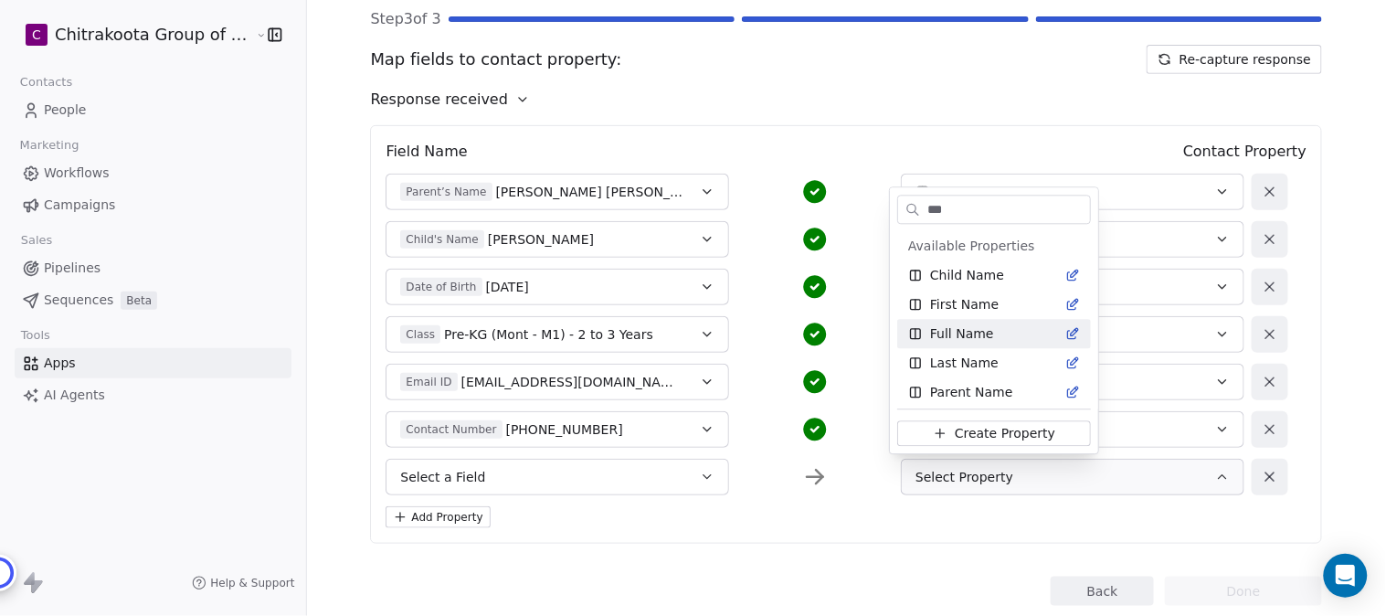
type input "***"
click at [961, 331] on span "Full Name" at bounding box center [962, 333] width 64 height 18
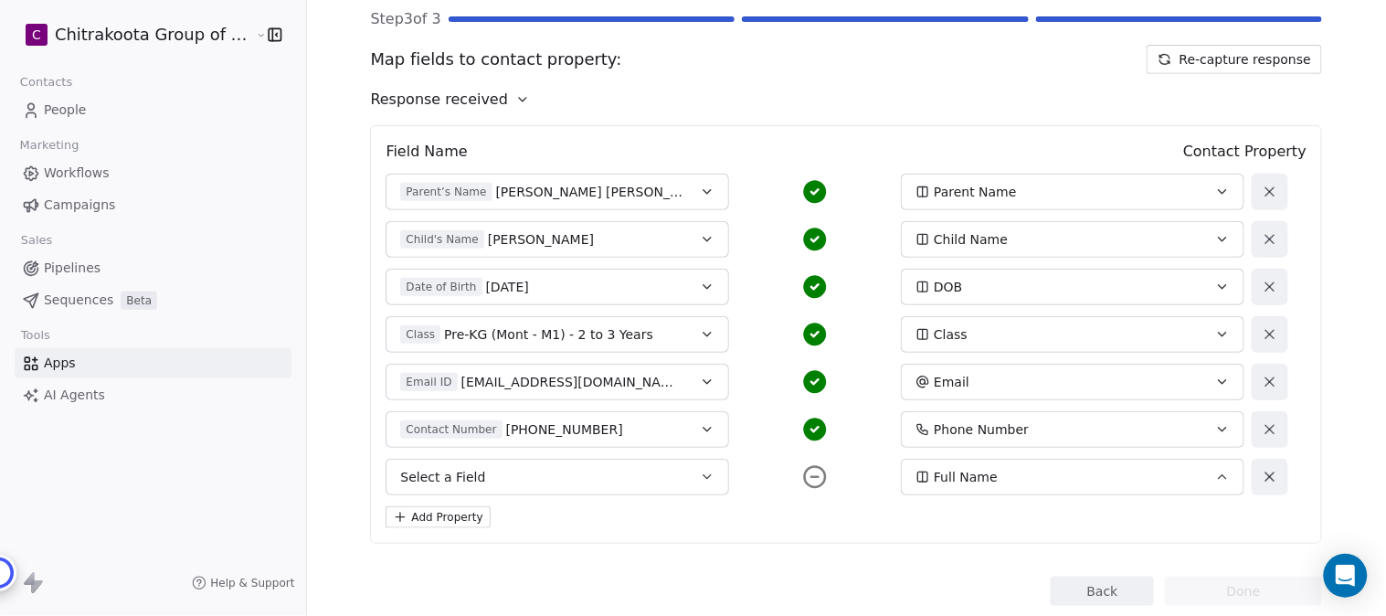
click at [700, 479] on icon "button" at bounding box center [707, 477] width 15 height 15
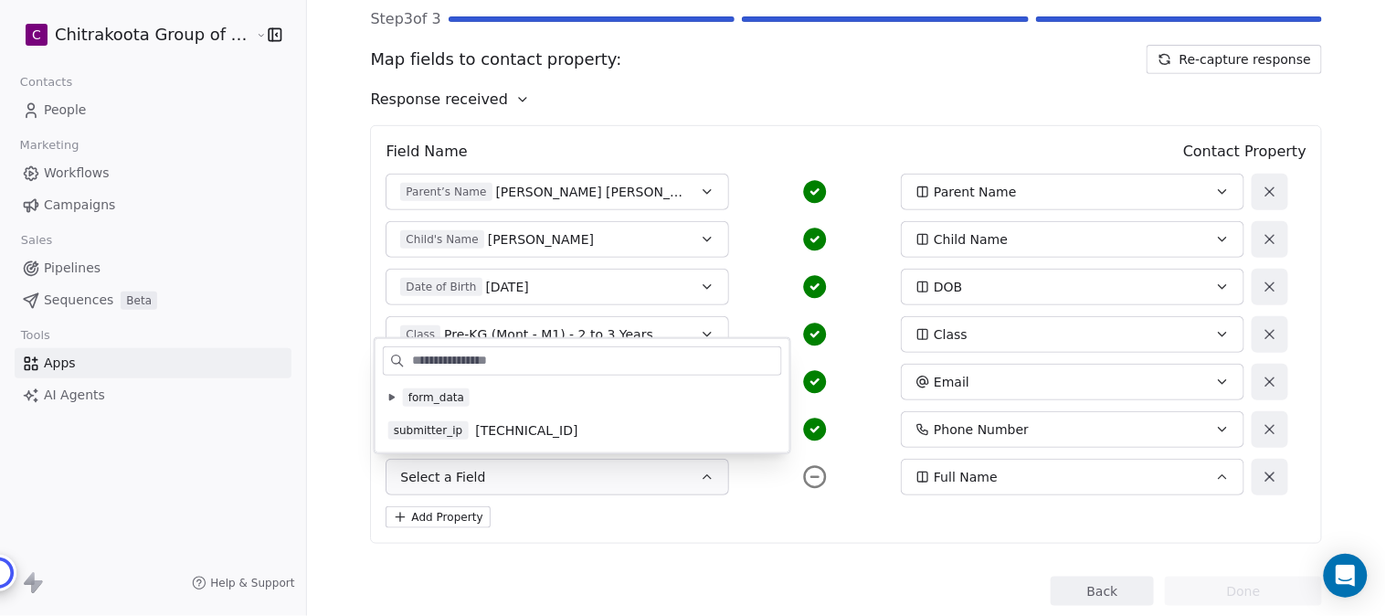
click at [394, 400] on icon at bounding box center [391, 397] width 7 height 7
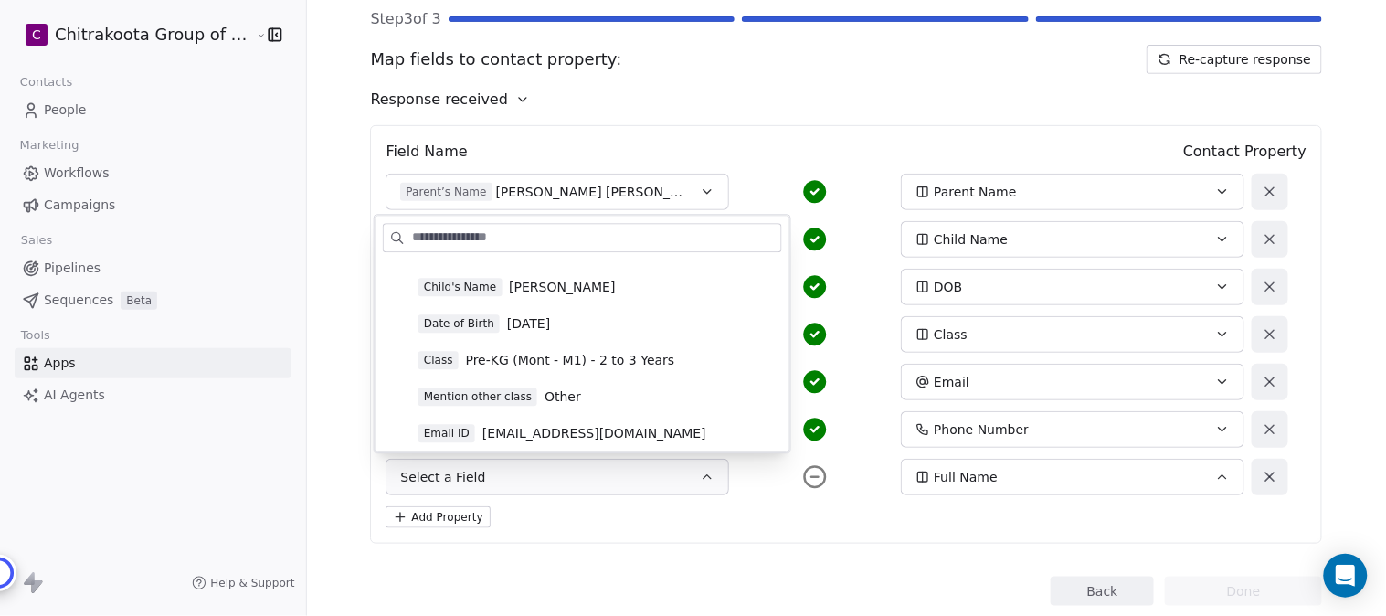
scroll to position [101, 0]
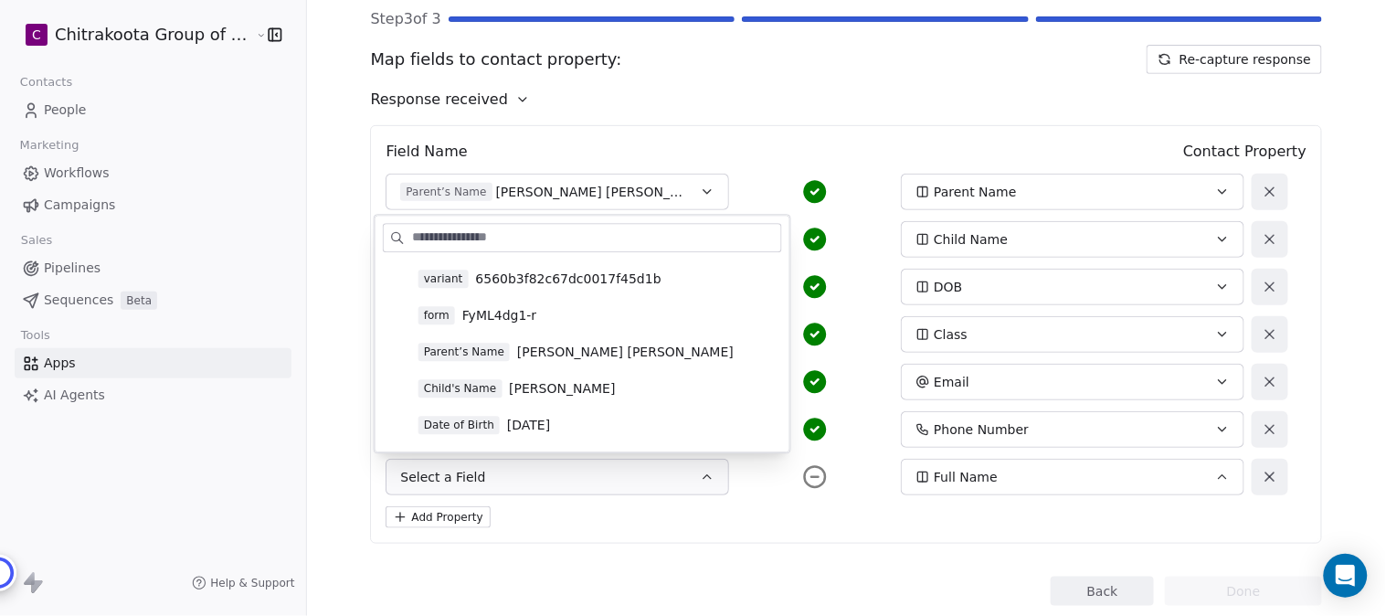
click at [577, 353] on span "Rahul Kumar Pugalia" at bounding box center [625, 352] width 217 height 18
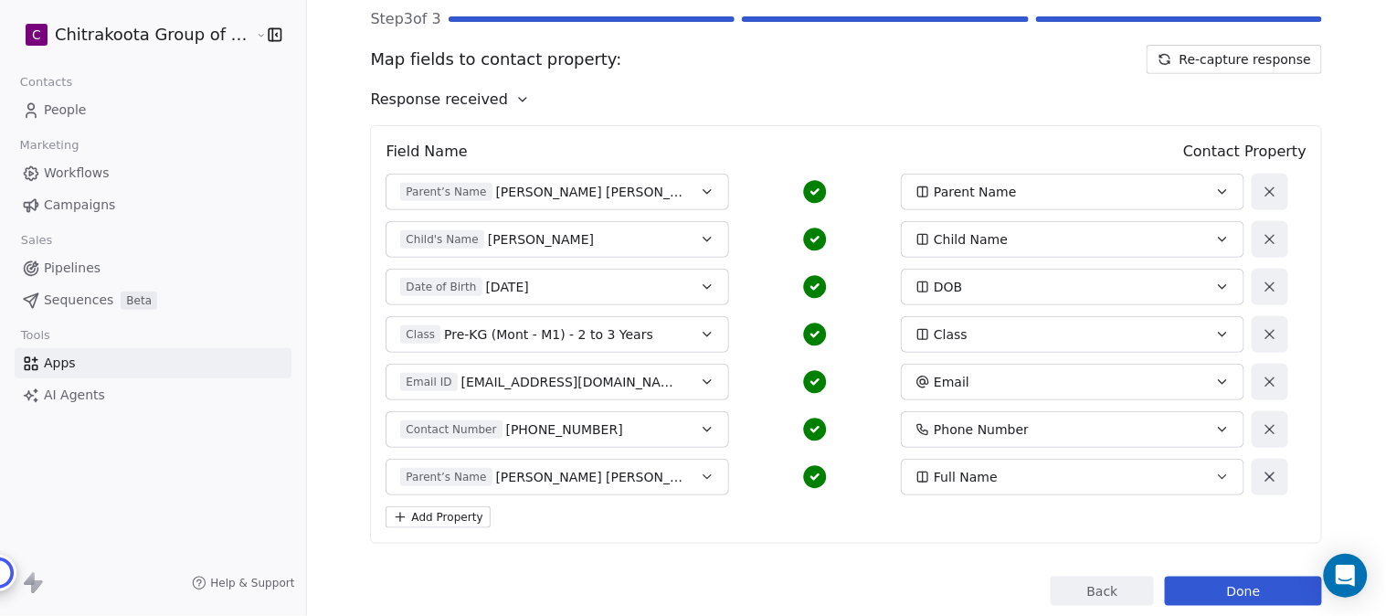
click at [769, 531] on div "Field Name Contact Property Parent’s Name Rahul Kumar Pugalia Parent Name Child…" at bounding box center [846, 334] width 952 height 419
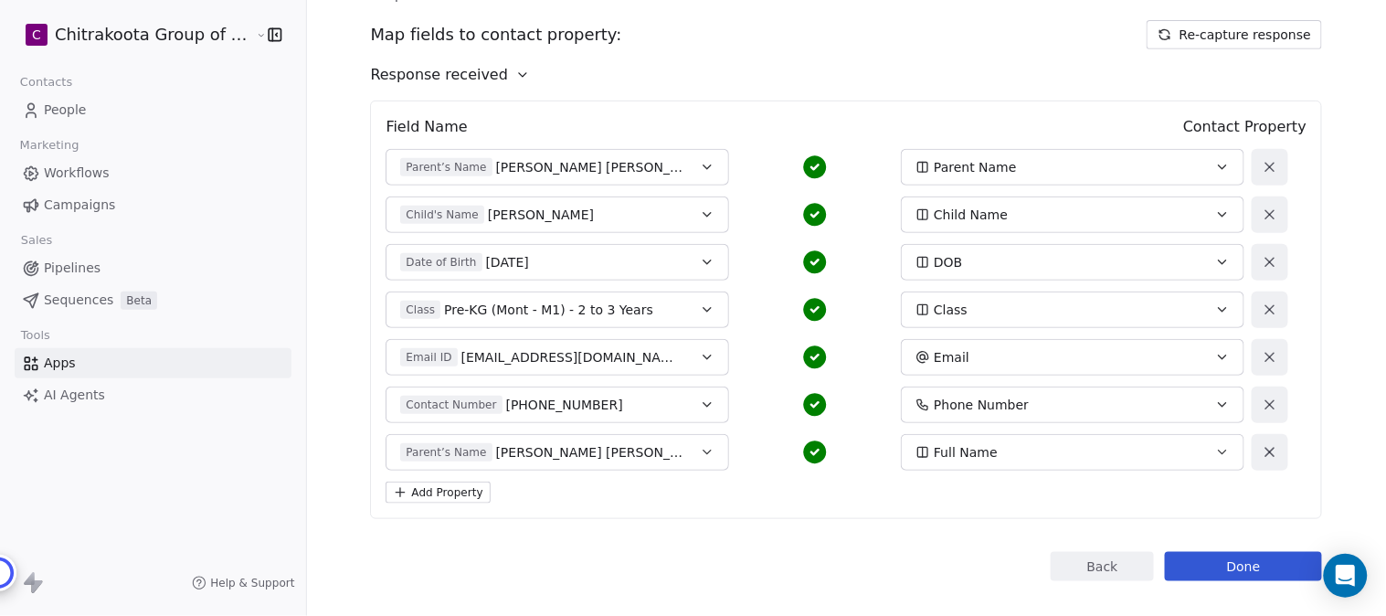
scroll to position [197, 0]
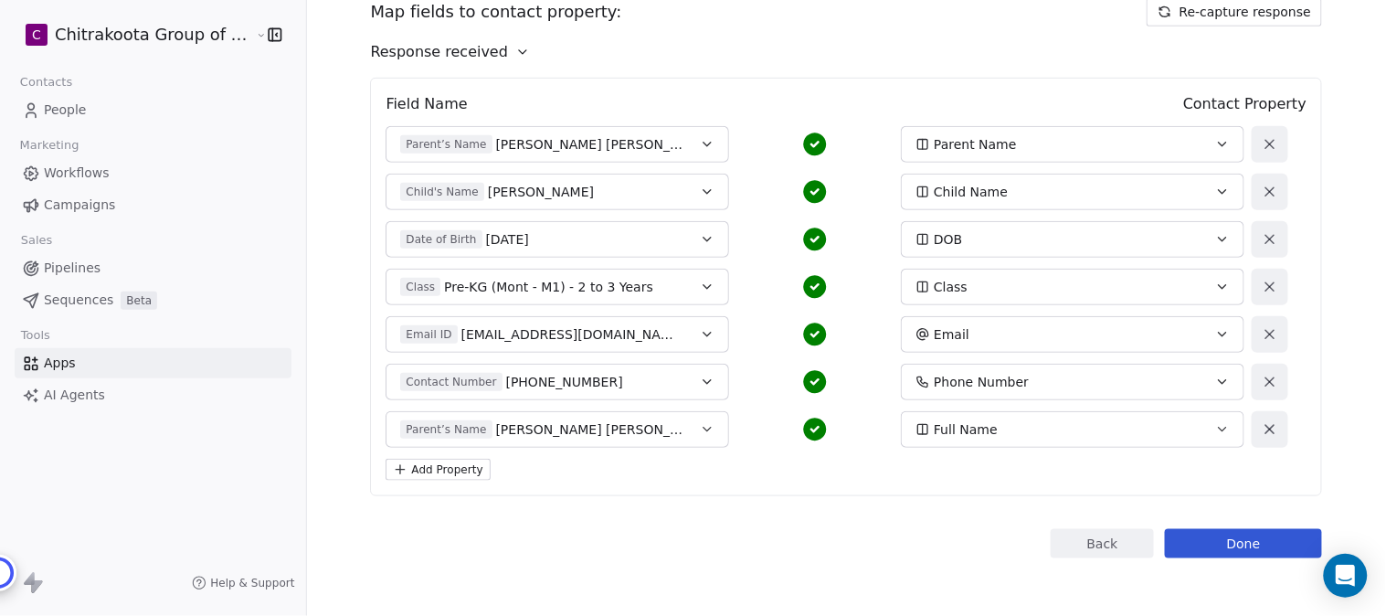
click at [1235, 542] on button "Done" at bounding box center [1243, 543] width 157 height 29
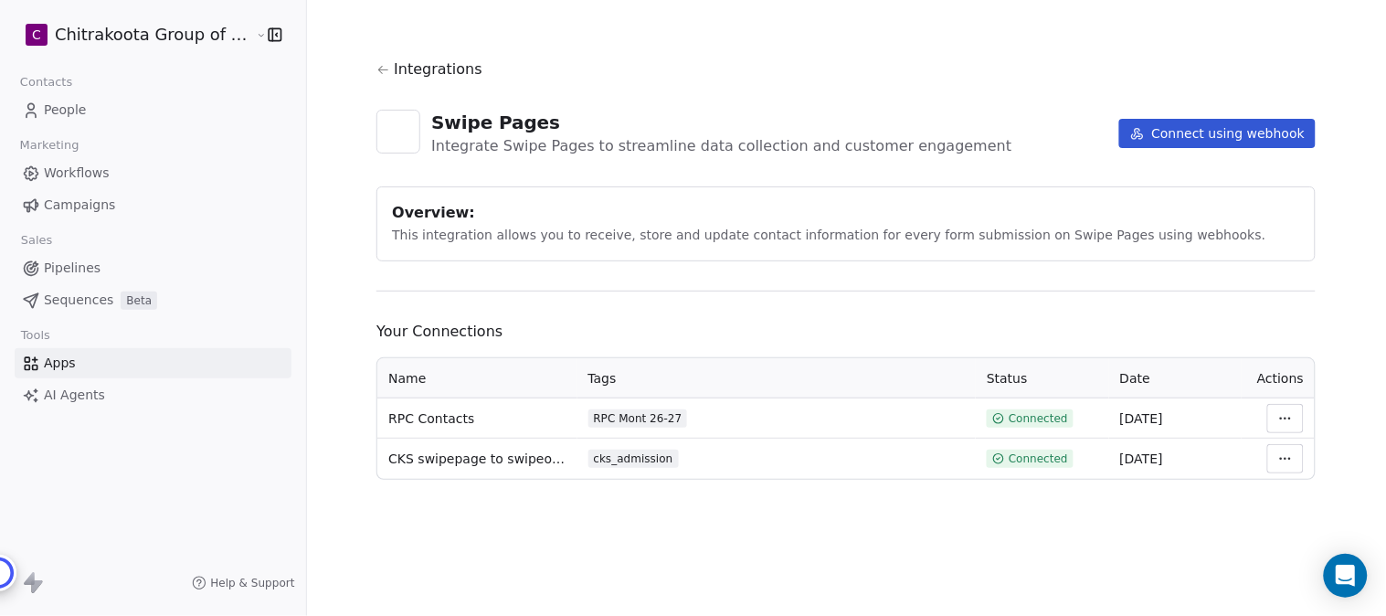
click at [379, 70] on icon at bounding box center [384, 70] width 14 height 14
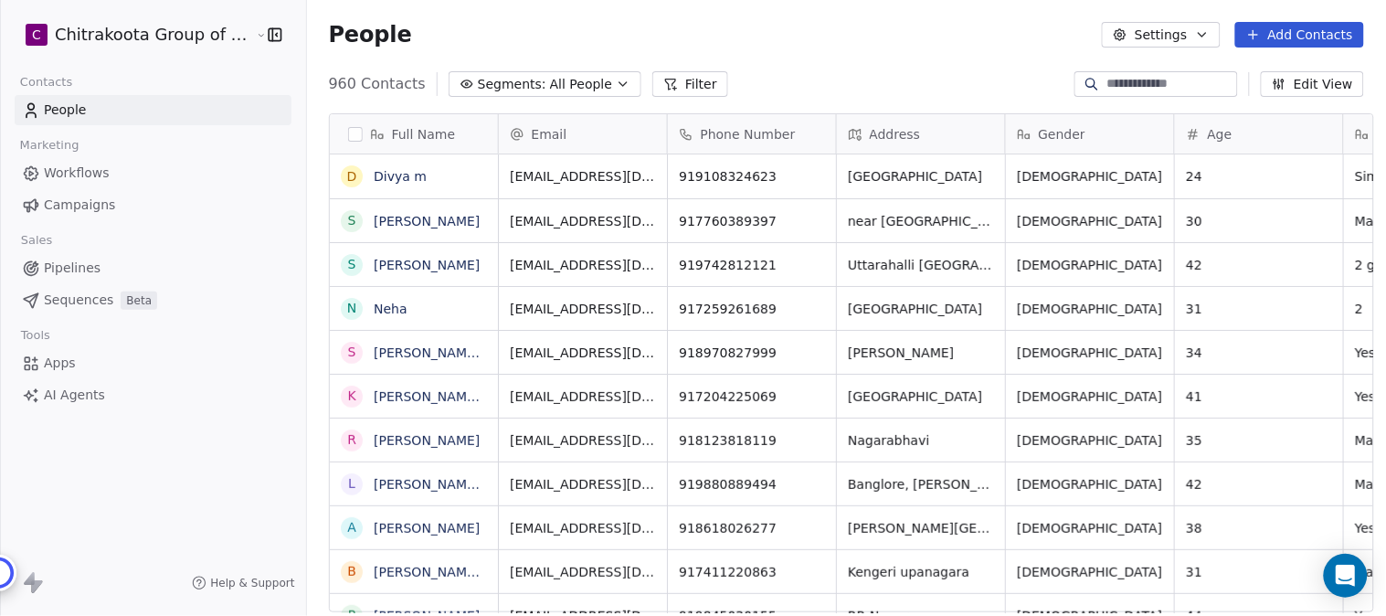
scroll to position [16, 16]
click at [616, 80] on icon "button" at bounding box center [623, 84] width 15 height 15
click at [599, 82] on html "C Chitrakoota Group of Institutions Contacts People Marketing Workflows Campaig…" at bounding box center [693, 308] width 1386 height 616
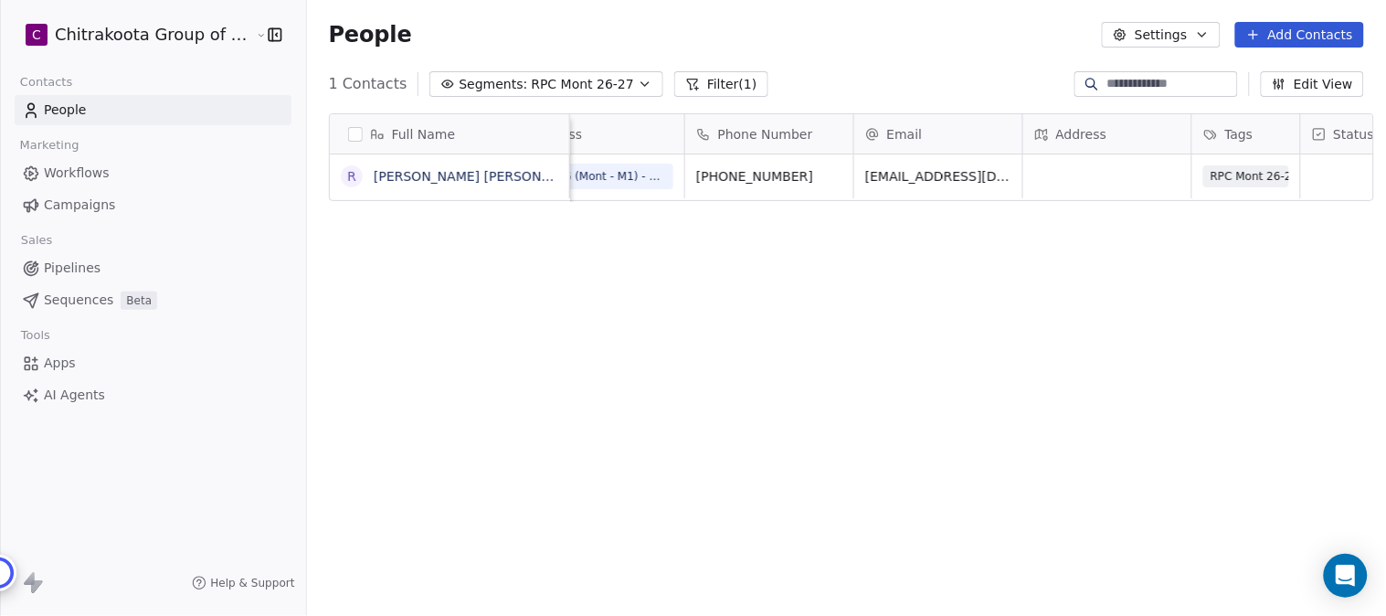
scroll to position [0, 677]
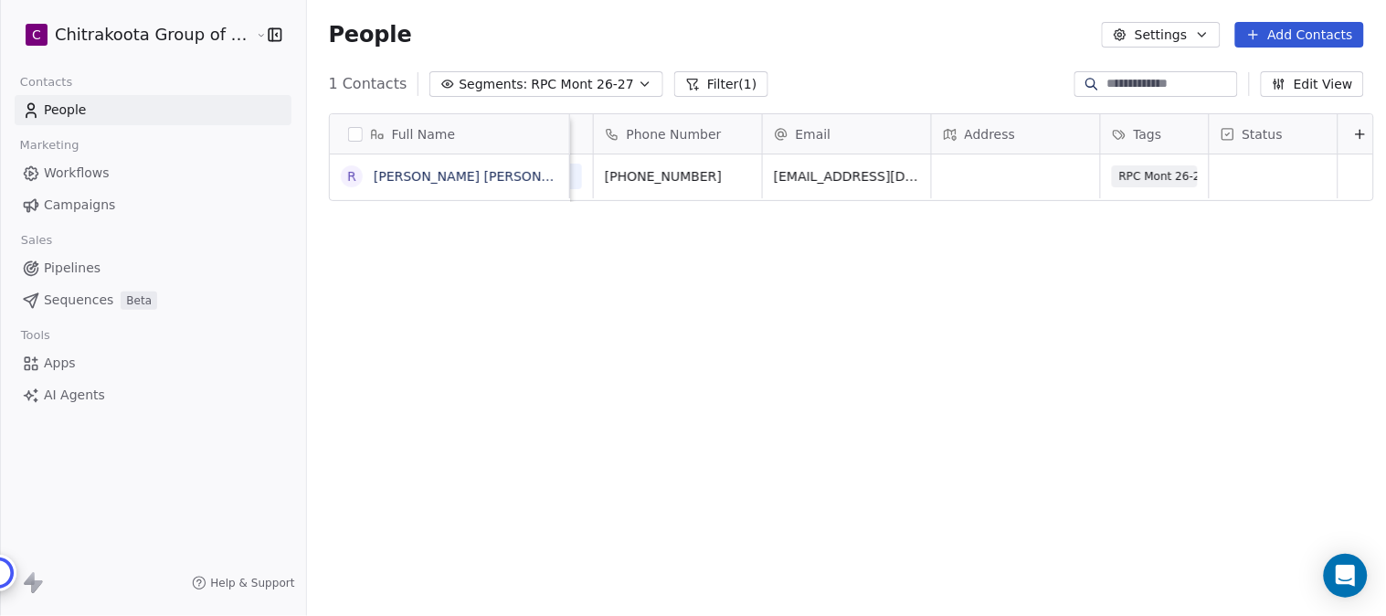
scroll to position [0, 677]
click at [466, 178] on link "[PERSON_NAME] [PERSON_NAME]" at bounding box center [482, 176] width 217 height 15
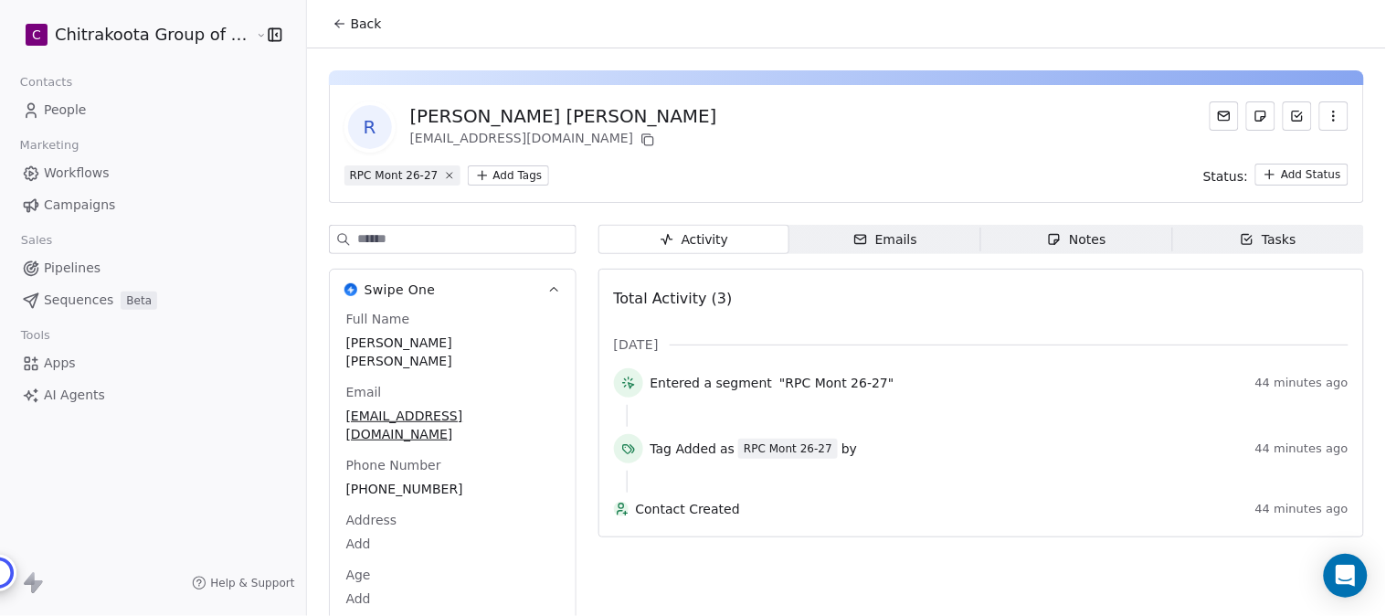
click at [1327, 117] on icon "button" at bounding box center [1334, 116] width 15 height 15
click at [1286, 160] on div "Delete" at bounding box center [1309, 156] width 122 height 29
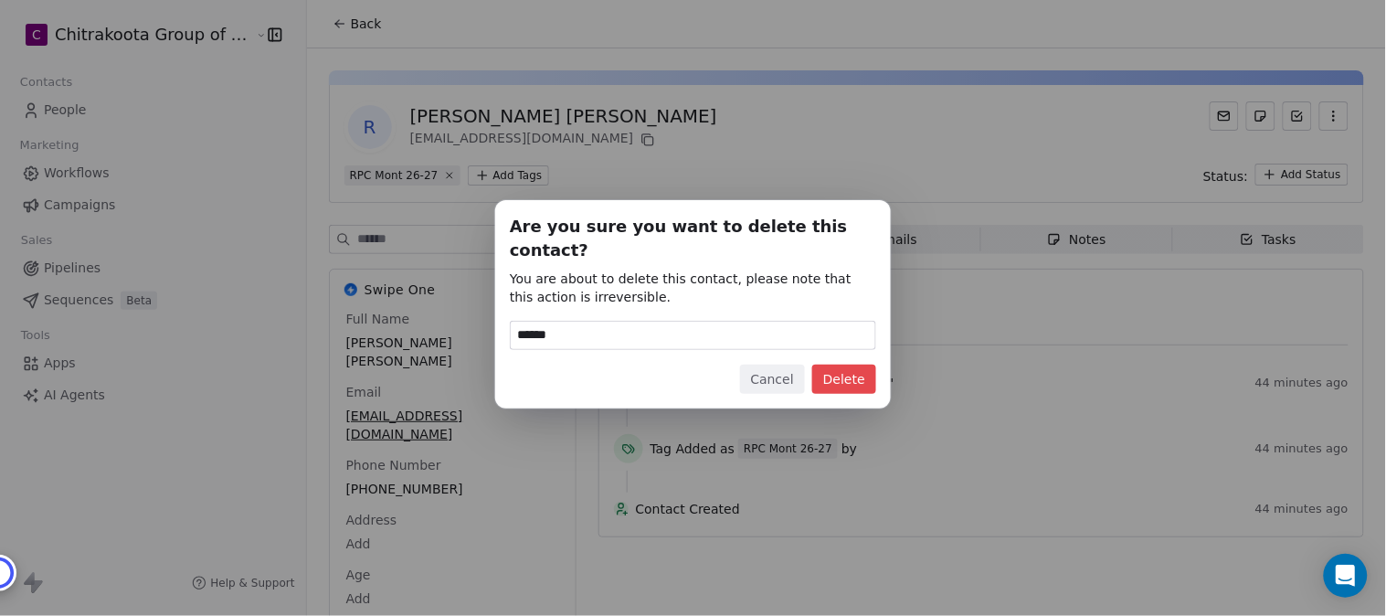
type input "******"
click at [852, 365] on button "Delete" at bounding box center [844, 379] width 64 height 29
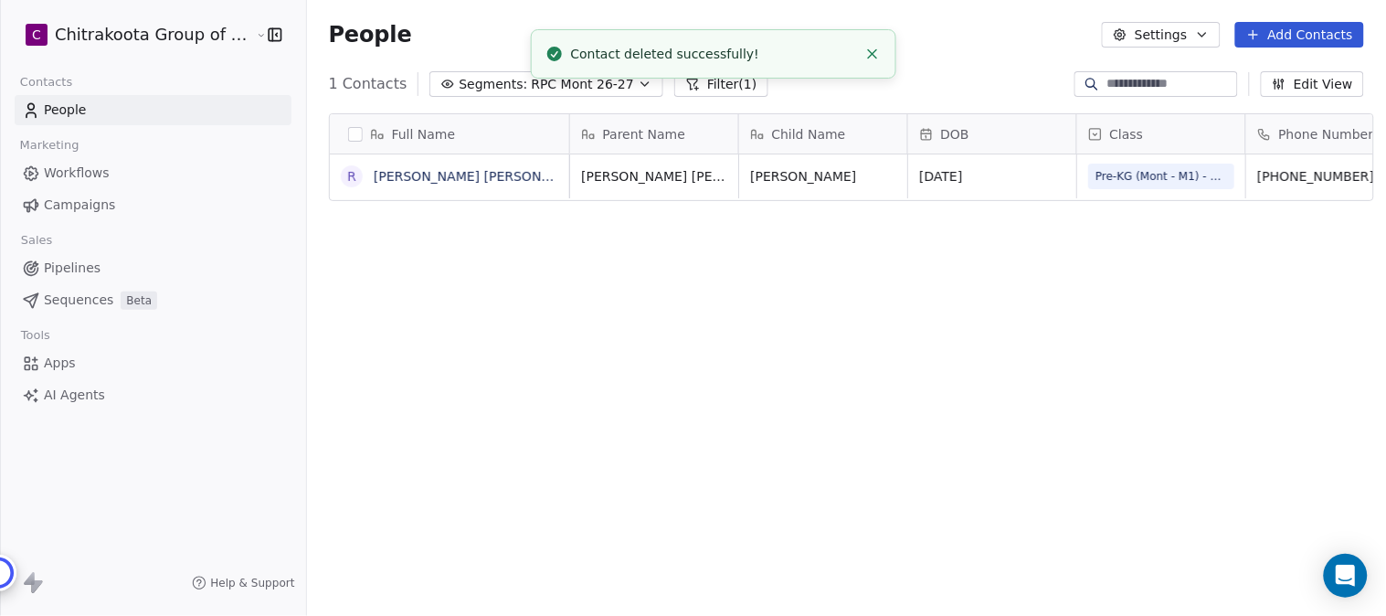
scroll to position [526, 1074]
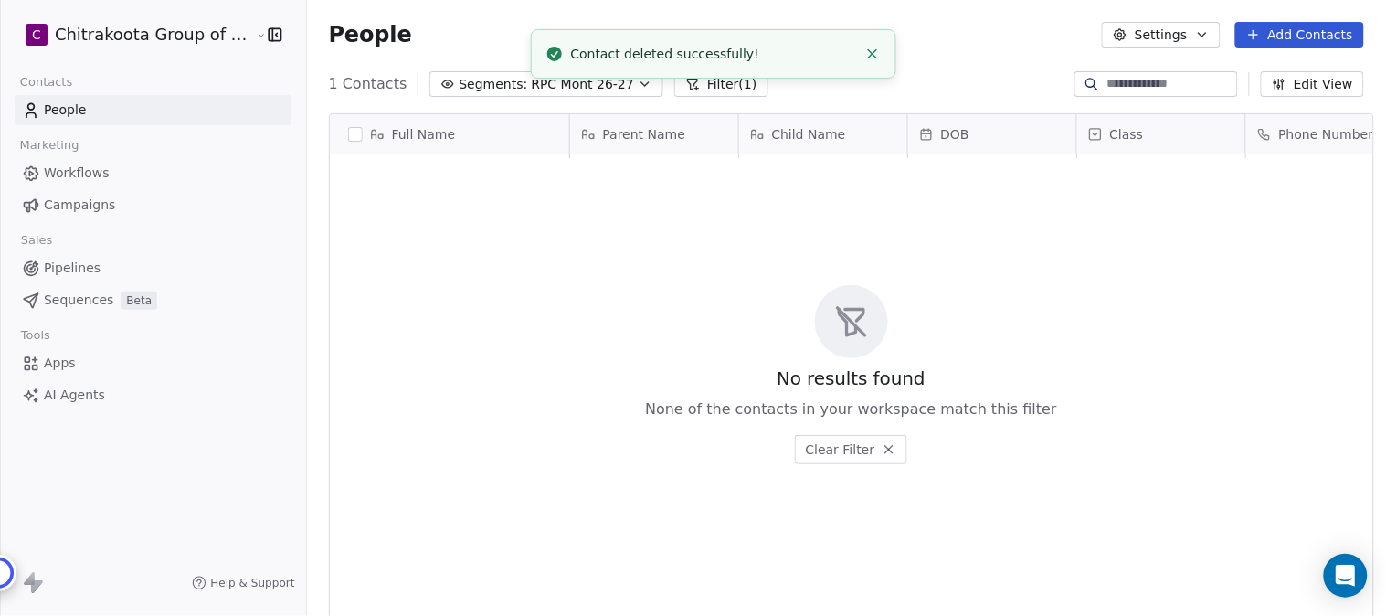
click at [870, 53] on icon "Close toast" at bounding box center [873, 54] width 16 height 16
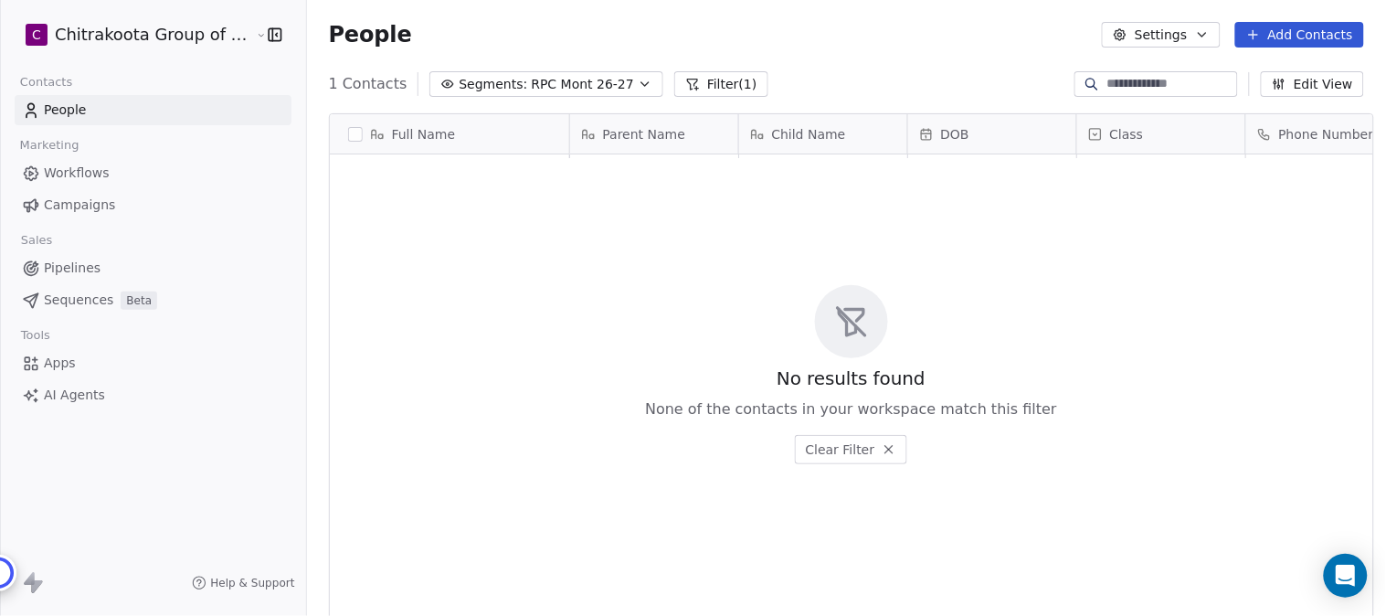
click at [963, 33] on div "People Settings Add Contacts" at bounding box center [846, 35] width 1035 height 26
click at [92, 108] on link "People" at bounding box center [153, 110] width 277 height 30
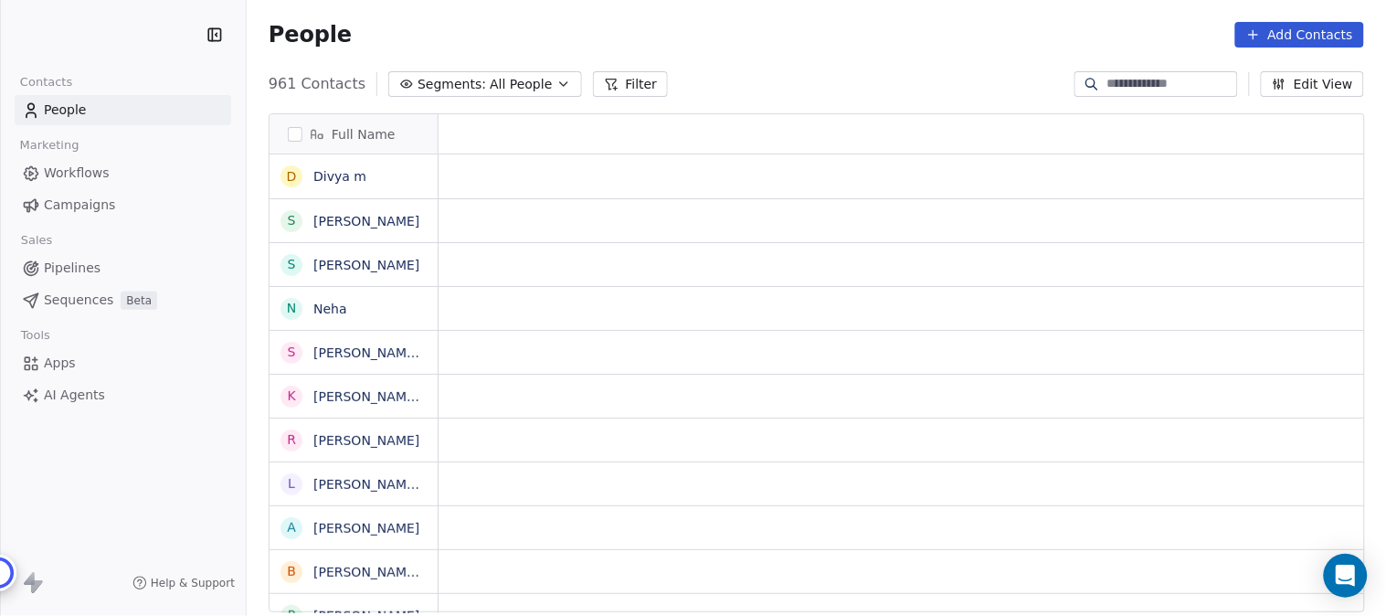
click at [560, 85] on icon "button" at bounding box center [563, 84] width 7 height 4
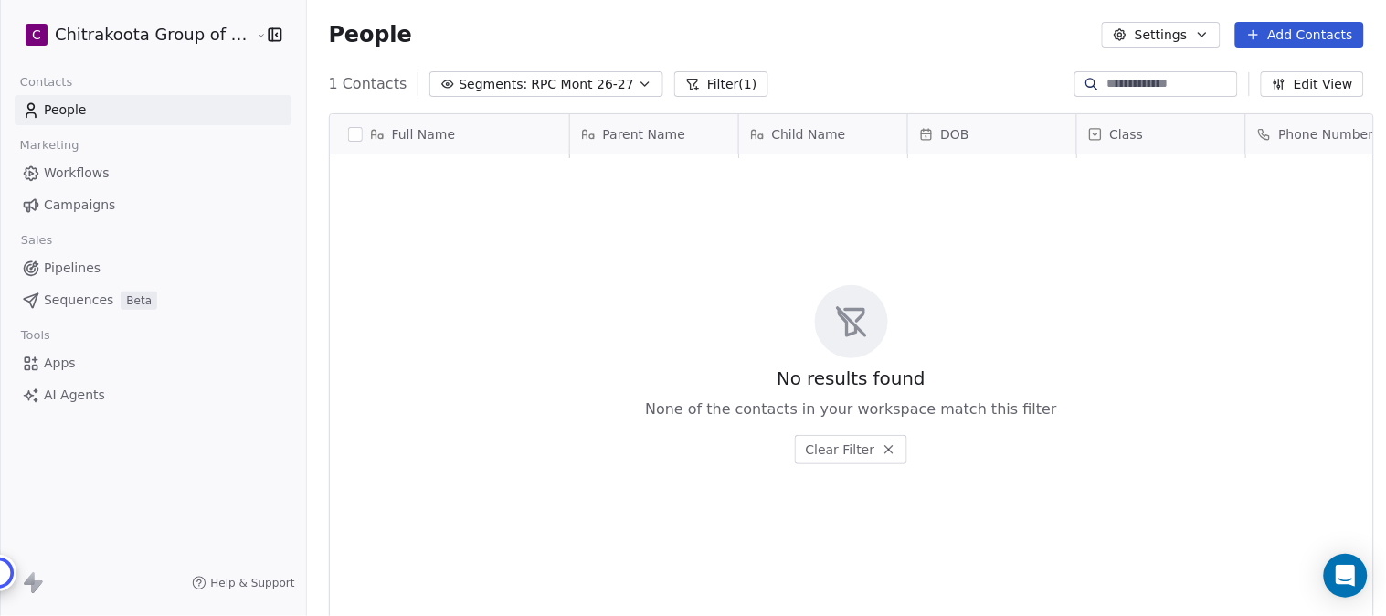
scroll to position [526, 1074]
click at [565, 91] on span "RPC Mont 26-27" at bounding box center [582, 84] width 103 height 19
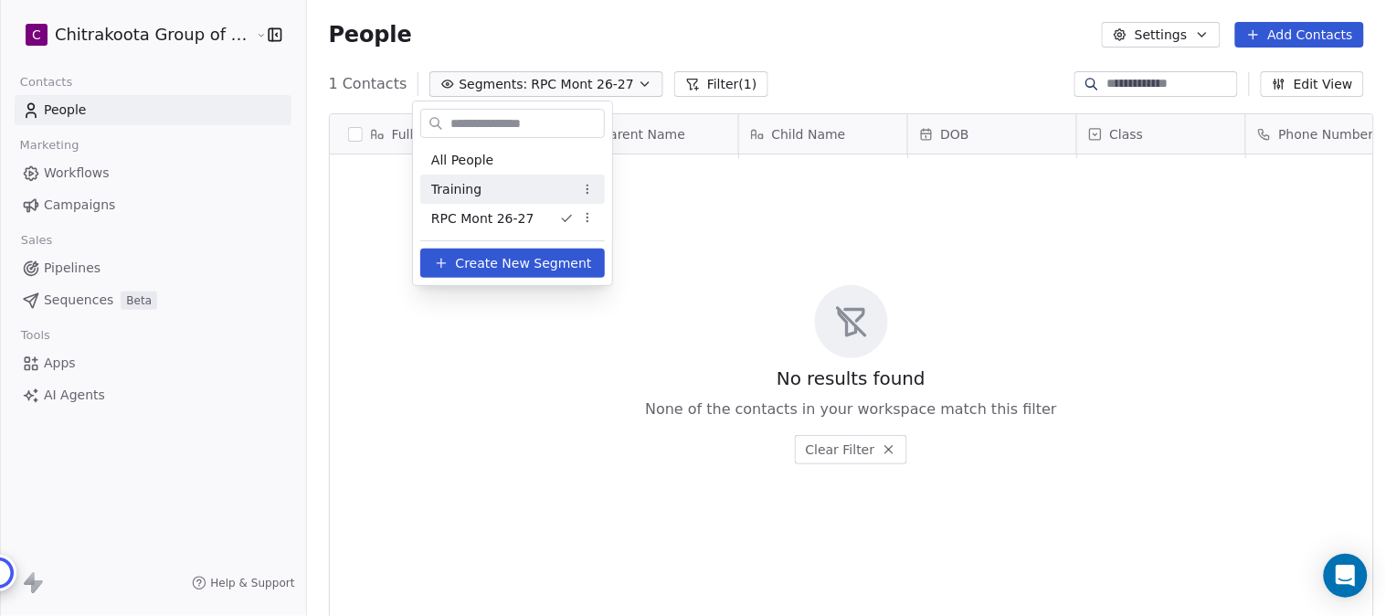
click at [452, 187] on span "Training" at bounding box center [456, 189] width 50 height 19
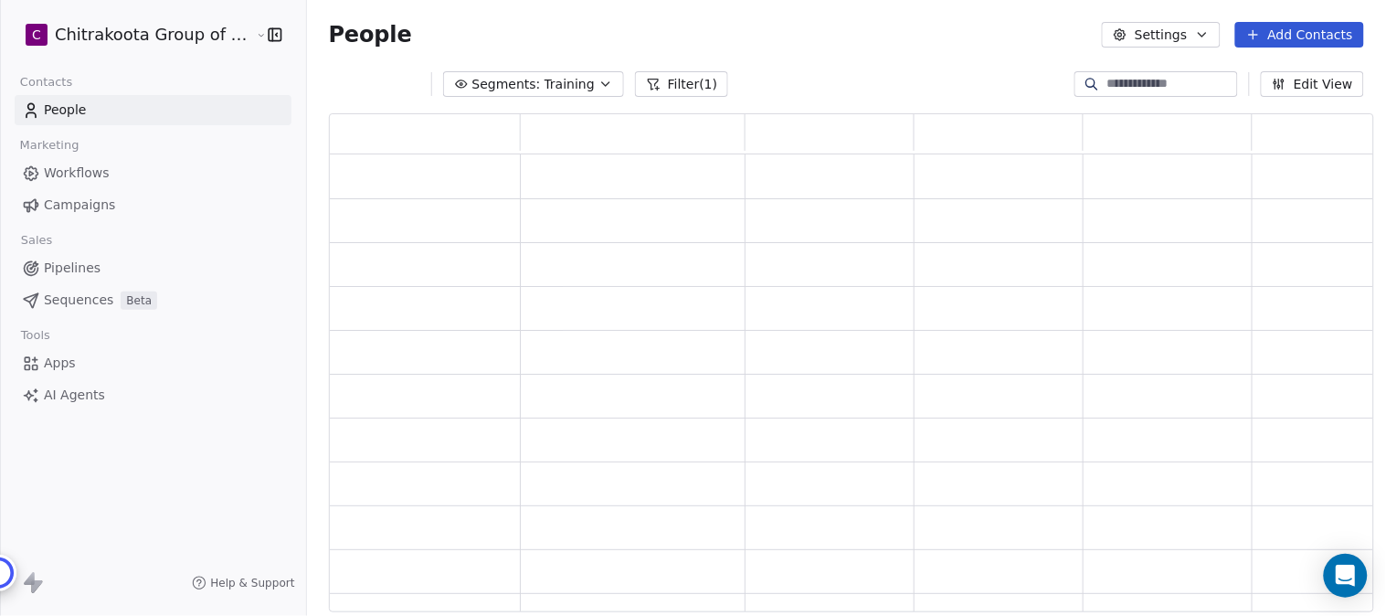
click at [599, 85] on icon "button" at bounding box center [606, 84] width 15 height 15
click at [579, 84] on html "C Chitrakoota Group of Institutions Contacts People Marketing Workflows Campaig…" at bounding box center [693, 308] width 1386 height 616
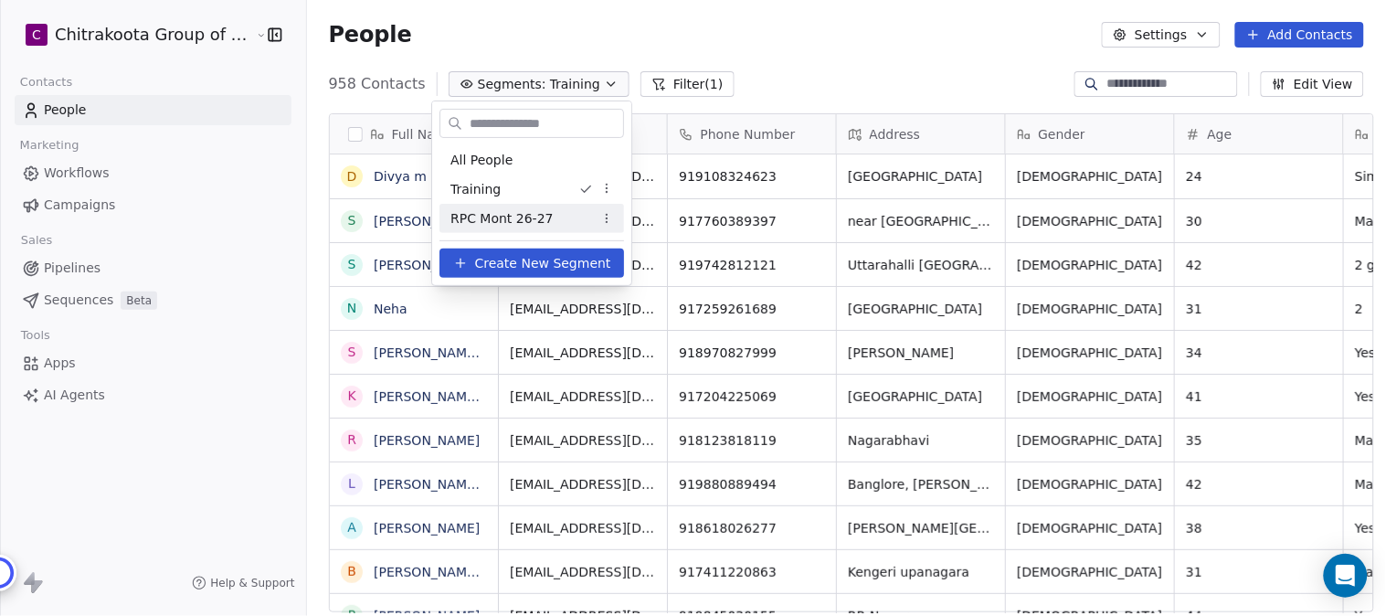
click at [487, 217] on span "RPC Mont 26-27" at bounding box center [502, 218] width 103 height 19
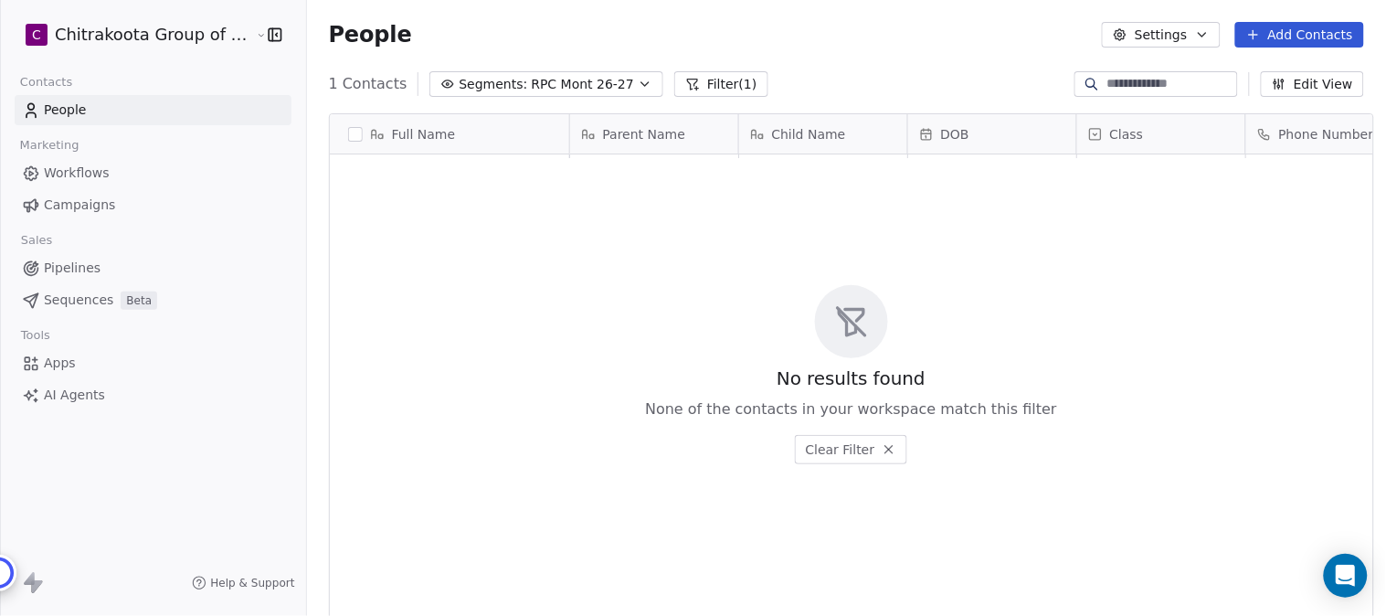
click at [58, 366] on span "Apps" at bounding box center [60, 363] width 32 height 19
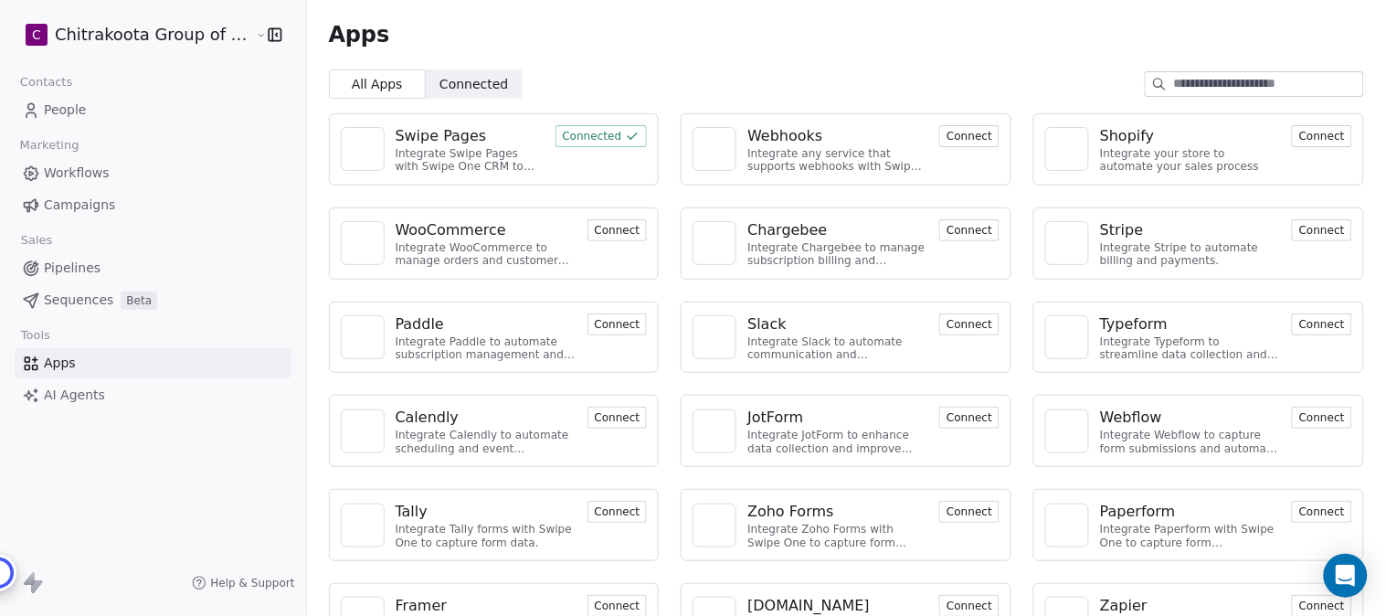
click at [434, 134] on div "Swipe Pages" at bounding box center [441, 136] width 91 height 22
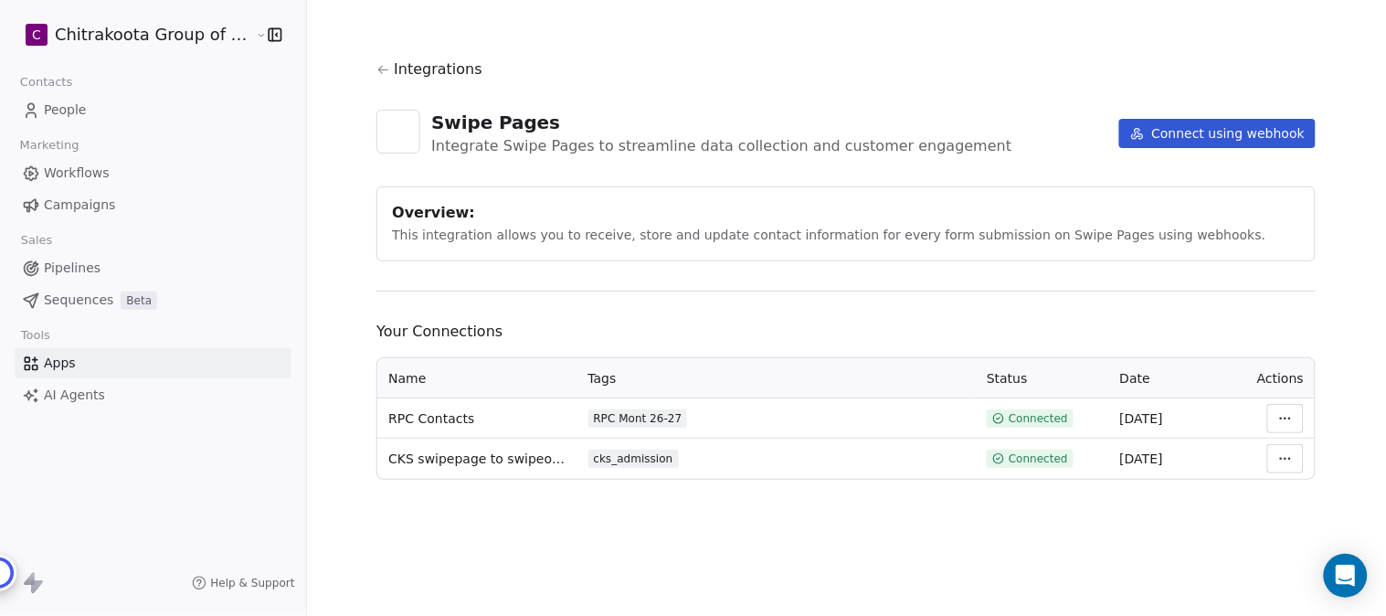
click at [1287, 423] on html "C Chitrakoota Group of Institutions Contacts People Marketing Workflows Campaig…" at bounding box center [693, 308] width 1386 height 616
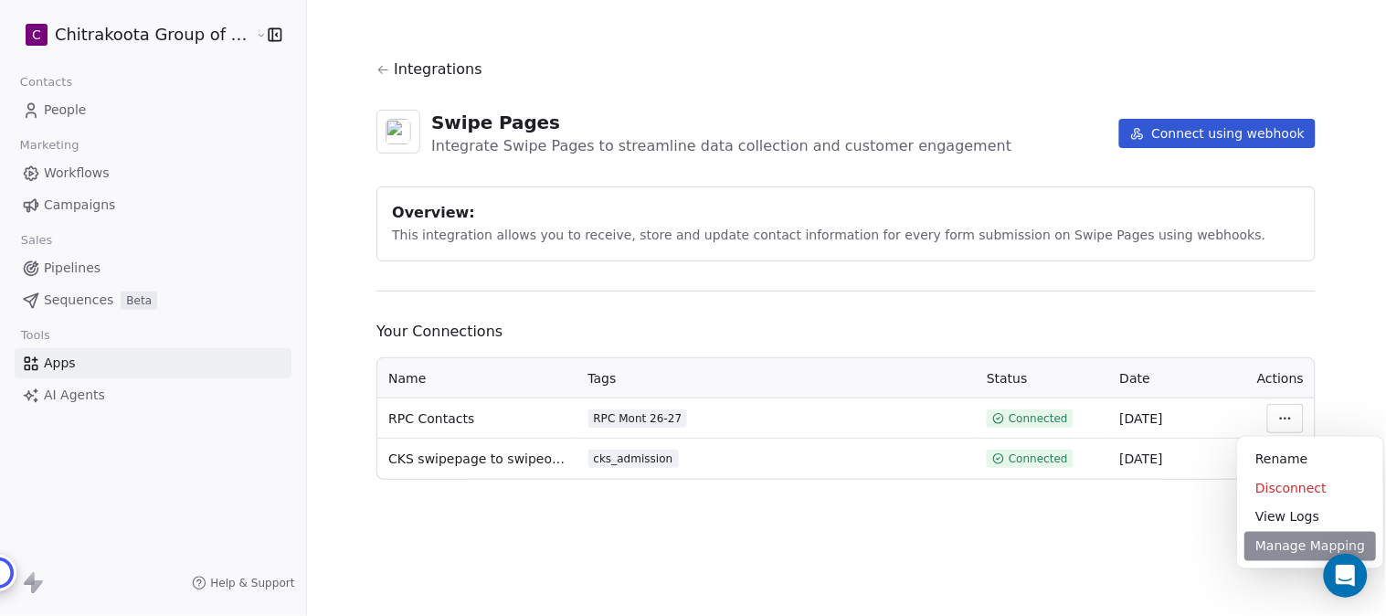
click at [1300, 541] on div "Manage Mapping" at bounding box center [1311, 546] width 132 height 29
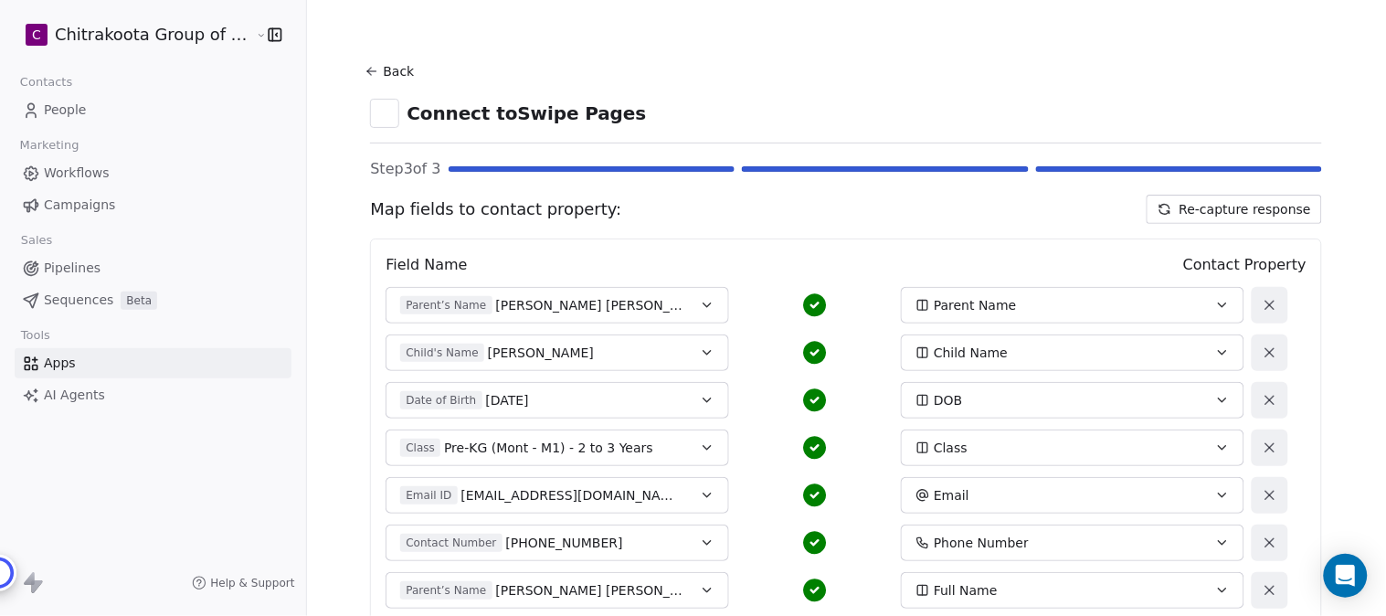
click at [378, 70] on button "Back" at bounding box center [392, 71] width 58 height 33
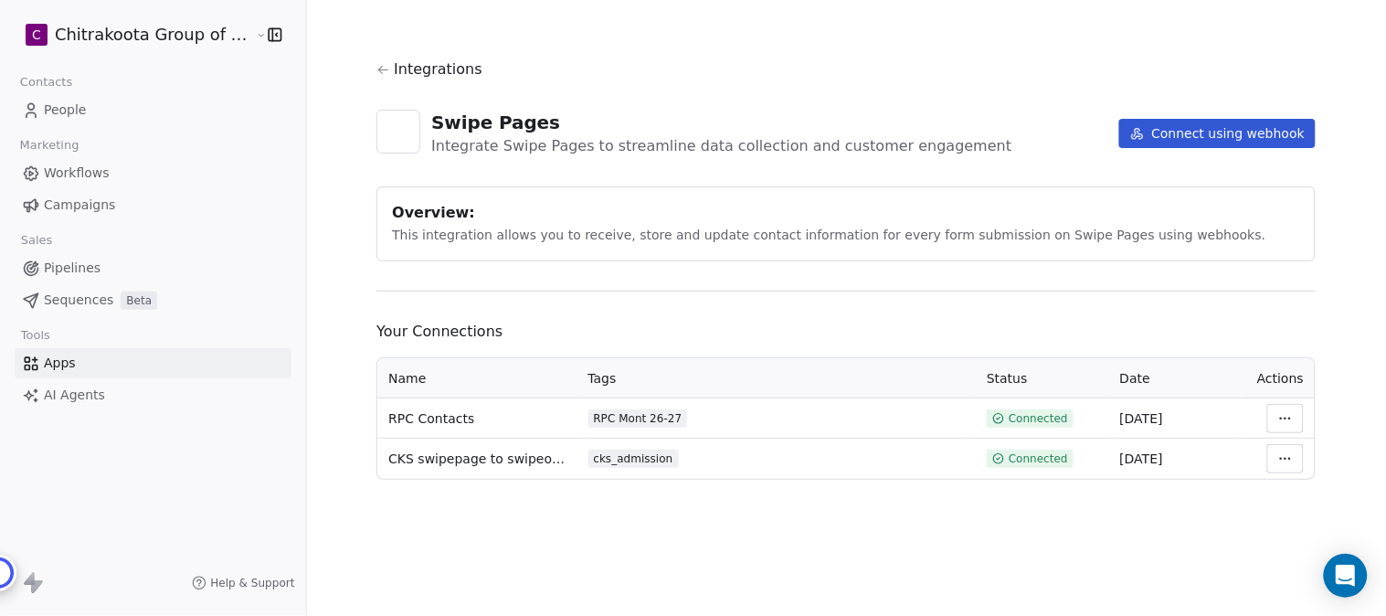
click at [378, 69] on icon at bounding box center [383, 70] width 10 height 8
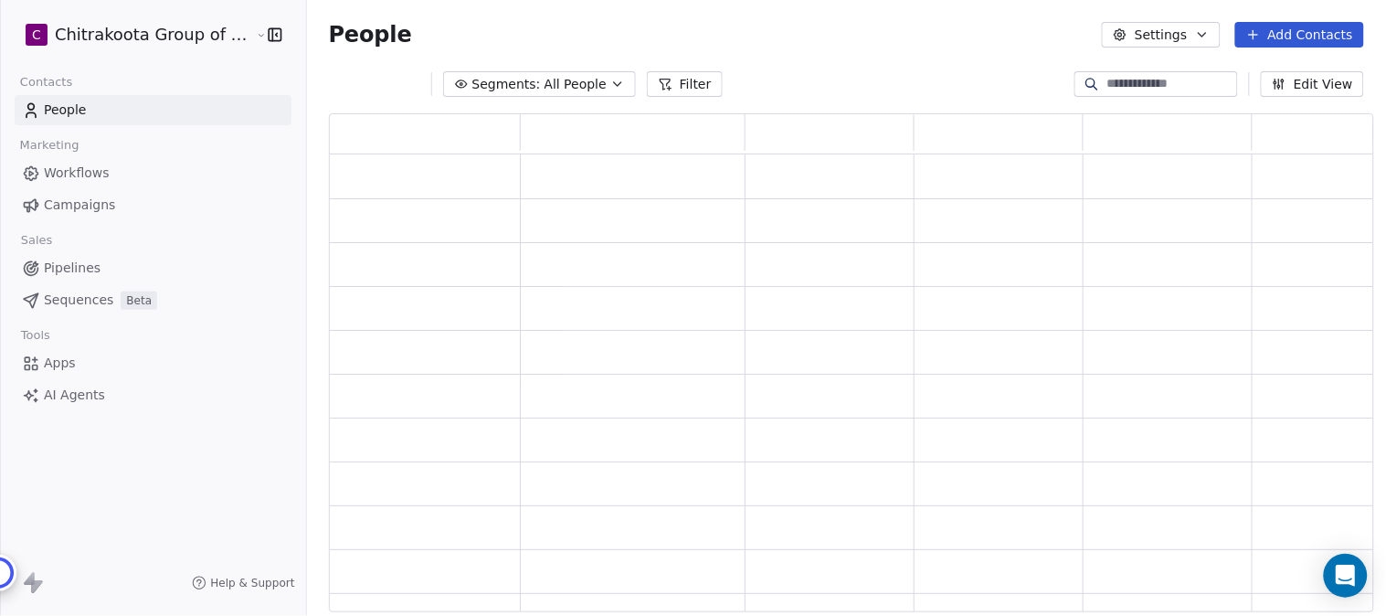
scroll to position [483, 1029]
click at [610, 82] on icon "button" at bounding box center [617, 84] width 15 height 15
click at [594, 82] on html "C Chitrakoota Group of Institutions Contacts People Marketing Workflows Campaig…" at bounding box center [693, 308] width 1386 height 616
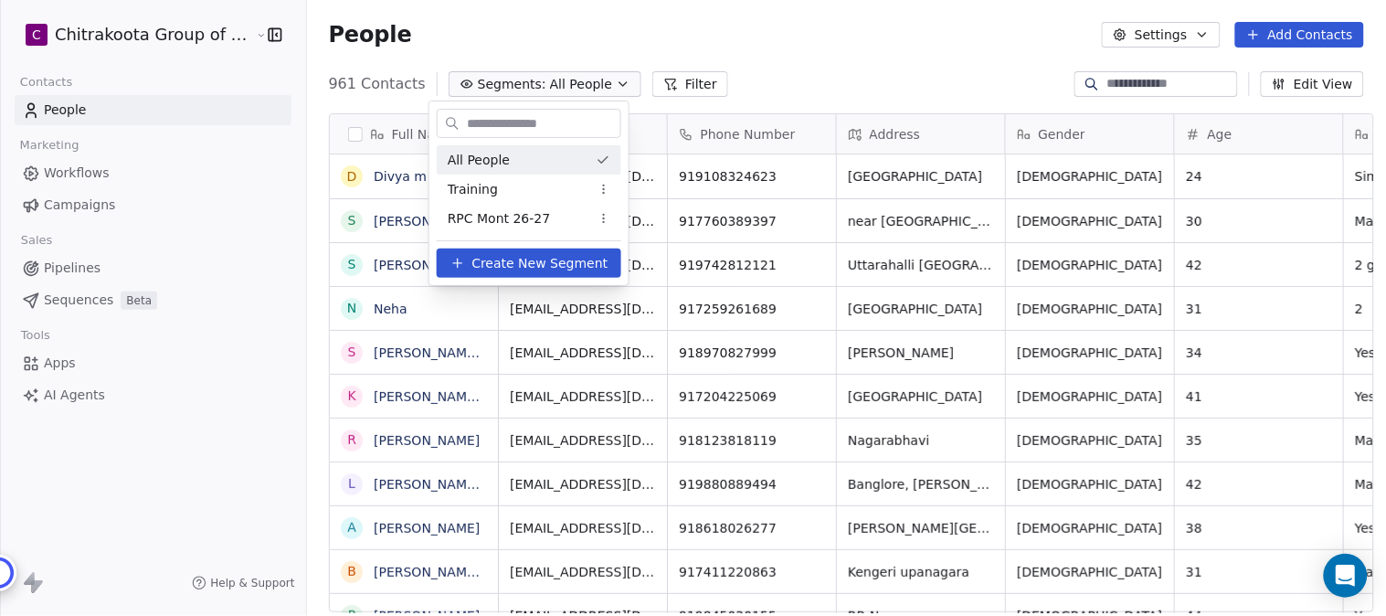
scroll to position [526, 1074]
click at [505, 215] on span "RPC Mont 26-27" at bounding box center [499, 218] width 103 height 19
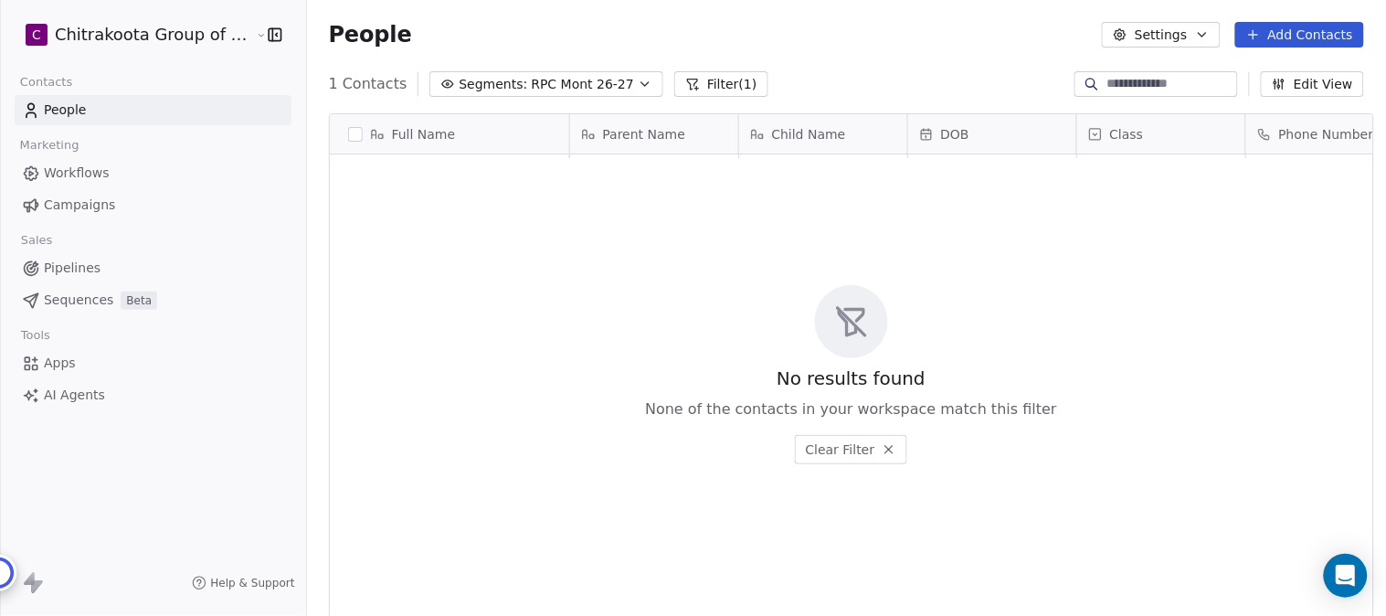
click at [345, 85] on span "1 Contacts" at bounding box center [368, 84] width 79 height 22
click at [58, 366] on span "Apps" at bounding box center [60, 363] width 32 height 19
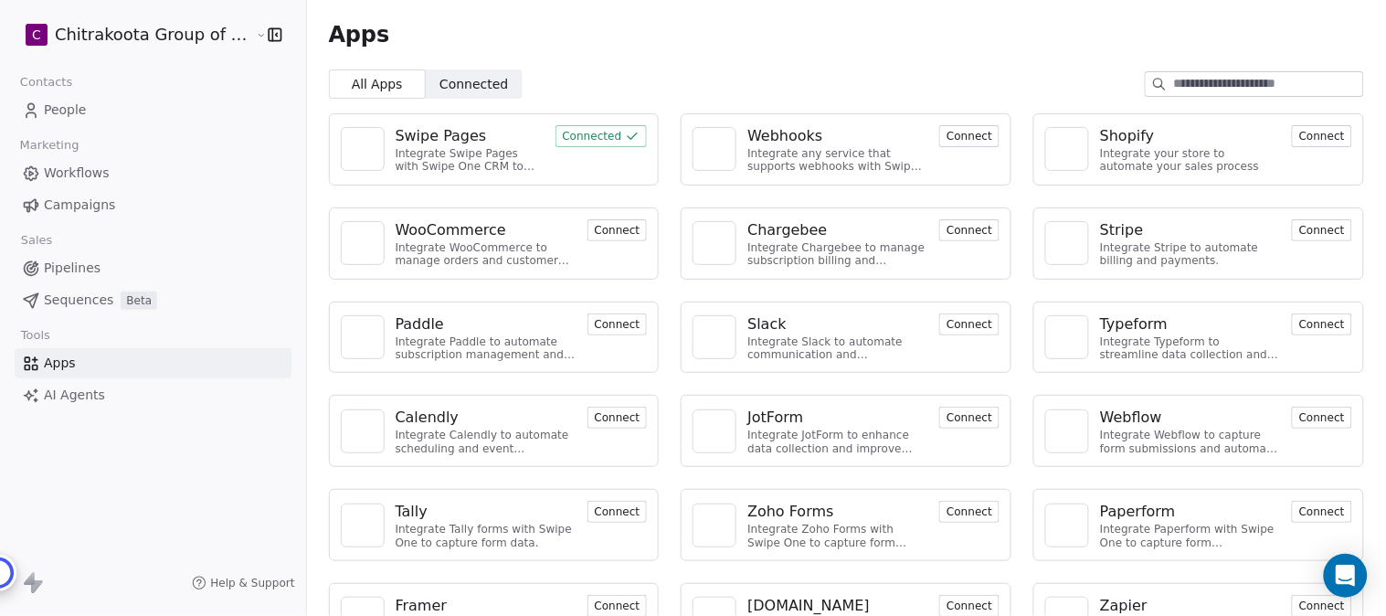
drag, startPoint x: 459, startPoint y: 77, endPoint x: 435, endPoint y: 77, distance: 23.8
click at [459, 77] on span "Connected" at bounding box center [474, 84] width 69 height 19
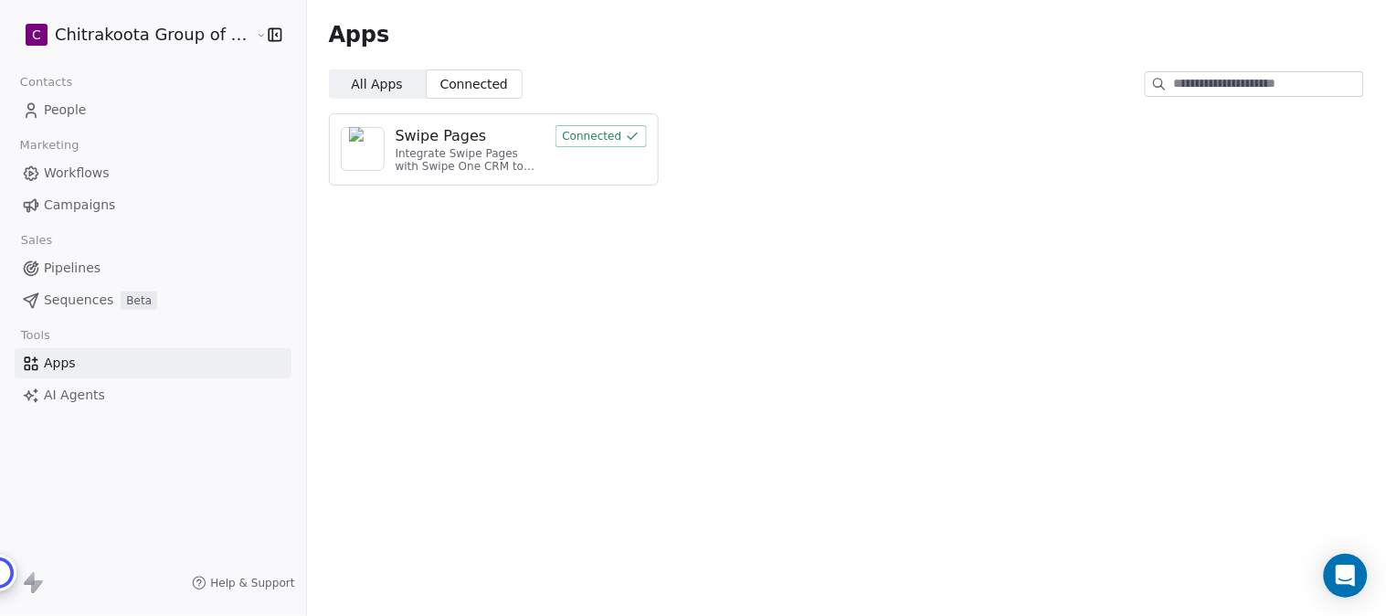
click at [414, 137] on div "Swipe Pages" at bounding box center [441, 136] width 91 height 22
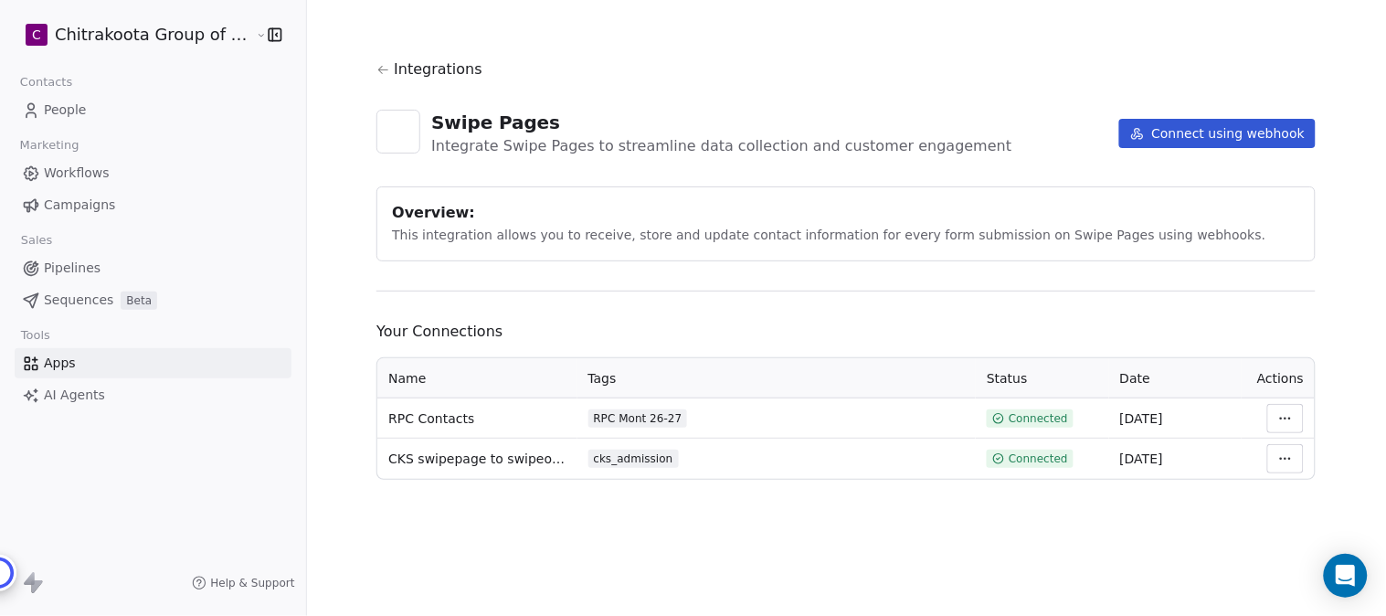
click at [1283, 419] on html "C Chitrakoota Group of Institutions Contacts People Marketing Workflows Campaig…" at bounding box center [693, 308] width 1386 height 616
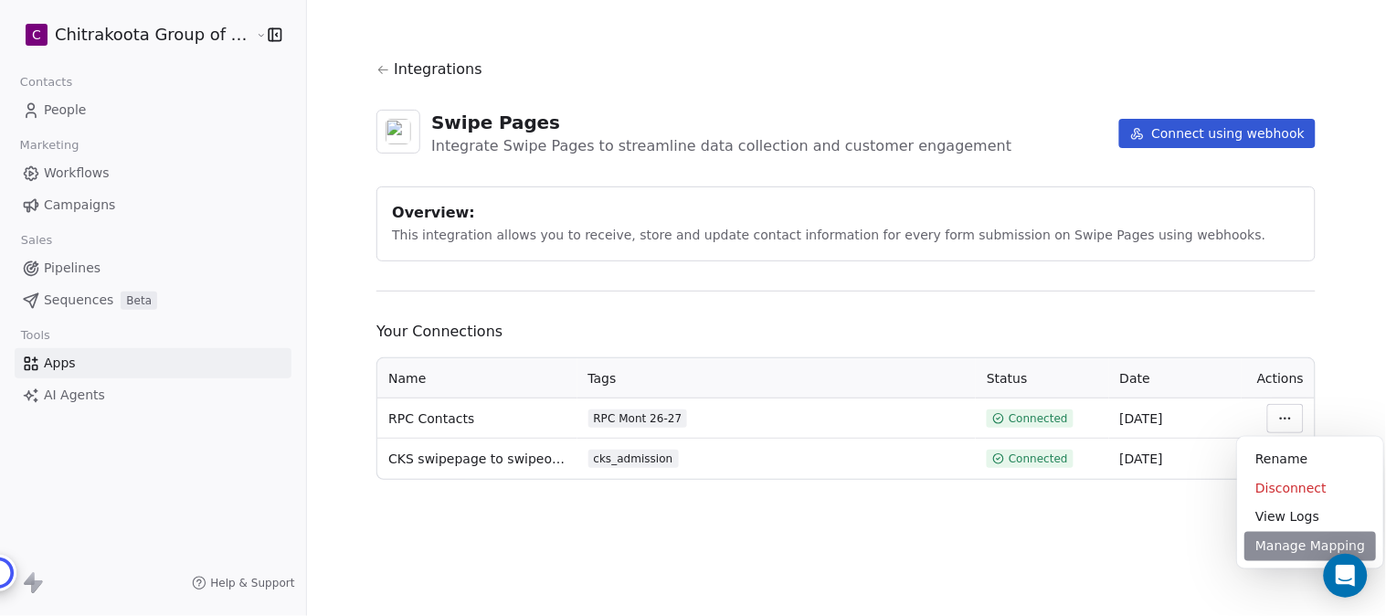
click at [1287, 554] on div "Manage Mapping" at bounding box center [1311, 546] width 132 height 29
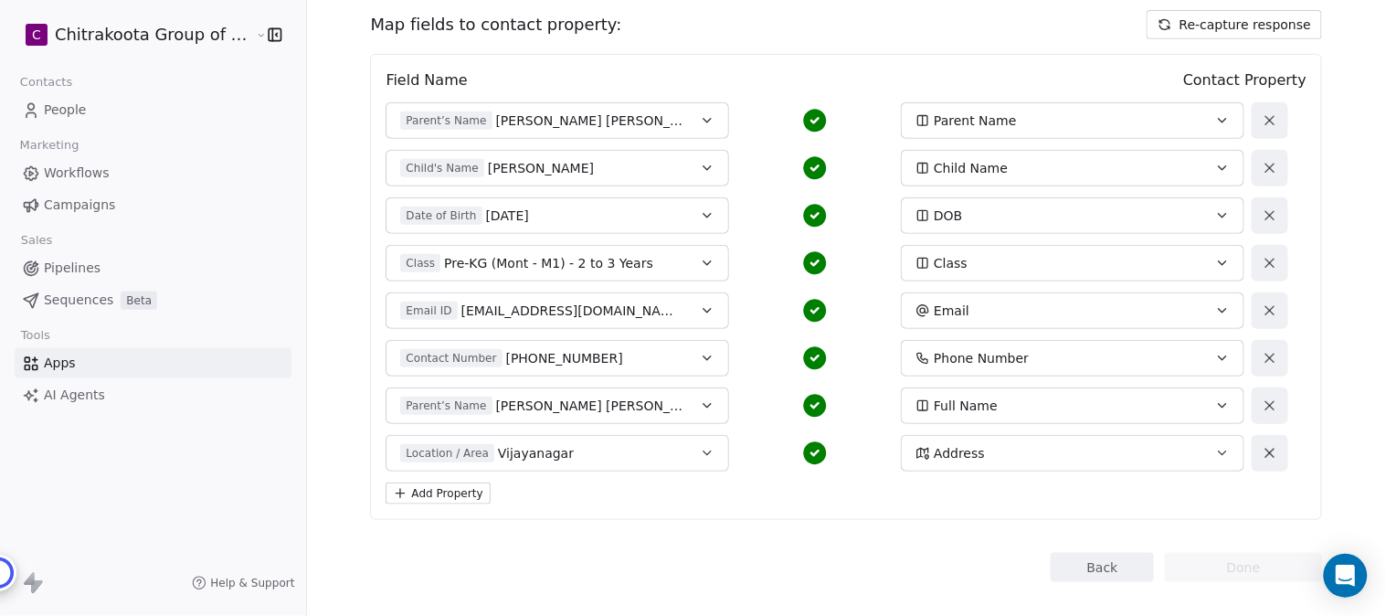
scroll to position [208, 0]
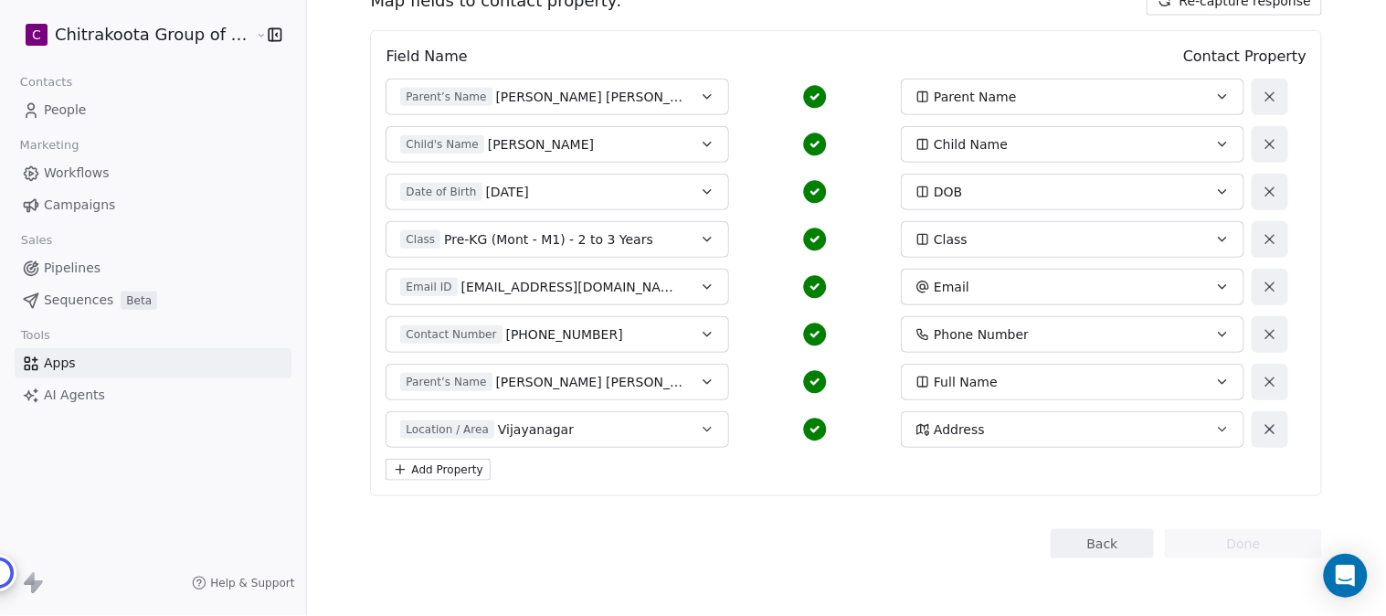
click at [700, 94] on icon "button" at bounding box center [707, 97] width 15 height 15
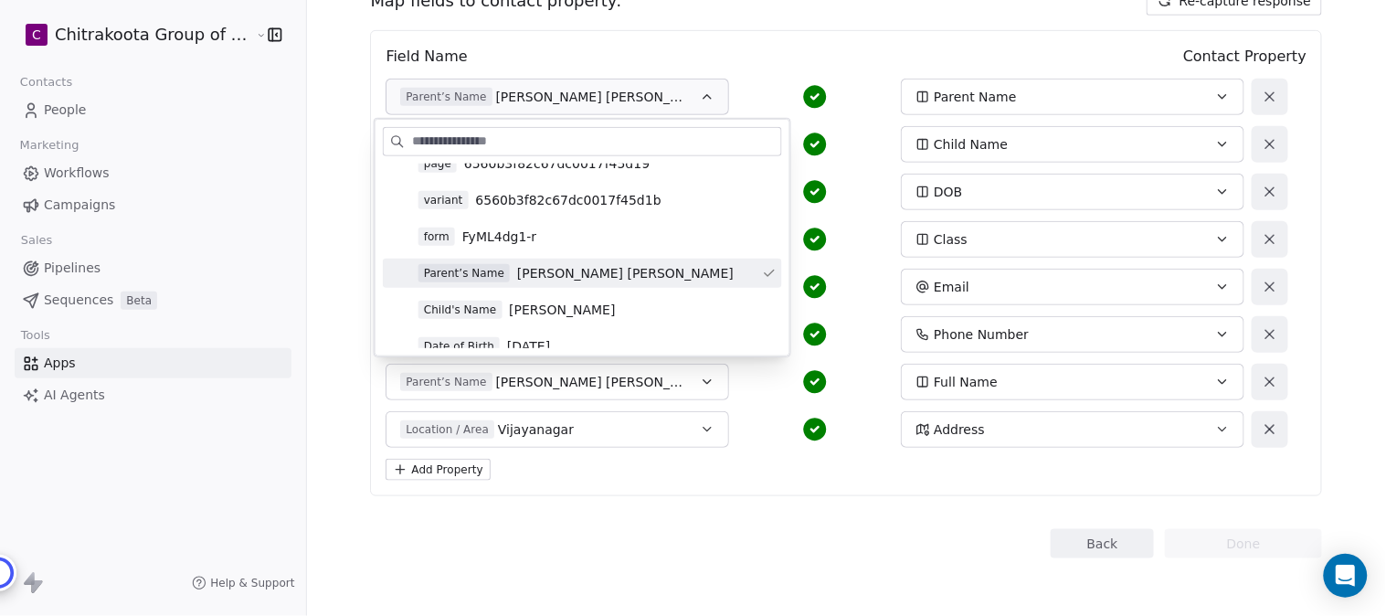
scroll to position [116, 0]
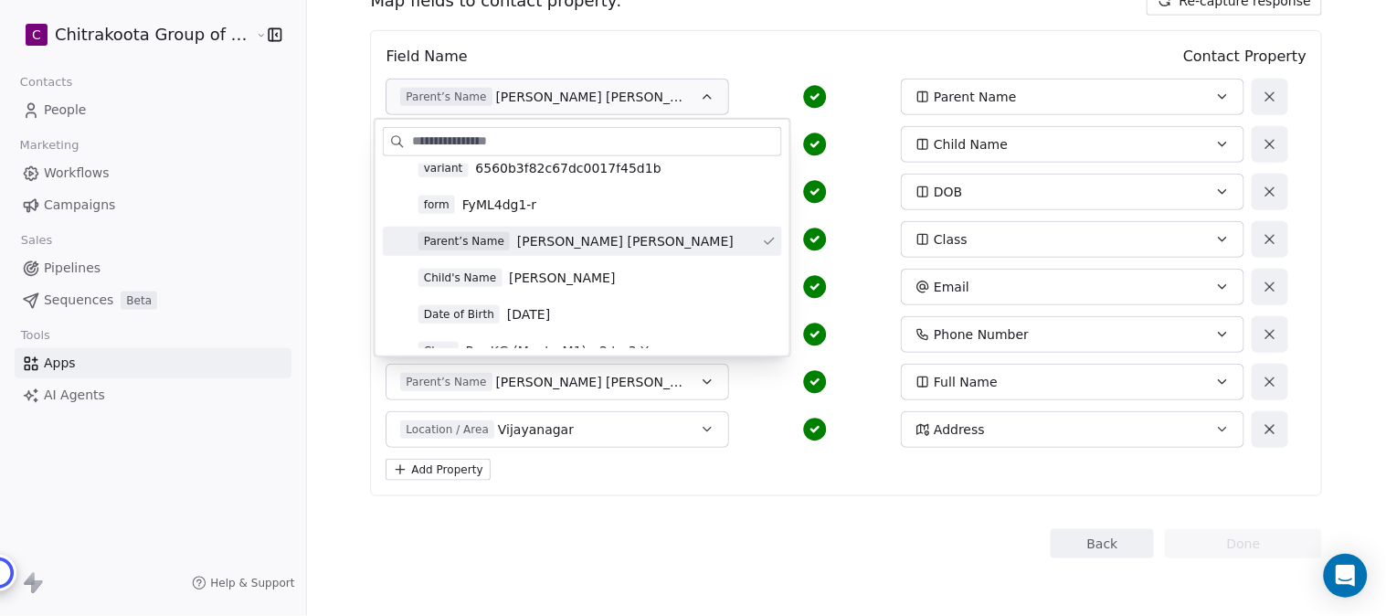
click at [610, 236] on span "[PERSON_NAME] [PERSON_NAME]" at bounding box center [625, 241] width 217 height 18
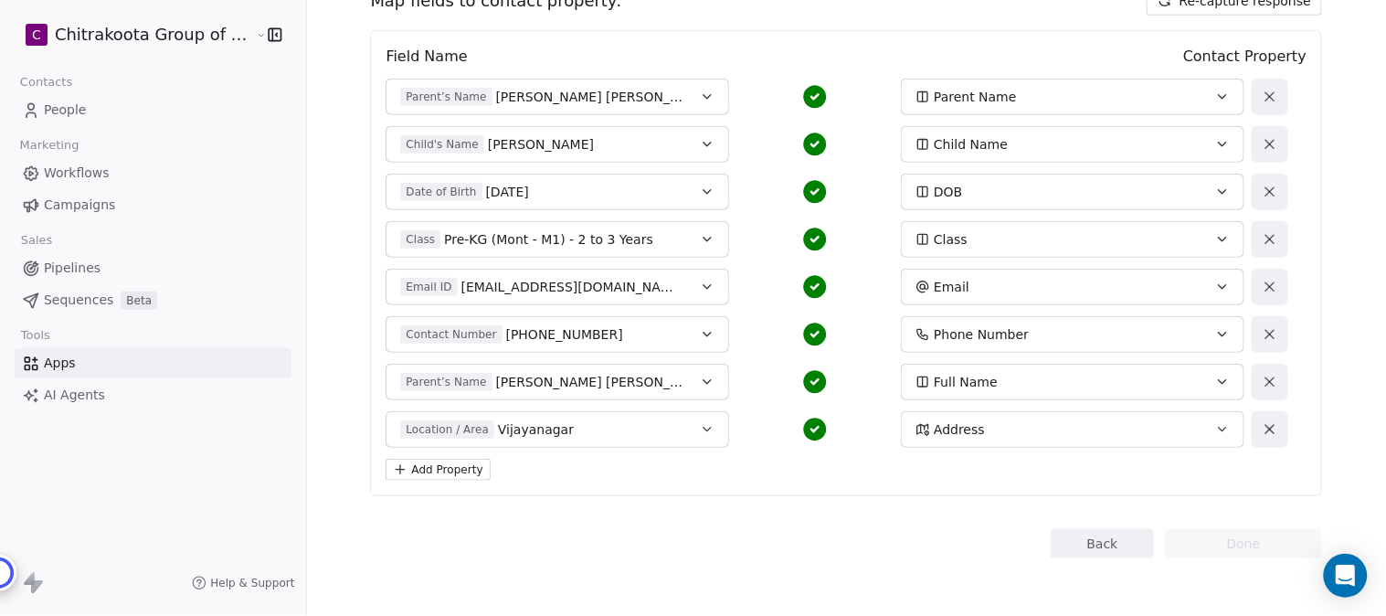
click at [700, 147] on icon "button" at bounding box center [707, 144] width 15 height 15
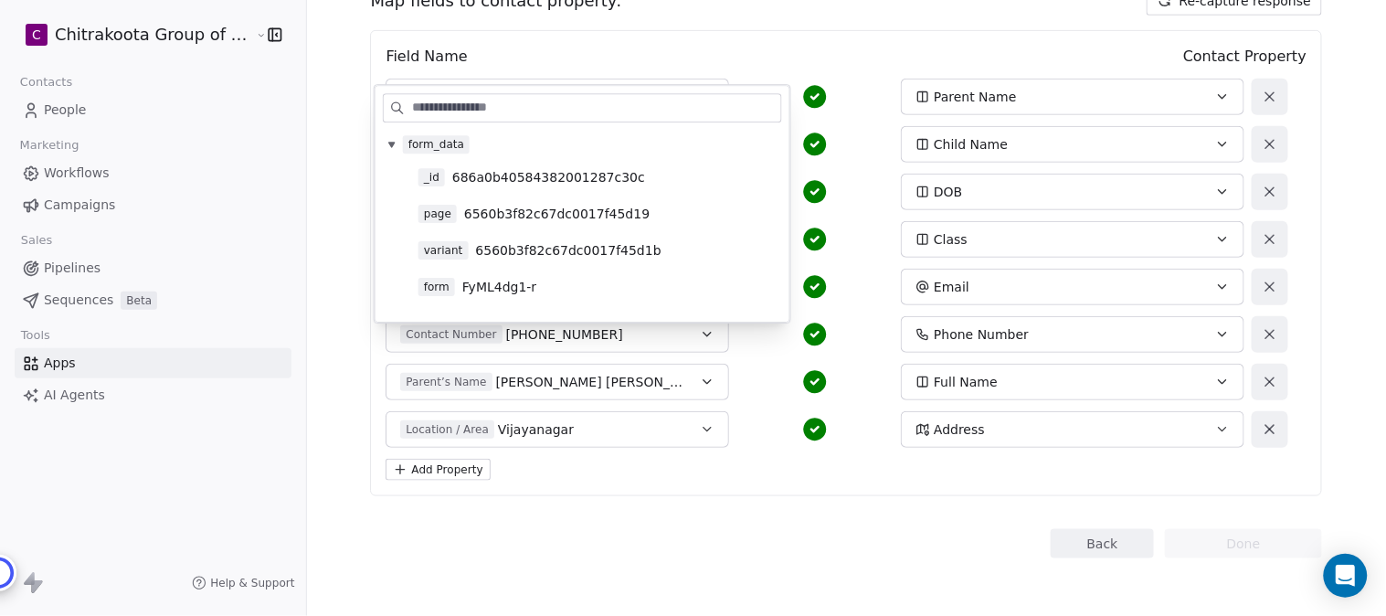
scroll to position [5, 0]
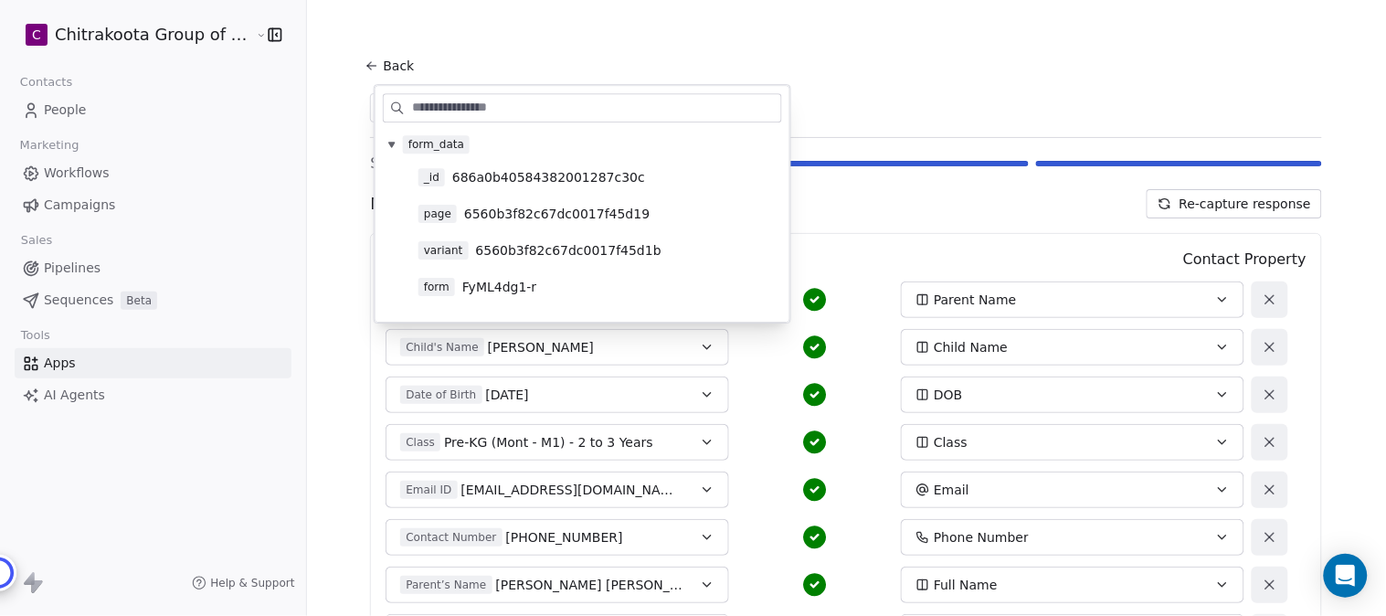
click at [866, 212] on div "Map fields to contact property: Re-capture response" at bounding box center [846, 203] width 952 height 29
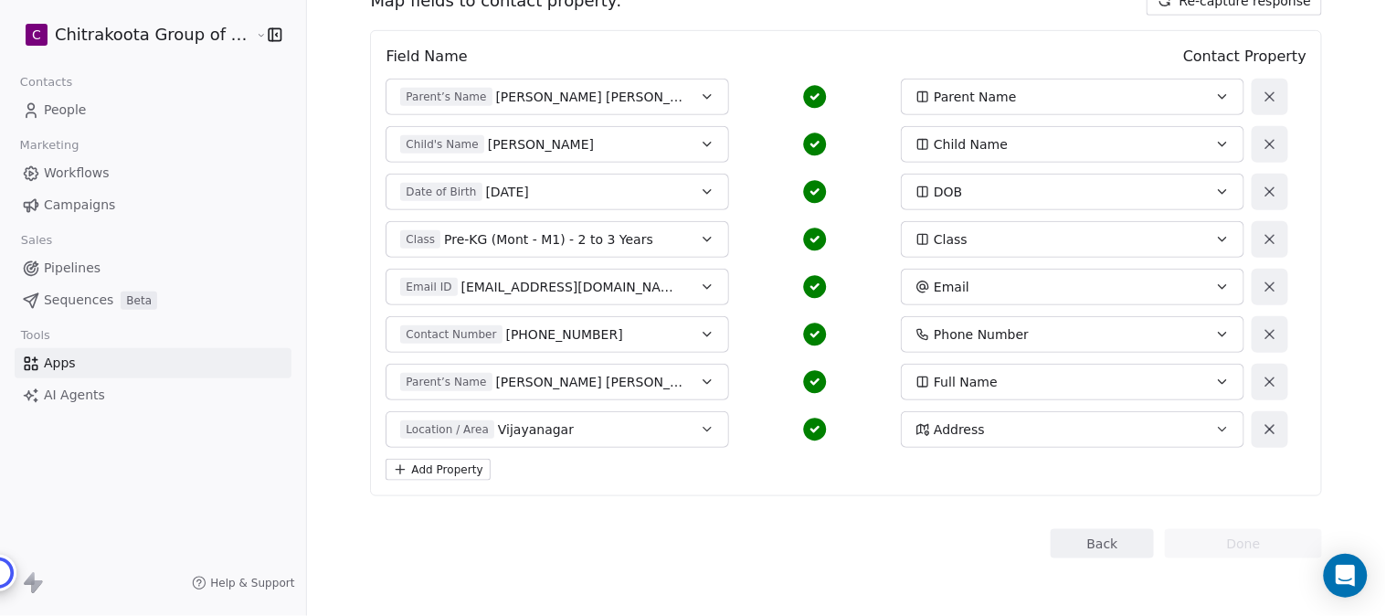
scroll to position [107, 0]
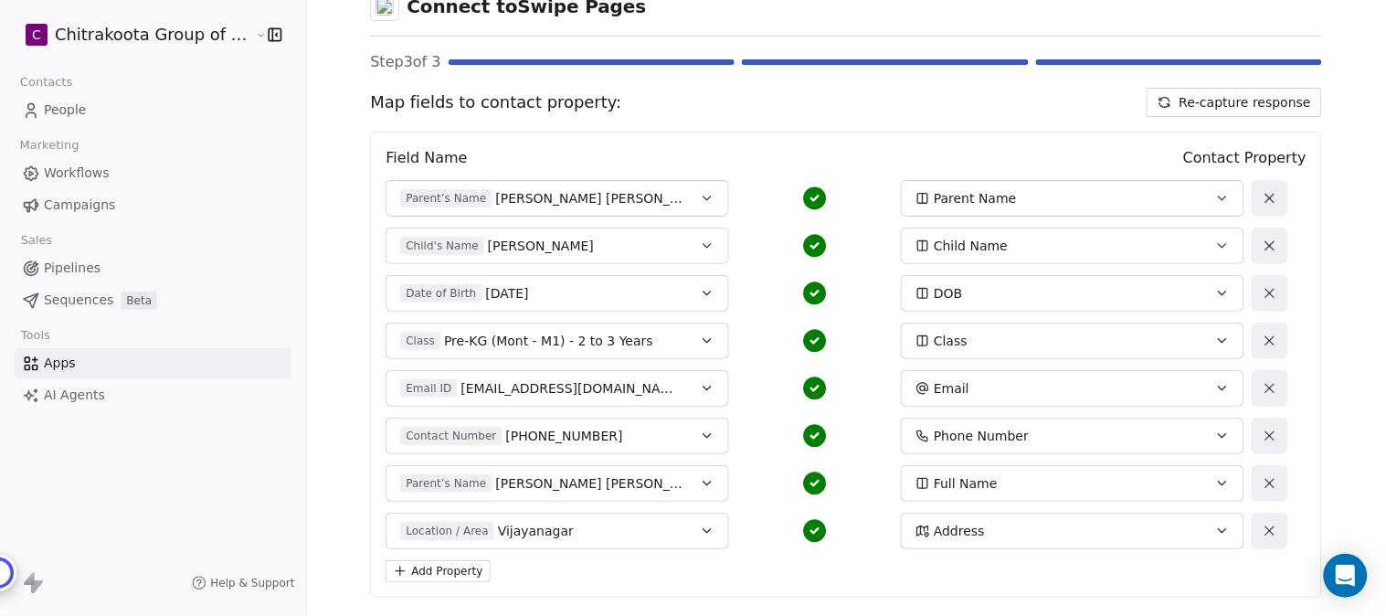
click at [700, 248] on icon "button" at bounding box center [707, 246] width 15 height 15
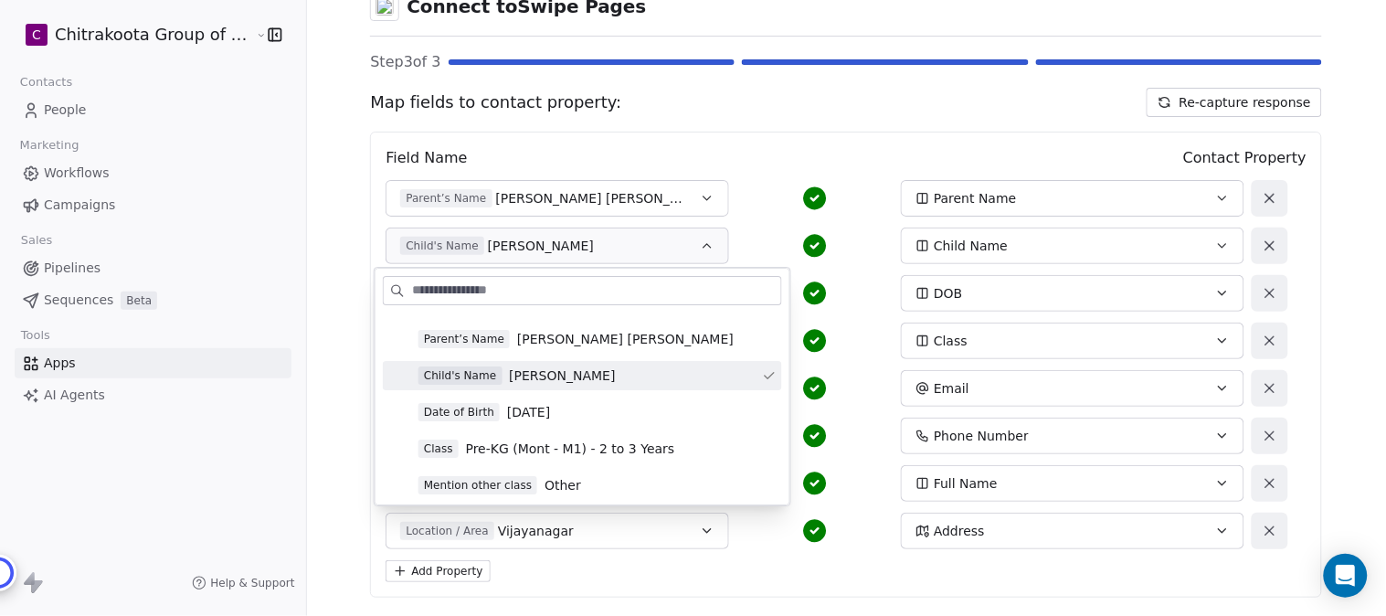
scroll to position [203, 0]
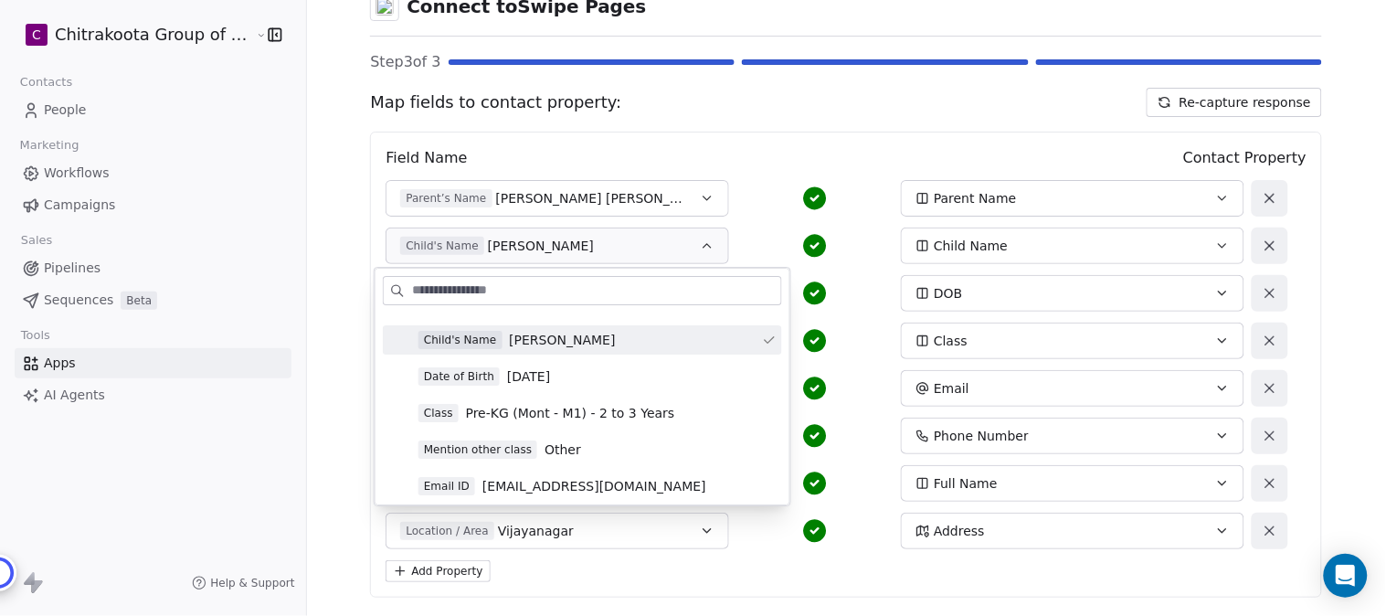
click at [546, 336] on span "Siddhi Pugalia" at bounding box center [562, 340] width 106 height 18
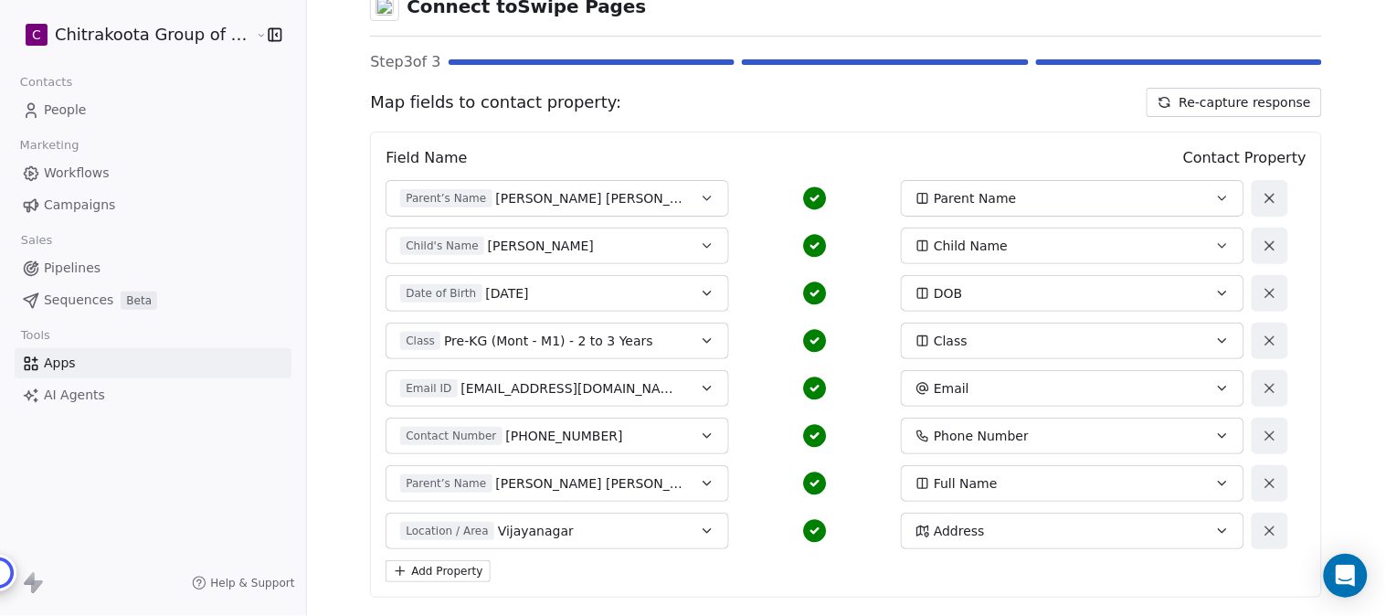
click at [691, 235] on button "Child's Name Siddhi Pugalia" at bounding box center [558, 246] width 344 height 37
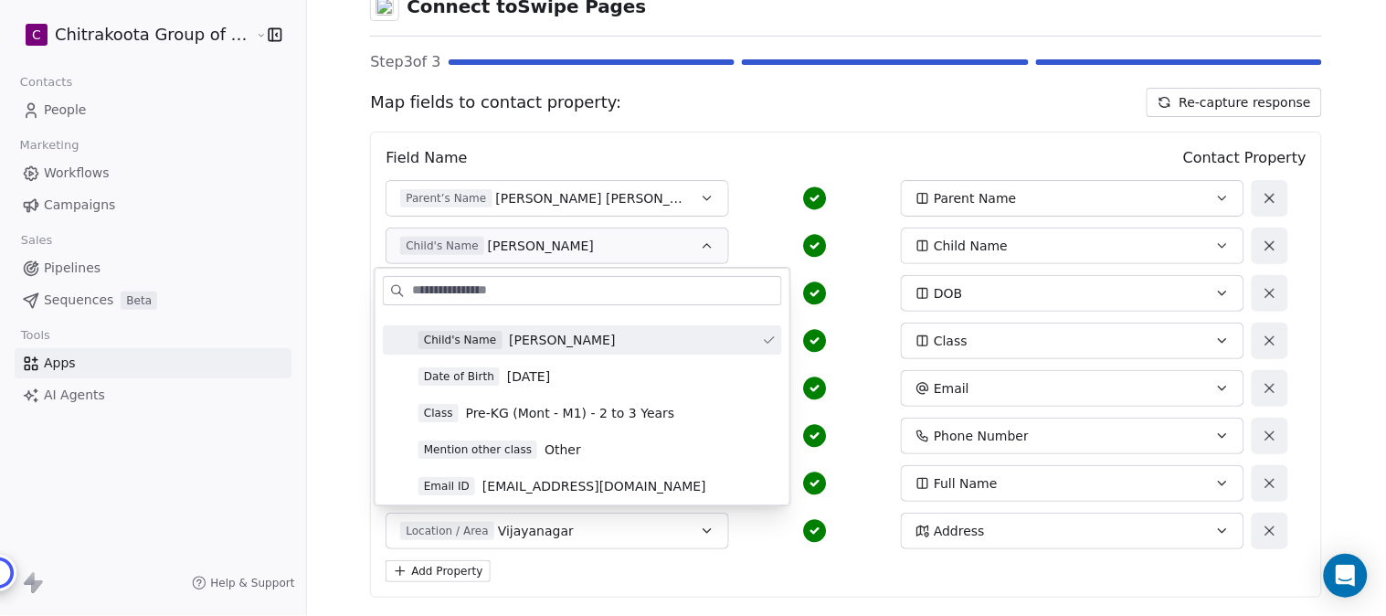
click at [557, 343] on span "Siddhi Pugalia" at bounding box center [562, 340] width 106 height 18
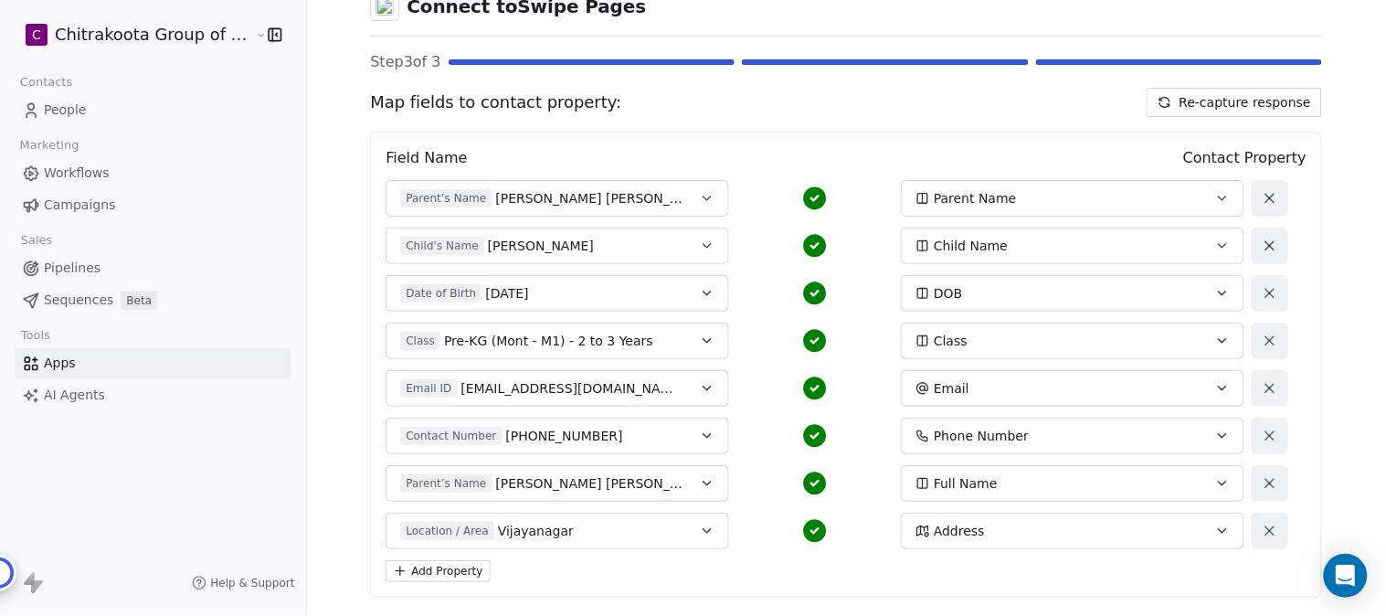
click at [702, 242] on icon "button" at bounding box center [707, 246] width 15 height 15
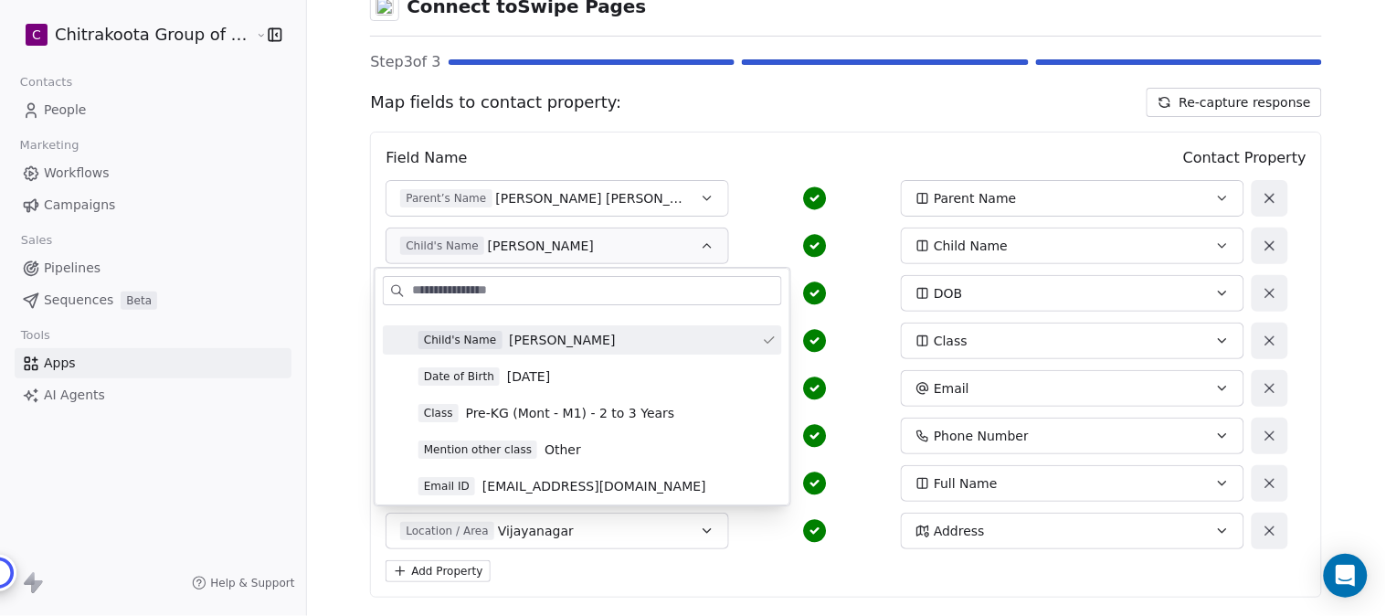
click at [756, 174] on div "Field Name Contact Property Parent’s Name Rahul Kumar Pugalia Parent Name Child…" at bounding box center [846, 365] width 952 height 466
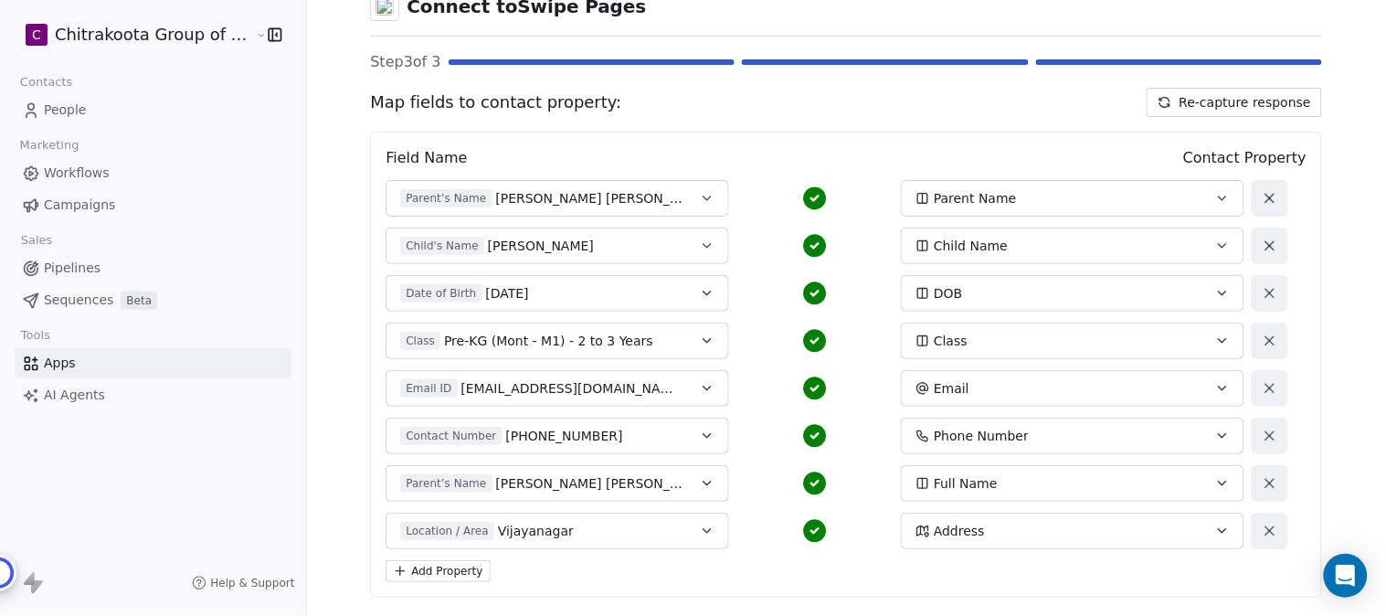
click at [700, 292] on icon "button" at bounding box center [707, 293] width 15 height 15
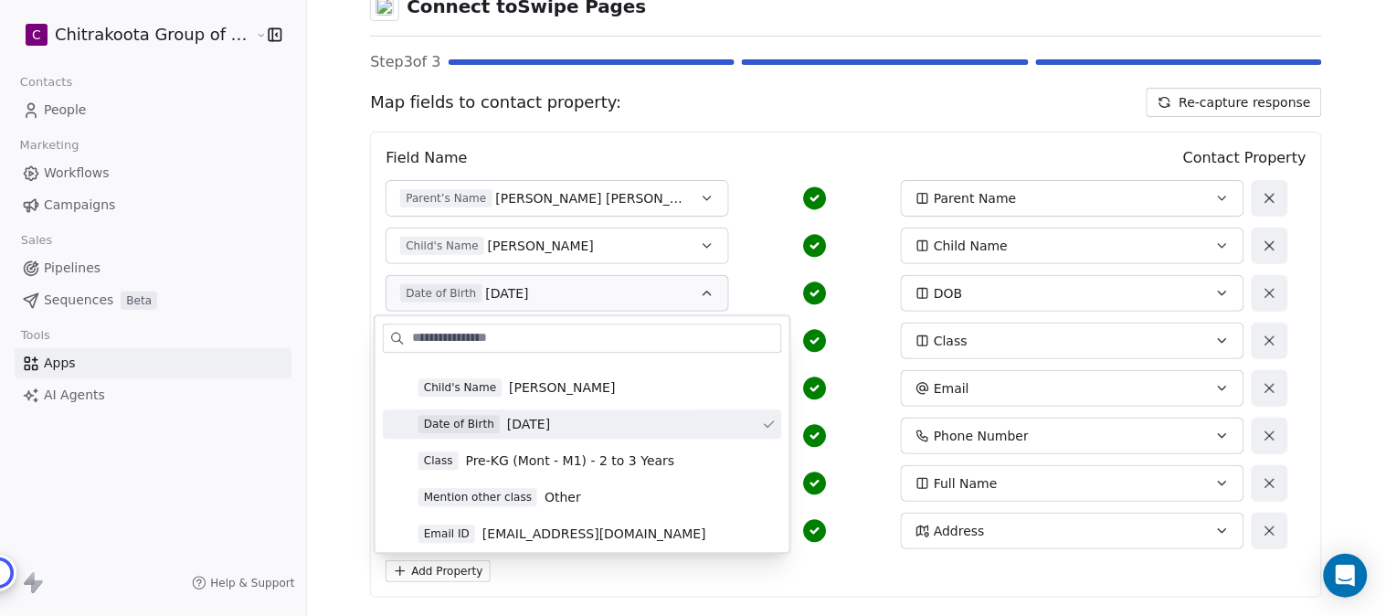
click at [550, 422] on span "2025-07-07" at bounding box center [528, 424] width 43 height 18
click at [700, 344] on icon "button" at bounding box center [707, 341] width 15 height 15
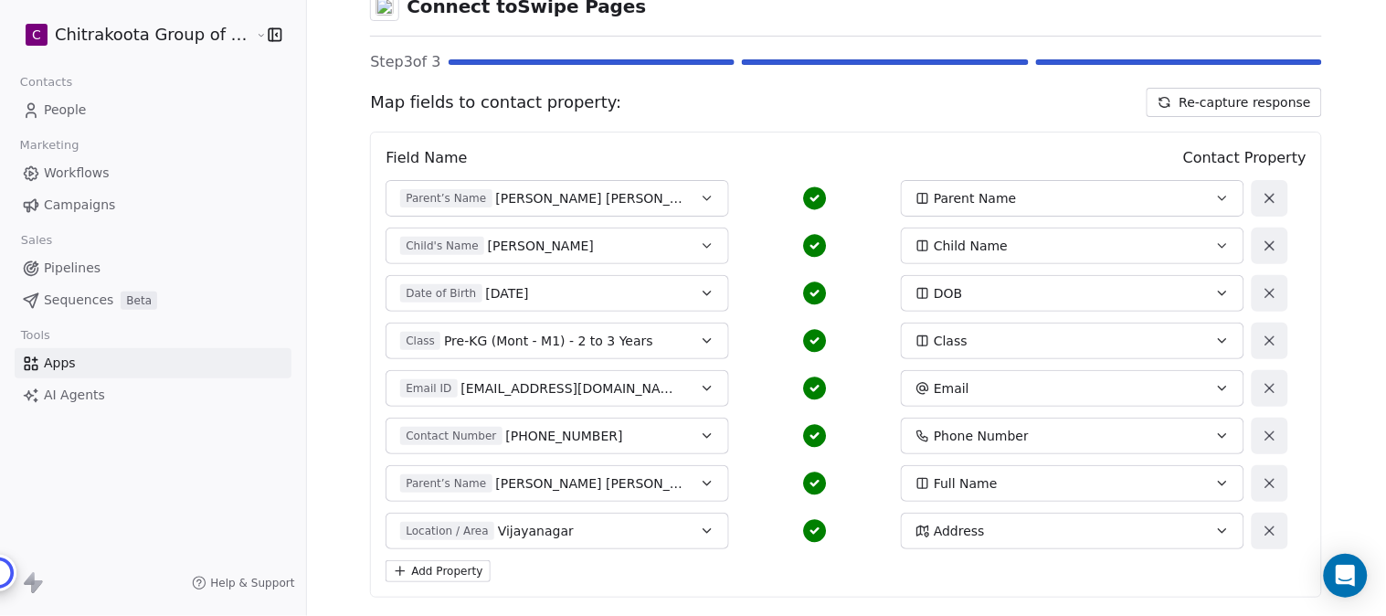
click at [692, 349] on button "Class Pre-KG (Mont - M1) - 2 to 3 Years" at bounding box center [558, 341] width 344 height 37
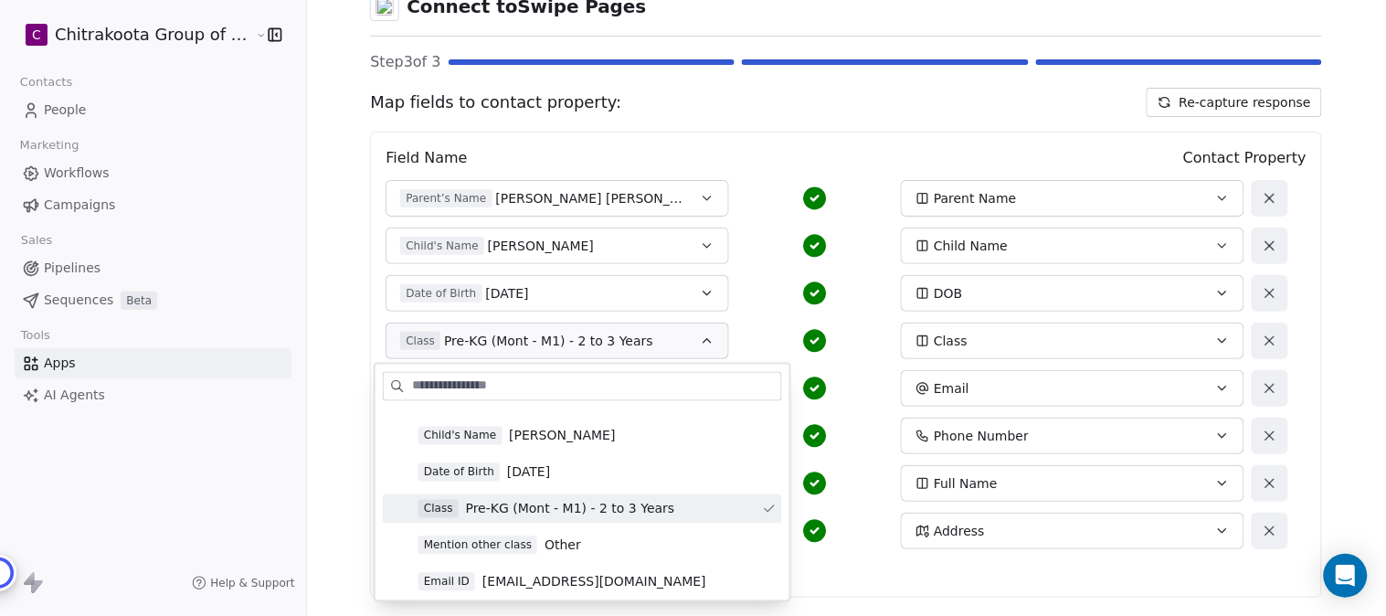
click at [614, 501] on span "Pre-KG (Mont - M1) - 2 to 3 Years" at bounding box center [570, 509] width 209 height 18
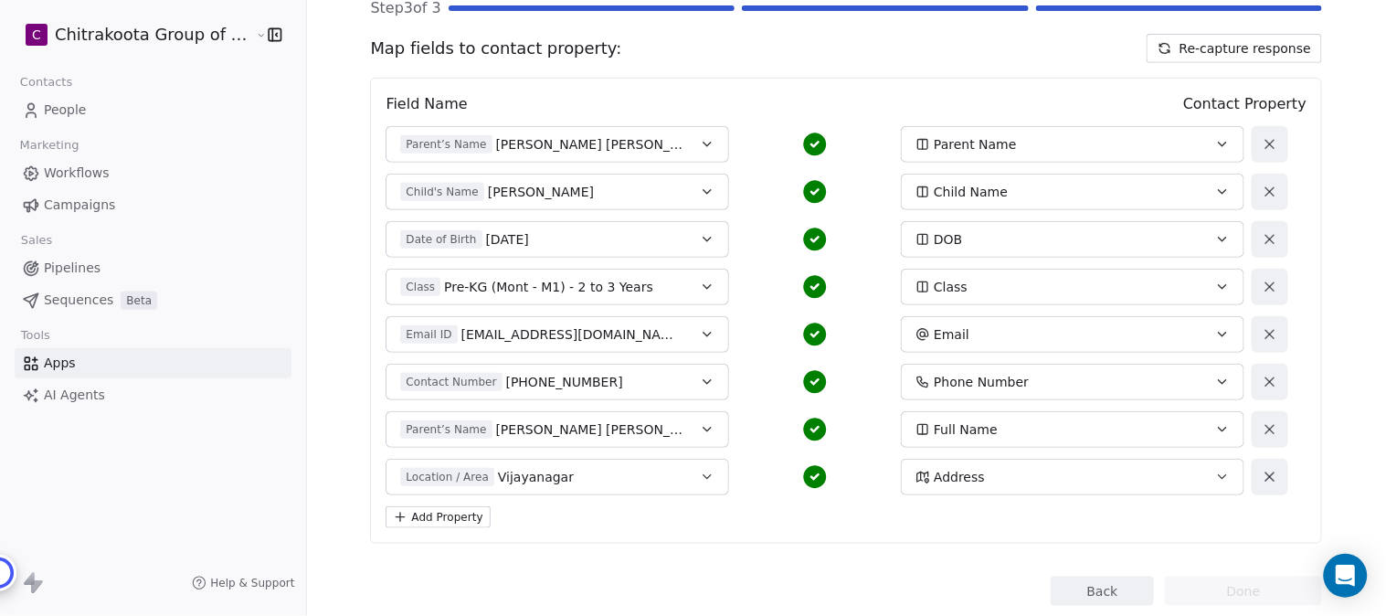
scroll to position [208, 0]
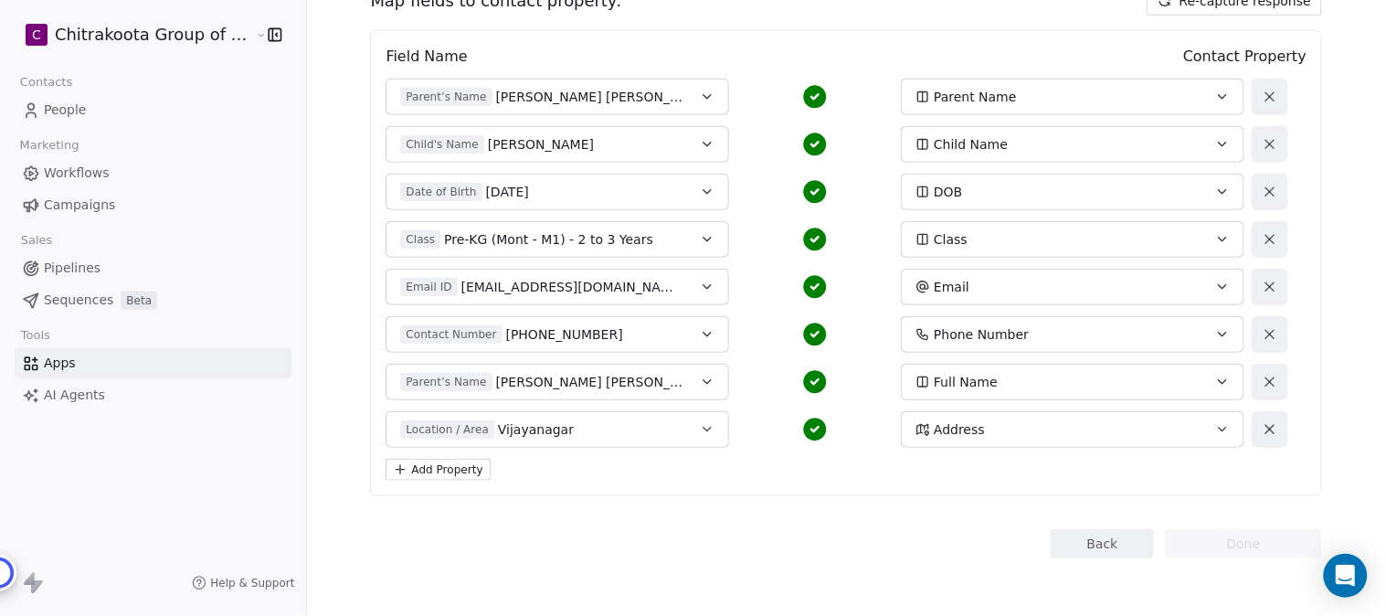
click at [704, 286] on icon "button" at bounding box center [707, 287] width 7 height 4
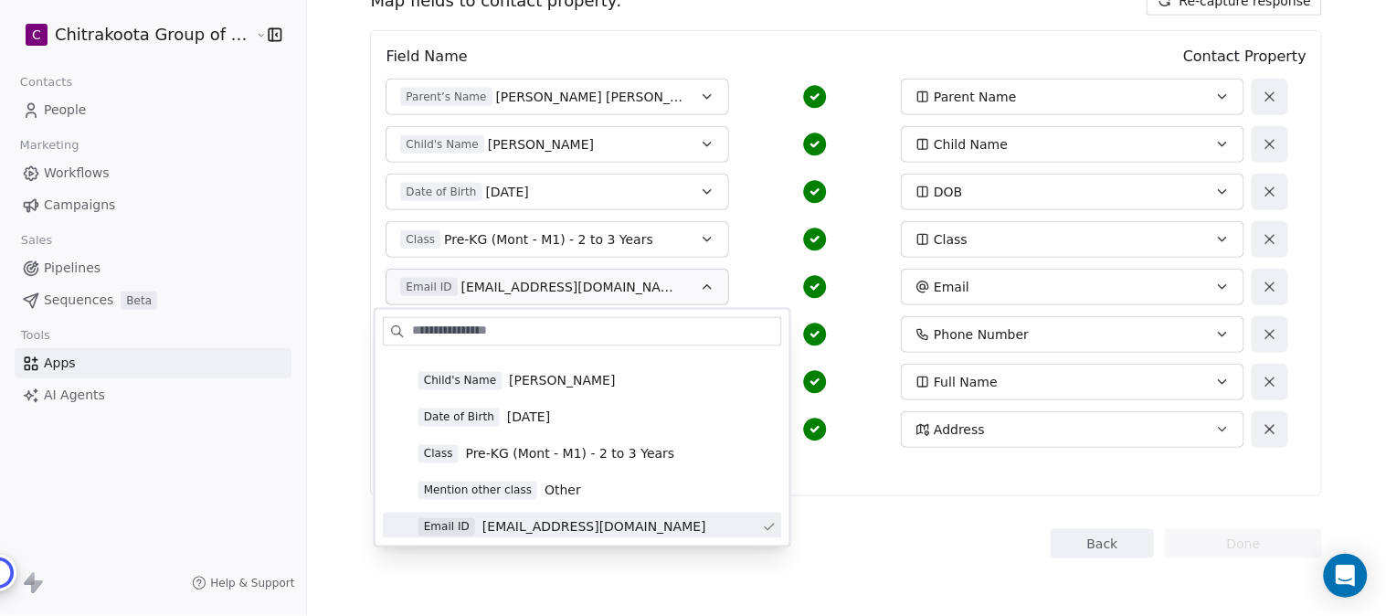
scroll to position [304, 0]
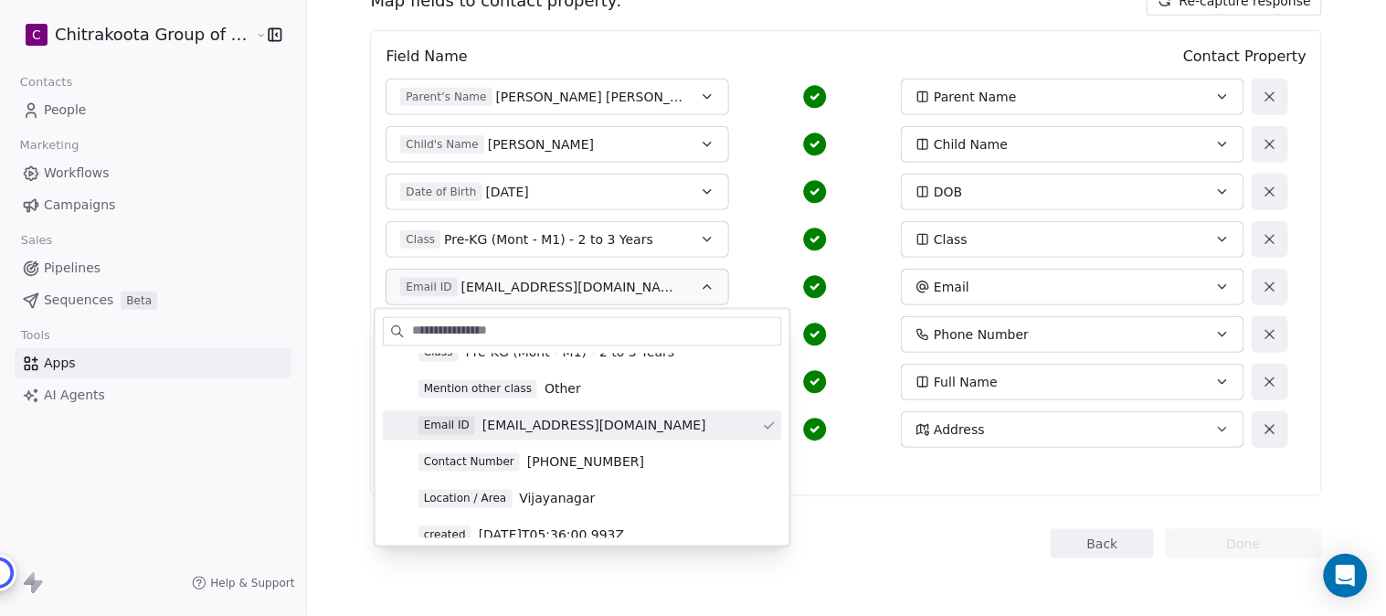
click at [603, 425] on span "rahul.pugalia29@gmail.com" at bounding box center [595, 426] width 224 height 18
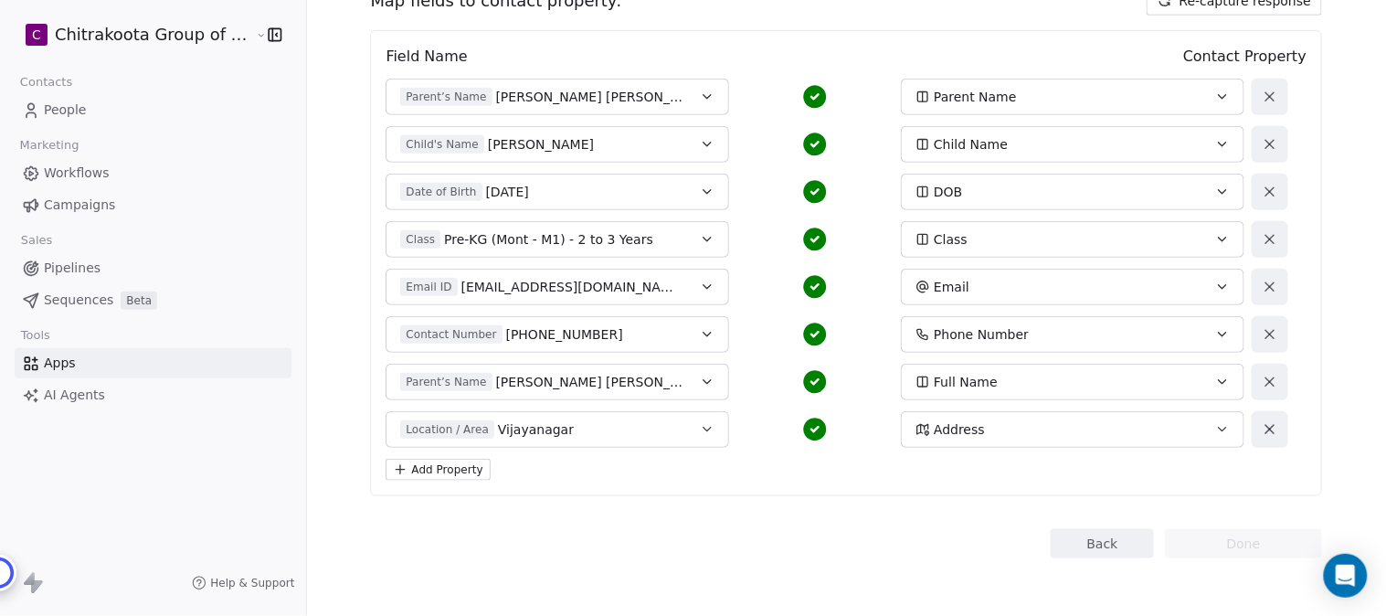
click at [673, 332] on button "Contact Number +918017598283" at bounding box center [558, 334] width 344 height 37
click at [700, 340] on icon "button" at bounding box center [707, 334] width 15 height 15
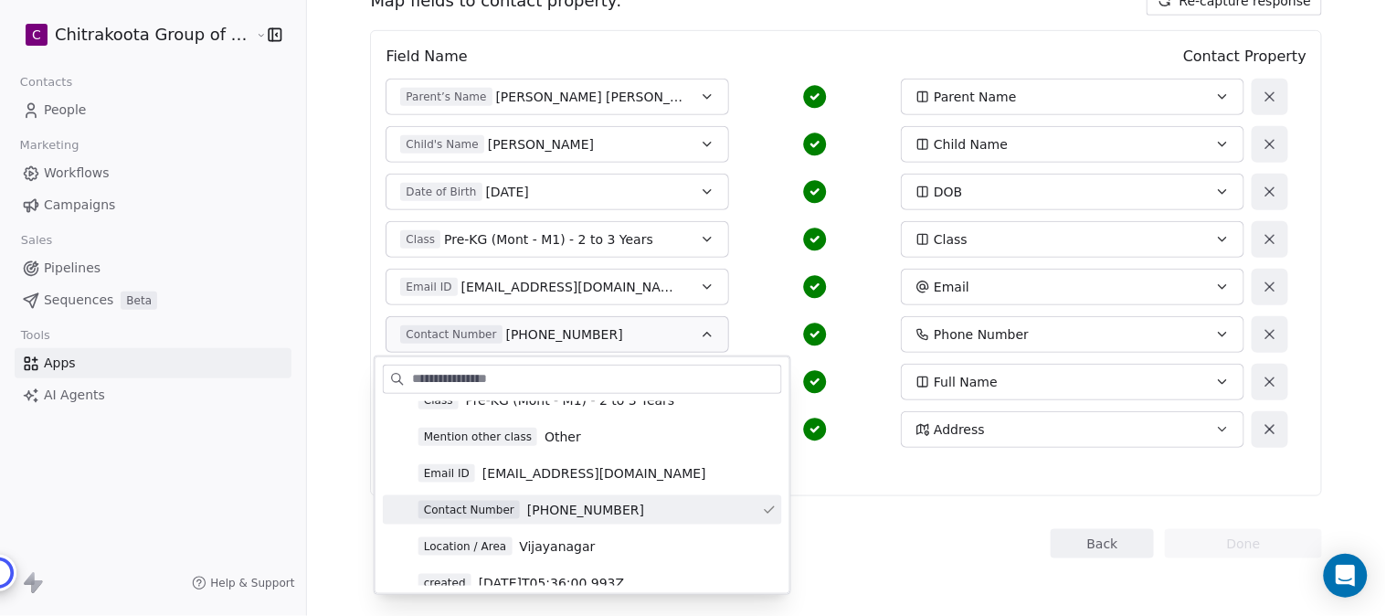
click at [590, 506] on span "+918017598283" at bounding box center [585, 510] width 117 height 18
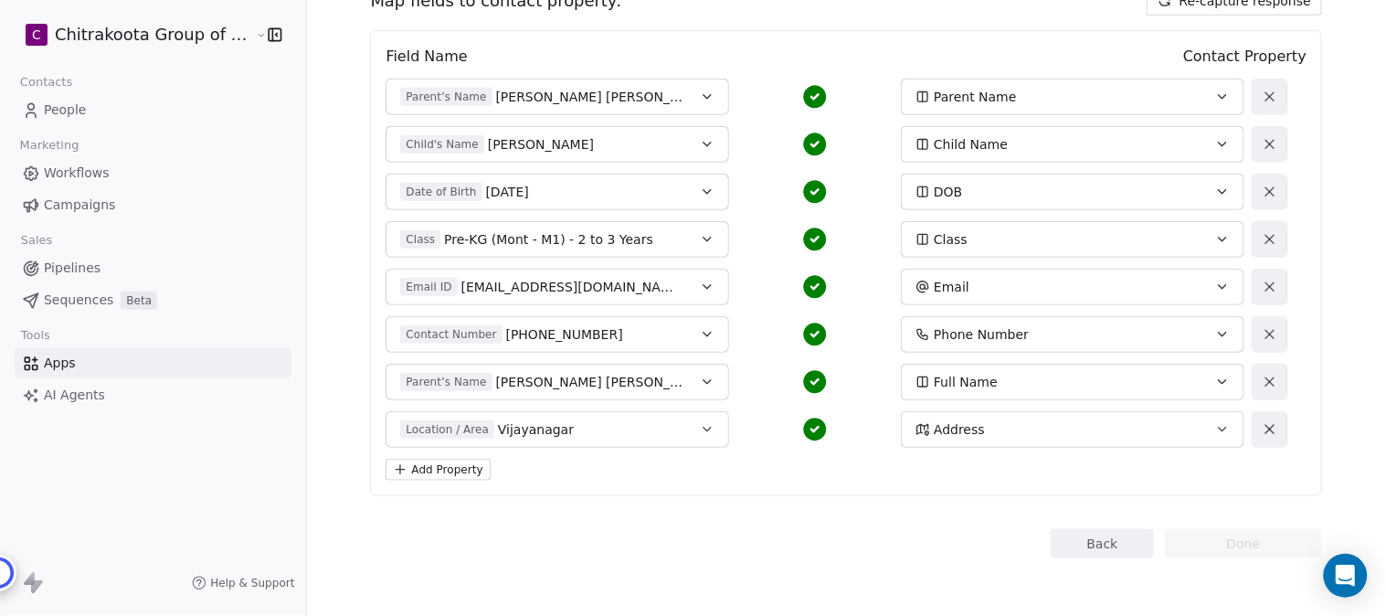
click at [700, 384] on icon "button" at bounding box center [707, 382] width 15 height 15
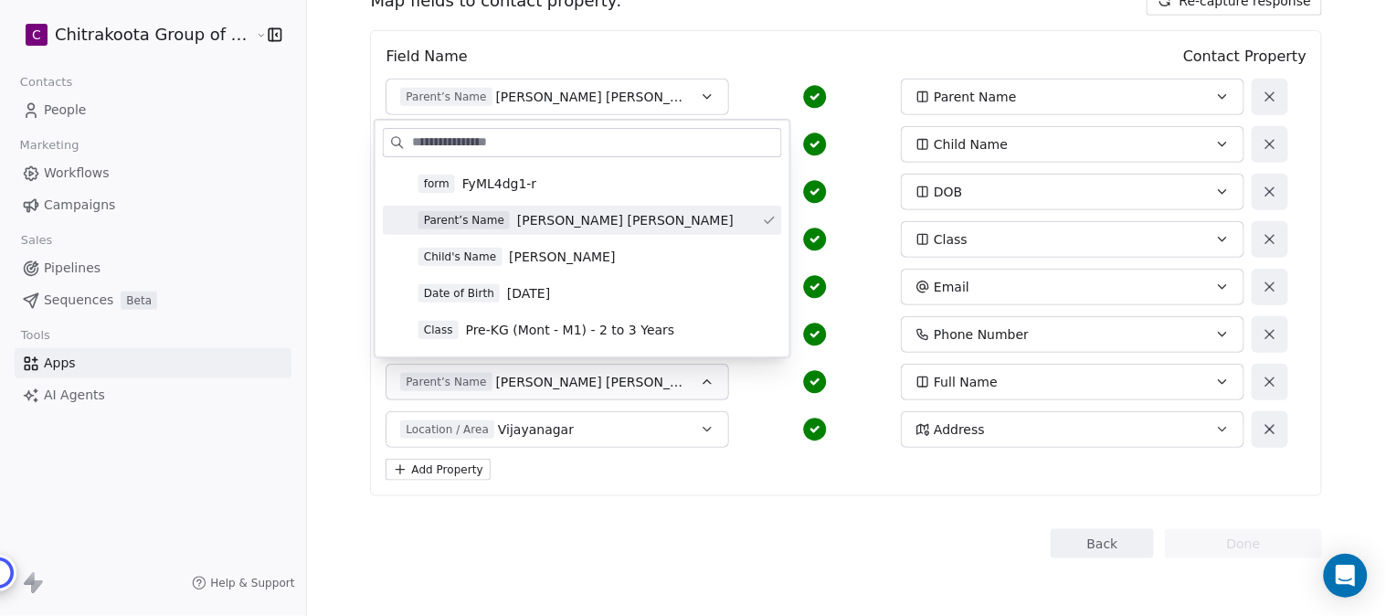
scroll to position [101, 0]
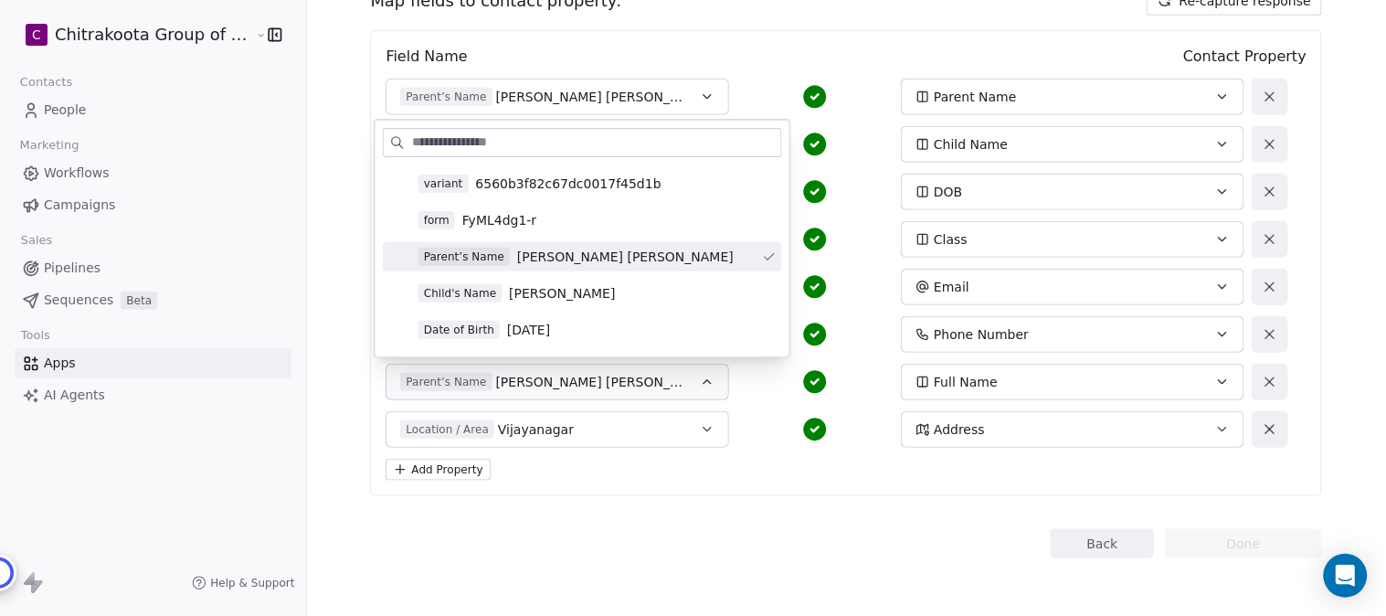
click at [599, 256] on span "Rahul Kumar Pugalia" at bounding box center [625, 257] width 217 height 18
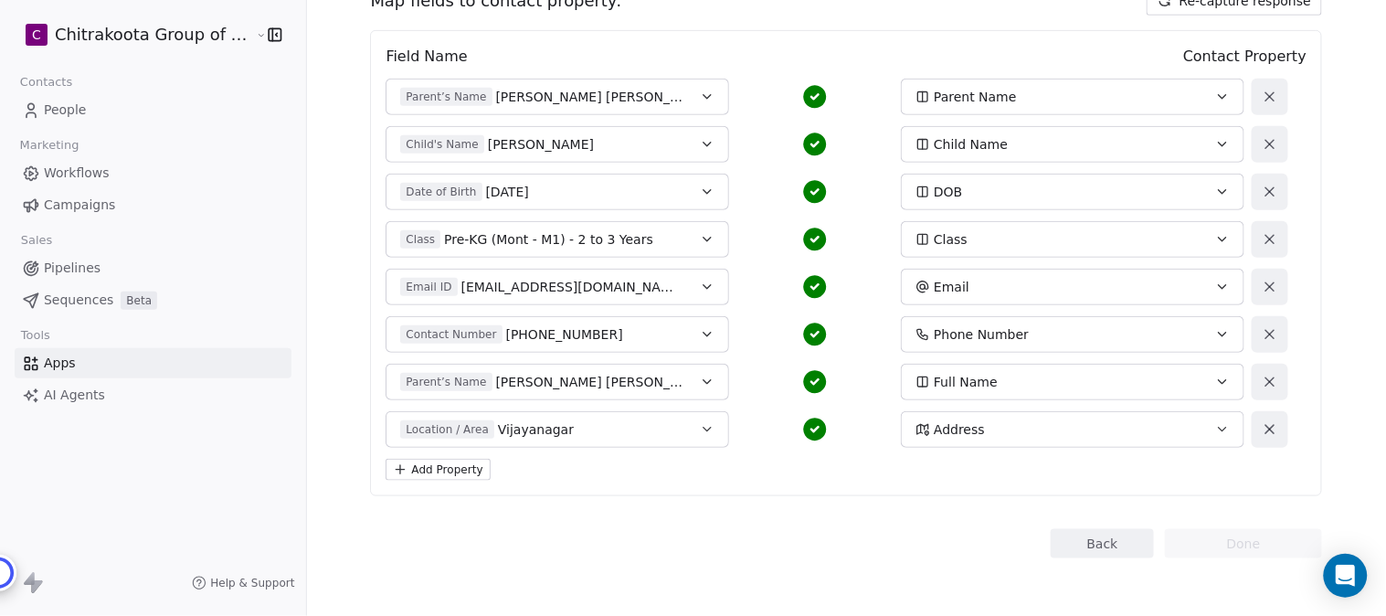
click at [700, 427] on icon "button" at bounding box center [707, 429] width 15 height 15
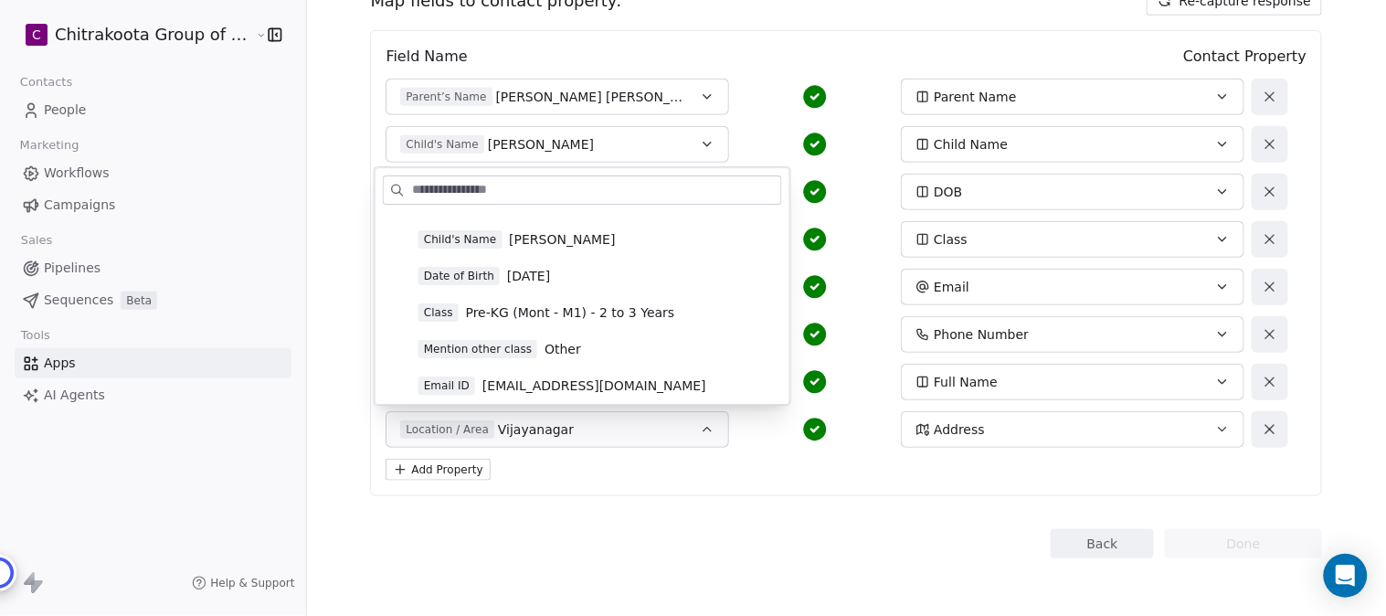
scroll to position [304, 0]
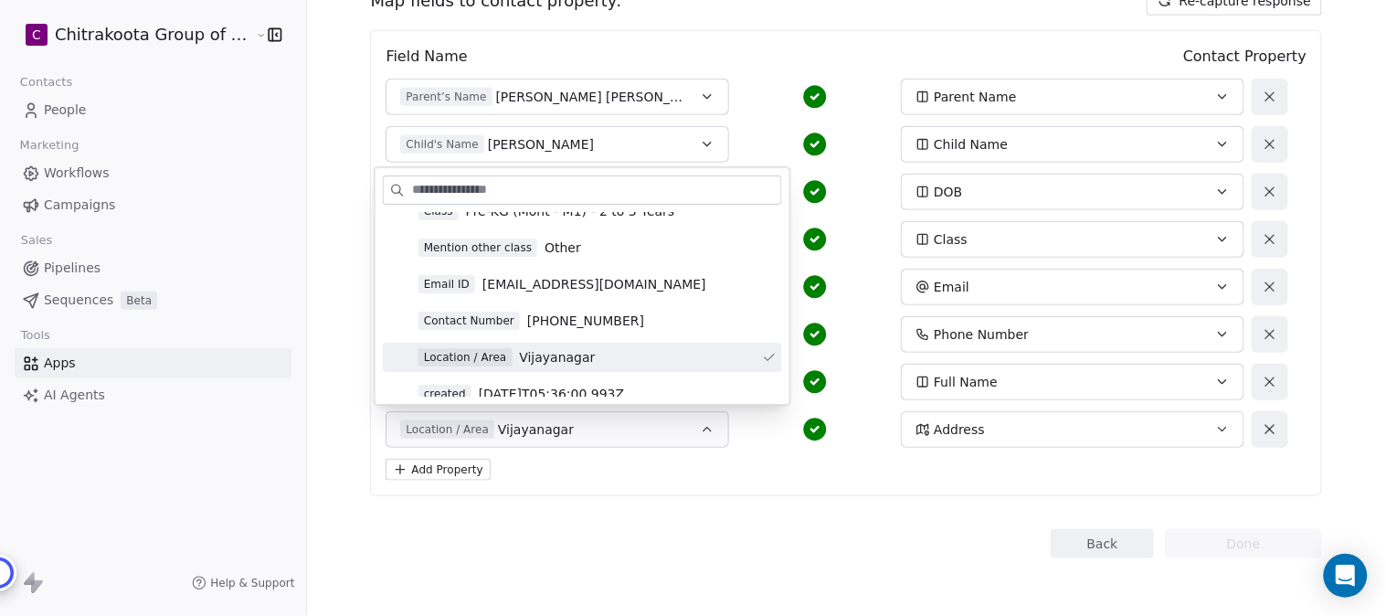
click at [563, 357] on span "Vijayanagar" at bounding box center [557, 357] width 76 height 18
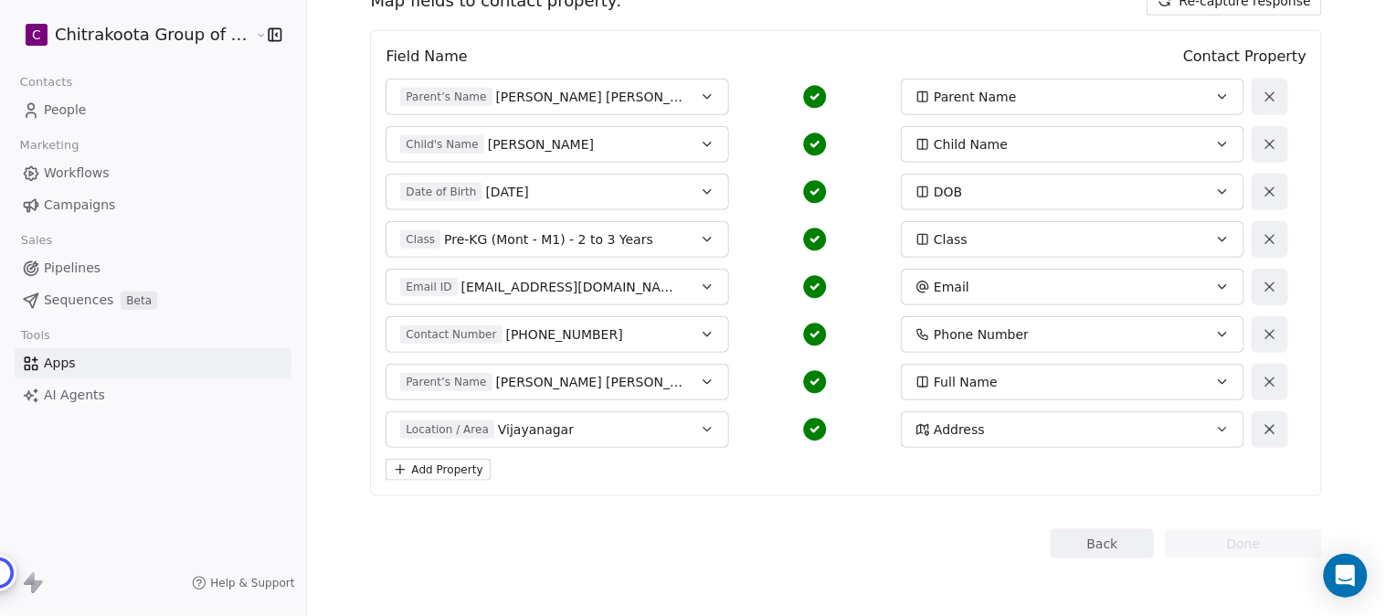
scroll to position [5, 0]
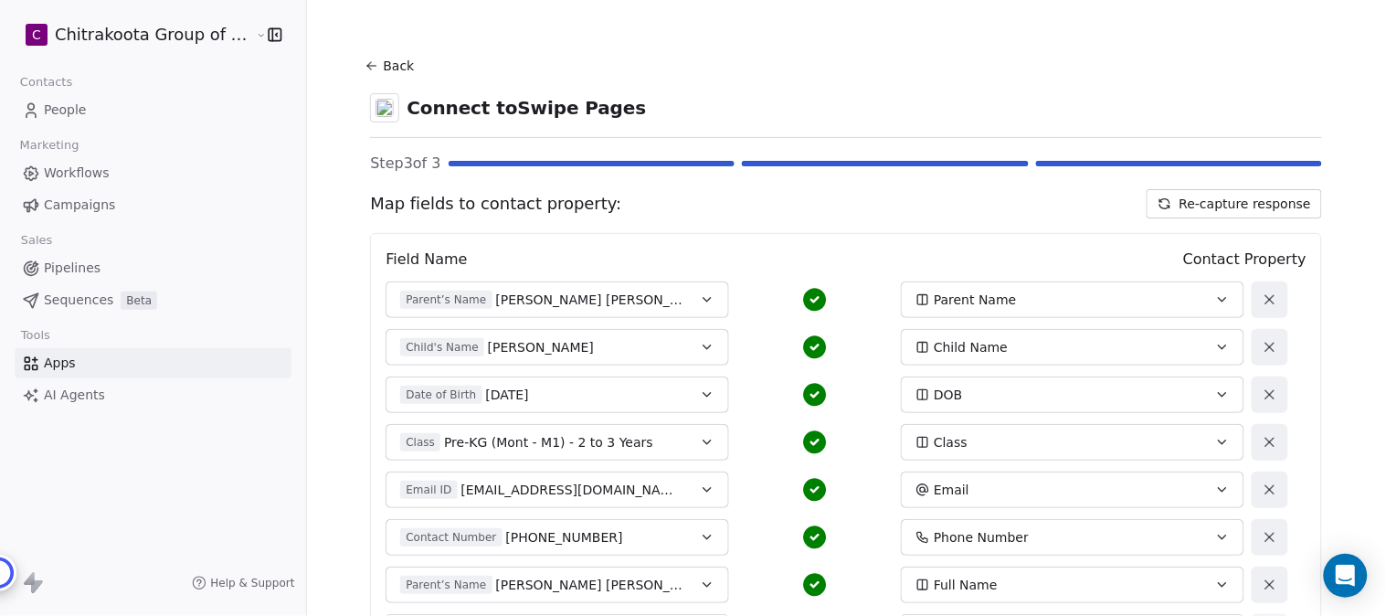
click at [380, 57] on button "Back" at bounding box center [392, 65] width 58 height 33
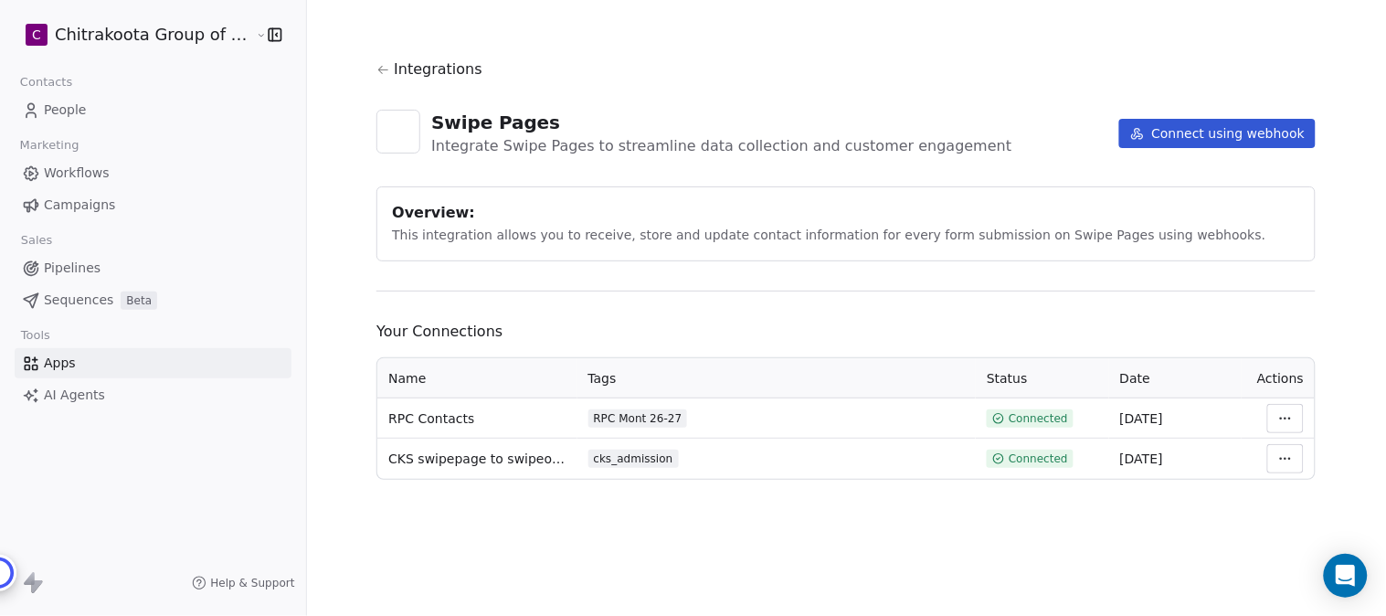
click at [80, 108] on span "People" at bounding box center [65, 110] width 43 height 19
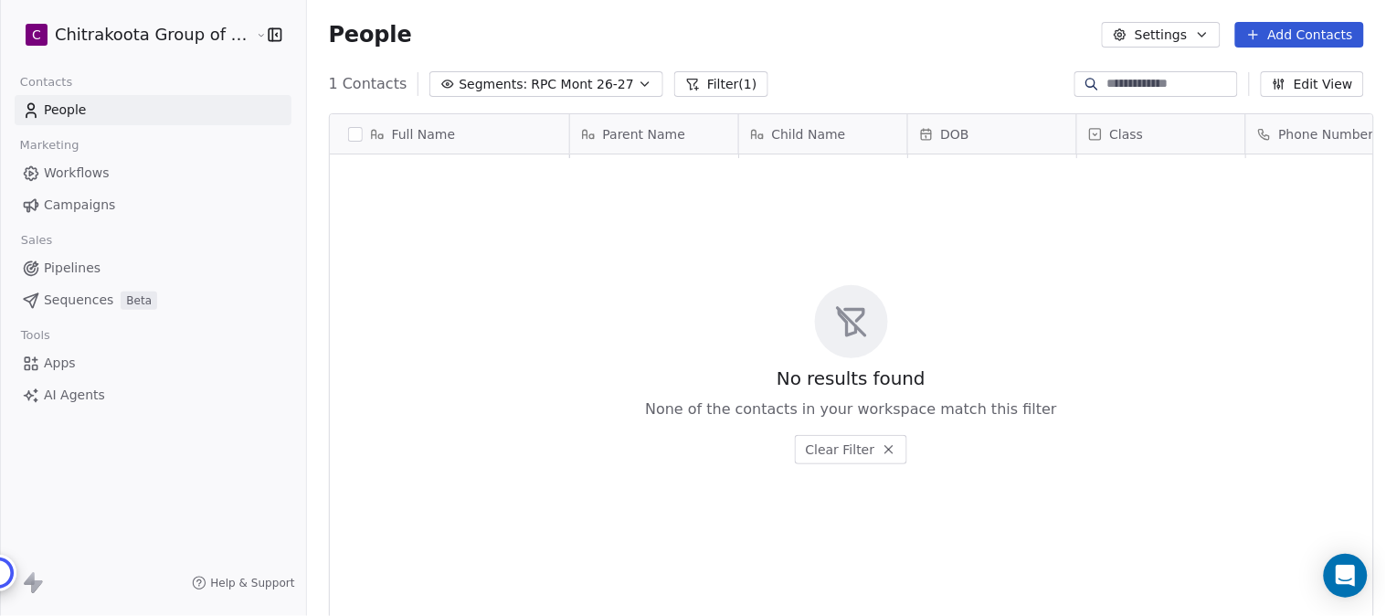
scroll to position [526, 1074]
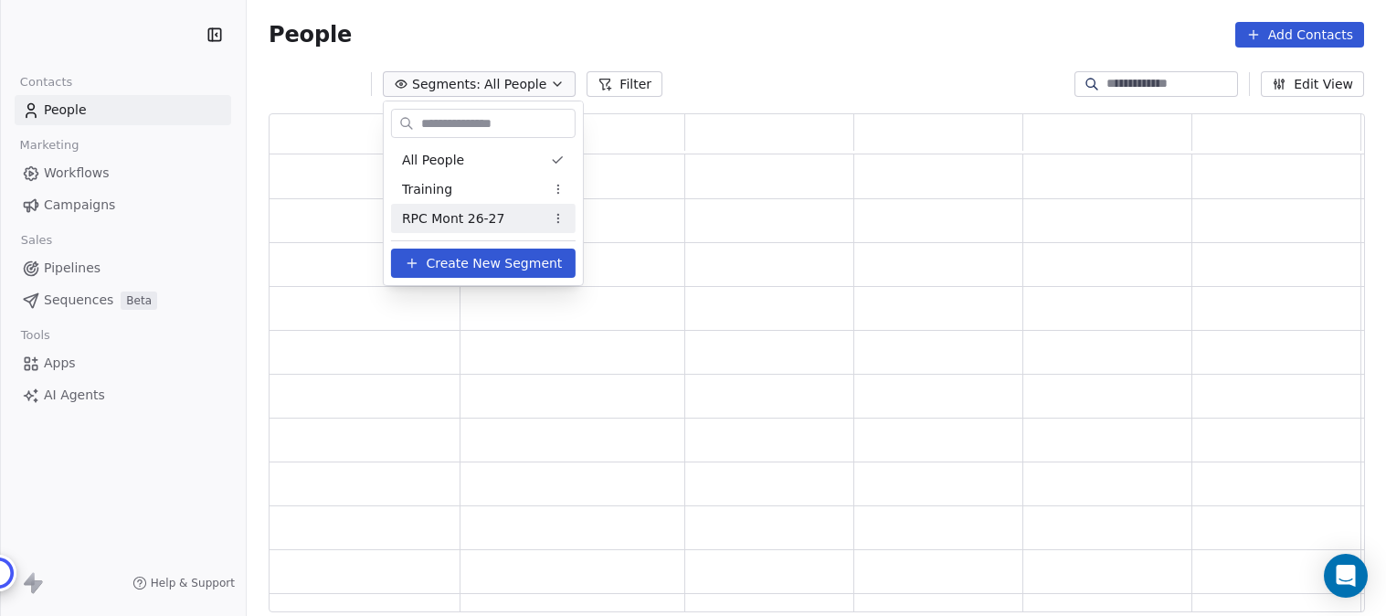
click at [467, 221] on span "RPC Mont 26-27" at bounding box center [453, 218] width 103 height 19
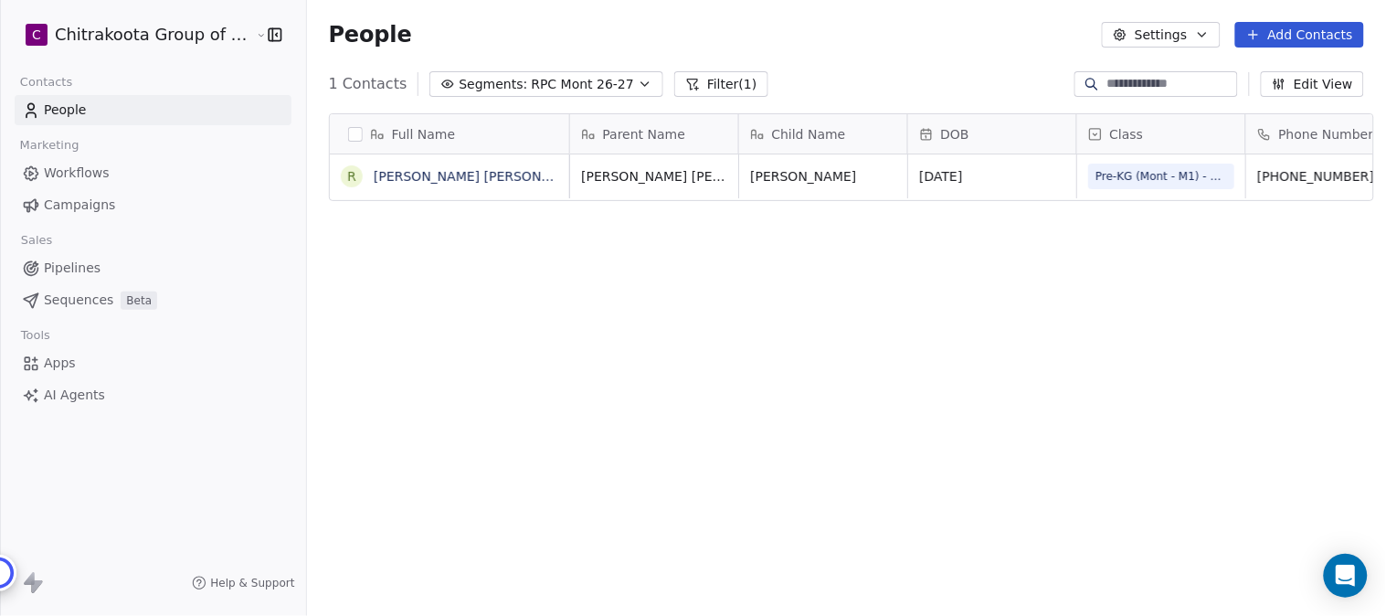
click at [78, 174] on span "Workflows" at bounding box center [77, 173] width 66 height 19
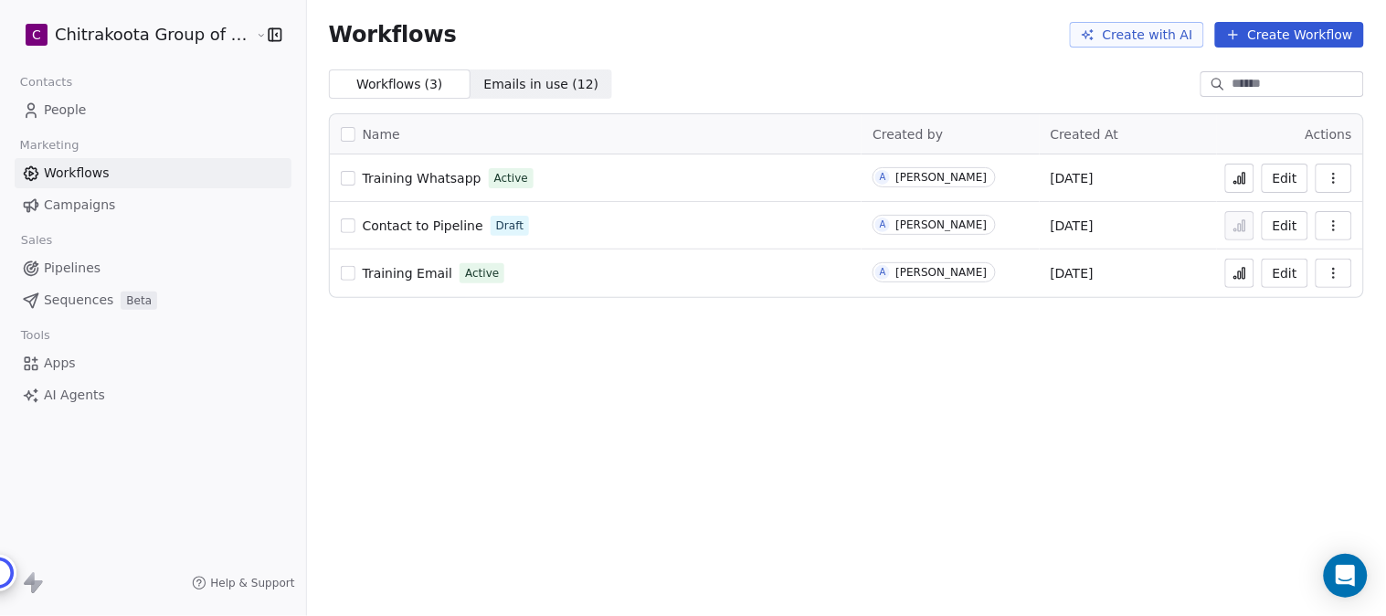
click at [1282, 31] on button "Create Workflow" at bounding box center [1289, 35] width 149 height 26
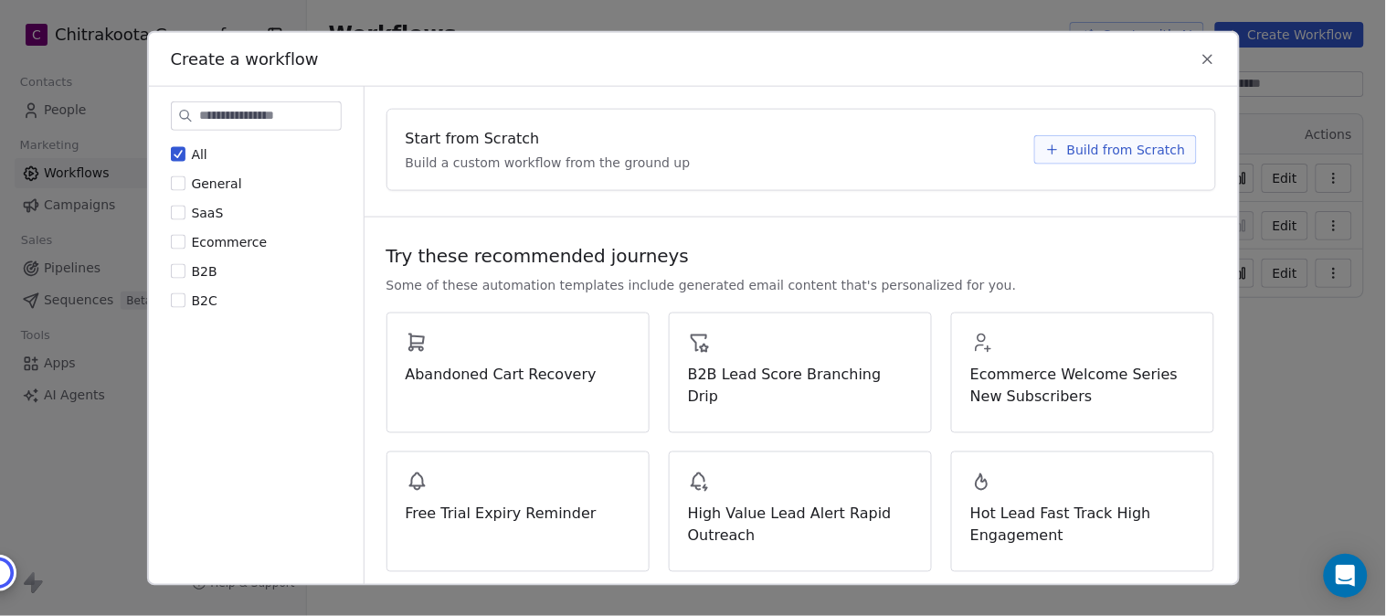
click at [1207, 57] on icon at bounding box center [1208, 59] width 8 height 8
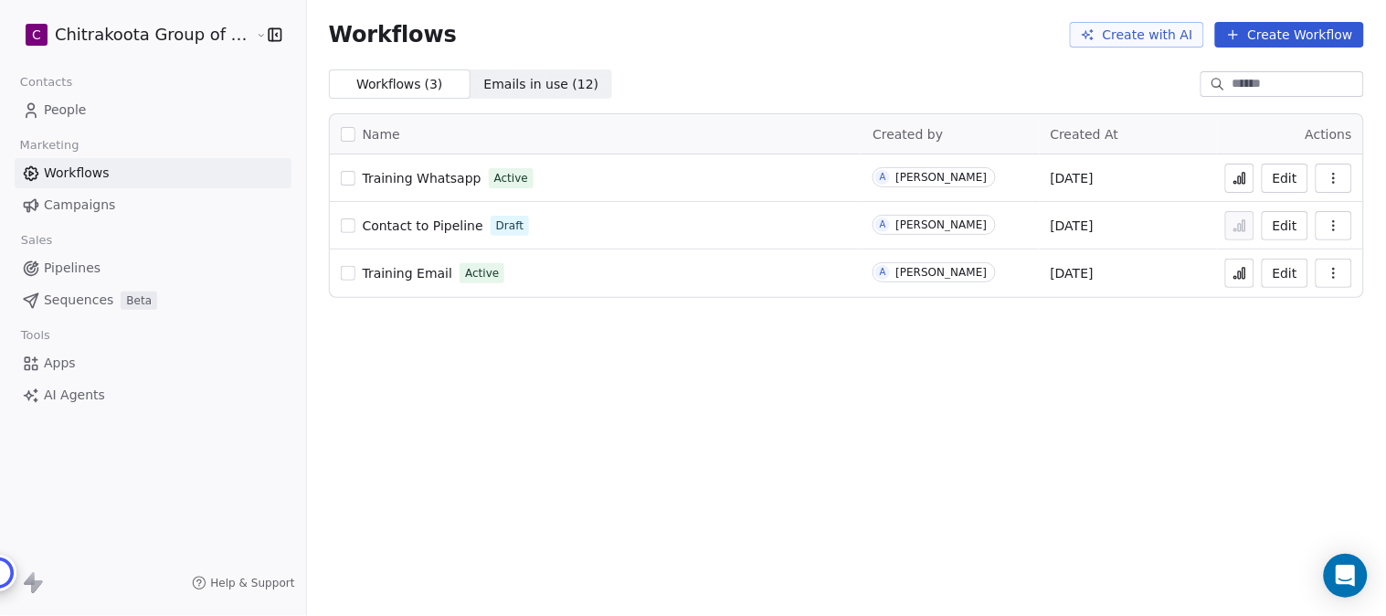
click at [1271, 33] on button "Create Workflow" at bounding box center [1289, 35] width 149 height 26
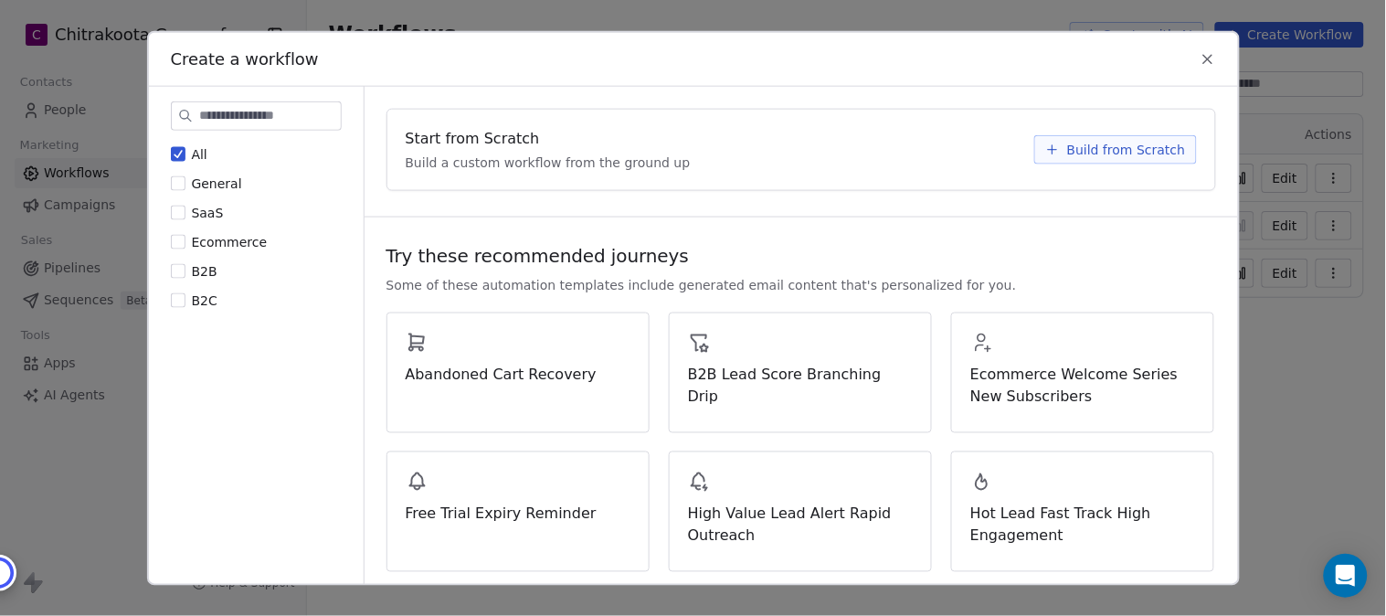
click at [1134, 151] on span "Build from Scratch" at bounding box center [1126, 150] width 119 height 18
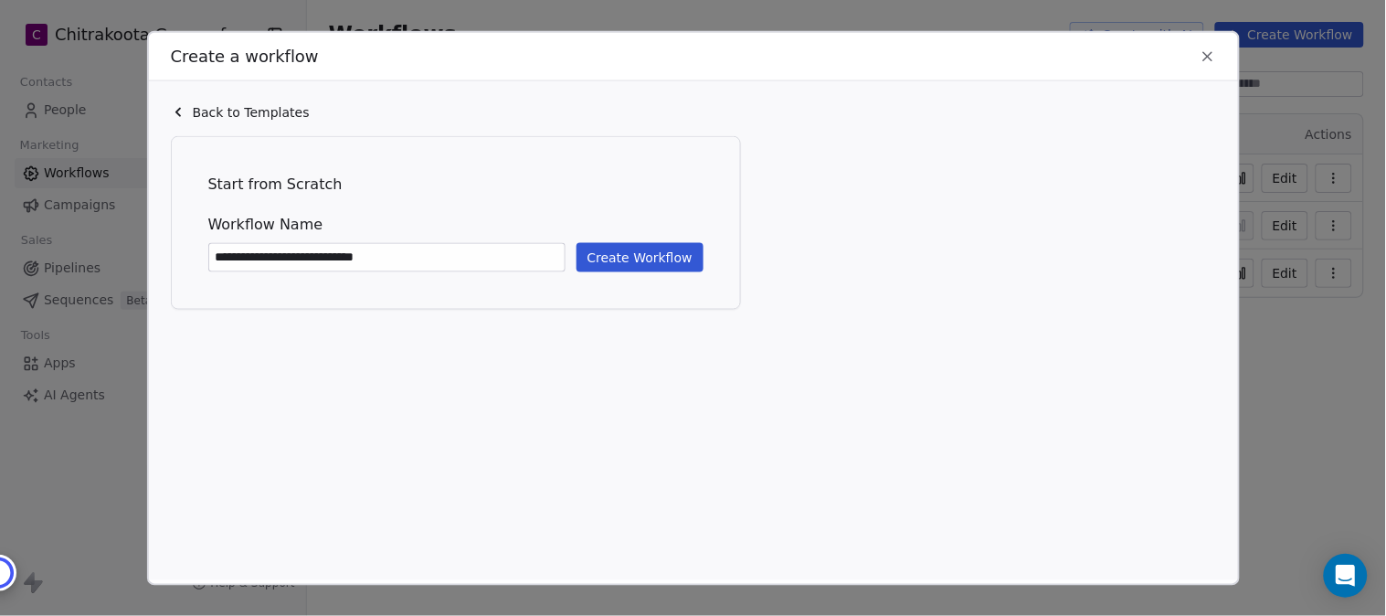
type input "**********"
click at [646, 254] on button "Create Workflow" at bounding box center [640, 257] width 127 height 29
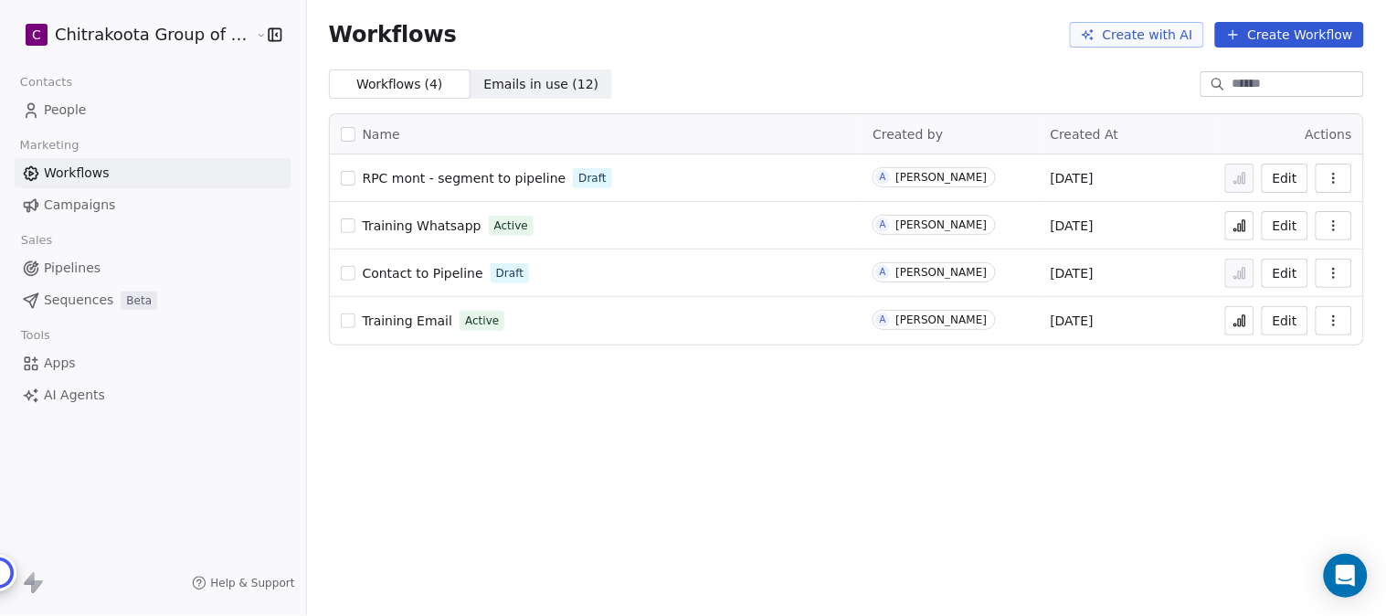
click at [368, 316] on span "Training Email" at bounding box center [408, 320] width 90 height 15
click at [385, 226] on span "Training Whatsapp" at bounding box center [422, 225] width 119 height 15
click at [440, 271] on span "Contact to Pipeline" at bounding box center [423, 273] width 121 height 15
click at [341, 271] on button "button" at bounding box center [348, 273] width 15 height 15
click at [1339, 267] on icon "button" at bounding box center [1334, 273] width 15 height 15
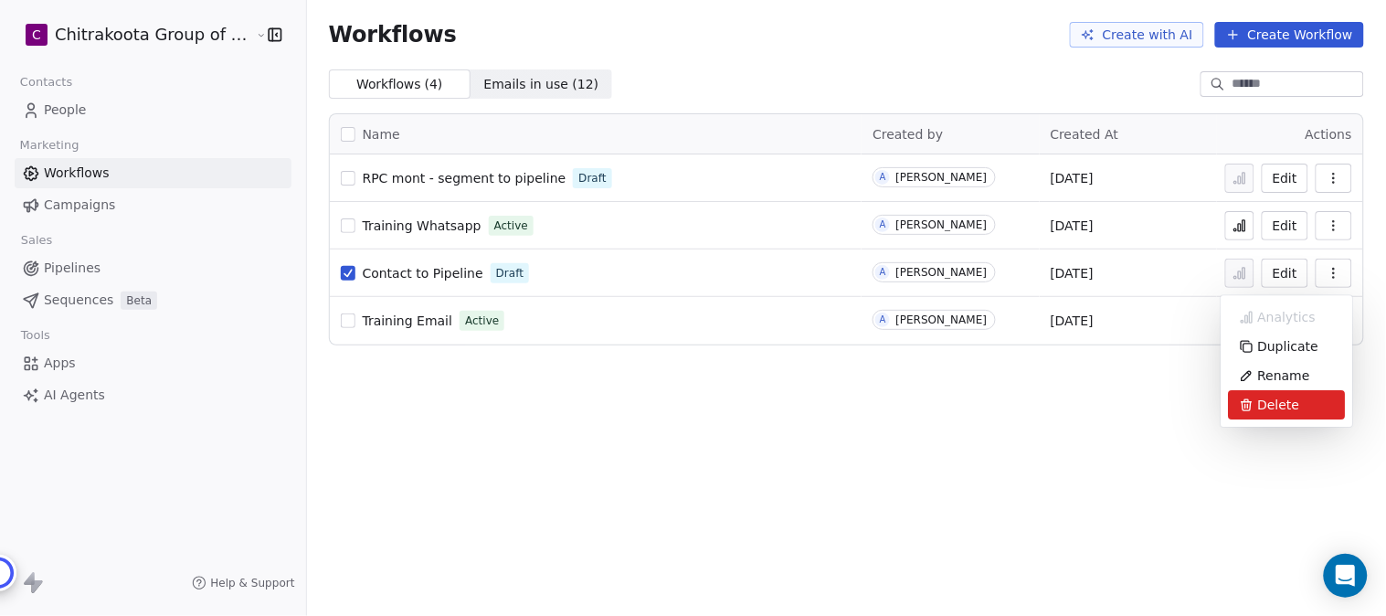
click at [1284, 406] on span "Delete" at bounding box center [1279, 405] width 42 height 18
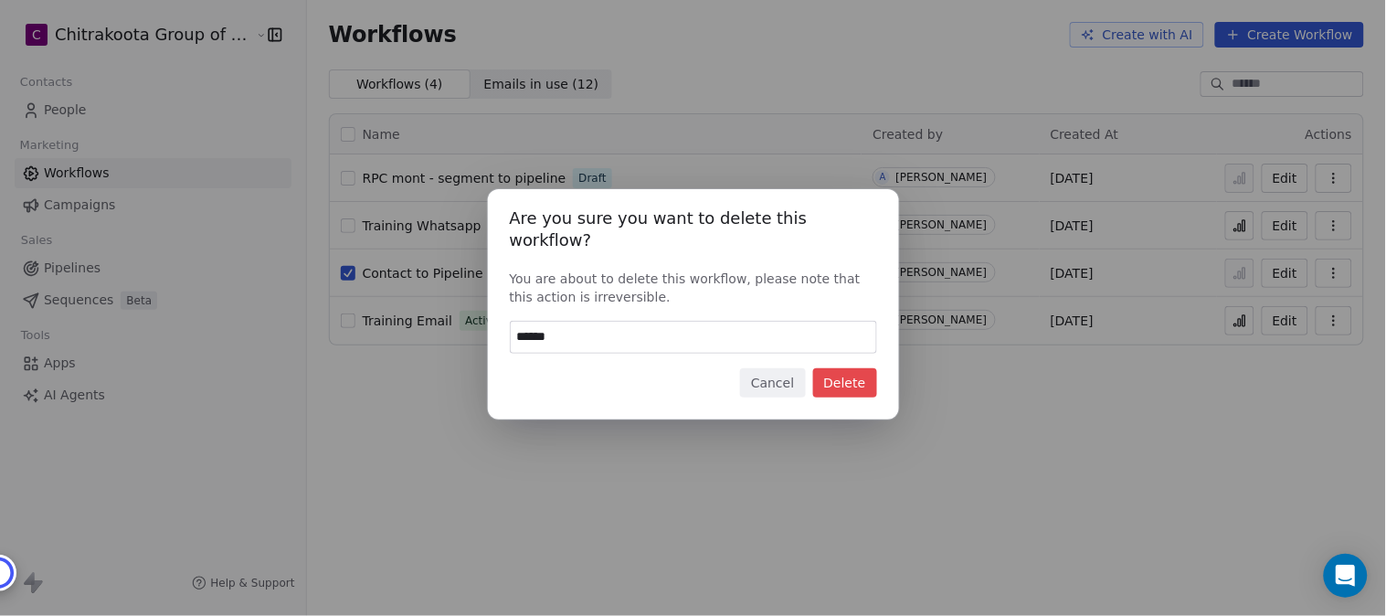
type input "******"
click at [862, 370] on button "Delete" at bounding box center [845, 382] width 64 height 29
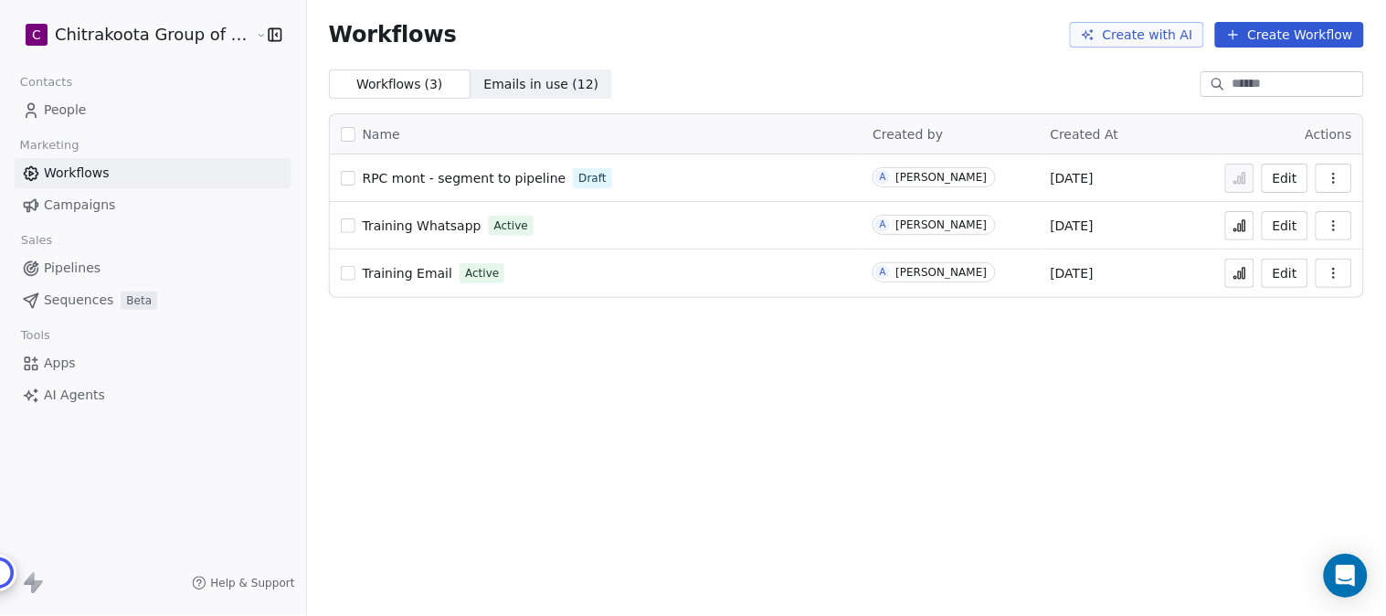
click at [680, 445] on div "Workflows Create with AI Create Workflow Workflows ( 3 ) Workflows ( 3 ) Emails…" at bounding box center [846, 308] width 1079 height 616
click at [1287, 30] on button "Create Workflow" at bounding box center [1289, 35] width 149 height 26
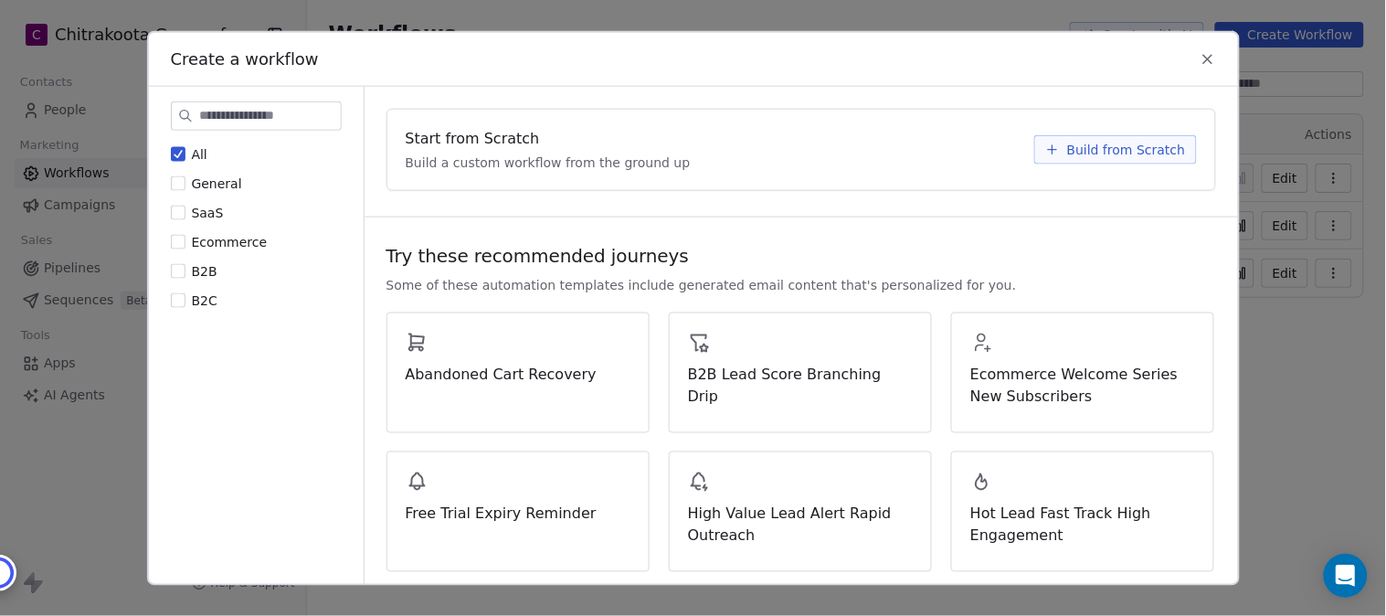
click at [1209, 55] on icon at bounding box center [1208, 59] width 16 height 16
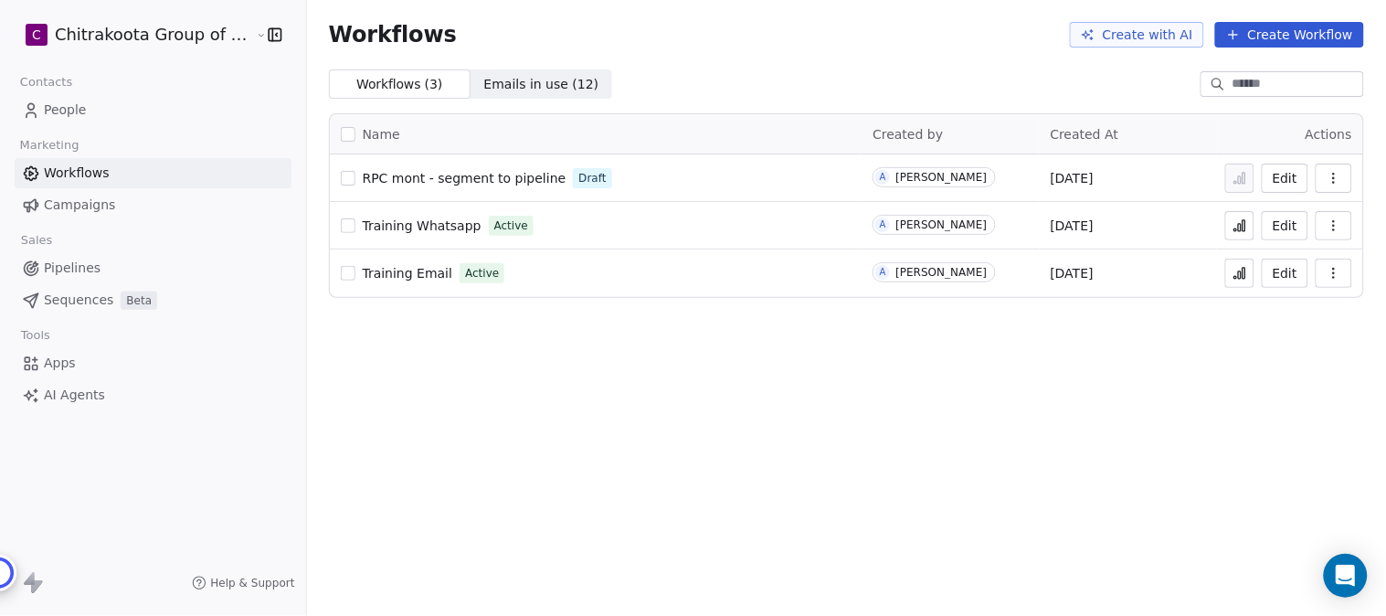
click at [1317, 38] on button "Create Workflow" at bounding box center [1289, 35] width 149 height 26
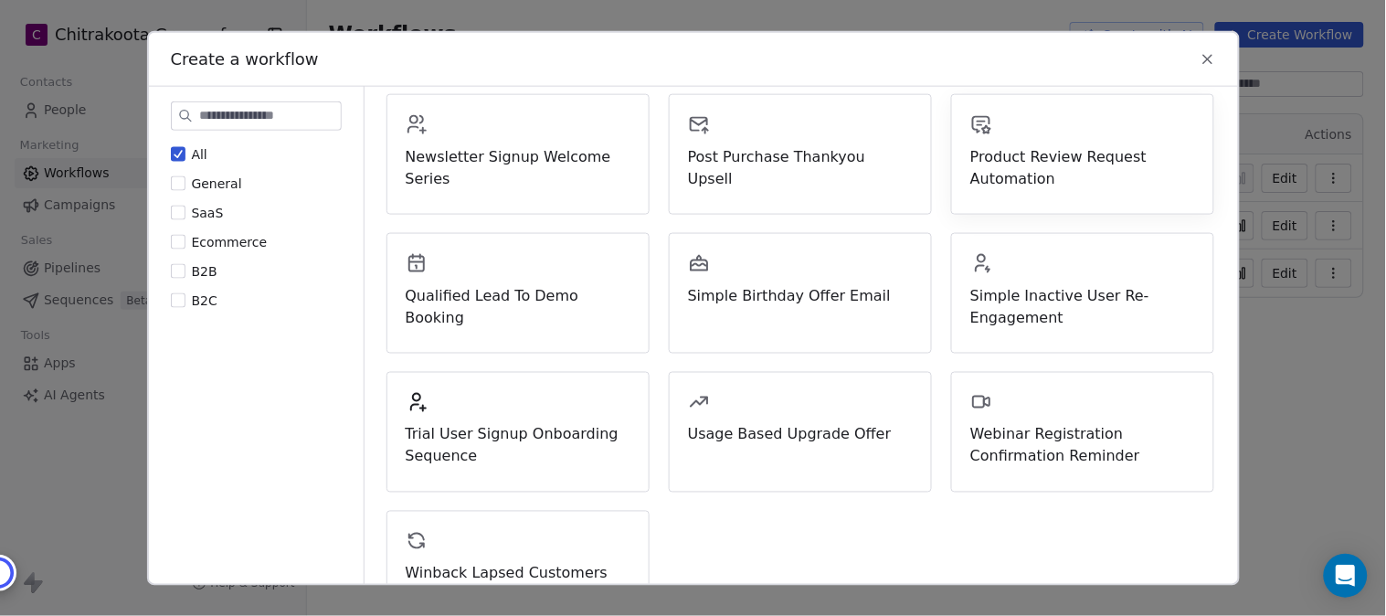
scroll to position [698, 0]
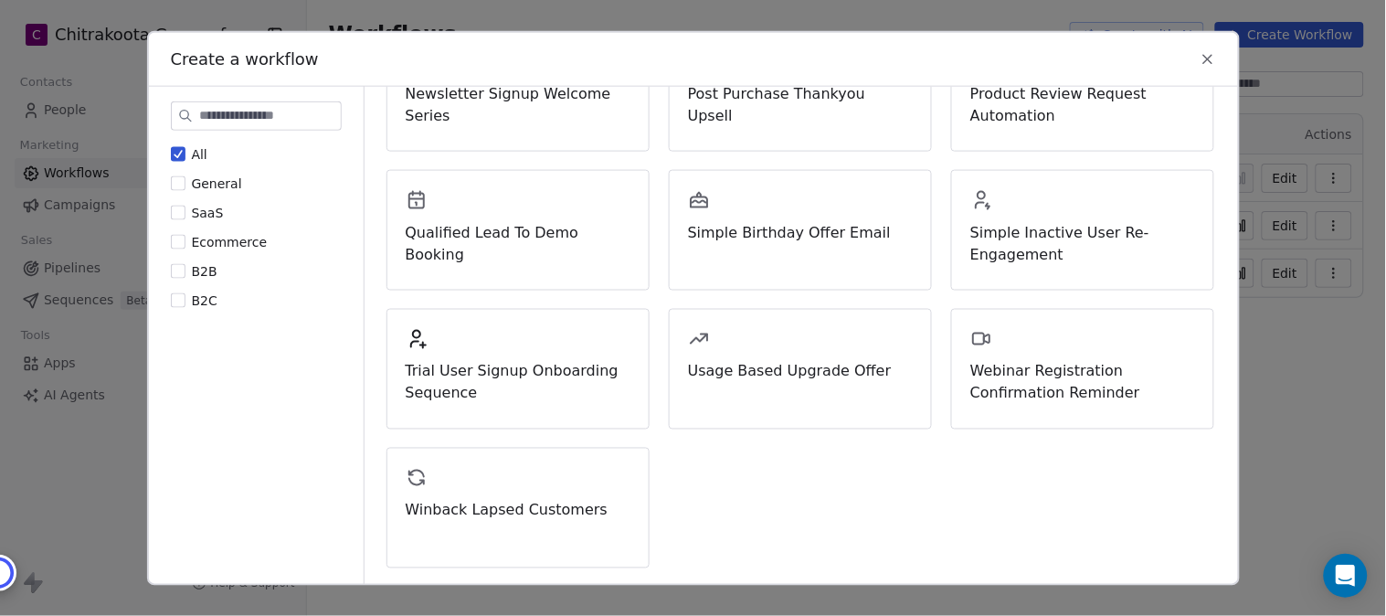
click at [1206, 58] on icon at bounding box center [1208, 59] width 16 height 16
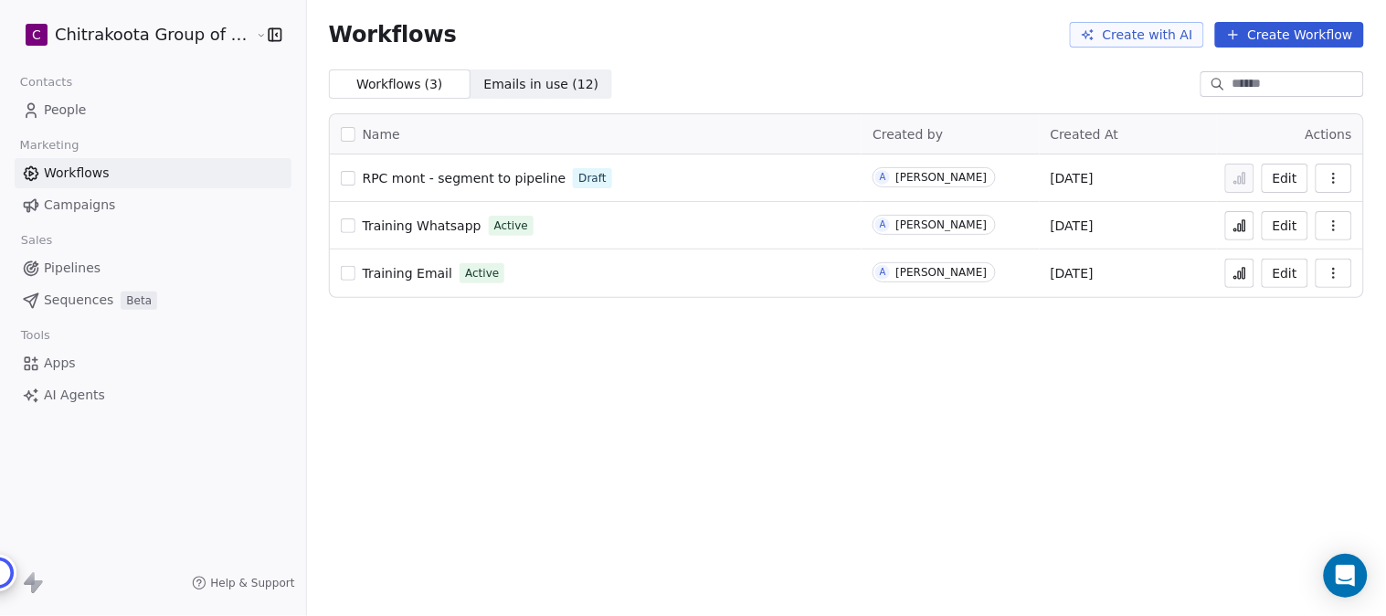
click at [466, 176] on span "RPC mont - segment to pipeline" at bounding box center [465, 178] width 204 height 15
click at [416, 275] on span "Training Email" at bounding box center [408, 273] width 90 height 15
click at [124, 35] on html "C Chitrakoota Group of Institutions Contacts People Marketing Workflows Campaig…" at bounding box center [693, 308] width 1386 height 616
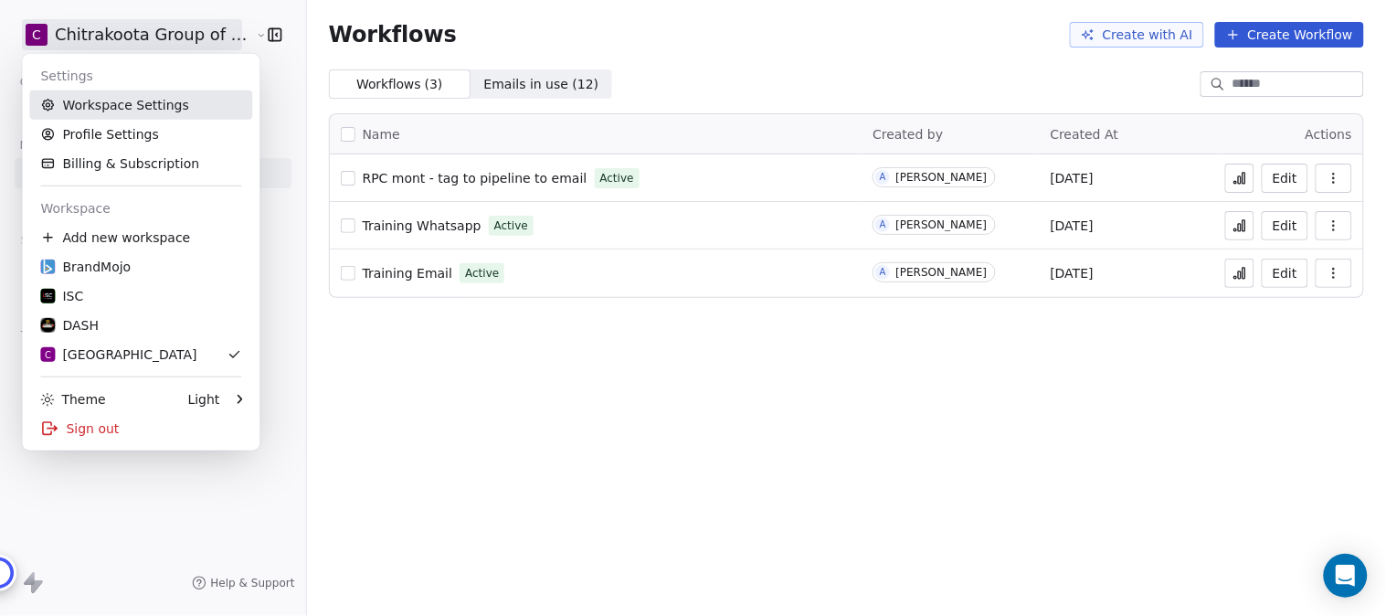
click at [122, 101] on link "Workspace Settings" at bounding box center [140, 104] width 223 height 29
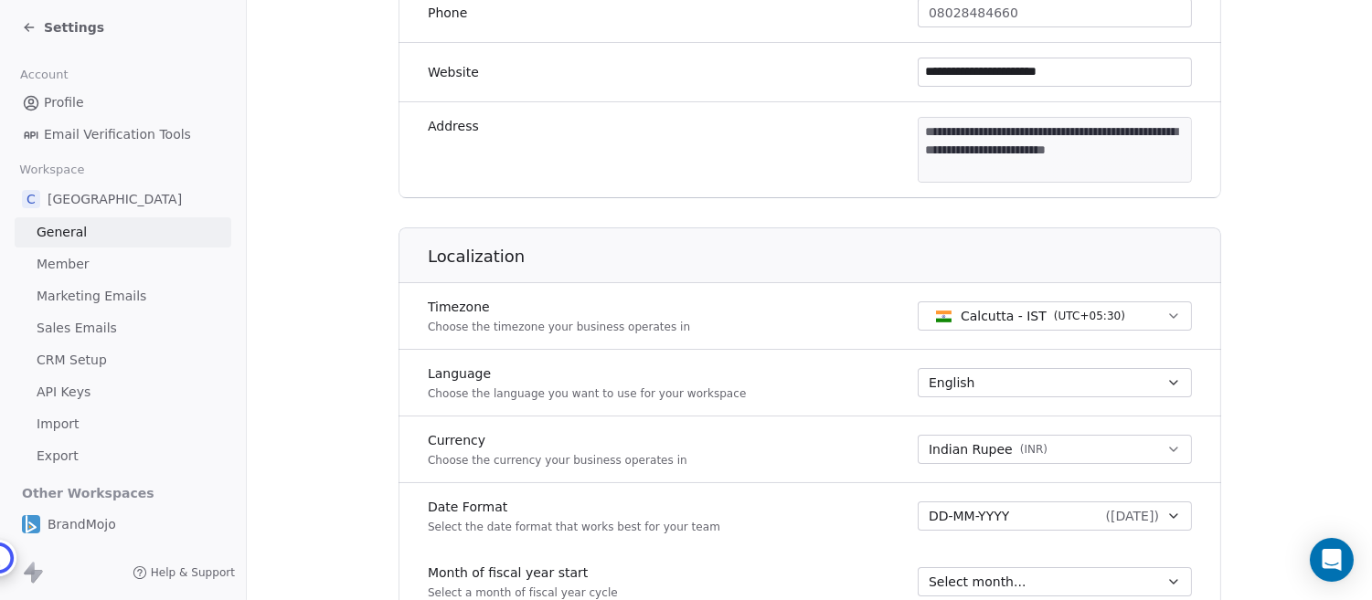
scroll to position [240, 0]
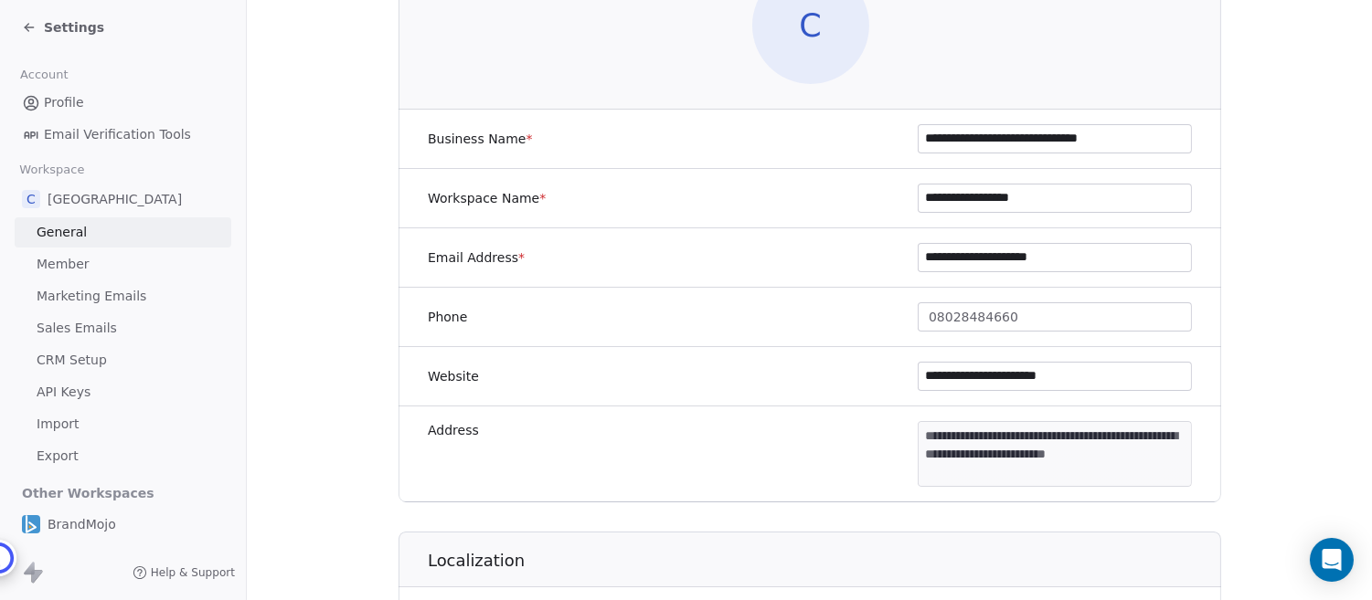
click at [963, 257] on input "**********" at bounding box center [1054, 257] width 272 height 27
click at [345, 265] on section "**********" at bounding box center [809, 543] width 1125 height 1567
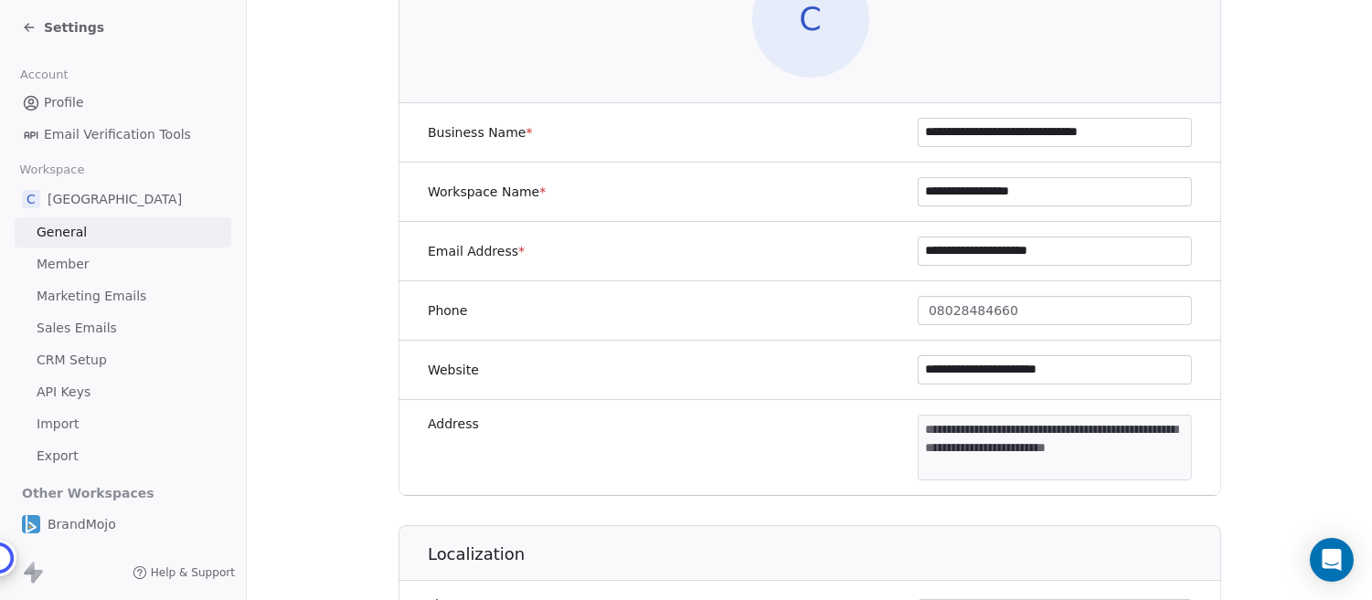
scroll to position [139, 0]
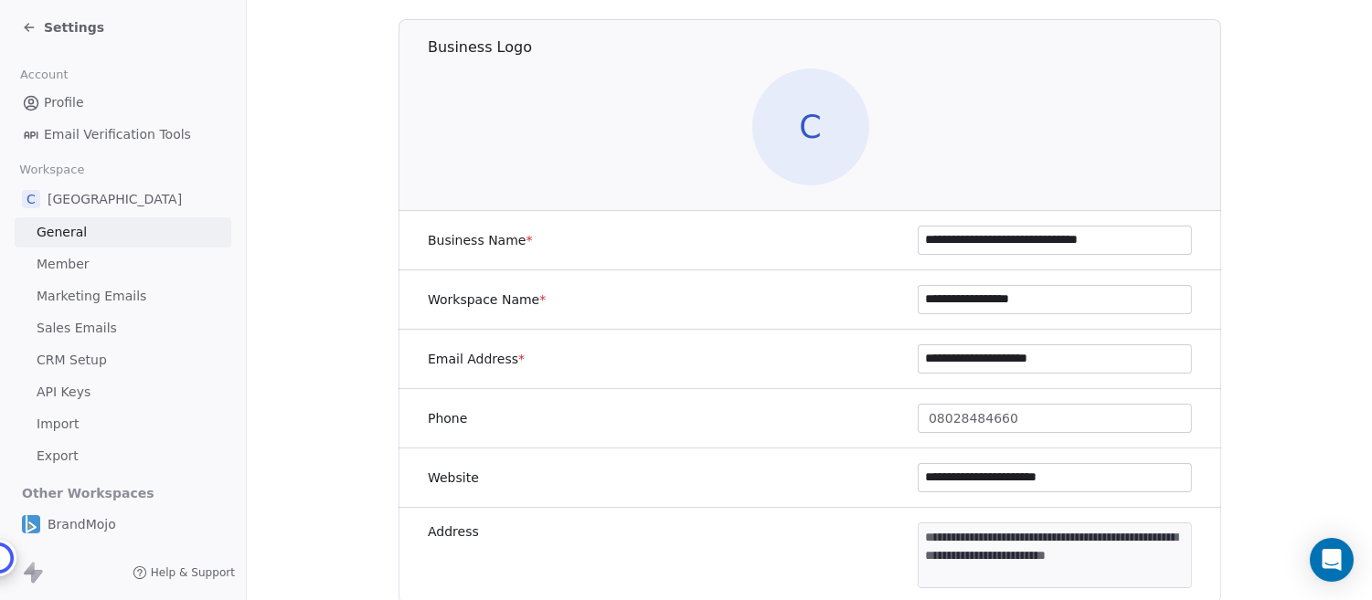
click at [119, 291] on span "Marketing Emails" at bounding box center [92, 296] width 110 height 19
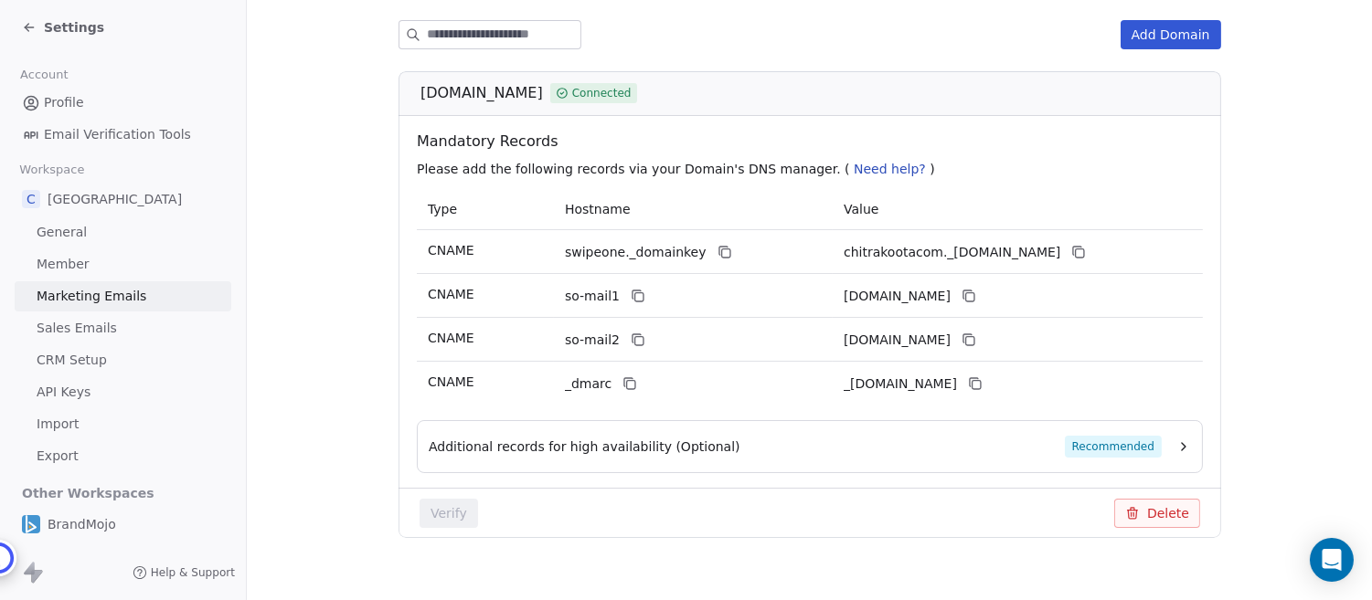
scroll to position [280, 0]
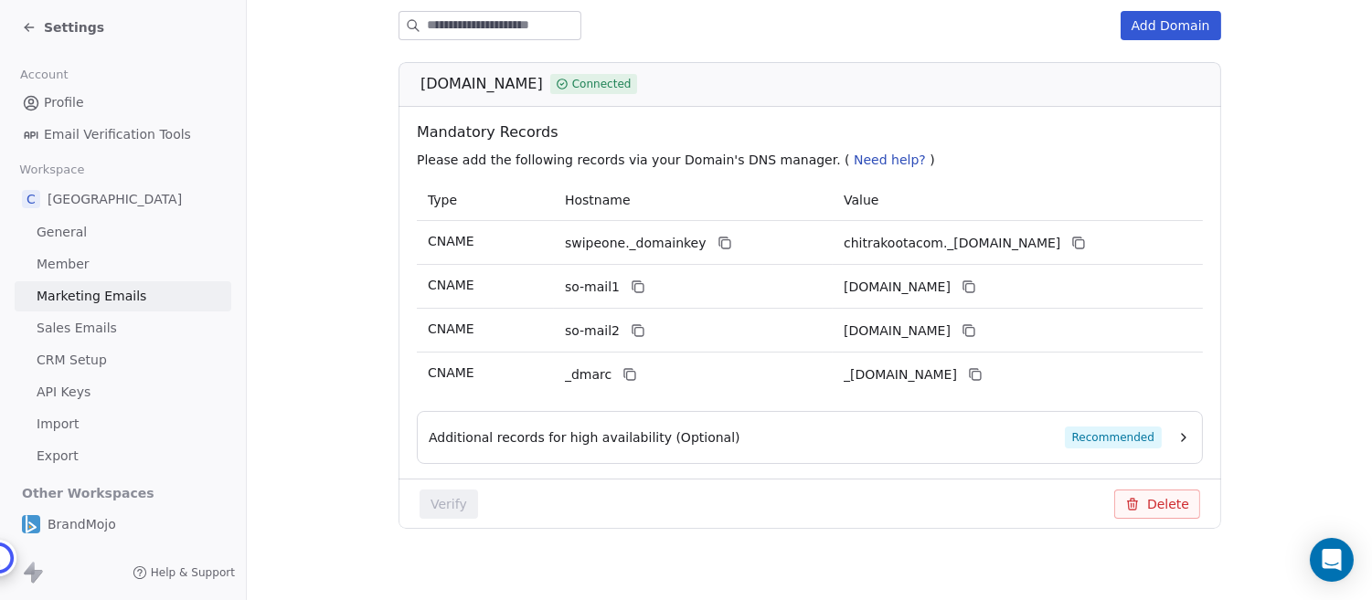
click at [79, 327] on span "Sales Emails" at bounding box center [77, 328] width 80 height 19
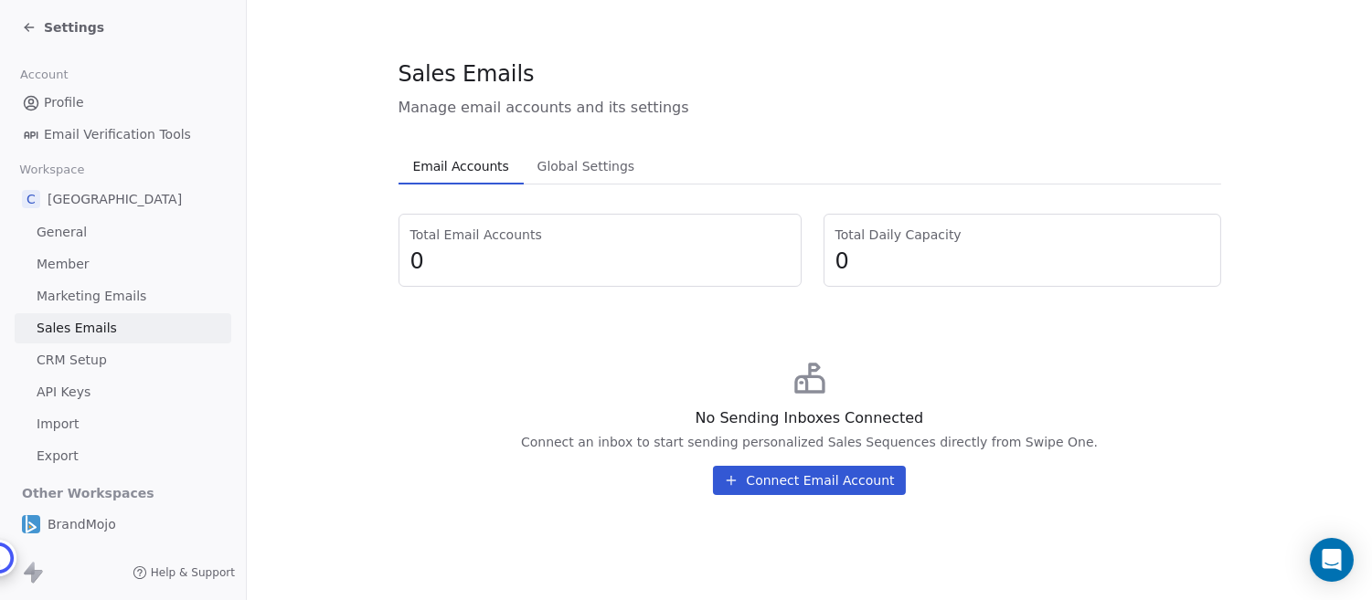
click at [32, 26] on icon at bounding box center [29, 27] width 15 height 15
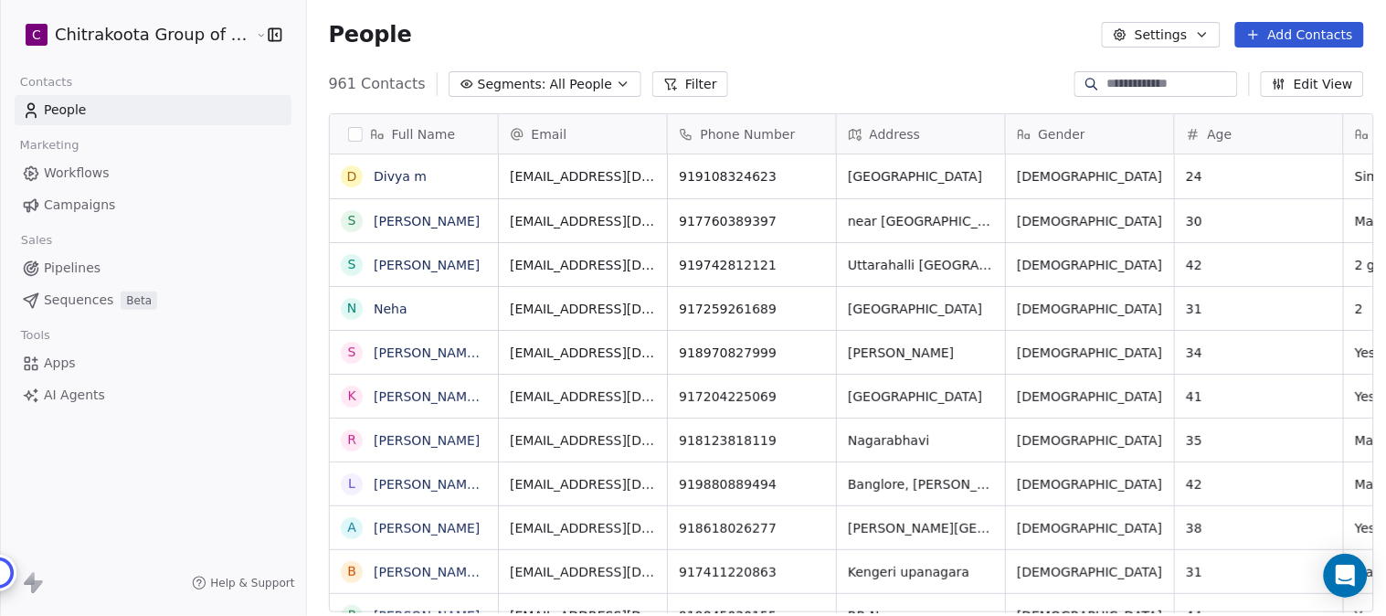
scroll to position [526, 1074]
click at [88, 169] on span "Workflows" at bounding box center [77, 173] width 66 height 19
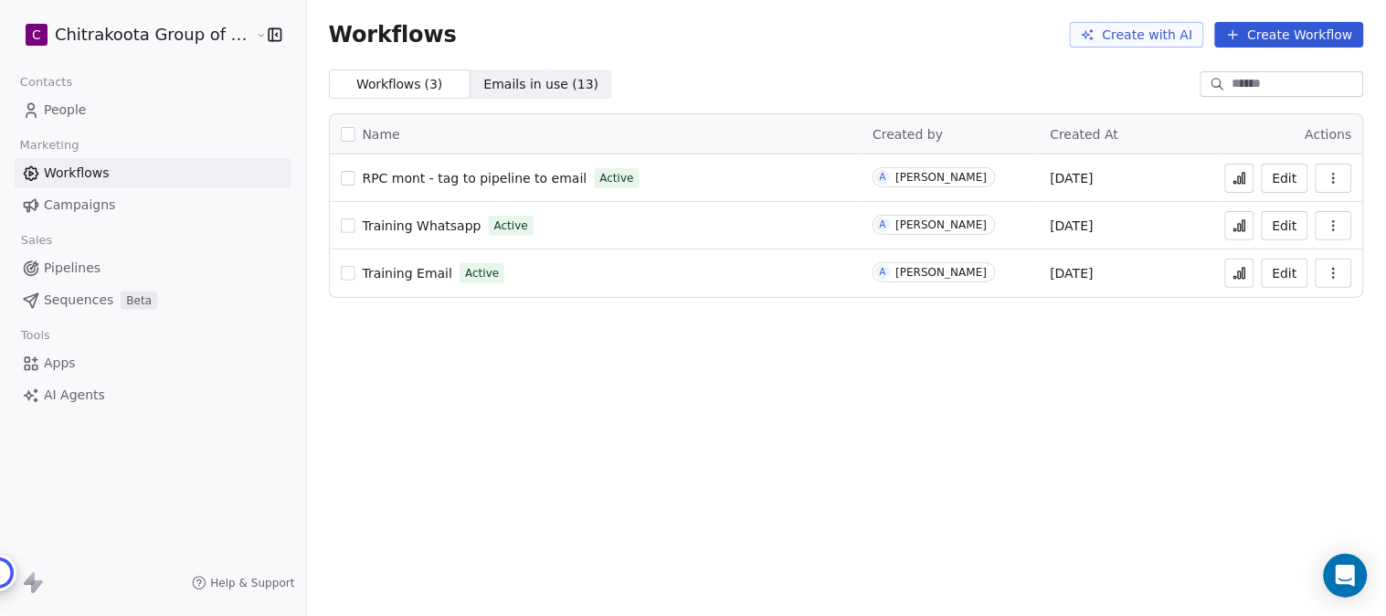
click at [74, 107] on span "People" at bounding box center [65, 110] width 43 height 19
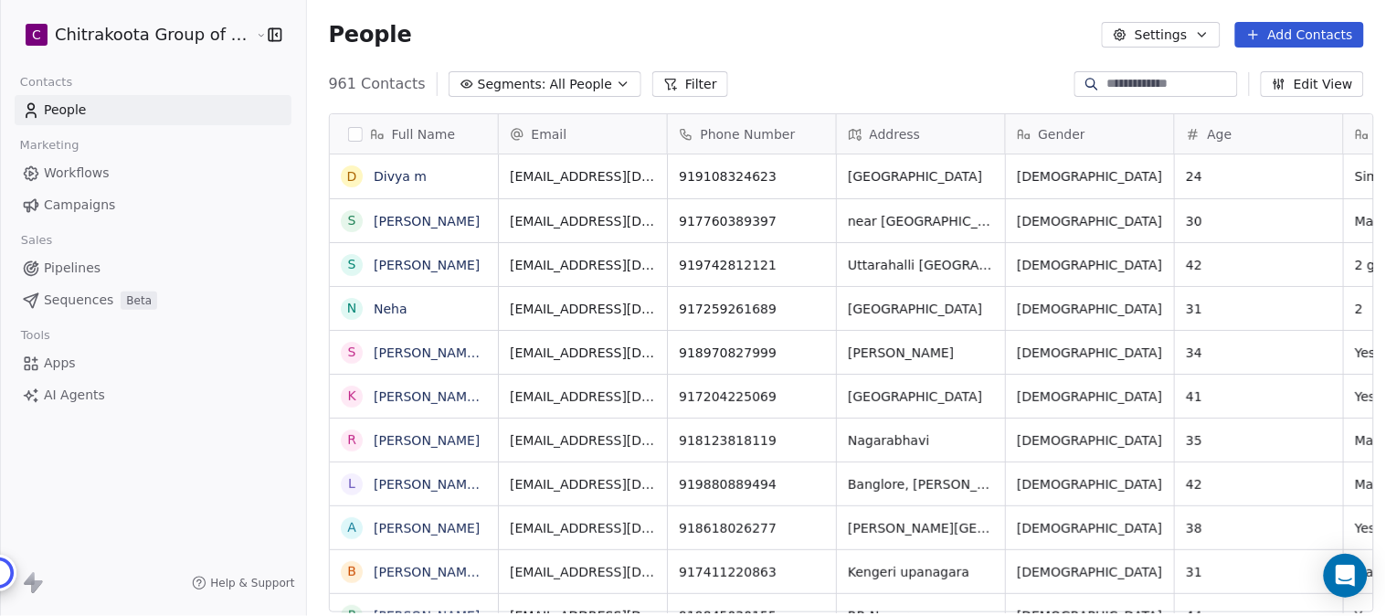
scroll to position [526, 1074]
click at [157, 34] on html "C Chitrakoota Group of Institutions Contacts People Marketing Workflows Campaig…" at bounding box center [693, 308] width 1386 height 616
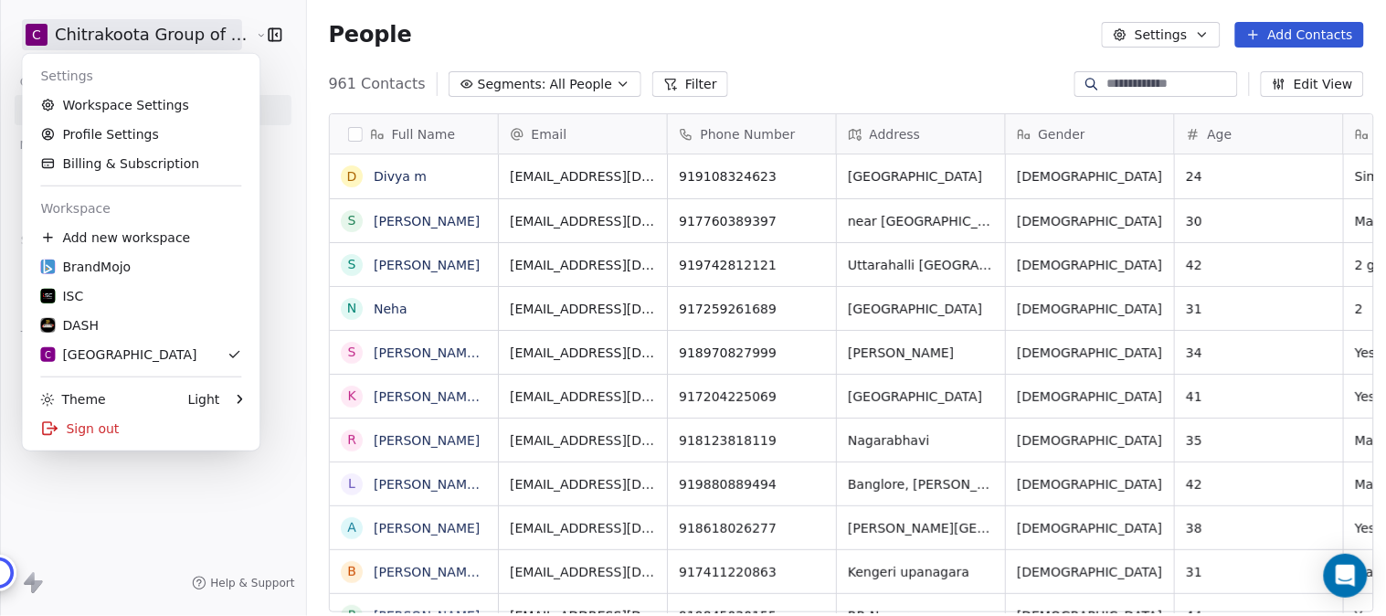
click at [827, 49] on html "C Chitrakoota Group of Institutions Contacts People Marketing Workflows Campaig…" at bounding box center [693, 308] width 1386 height 616
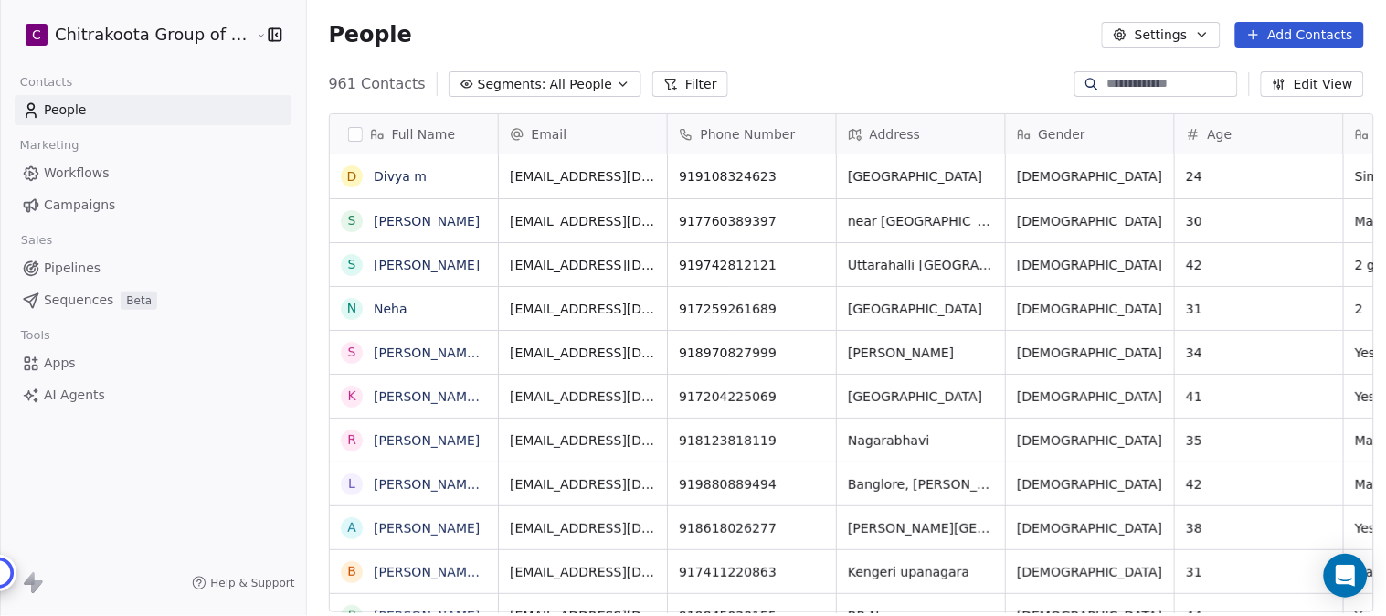
click at [616, 87] on icon "button" at bounding box center [623, 84] width 15 height 15
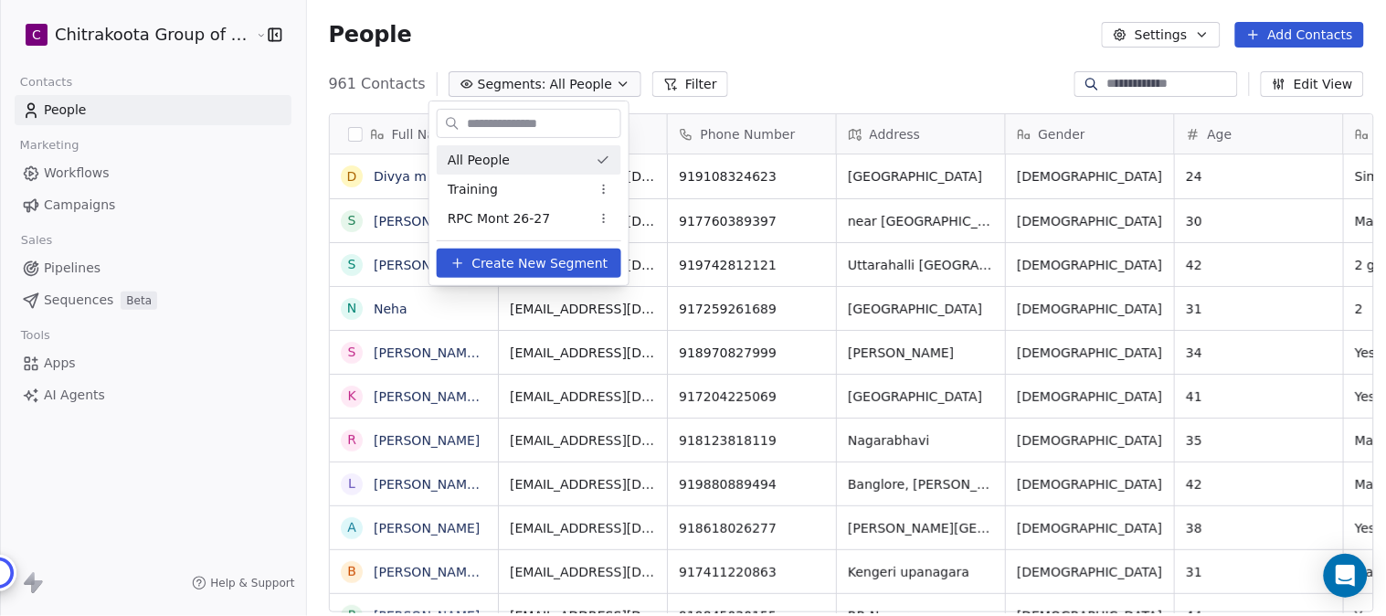
click at [826, 53] on html "C Chitrakoota Group of Institutions Contacts People Marketing Workflows Campaig…" at bounding box center [693, 308] width 1386 height 616
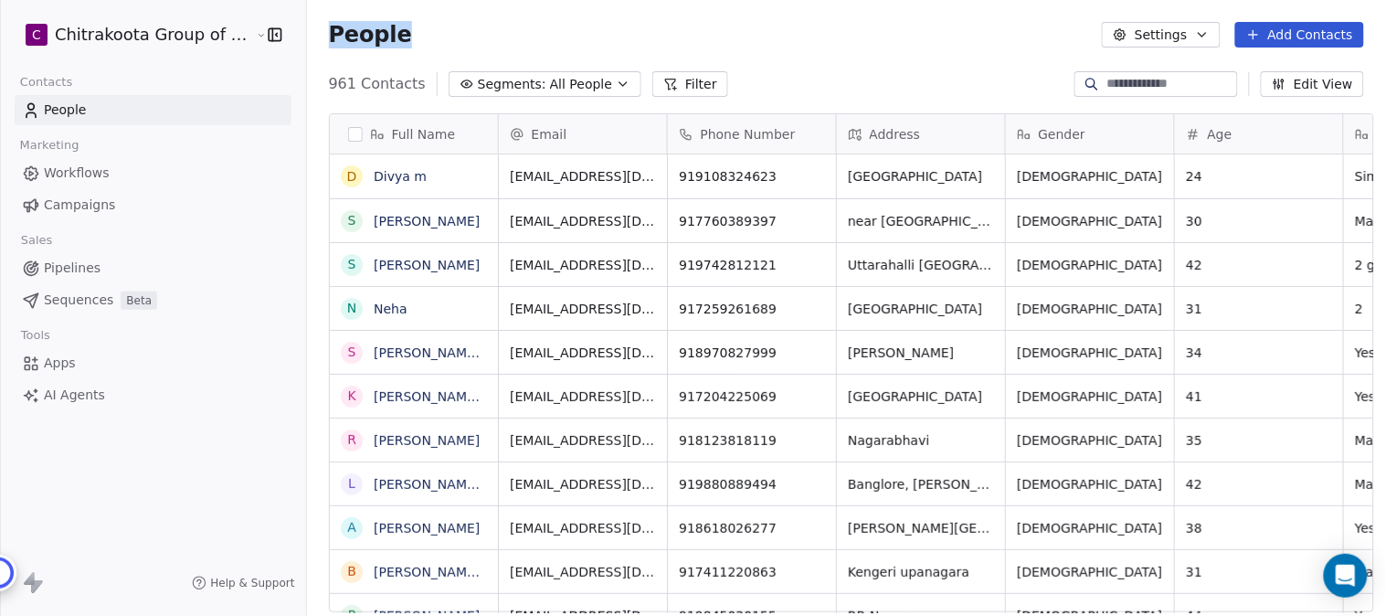
drag, startPoint x: 323, startPoint y: 30, endPoint x: 432, endPoint y: 32, distance: 109.7
click at [432, 32] on div "People Settings Add Contacts" at bounding box center [846, 35] width 1035 height 26
click at [496, 23] on div "People Settings Add Contacts" at bounding box center [846, 35] width 1035 height 26
drag, startPoint x: 389, startPoint y: 32, endPoint x: 316, endPoint y: 35, distance: 73.2
click at [316, 35] on div "People Settings Add Contacts" at bounding box center [846, 34] width 1079 height 69
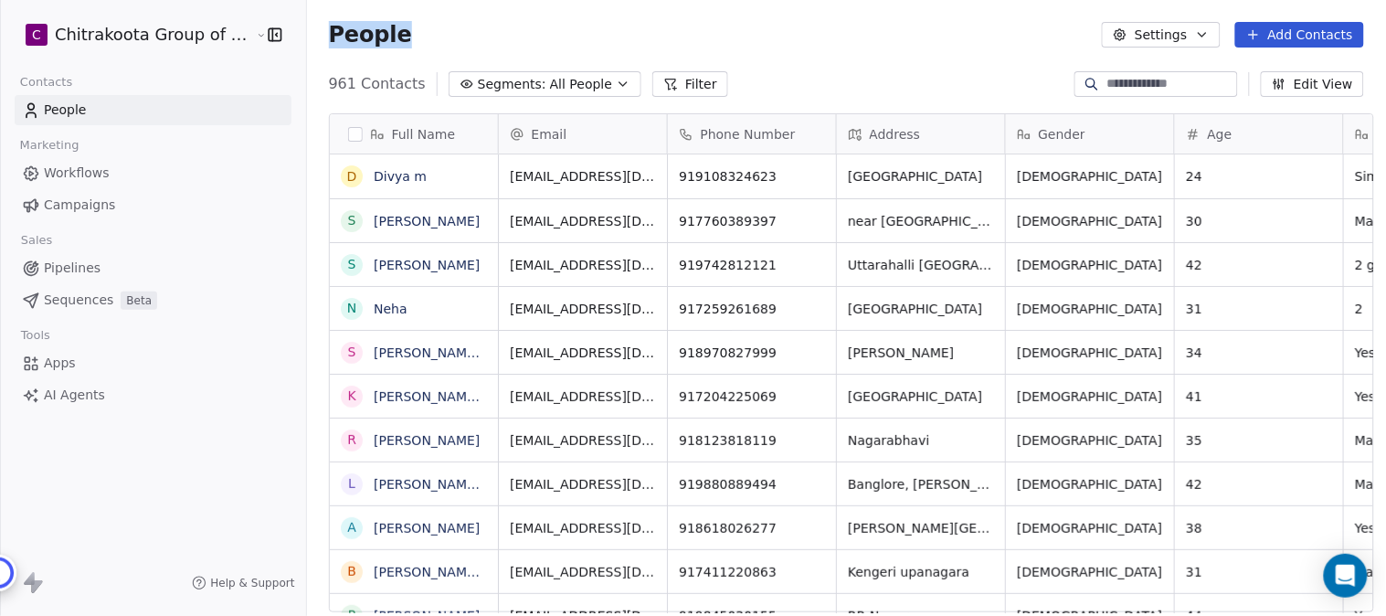
click at [367, 27] on span "People" at bounding box center [370, 34] width 83 height 27
click at [259, 34] on button "button" at bounding box center [272, 35] width 26 height 18
click at [259, 35] on button "button" at bounding box center [272, 35] width 26 height 18
click at [176, 39] on html "Chitrakoota Group of Institutions Contacts People Marketing Workflows Campaigns…" at bounding box center [693, 308] width 1386 height 616
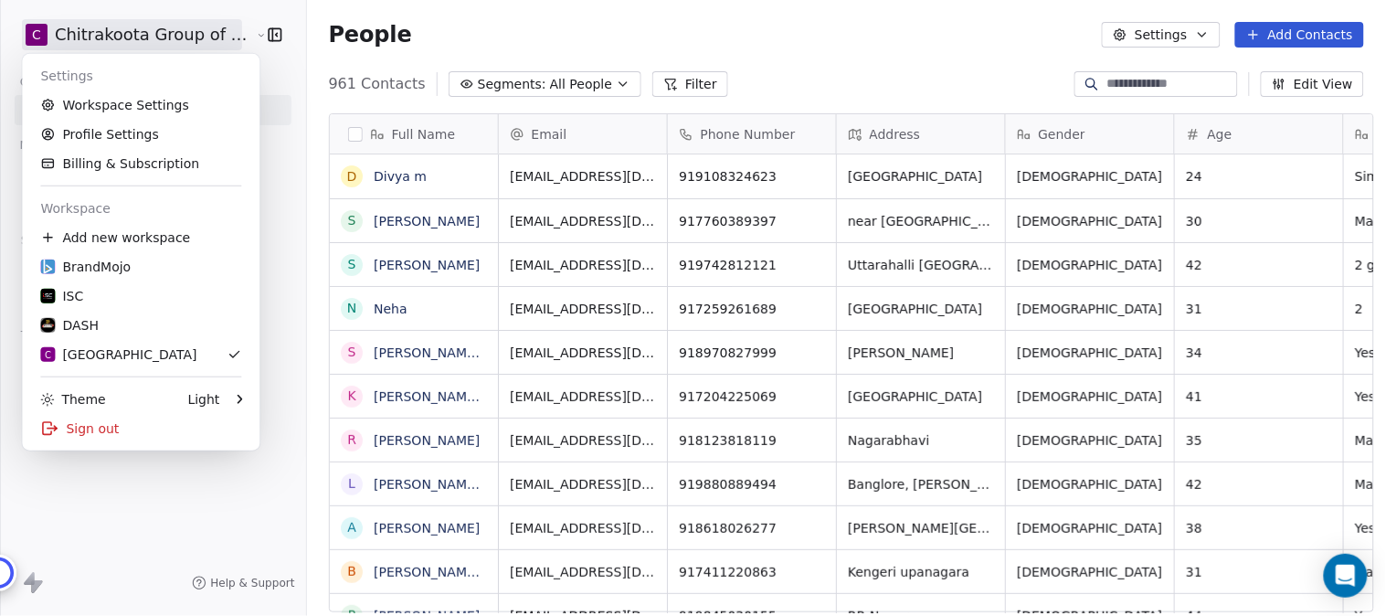
click at [676, 18] on html "C Chitrakoota Group of Institutions Contacts People Marketing Workflows Campaig…" at bounding box center [693, 308] width 1386 height 616
click at [616, 80] on icon "button" at bounding box center [623, 84] width 15 height 15
click at [97, 175] on html "C Chitrakoota Group of Institutions Contacts People Marketing Workflows Campaig…" at bounding box center [693, 308] width 1386 height 616
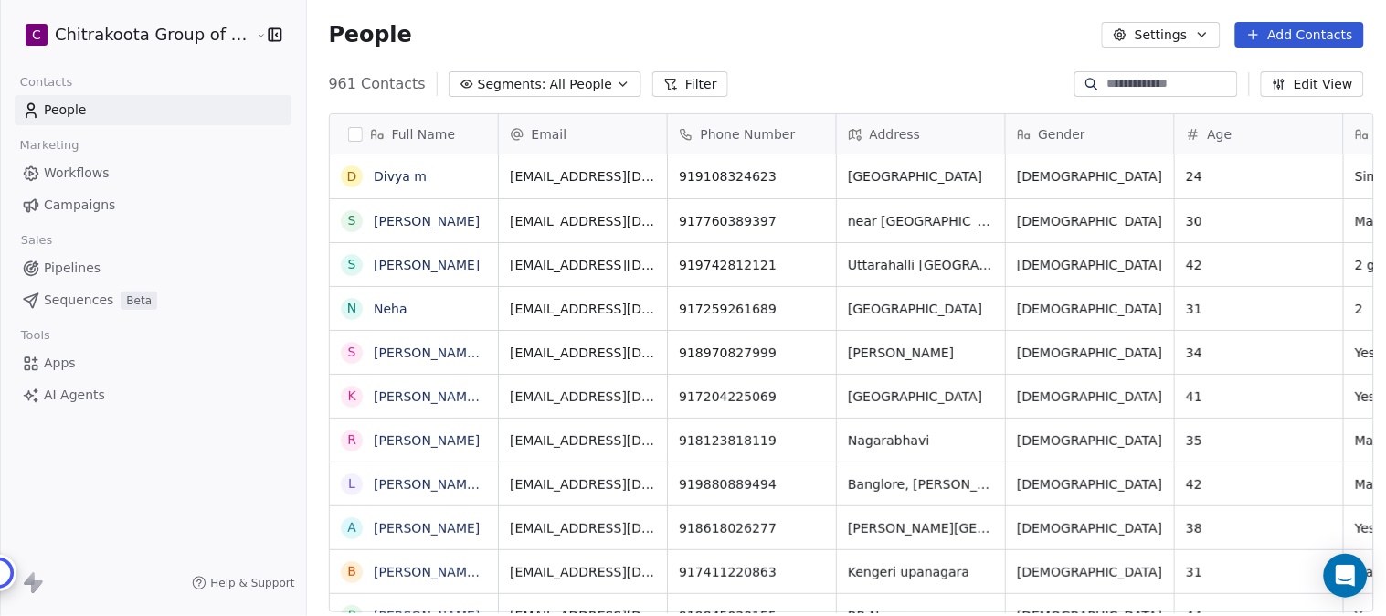
click at [93, 175] on span "Workflows" at bounding box center [77, 173] width 66 height 19
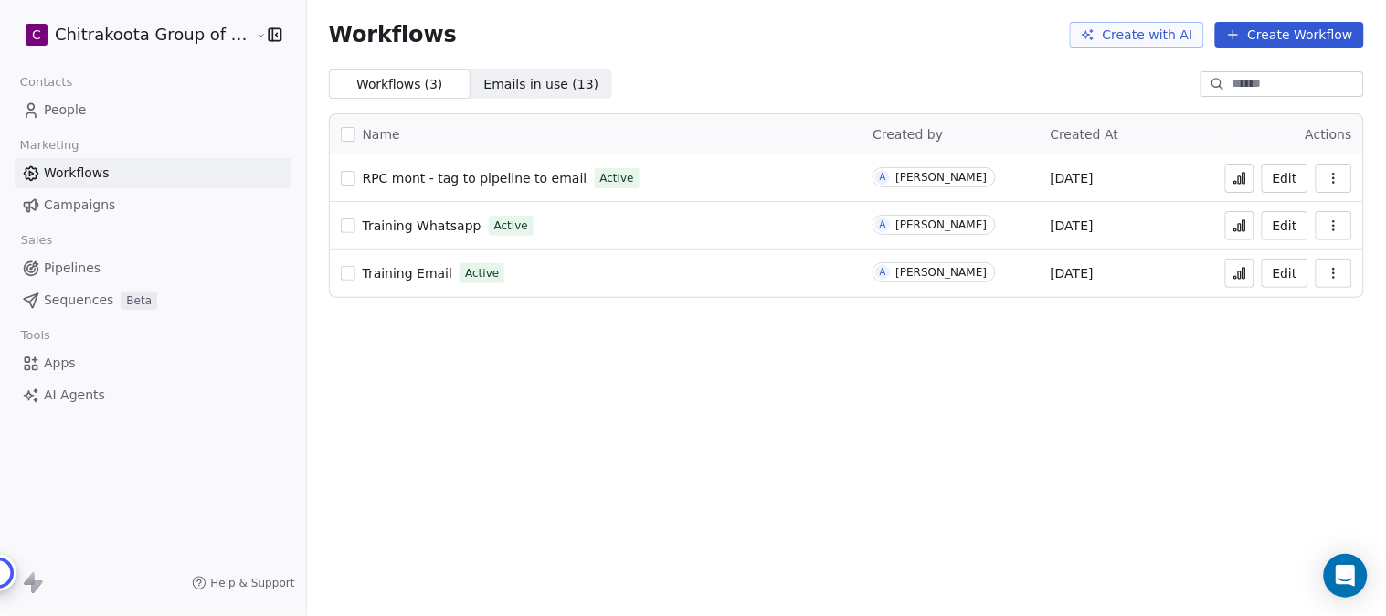
click at [393, 275] on span "Training Email" at bounding box center [408, 273] width 90 height 15
